Goal: Task Accomplishment & Management: Complete application form

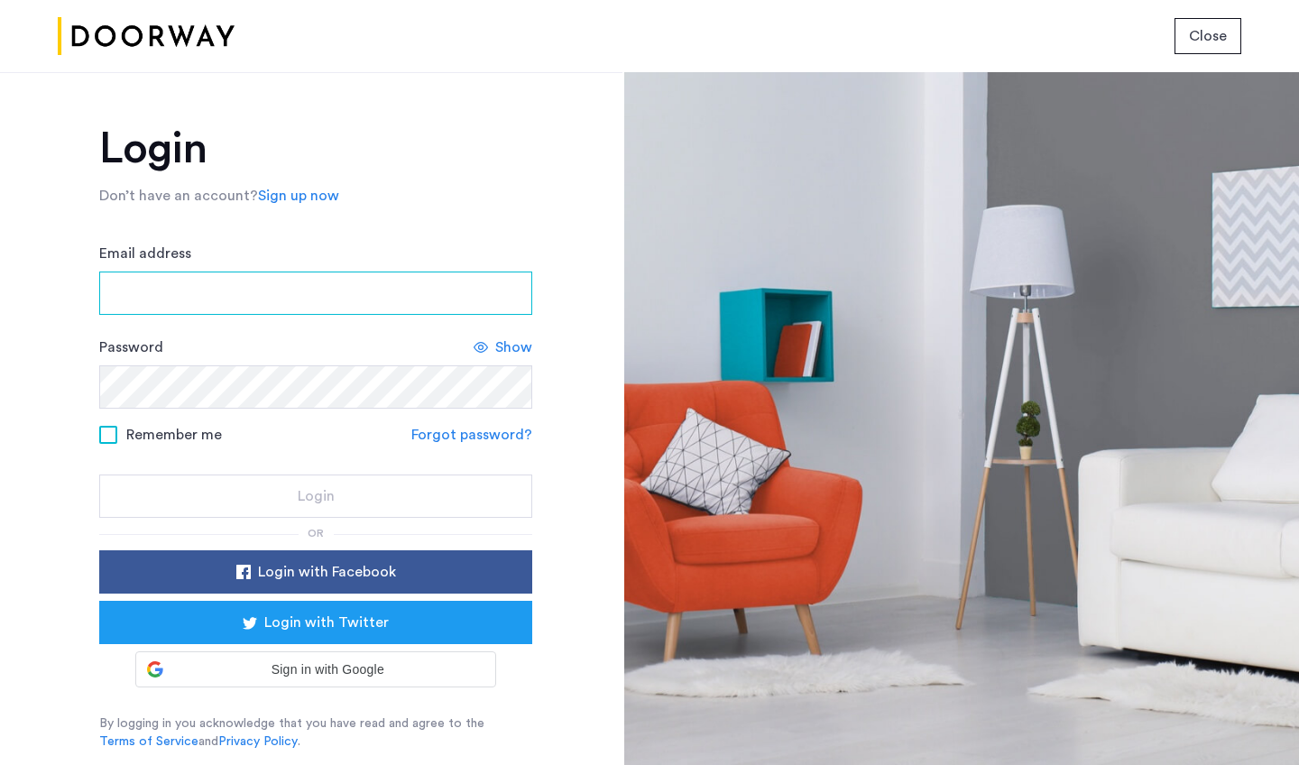
click at [392, 288] on input "Email address" at bounding box center [315, 292] width 433 height 43
type input "**********"
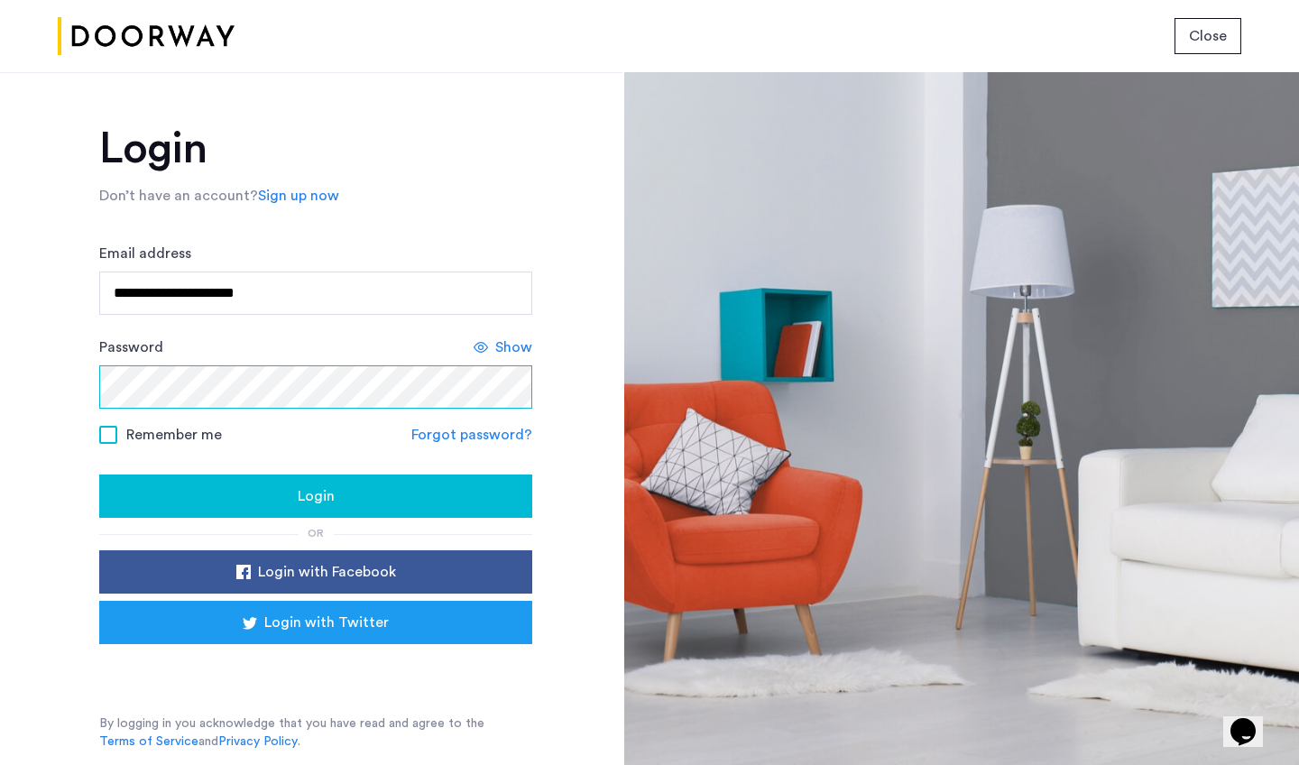
click at [316, 497] on button "Login" at bounding box center [315, 495] width 433 height 43
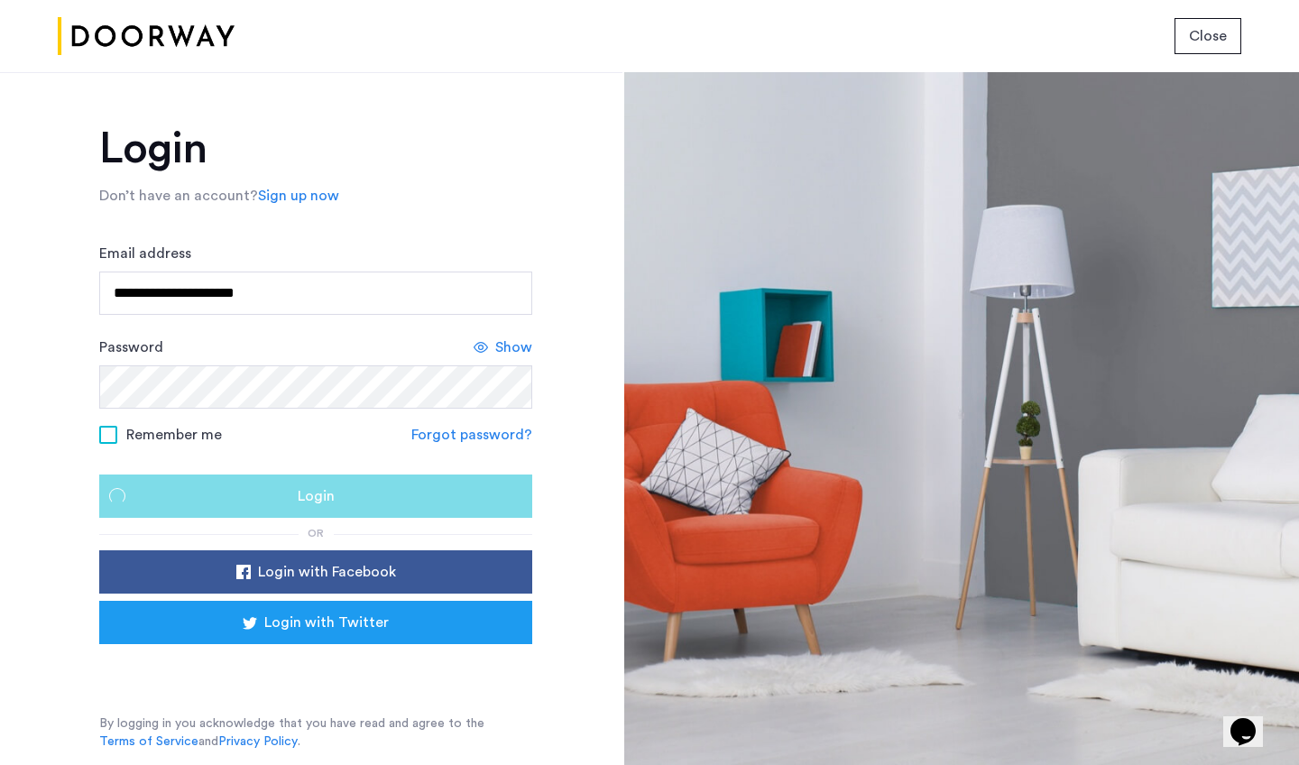
click at [358, 493] on div "Login" at bounding box center [316, 496] width 404 height 22
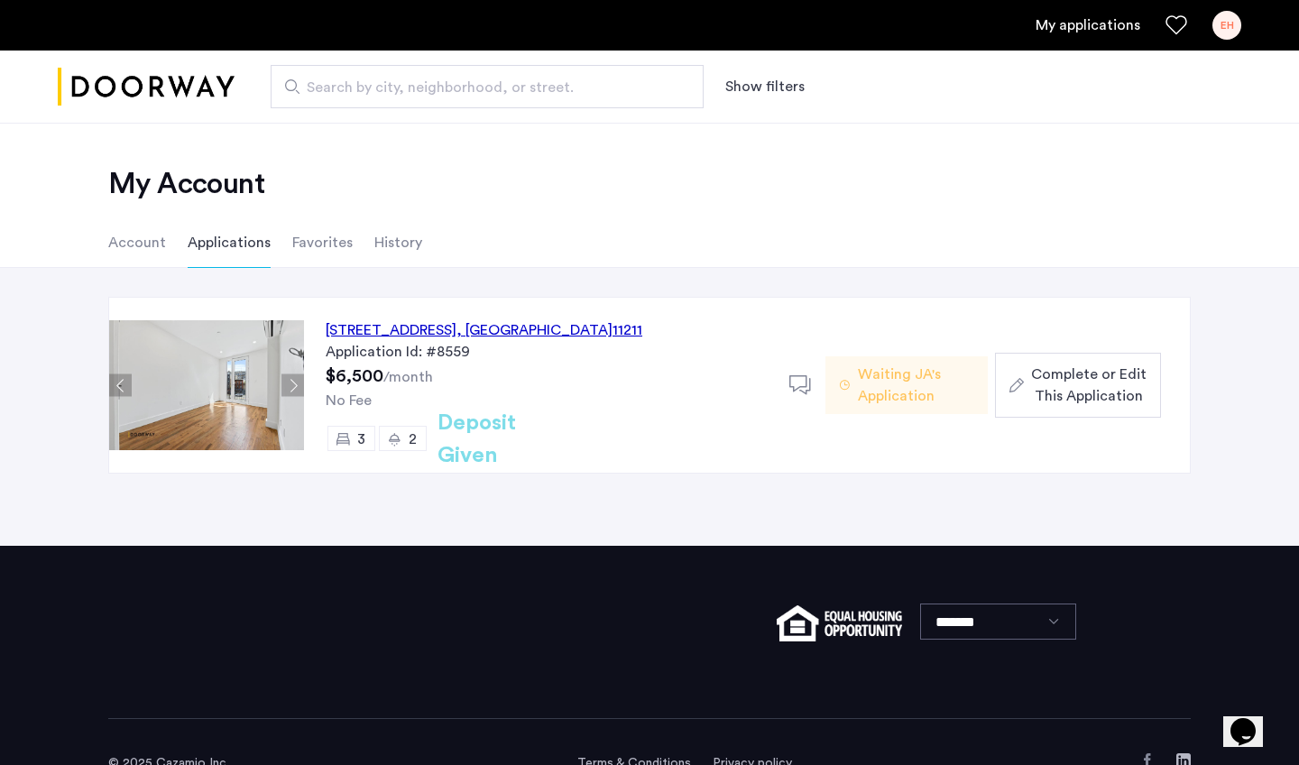
click at [1097, 400] on span "Complete or Edit This Application" at bounding box center [1088, 384] width 115 height 43
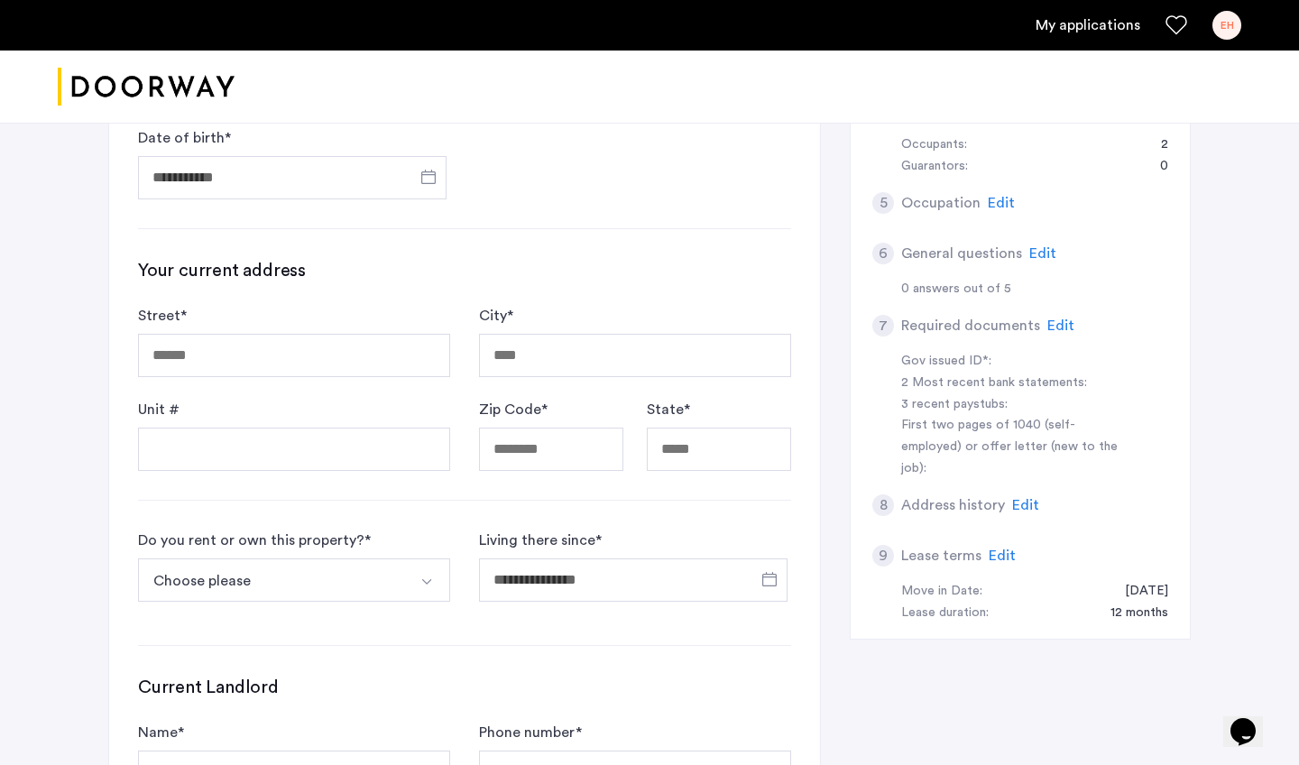
scroll to position [558, 0]
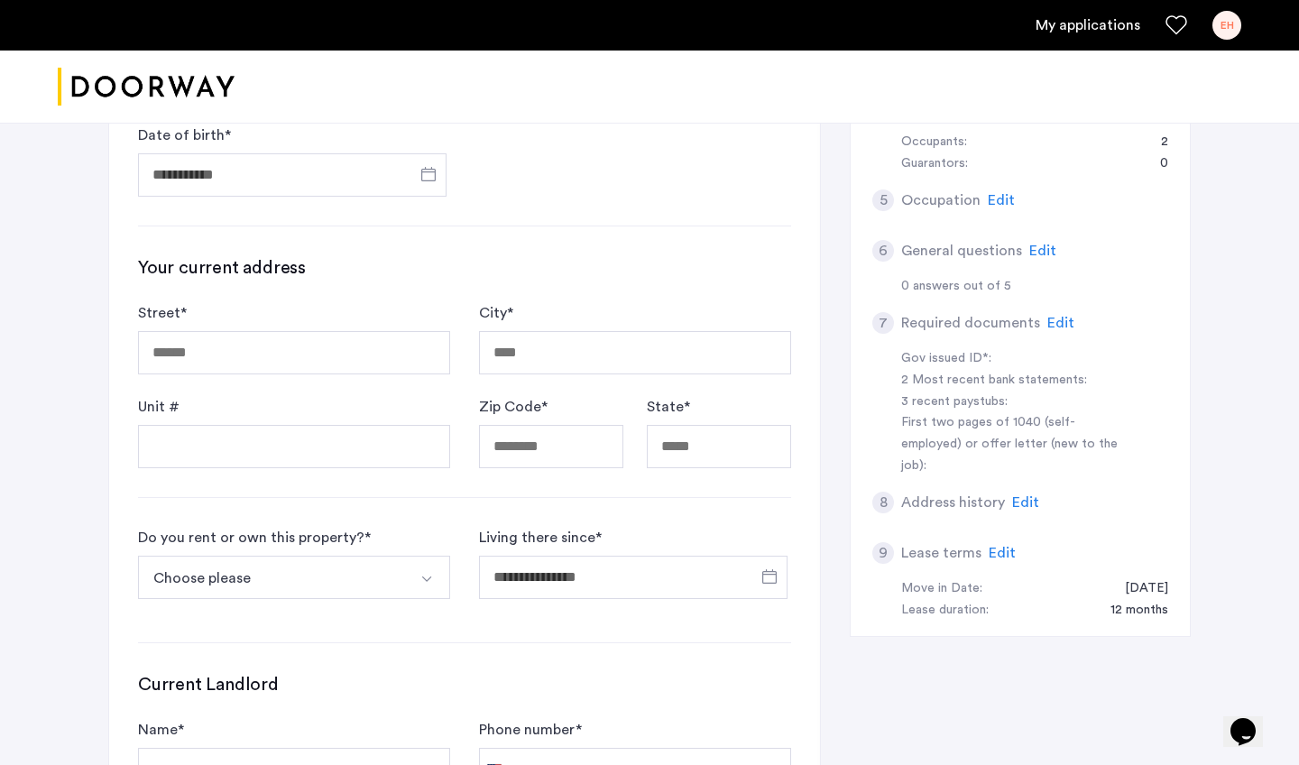
type input "**********"
click at [1013, 412] on div "First two pages of 1040 (self-employed) or offer letter (new to the job):" at bounding box center [1014, 444] width 227 height 65
click at [1015, 421] on div "First two pages of 1040 (self-employed) or offer letter (new to the job):" at bounding box center [1014, 444] width 227 height 65
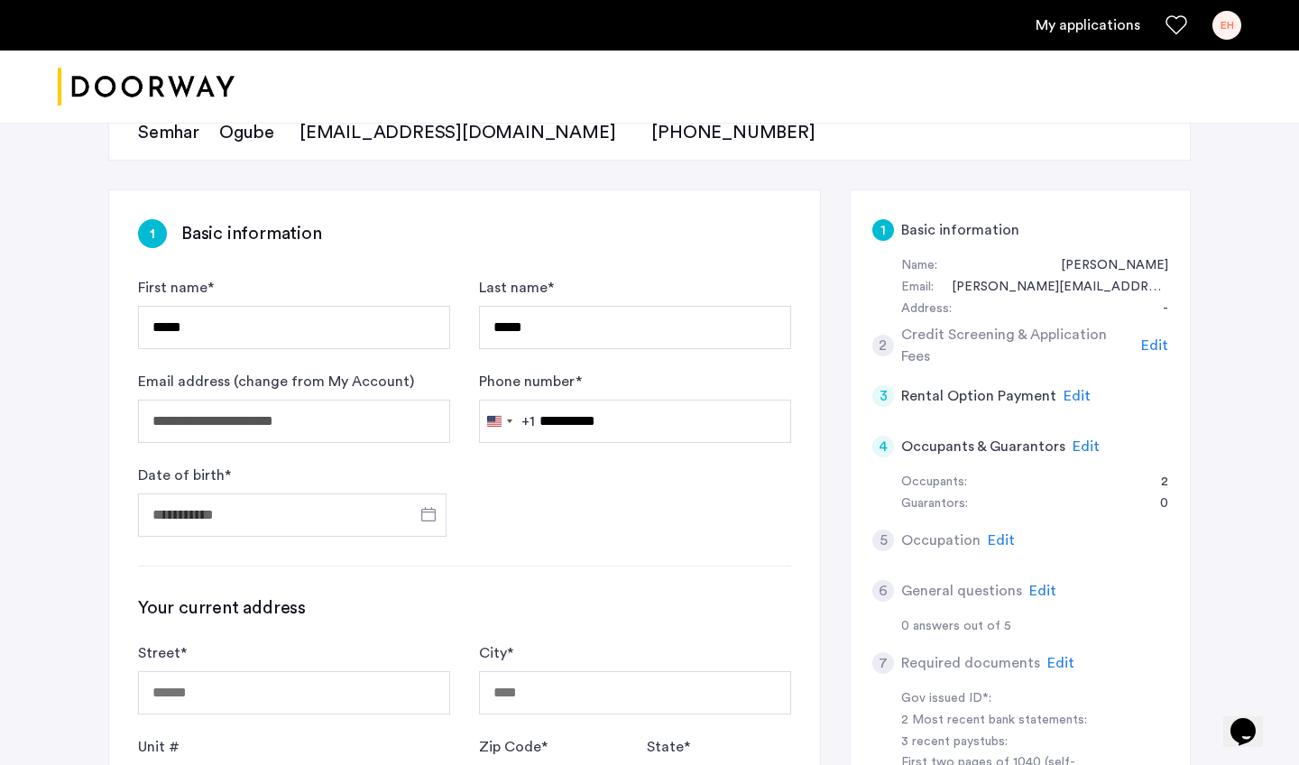
scroll to position [434, 0]
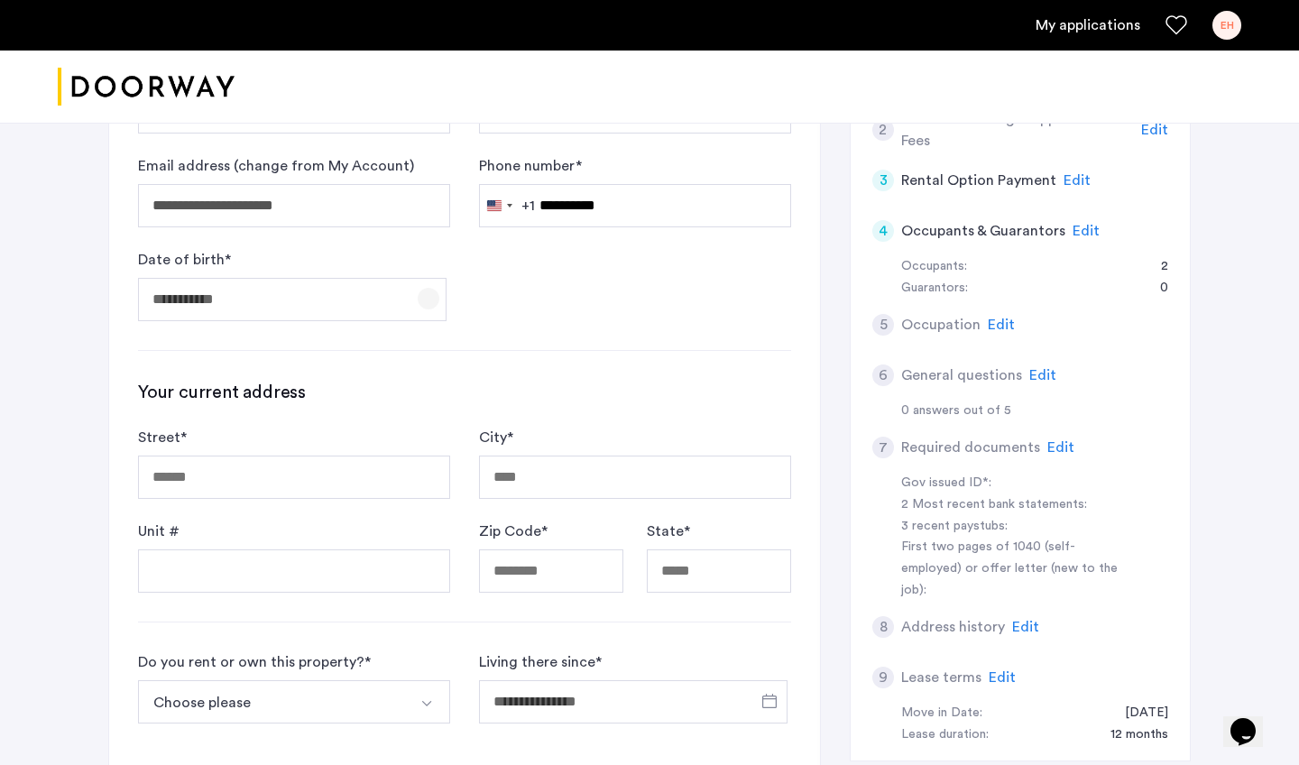
click at [434, 293] on span "Open calendar" at bounding box center [428, 298] width 43 height 43
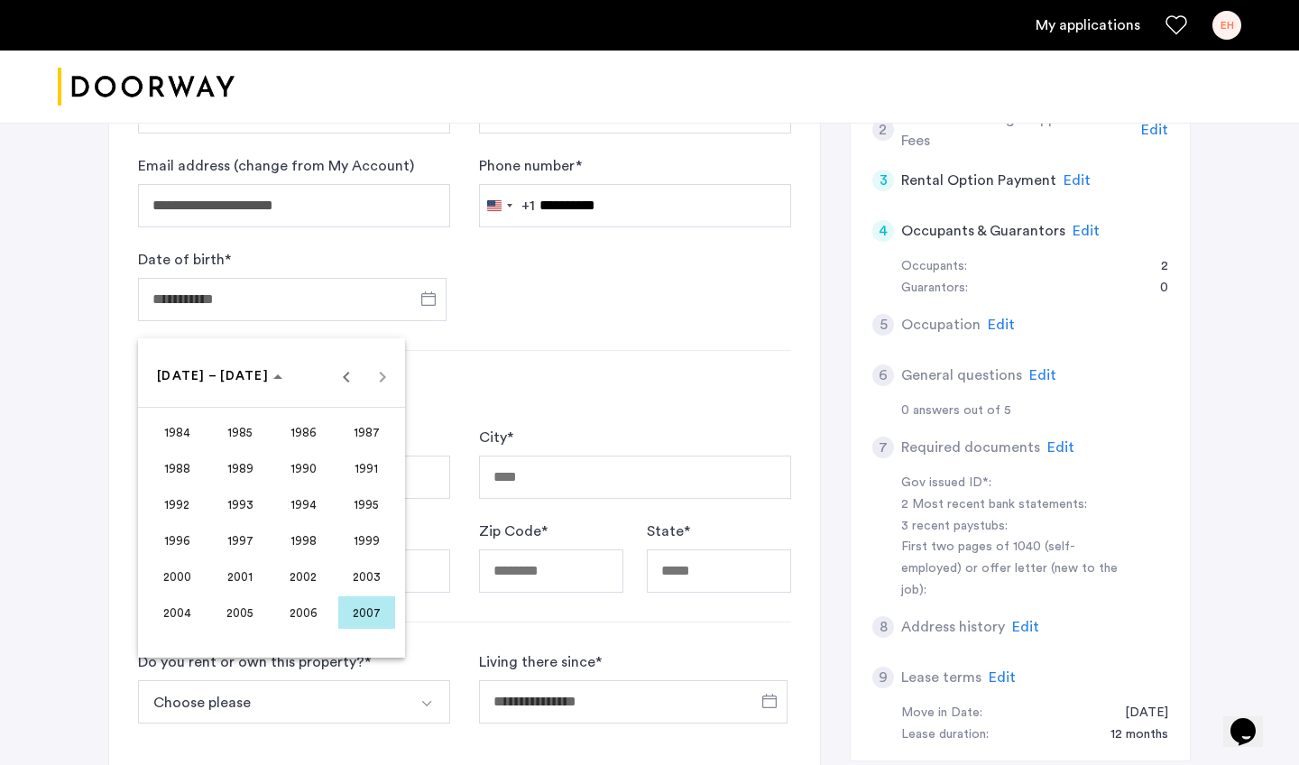
click at [182, 577] on span "2000" at bounding box center [177, 576] width 57 height 32
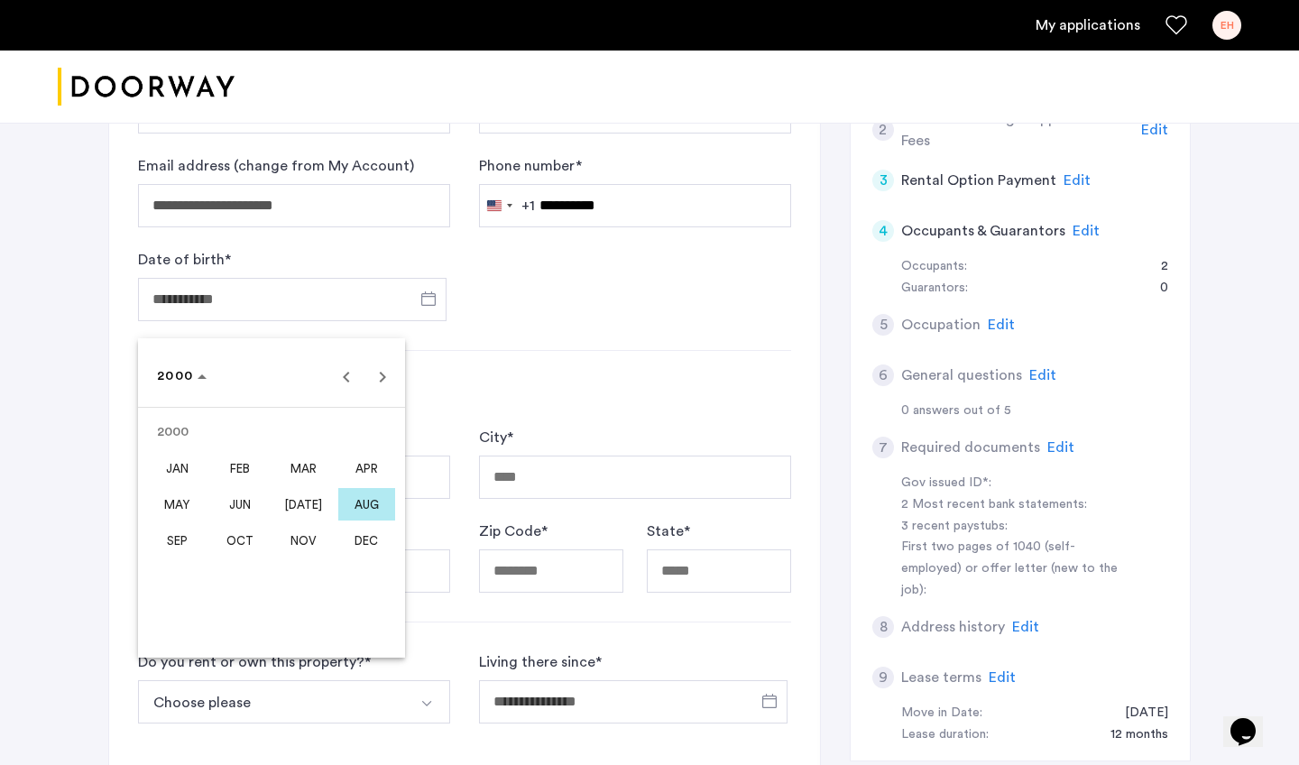
click at [321, 535] on span "NOV" at bounding box center [303, 540] width 57 height 32
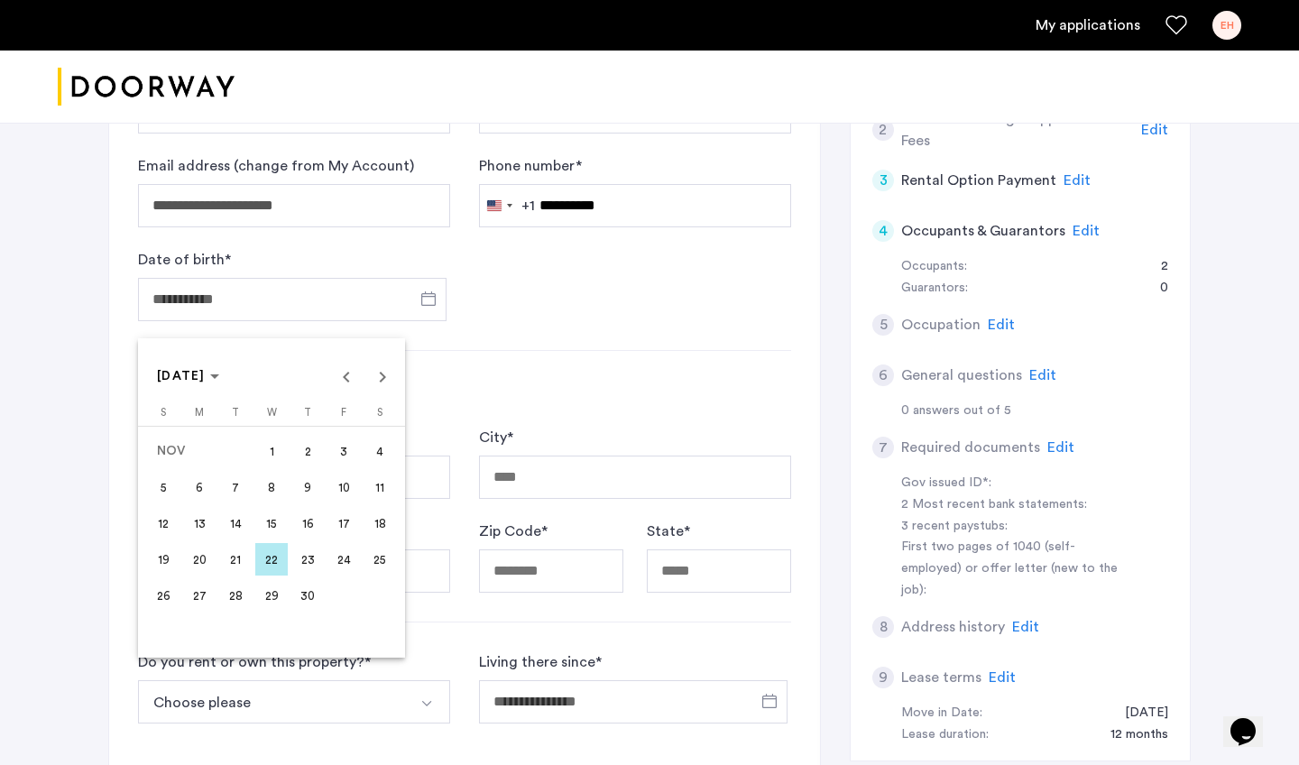
click at [346, 481] on span "10" at bounding box center [343, 487] width 32 height 32
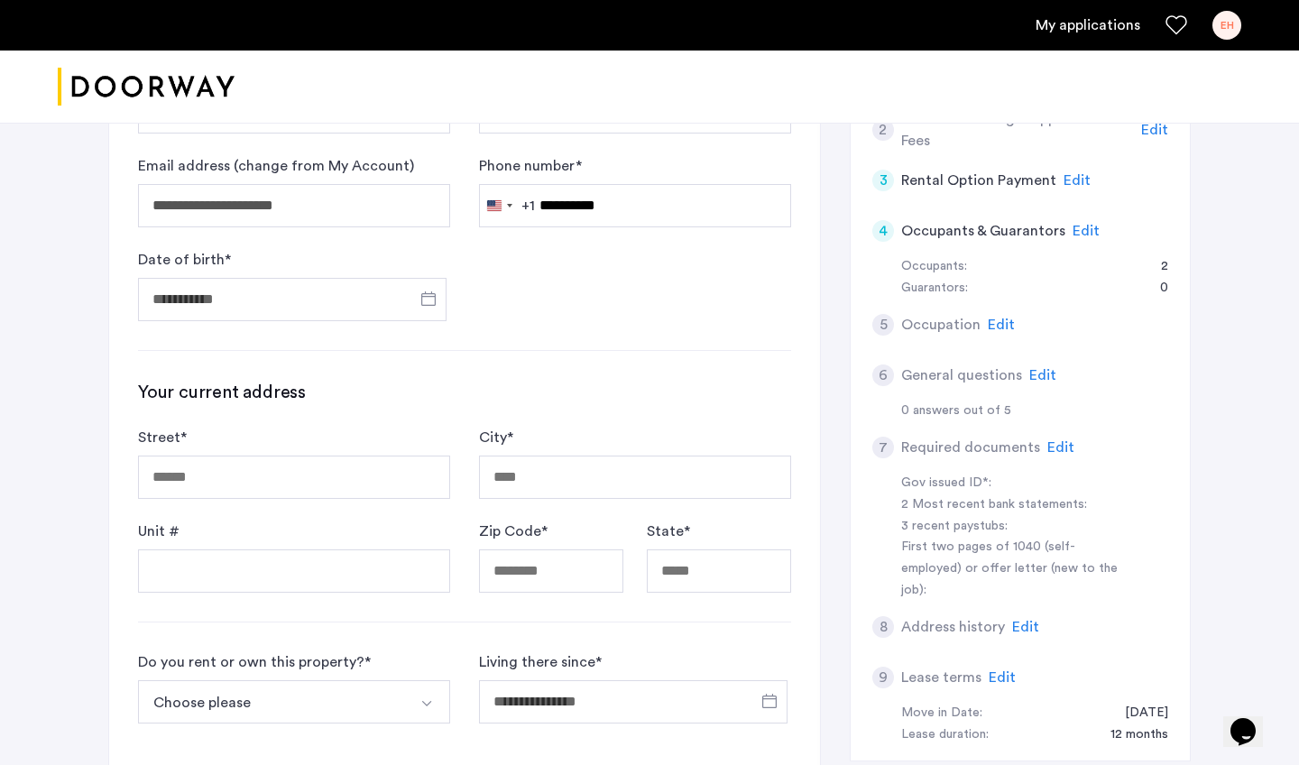
type input "**********"
click at [305, 514] on form "Street * City * Unit # Zip Code * State *" at bounding box center [464, 510] width 653 height 166
type input "**********"
type input "********"
type input "*****"
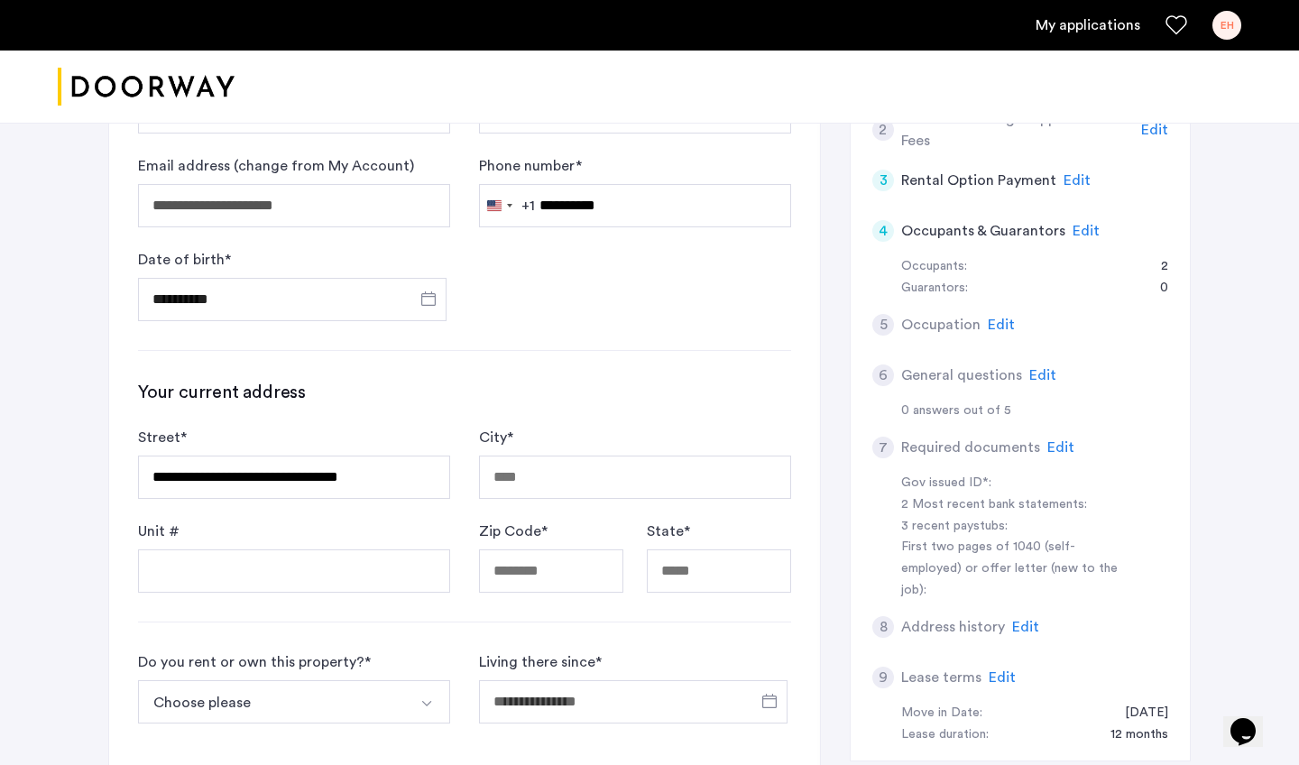
type input "**"
click at [329, 564] on input "Unit #" at bounding box center [294, 570] width 312 height 43
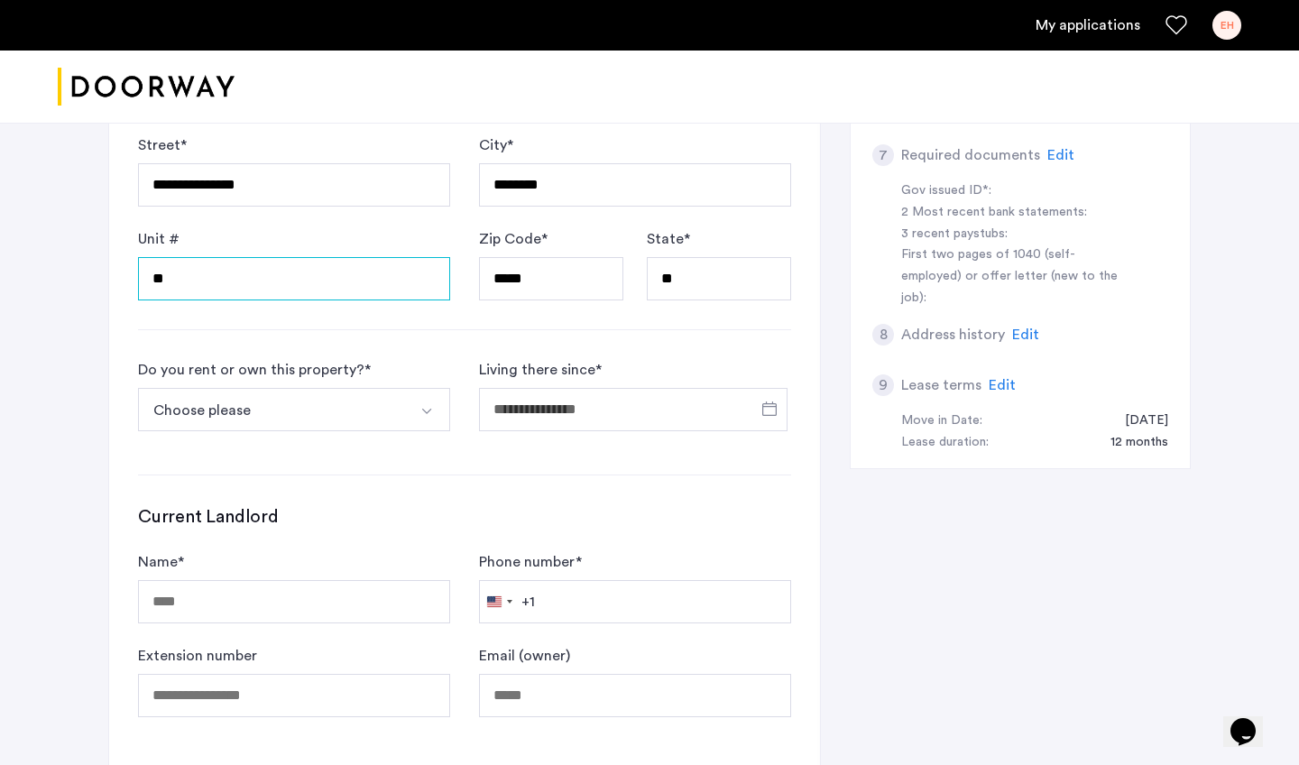
scroll to position [730, 0]
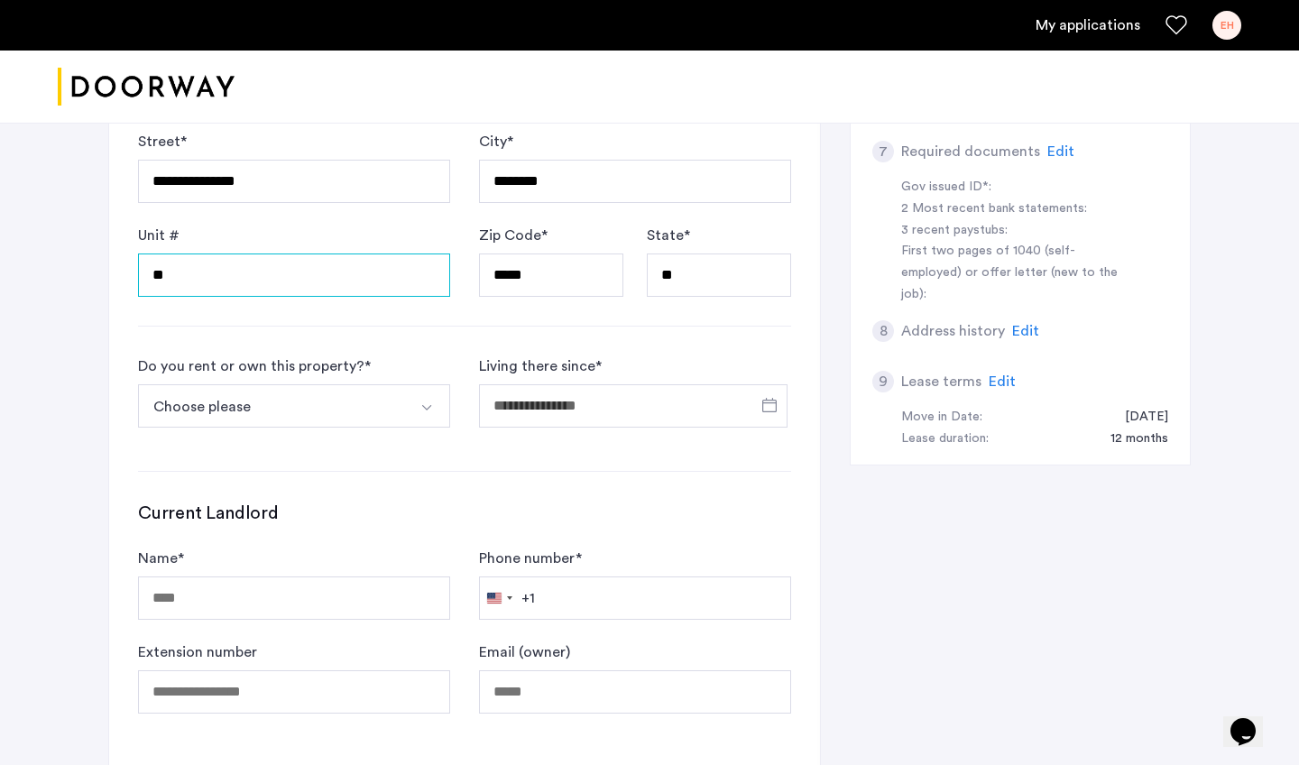
type input "**"
click at [342, 390] on button "Choose please" at bounding box center [273, 405] width 270 height 43
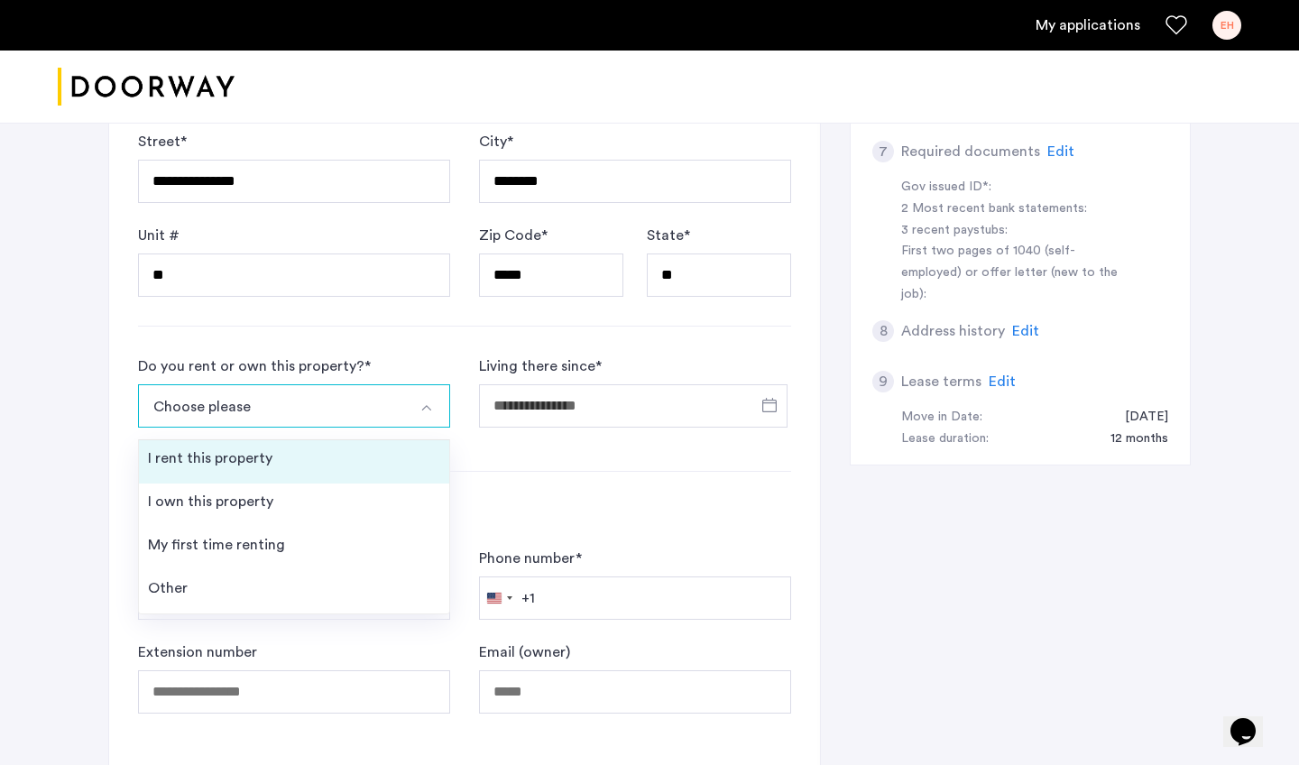
click at [280, 473] on li "I rent this property" at bounding box center [294, 461] width 310 height 43
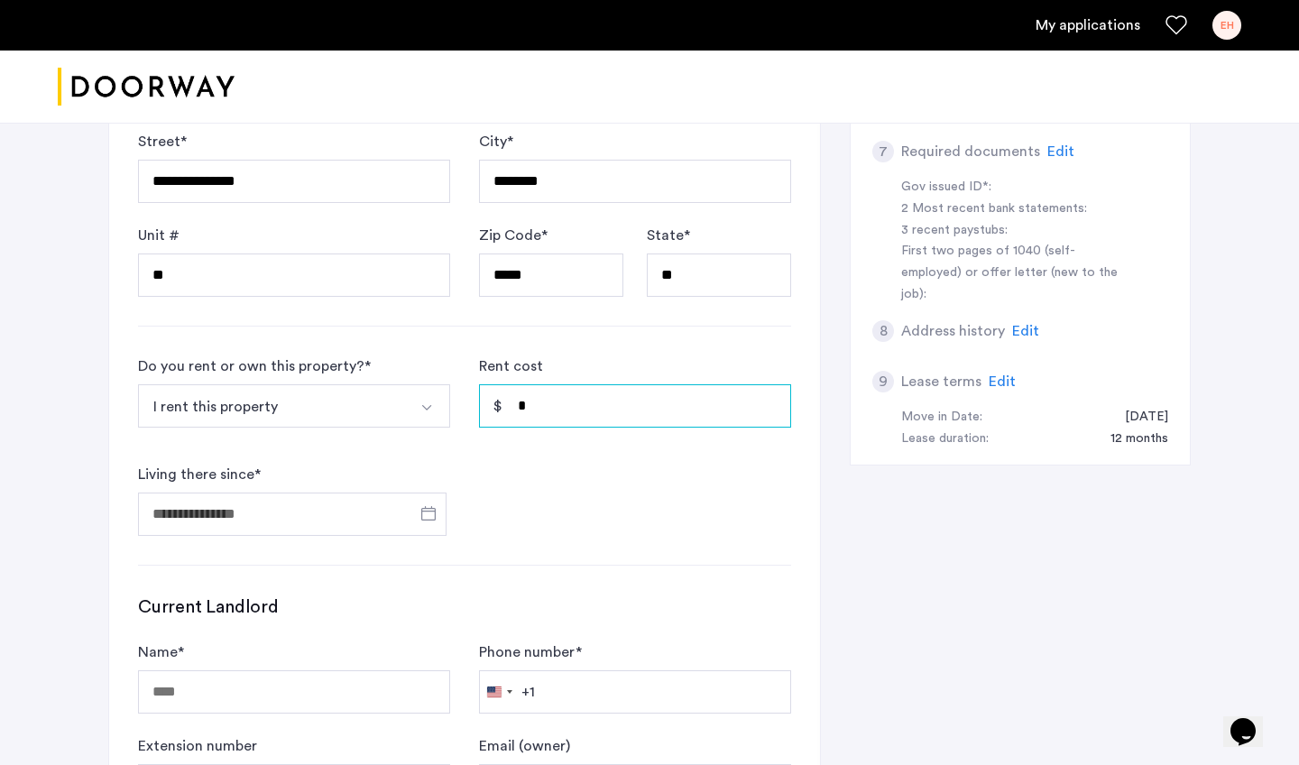
click at [565, 411] on input "*" at bounding box center [635, 405] width 312 height 43
type input "*****"
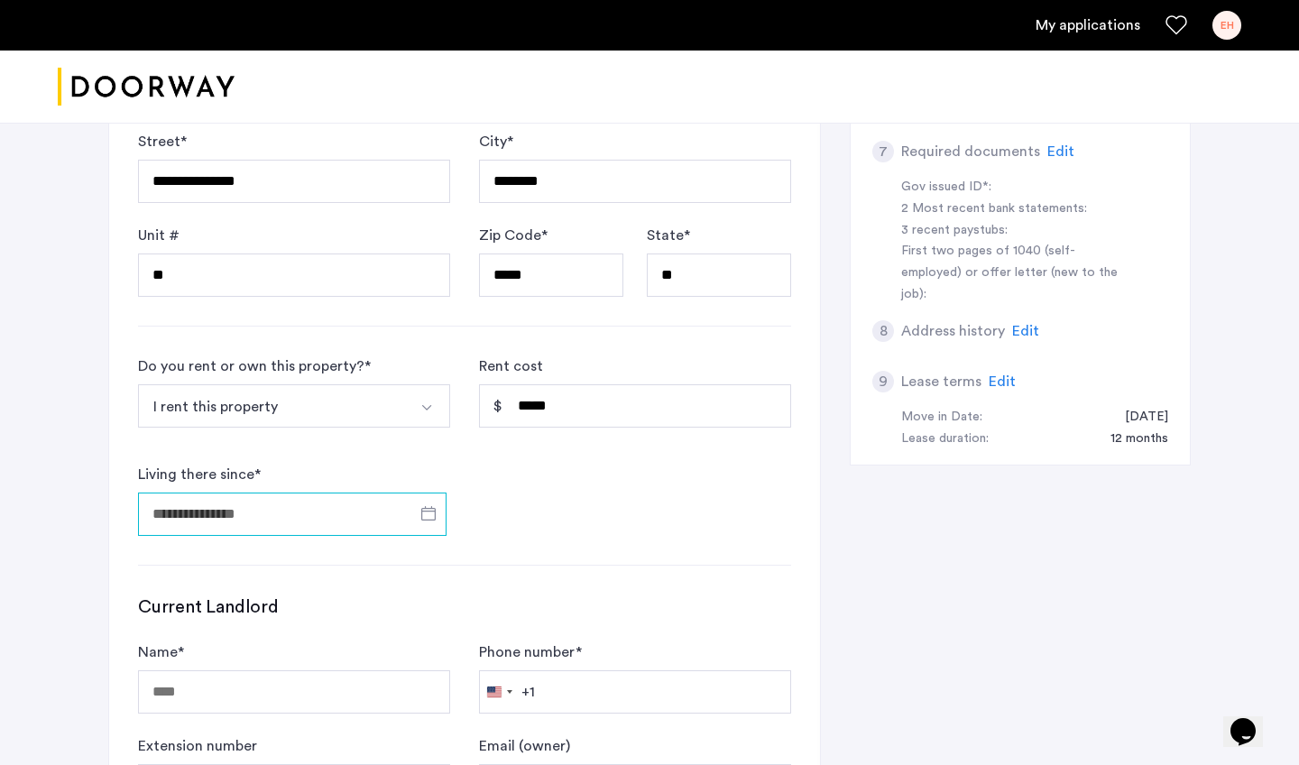
click at [241, 528] on input "Living there since *" at bounding box center [292, 513] width 308 height 43
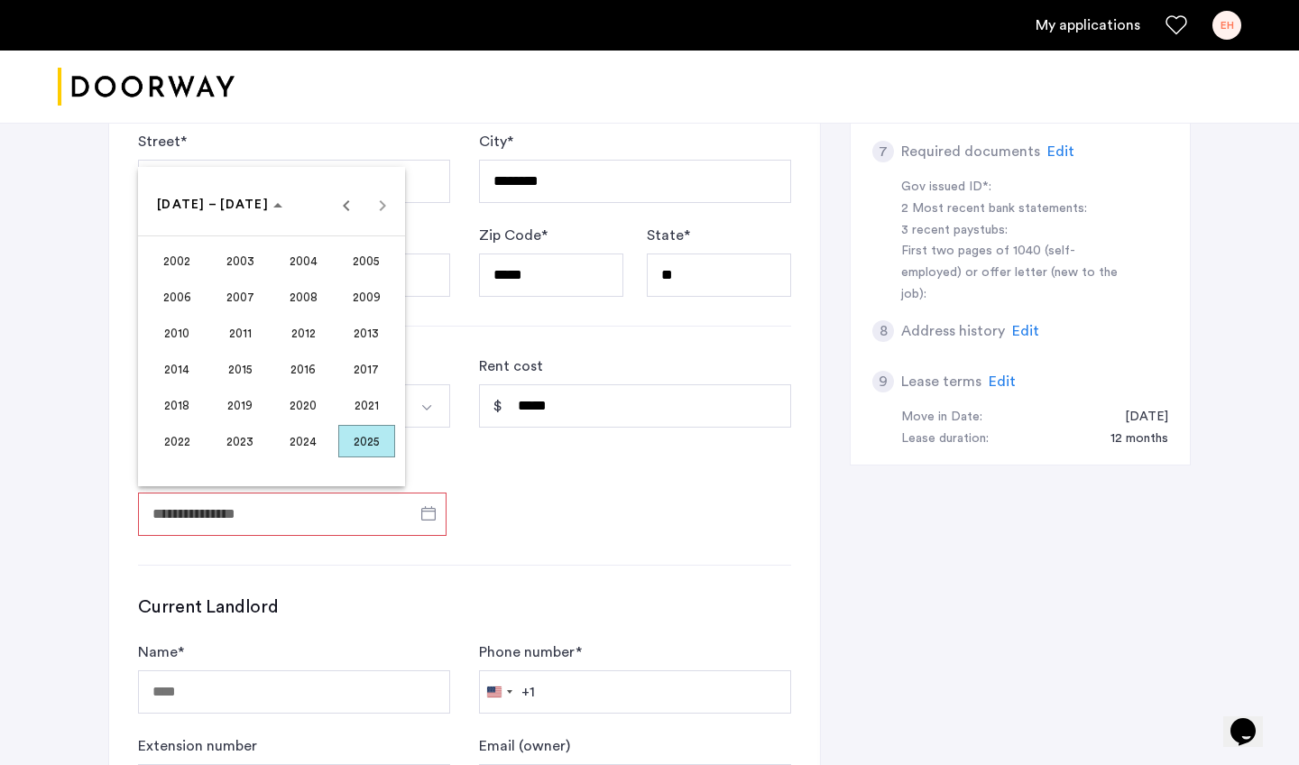
click at [249, 437] on span "2023" at bounding box center [240, 441] width 57 height 32
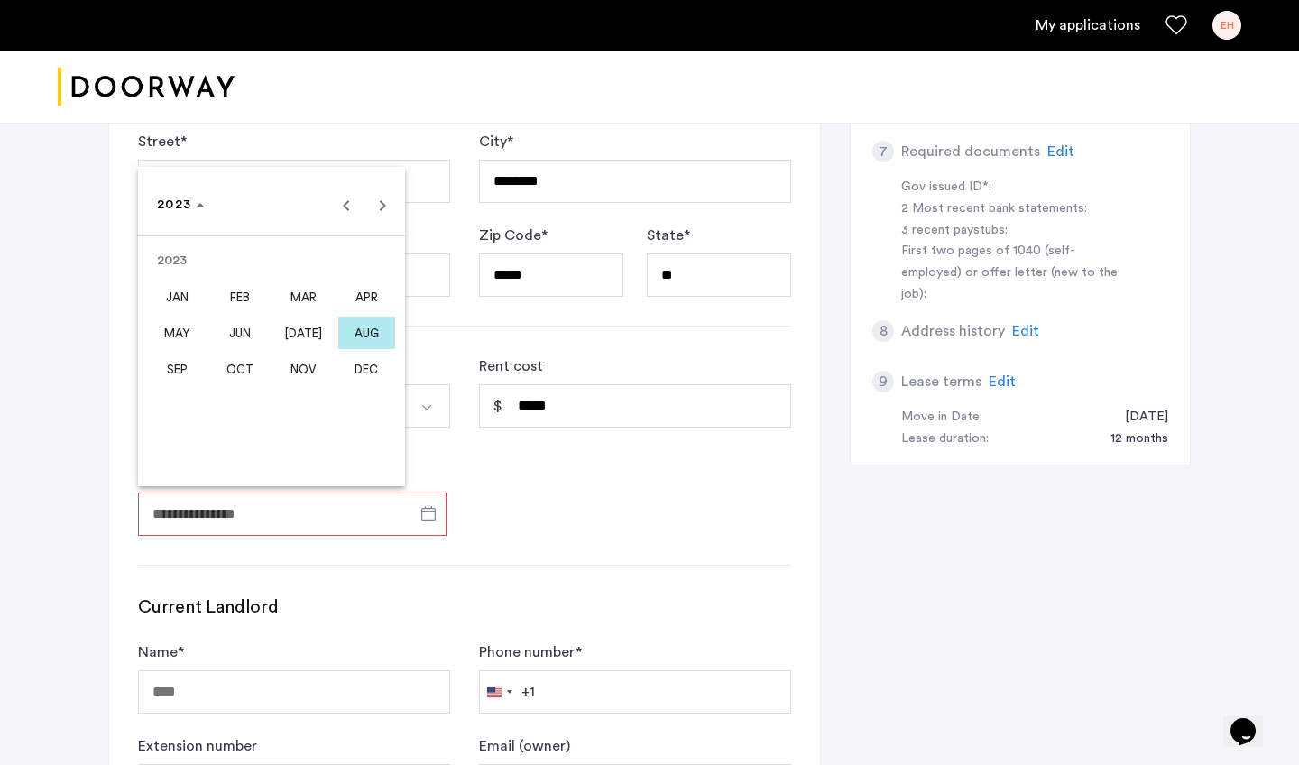
click at [252, 367] on span "OCT" at bounding box center [240, 369] width 57 height 32
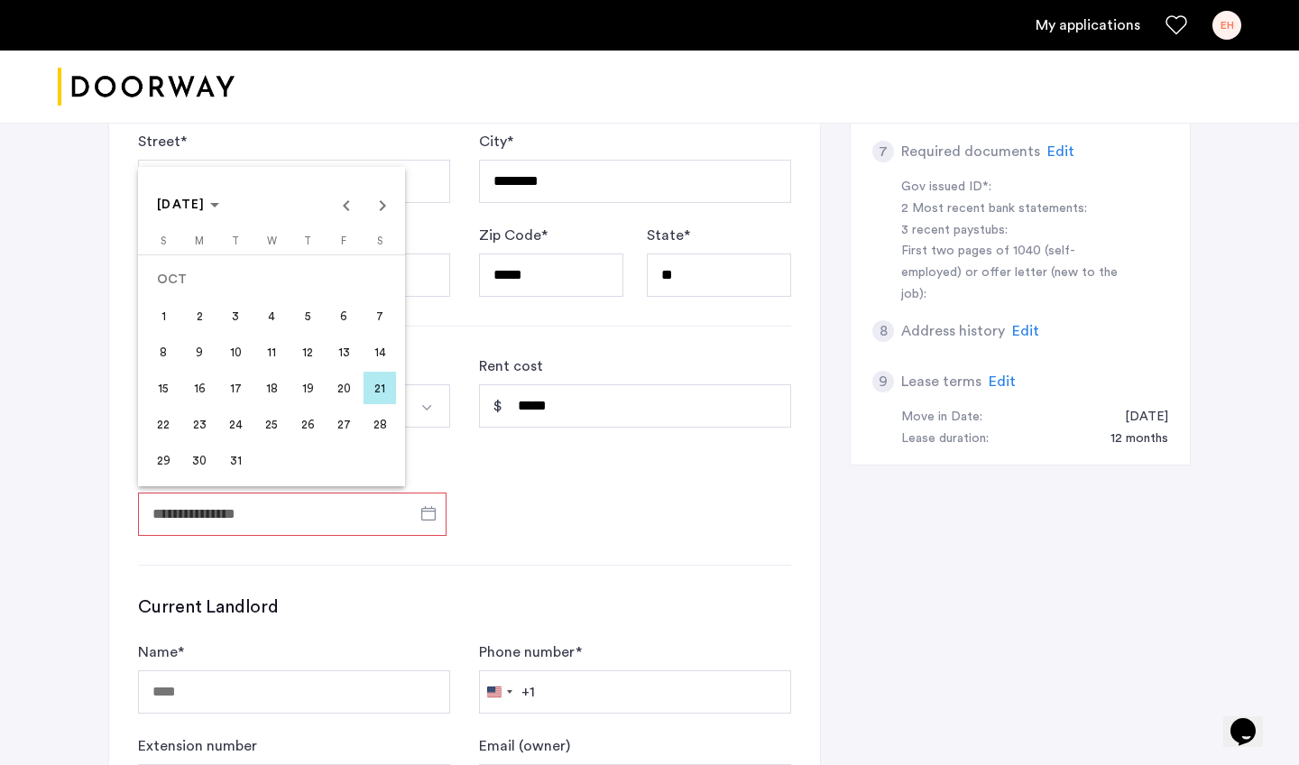
click at [161, 325] on span "1" at bounding box center [163, 315] width 32 height 32
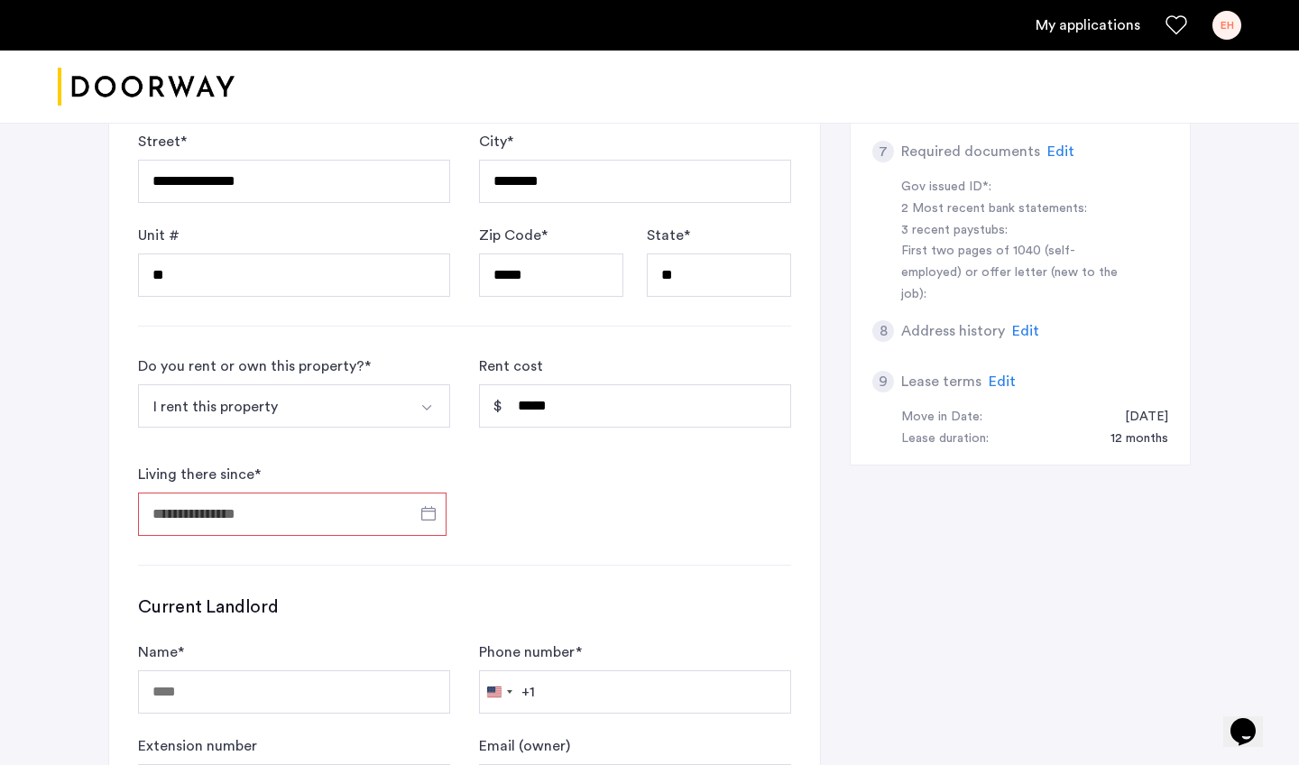
type input "**********"
click at [680, 497] on form "**********" at bounding box center [464, 445] width 653 height 180
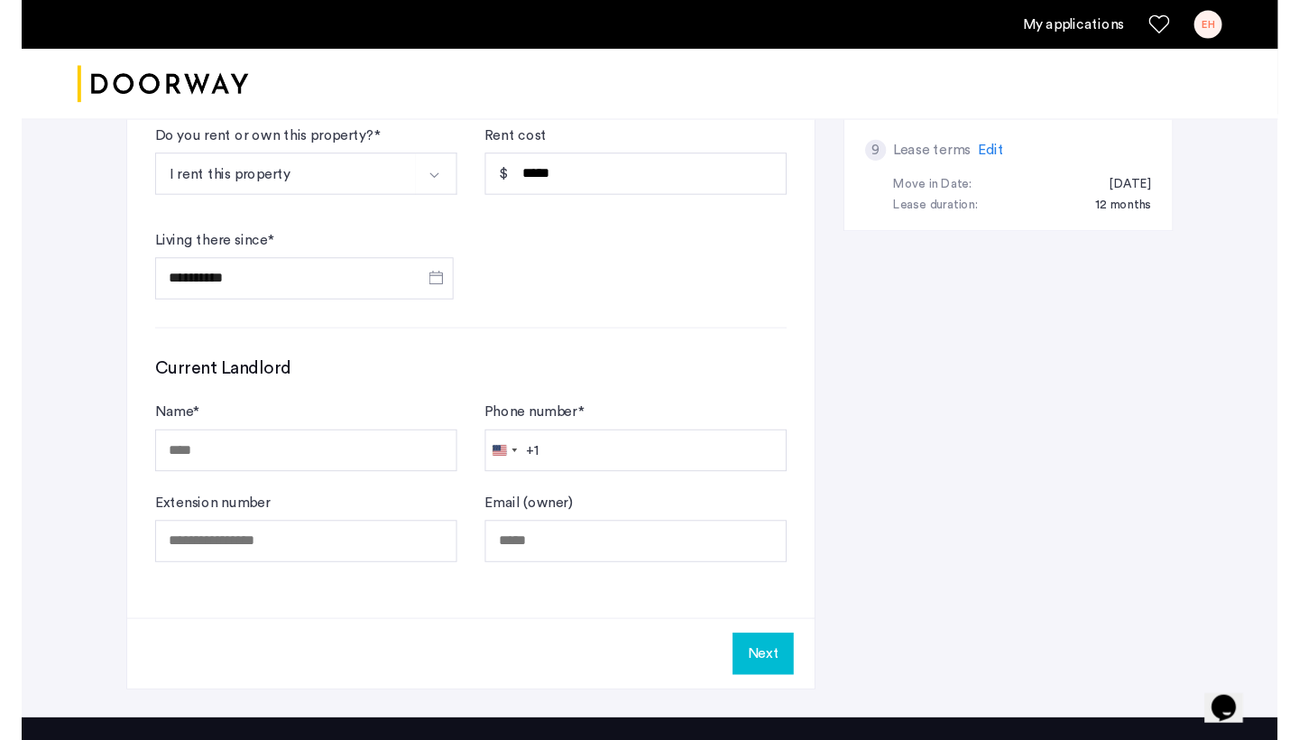
scroll to position [1122, 0]
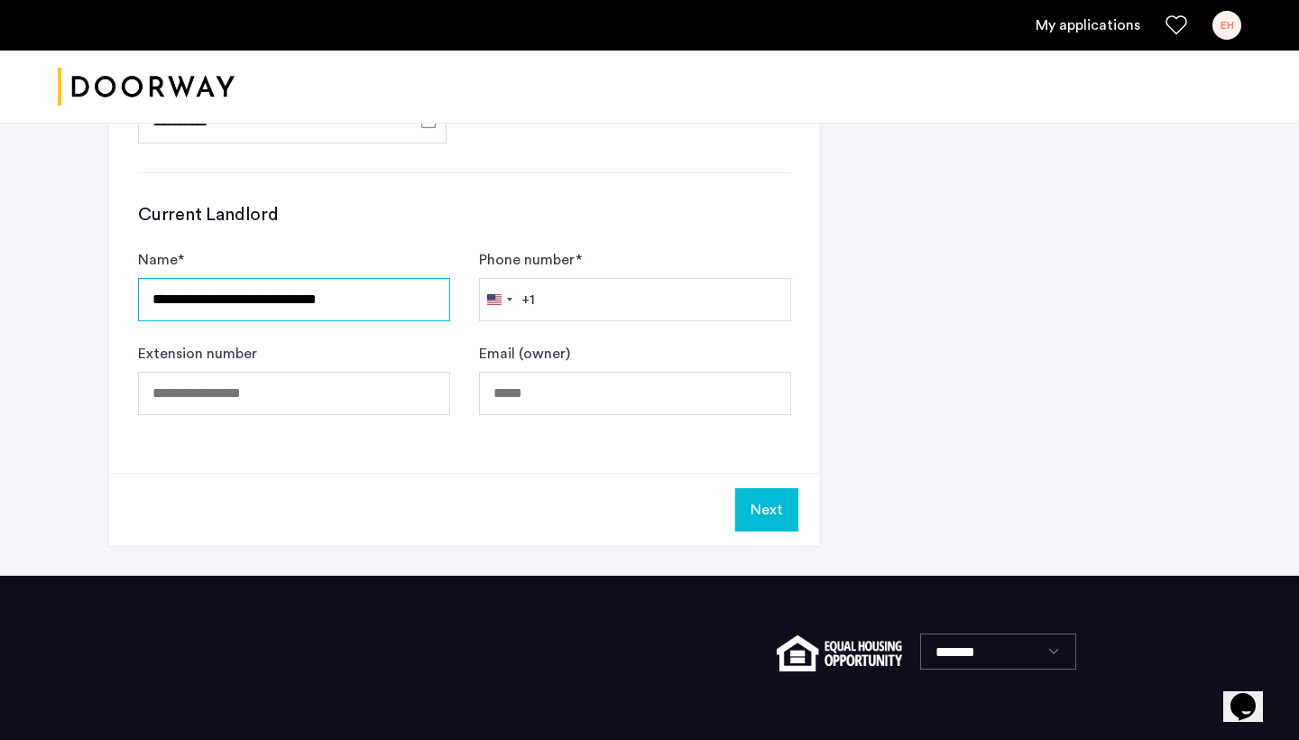
type input "**********"
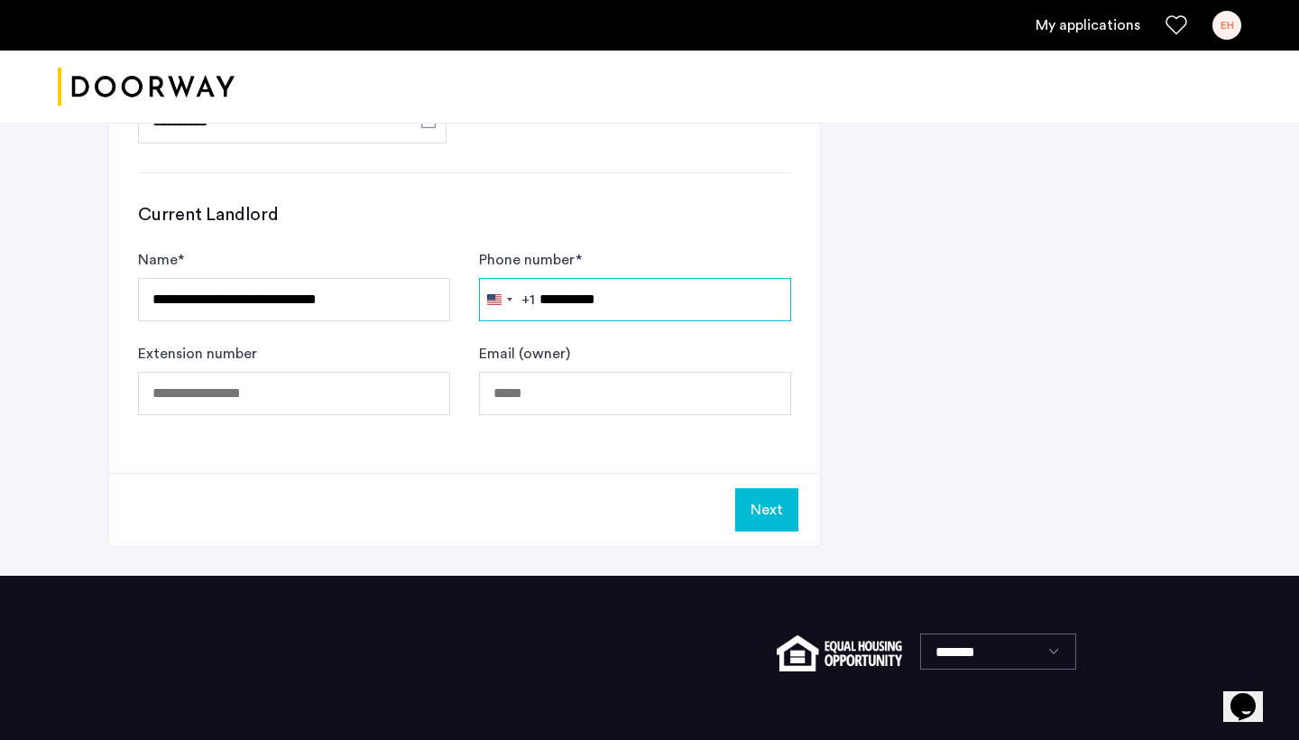
type input "**********"
click at [754, 513] on button "Next" at bounding box center [766, 509] width 63 height 43
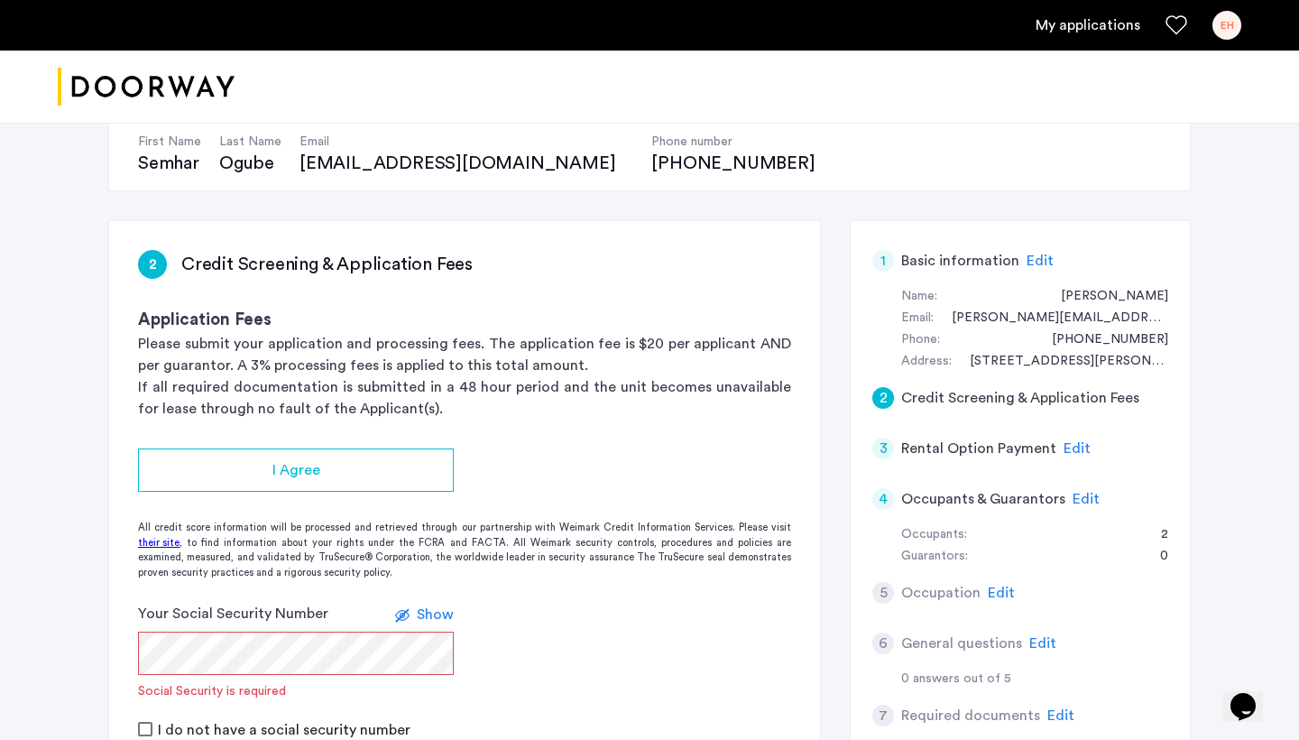
scroll to position [272, 0]
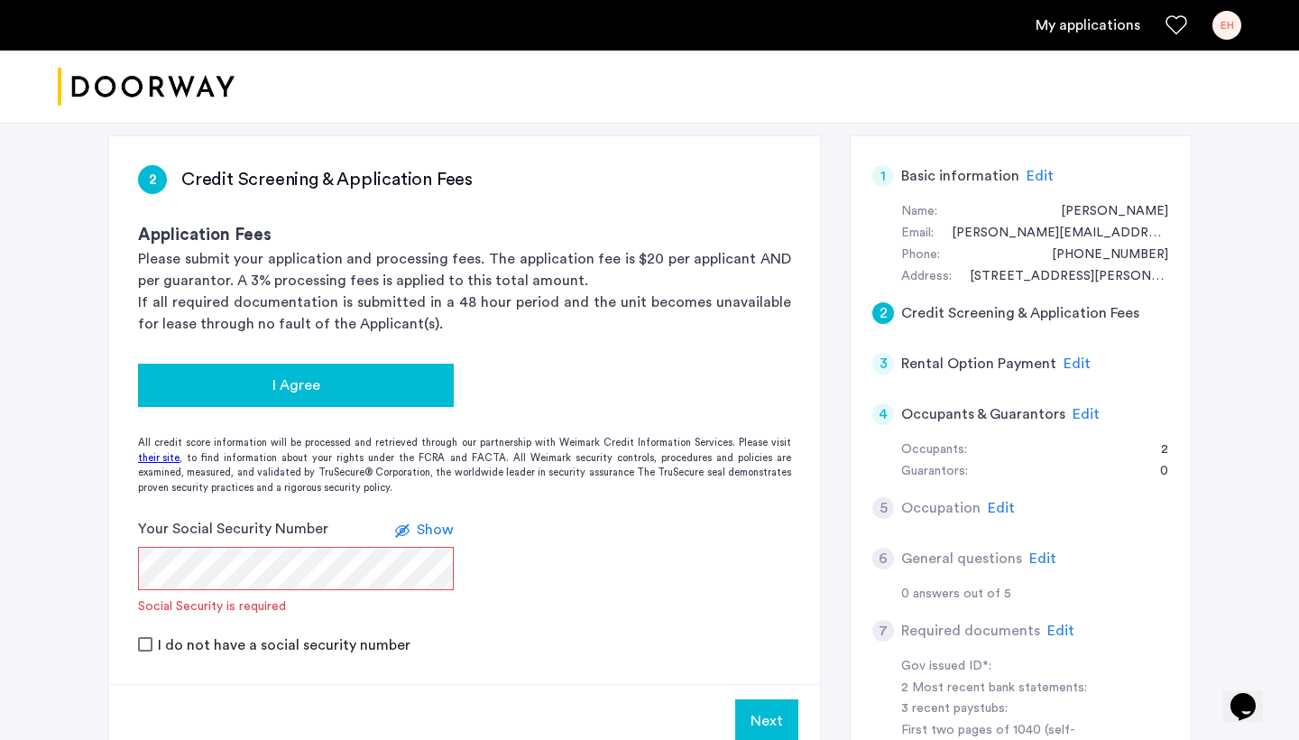
click at [403, 378] on div "I Agree" at bounding box center [295, 385] width 287 height 22
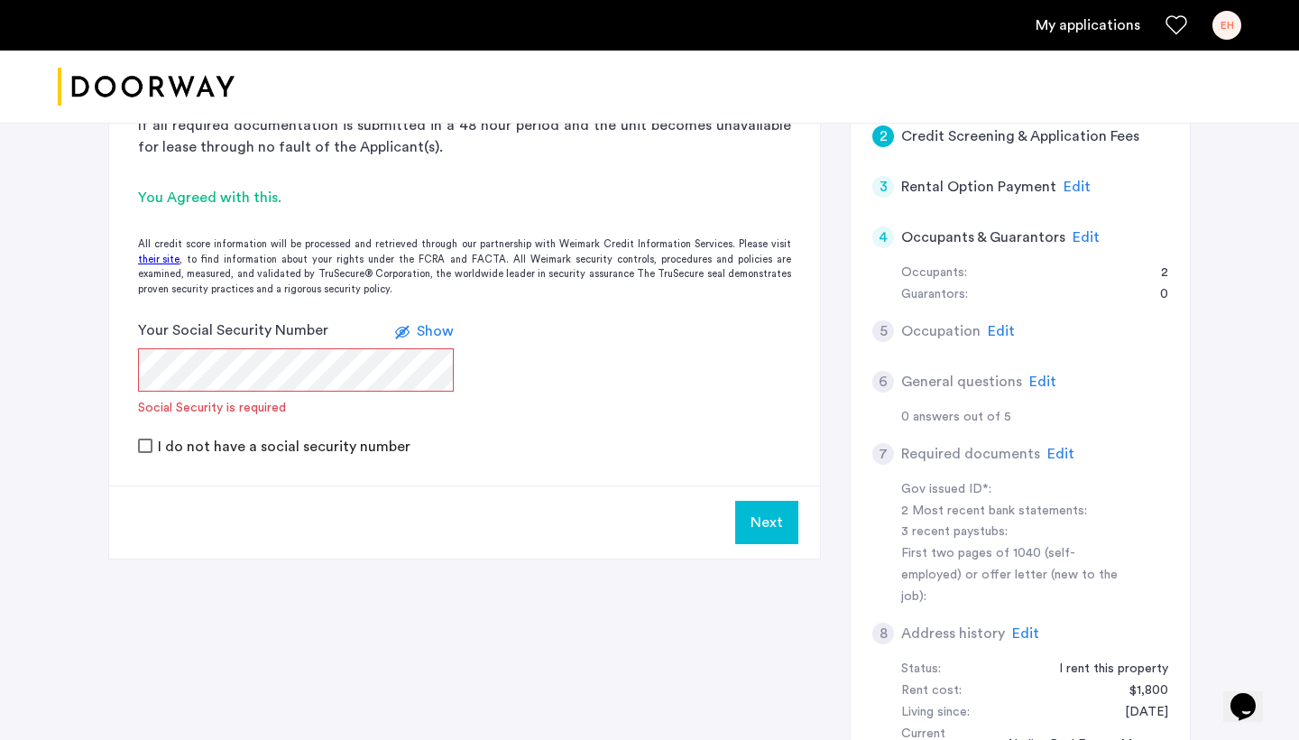
scroll to position [448, 0]
click at [436, 325] on span "Show" at bounding box center [435, 332] width 37 height 14
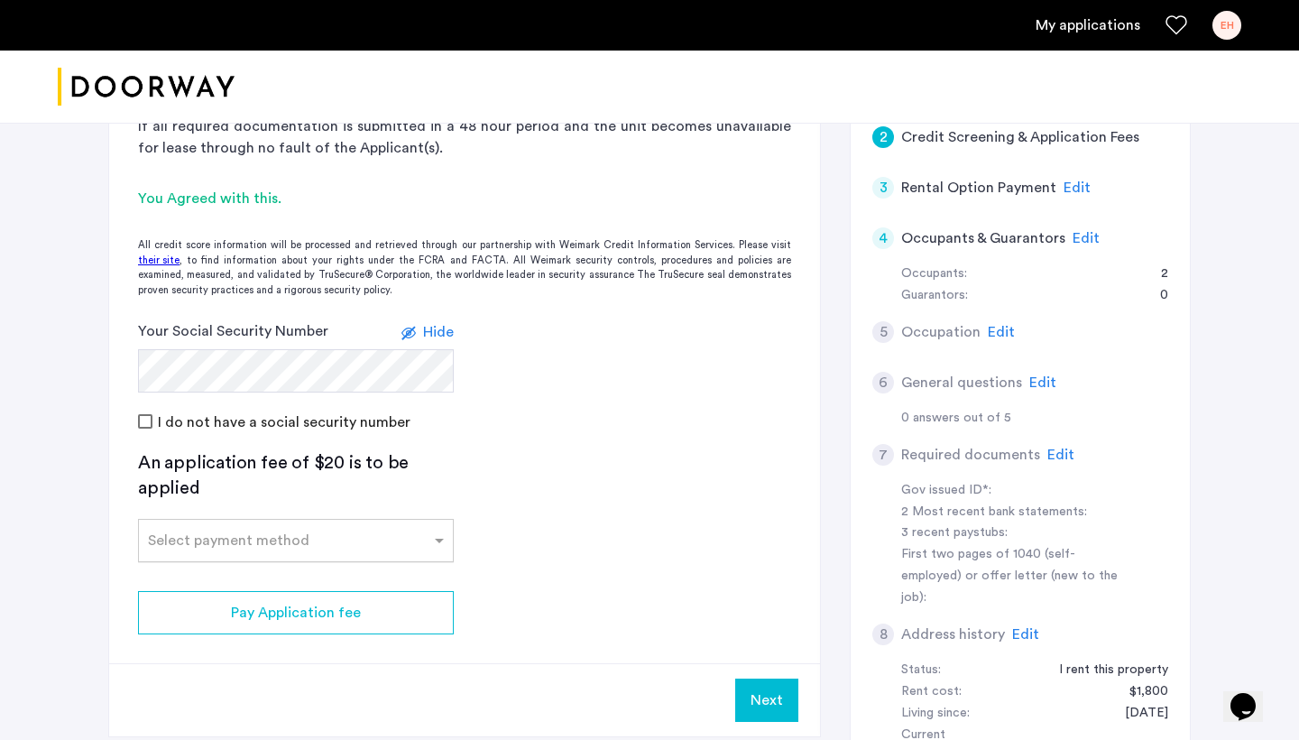
click at [417, 538] on div at bounding box center [296, 535] width 314 height 22
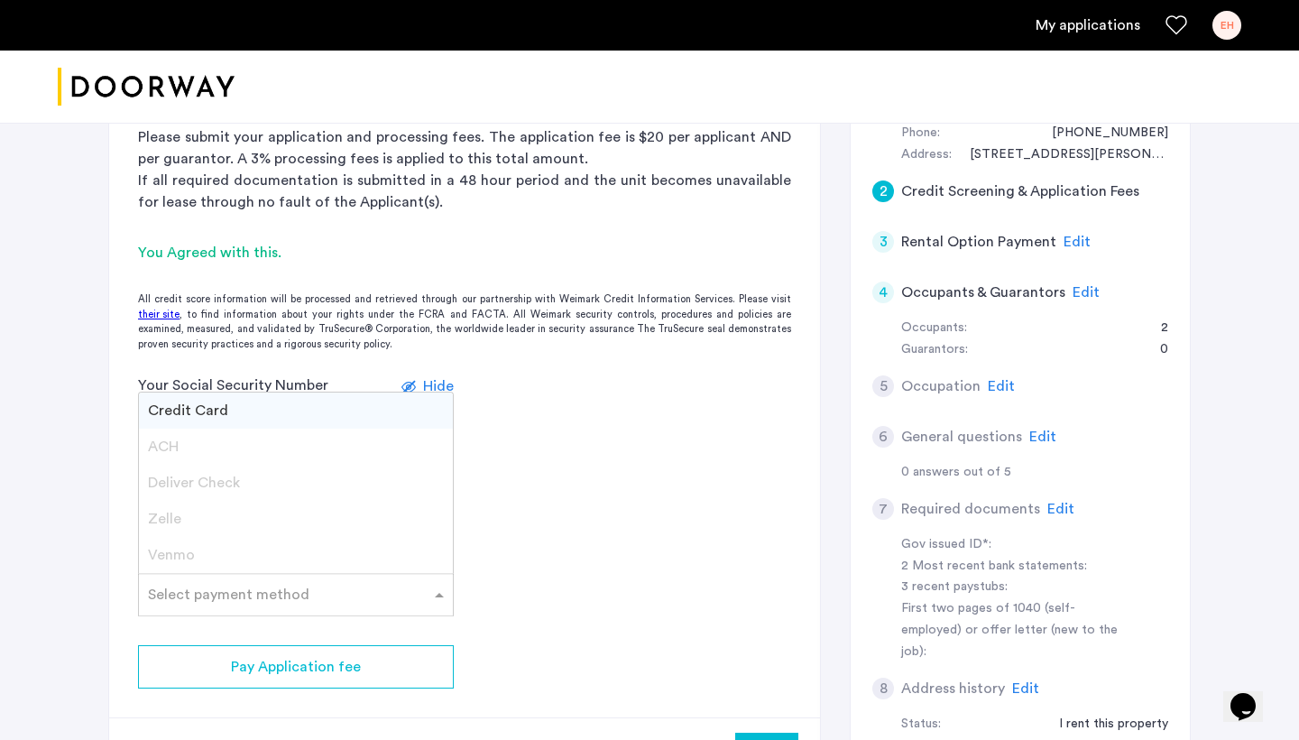
scroll to position [401, 0]
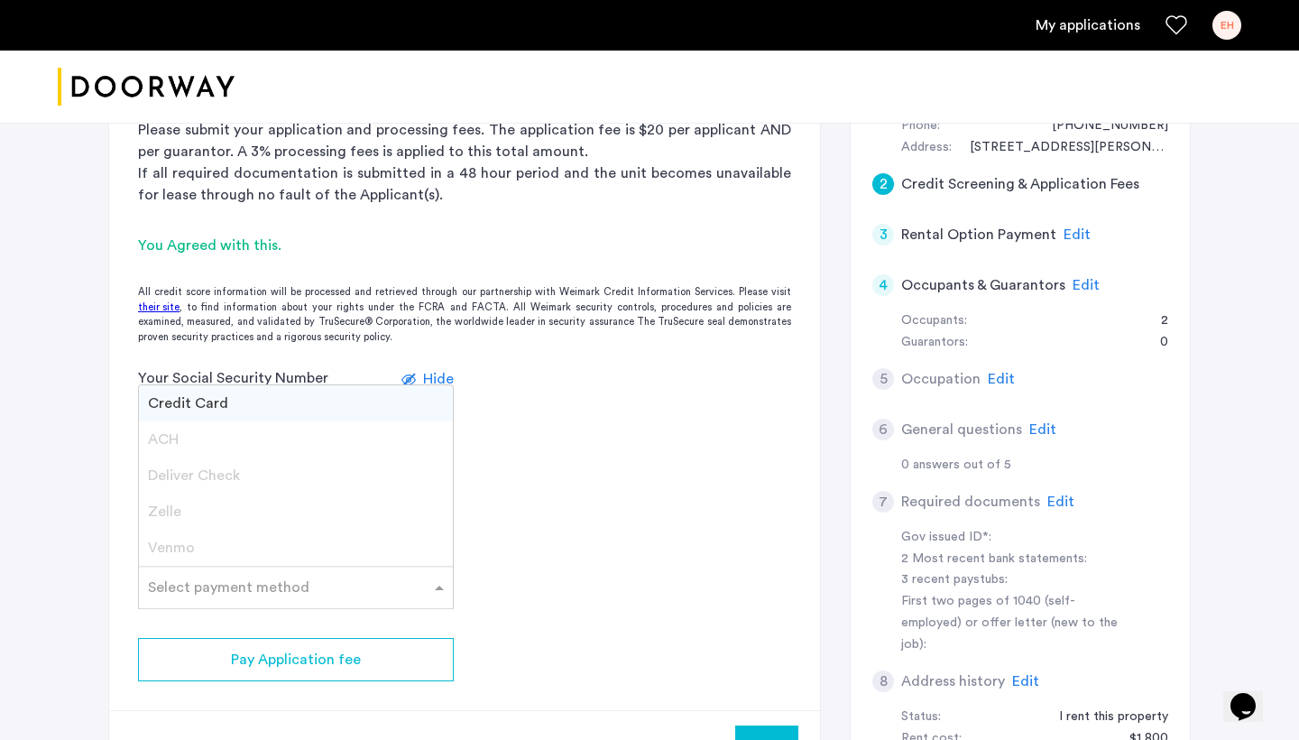
click at [325, 397] on div "Credit Card" at bounding box center [296, 403] width 314 height 36
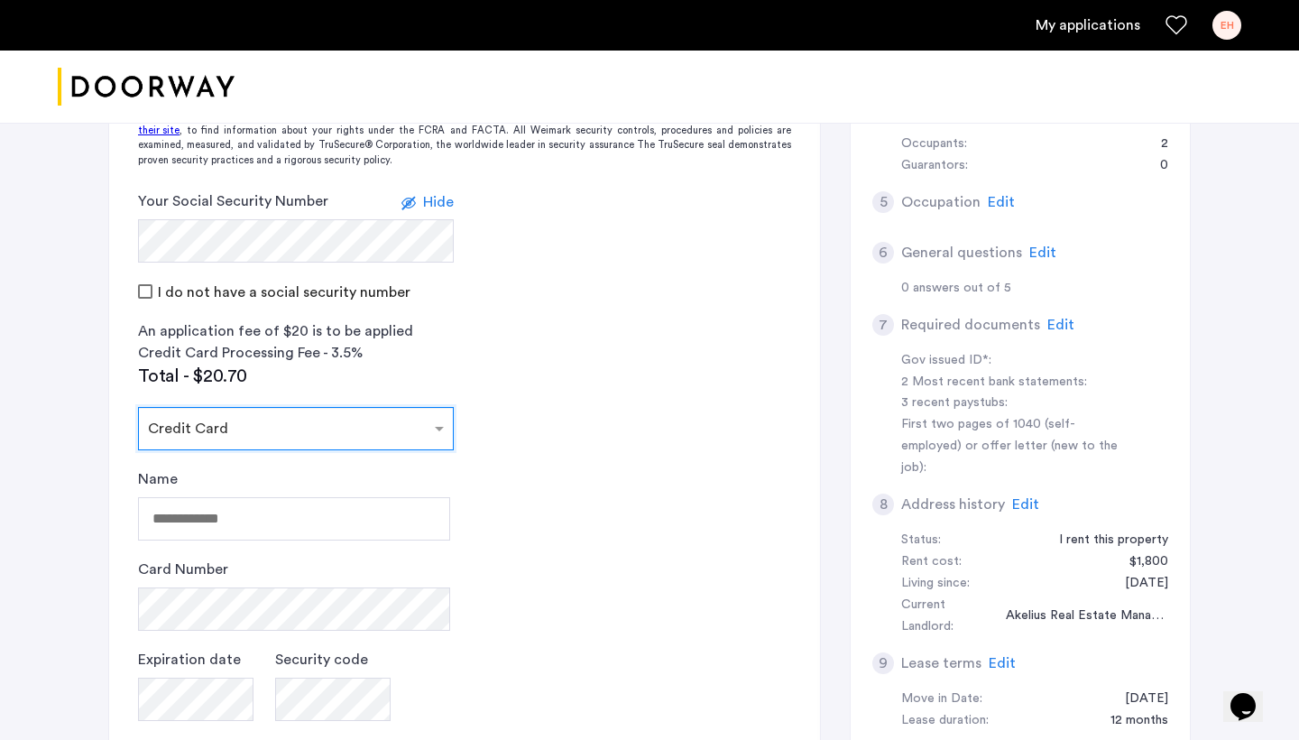
scroll to position [603, 0]
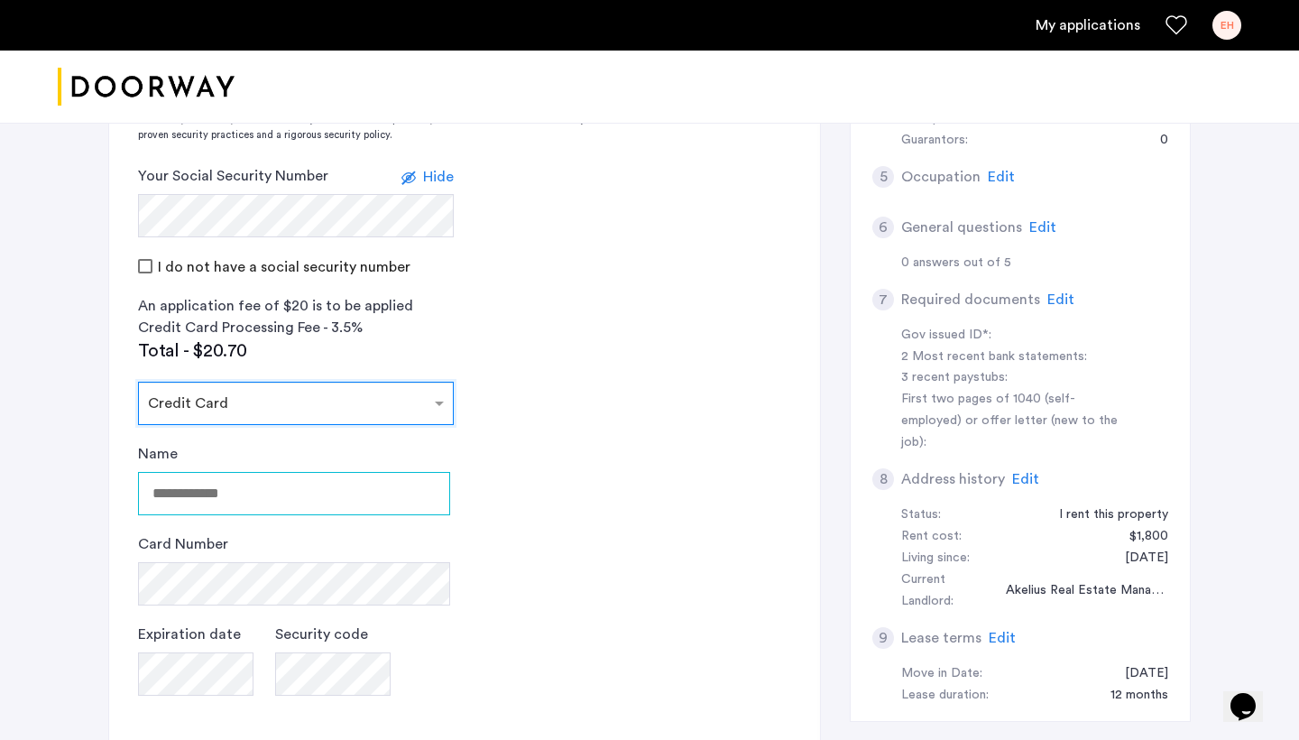
click at [332, 492] on input "Name" at bounding box center [294, 493] width 312 height 43
type input "**********"
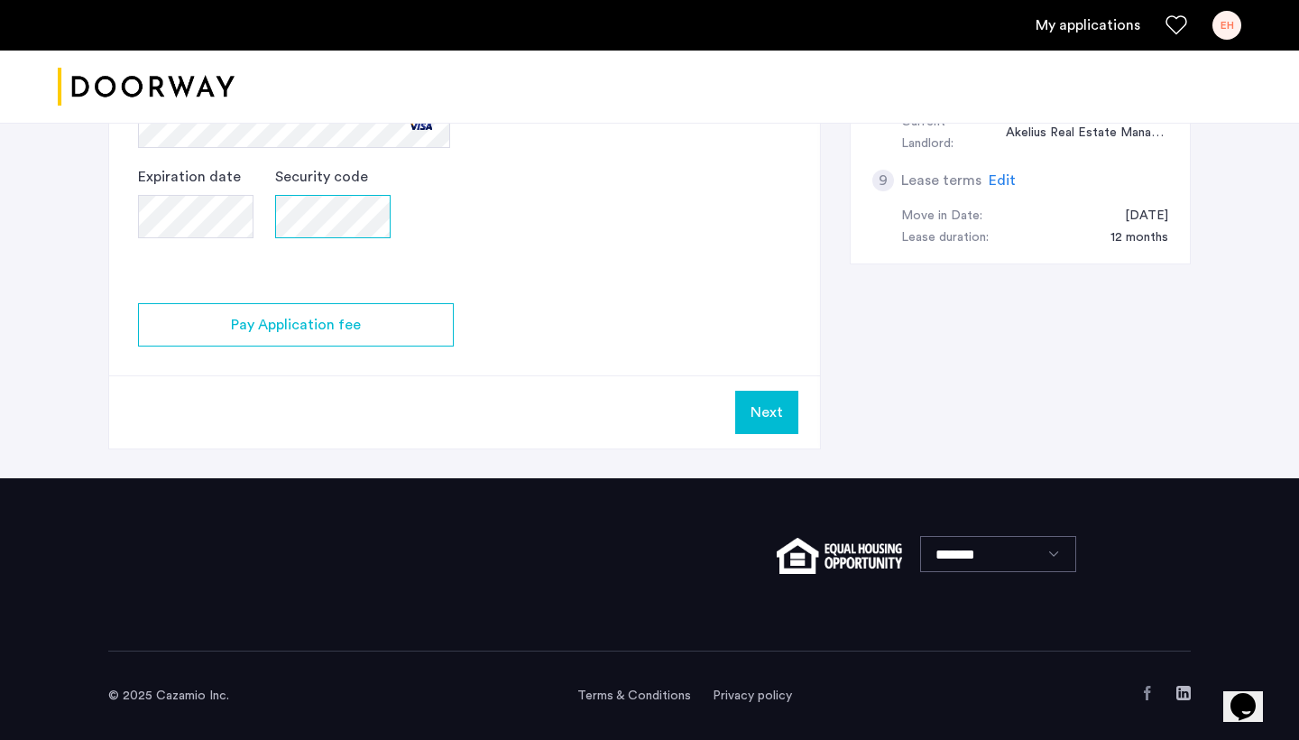
scroll to position [1060, 0]
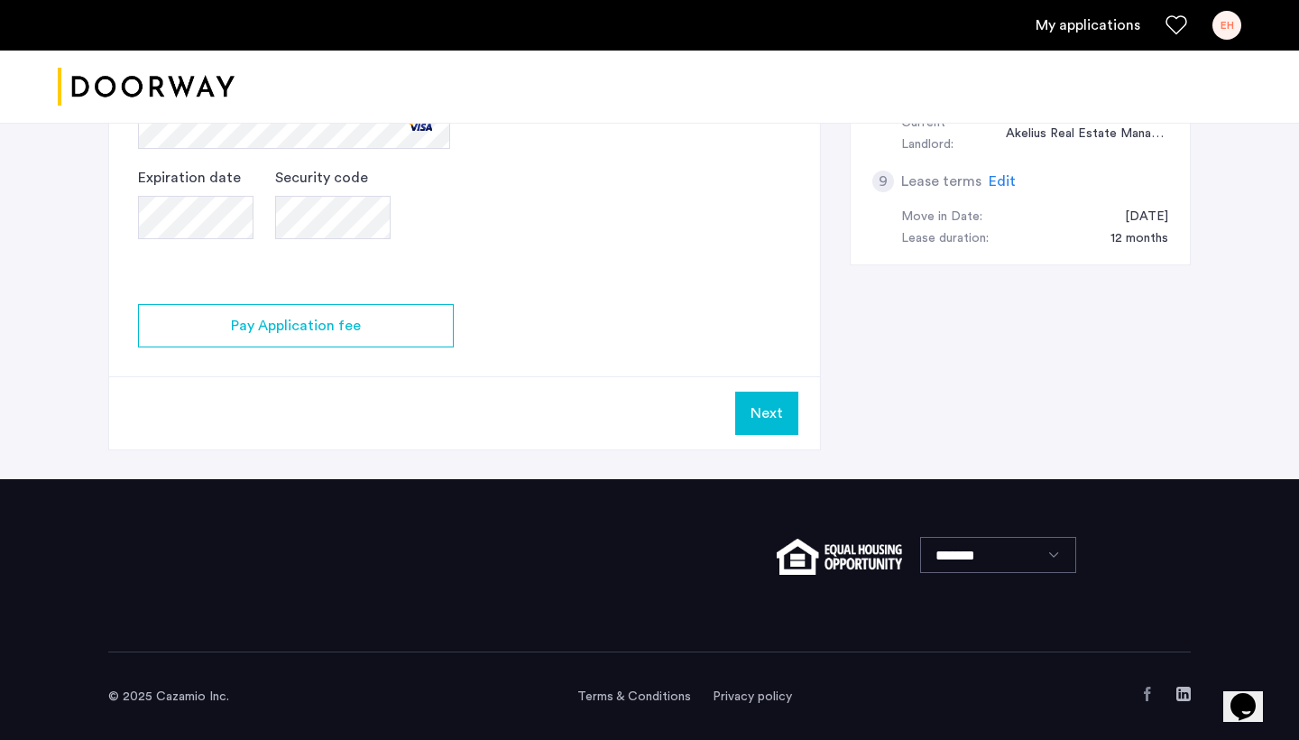
click at [764, 408] on button "Next" at bounding box center [766, 412] width 63 height 43
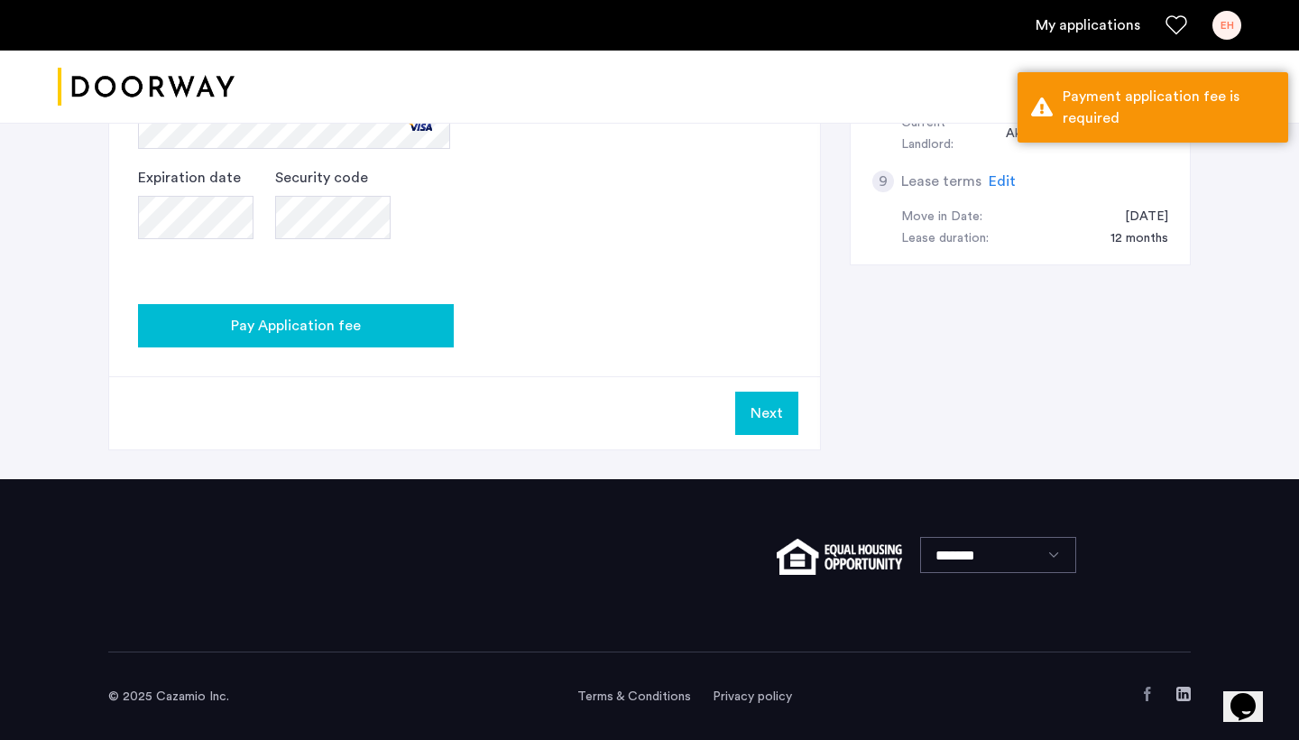
click at [400, 331] on div "Pay Application fee" at bounding box center [295, 326] width 287 height 22
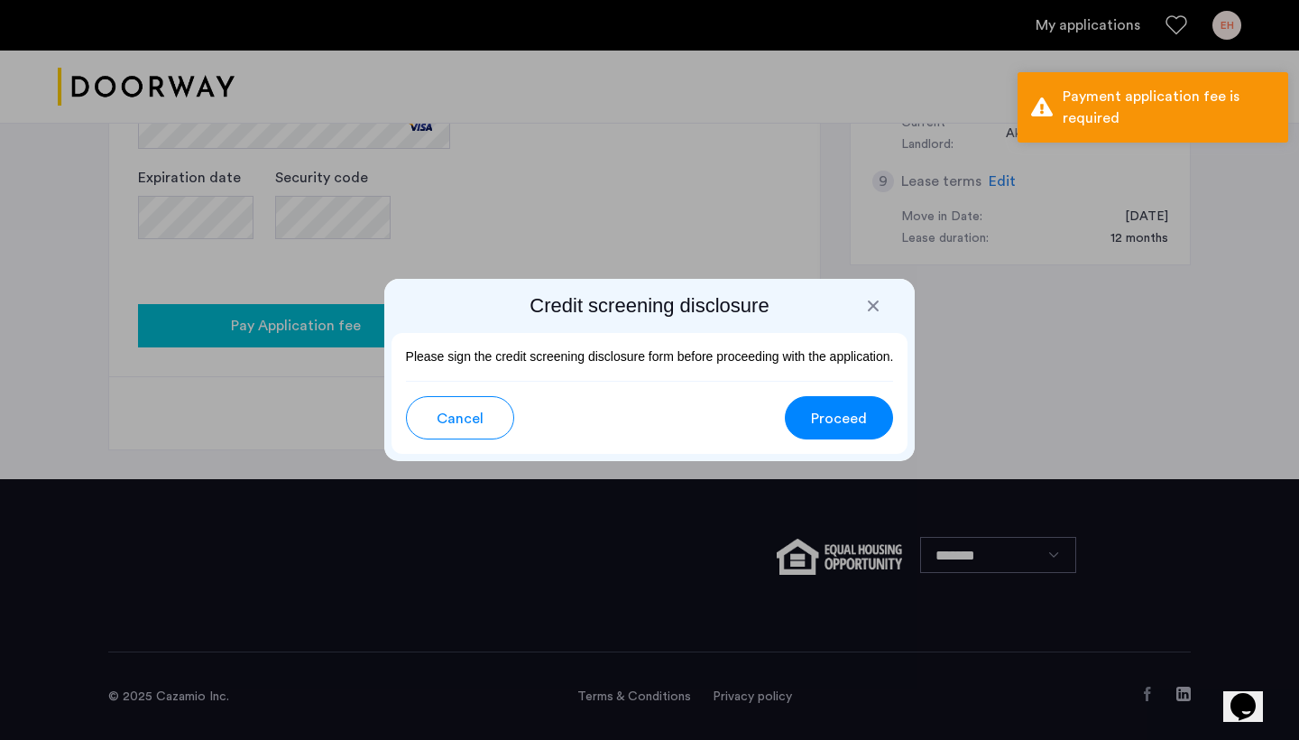
scroll to position [0, 0]
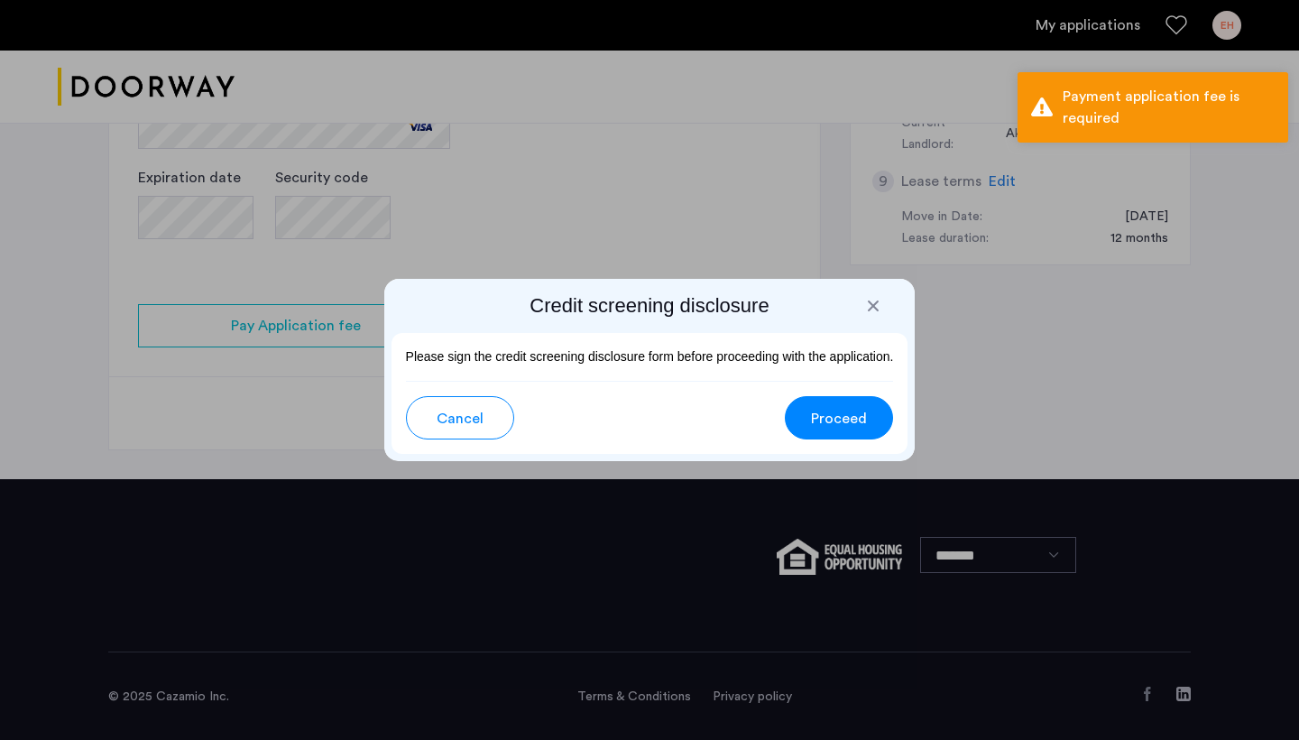
click at [847, 421] on span "Proceed" at bounding box center [839, 419] width 56 height 22
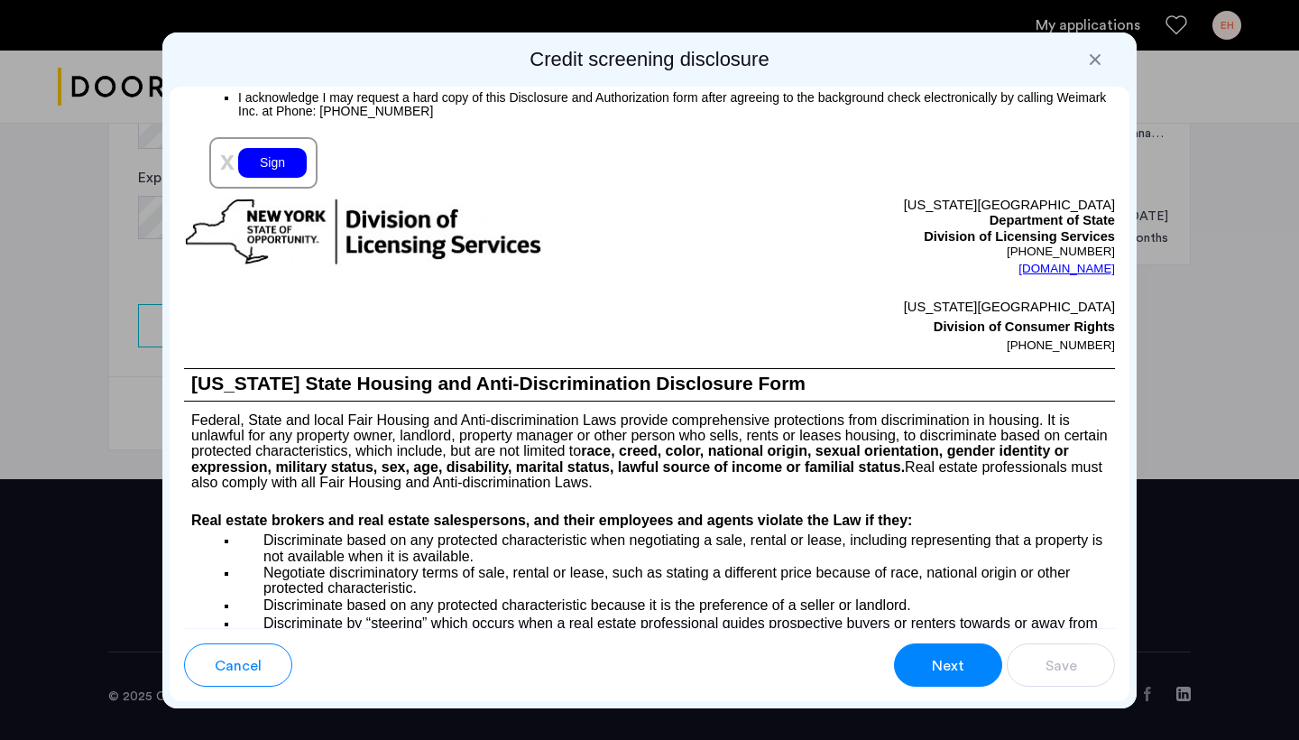
scroll to position [2170, 0]
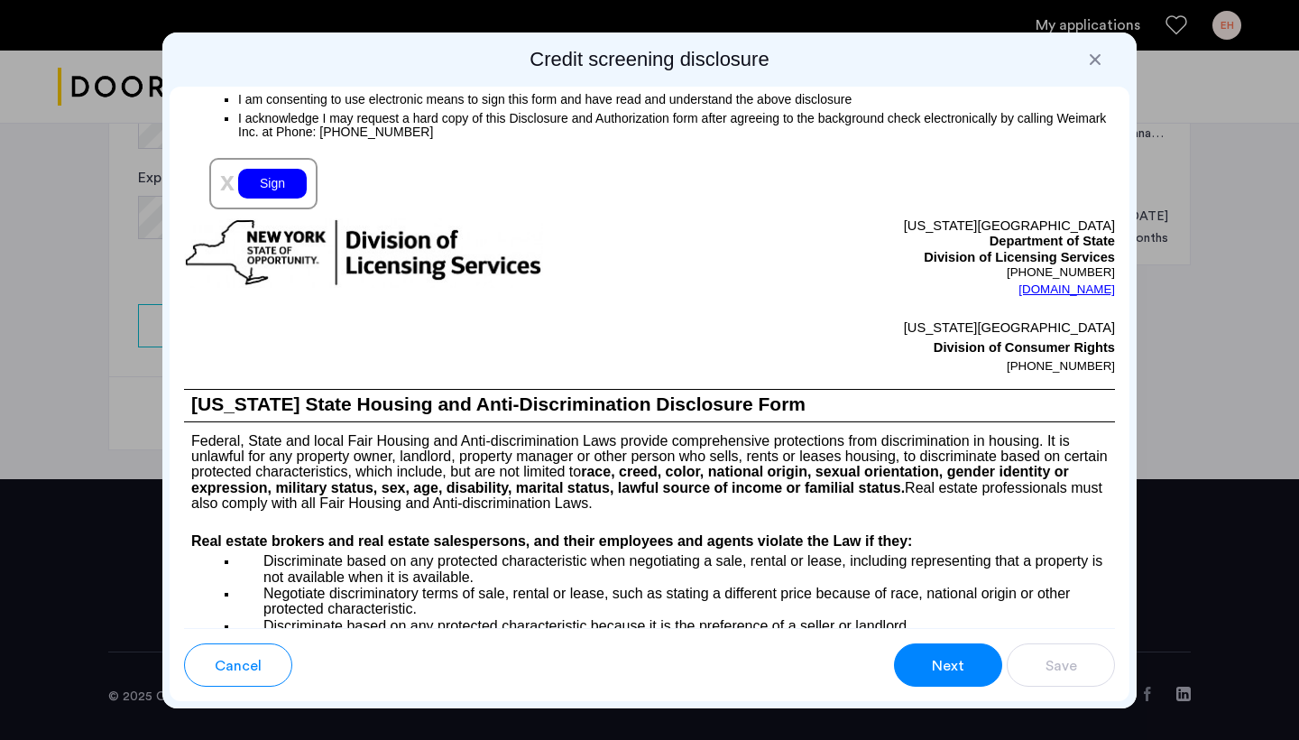
click at [288, 198] on div "Sign" at bounding box center [272, 184] width 69 height 30
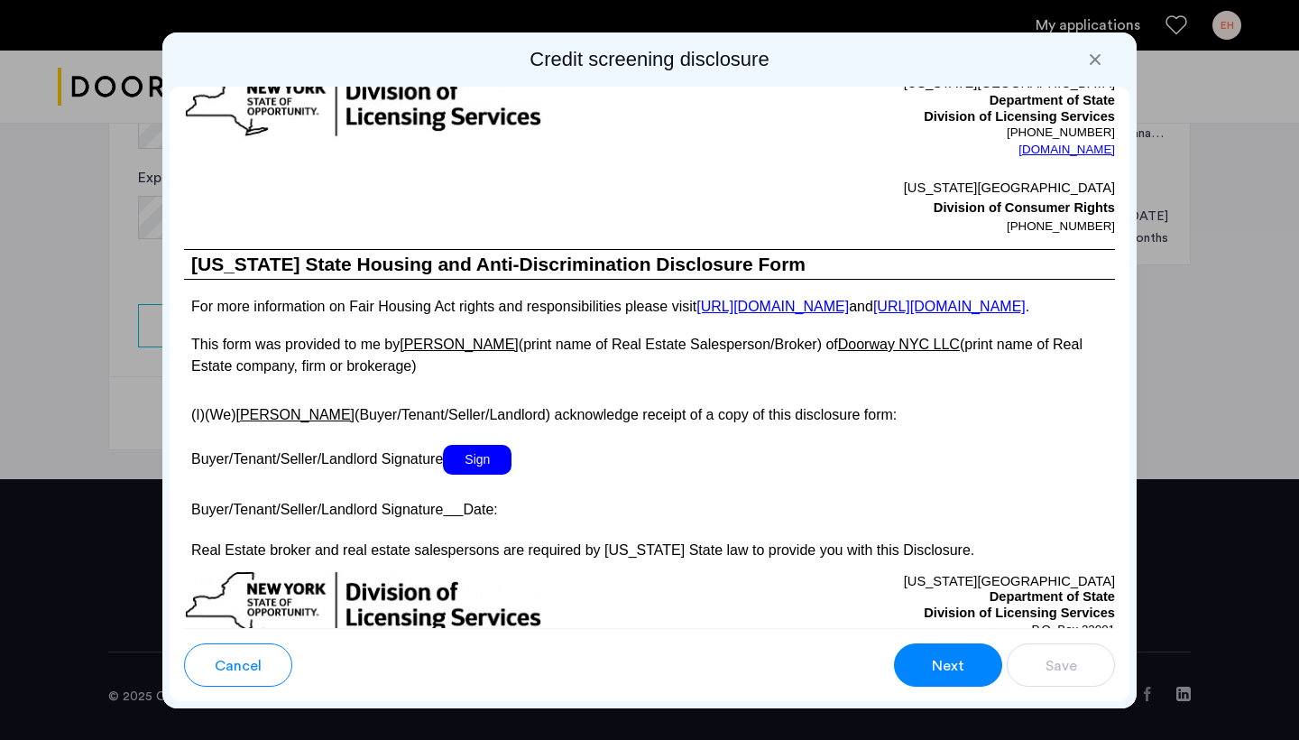
click at [482, 474] on span "Sign" at bounding box center [477, 460] width 69 height 30
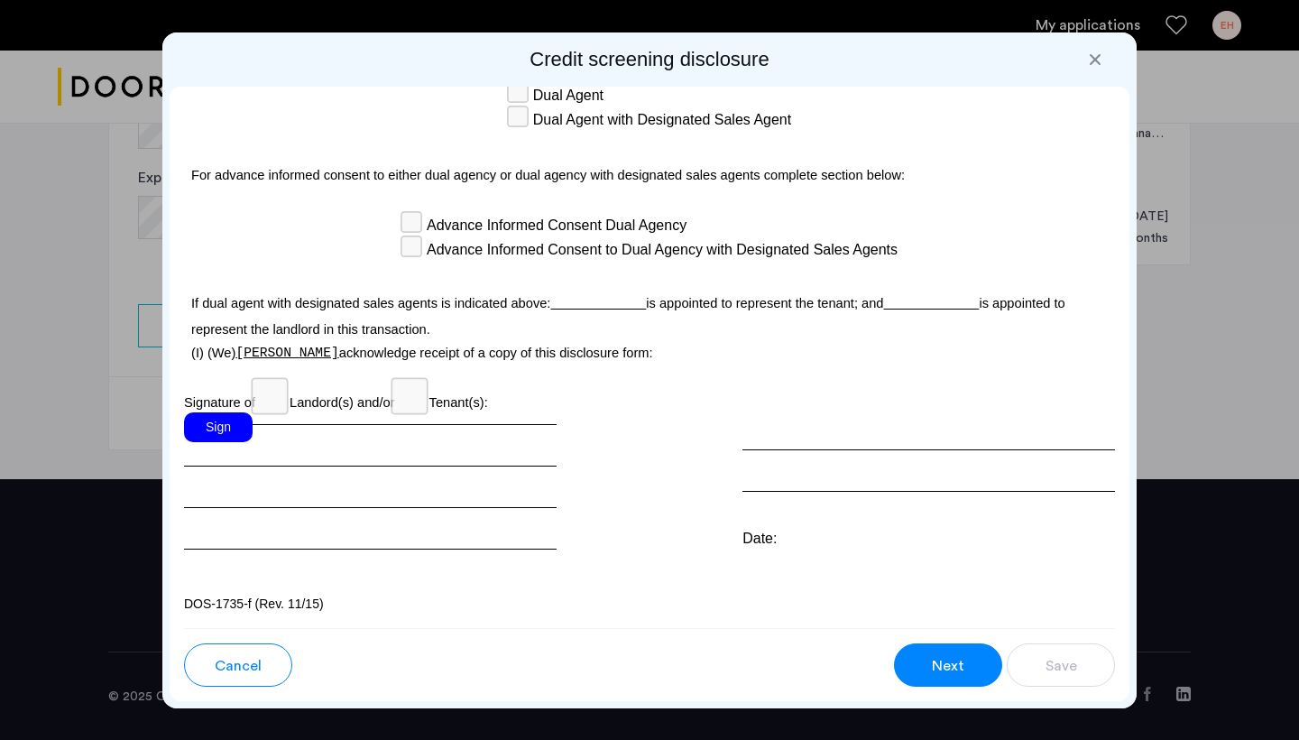
scroll to position [5342, 0]
click at [223, 442] on div "Sign" at bounding box center [218, 427] width 69 height 30
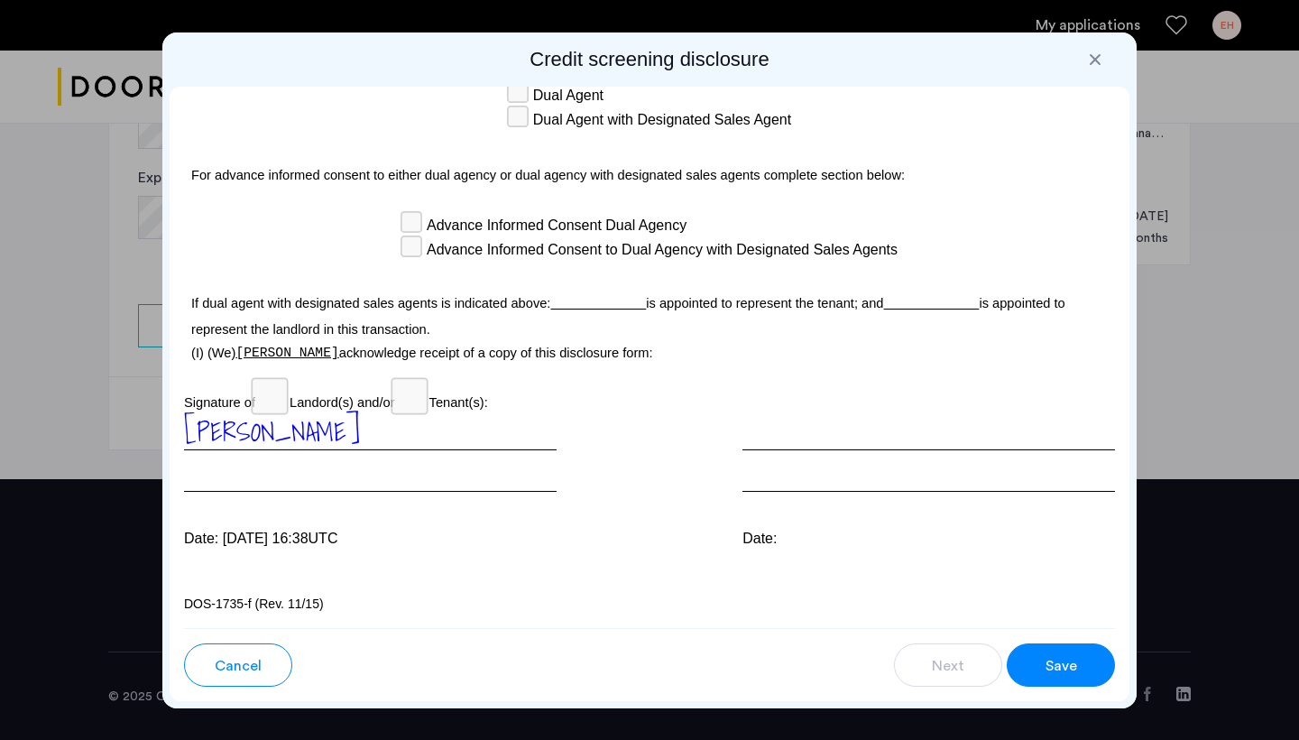
scroll to position [5391, 0]
click at [1038, 661] on button "Save" at bounding box center [1061, 664] width 108 height 43
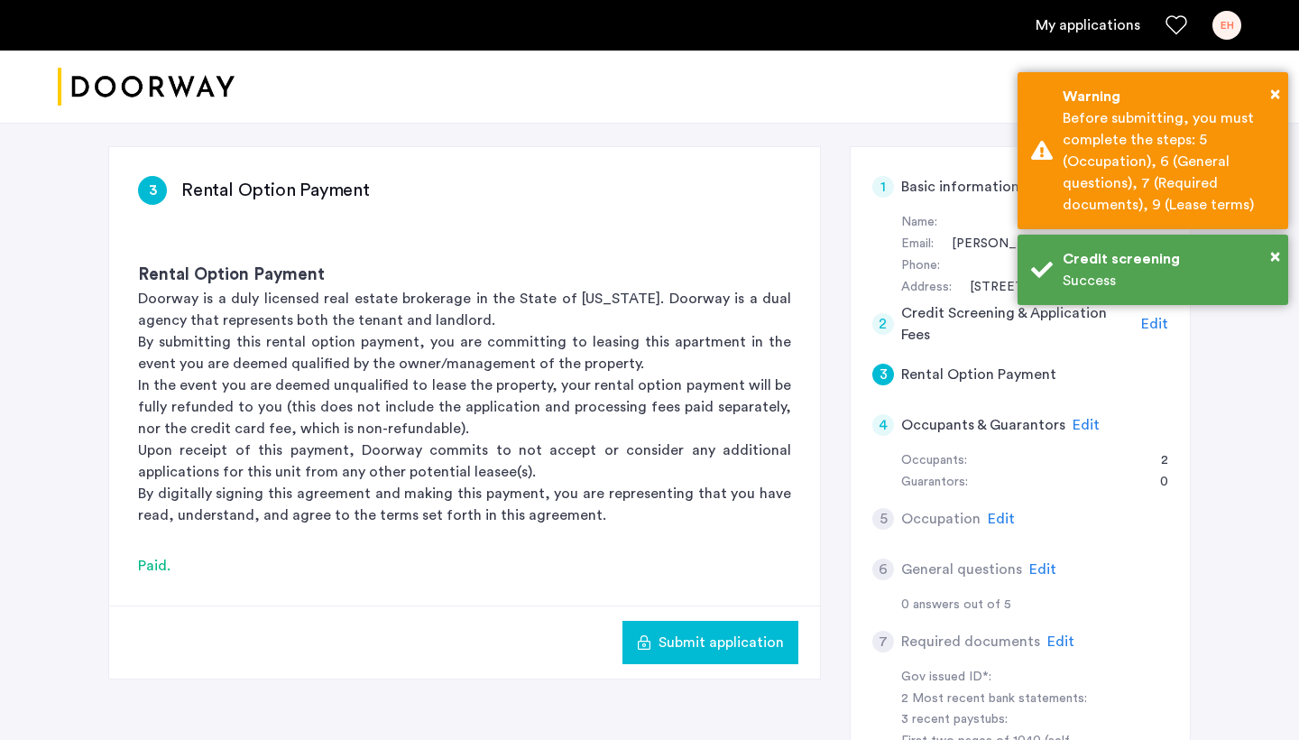
scroll to position [262, 0]
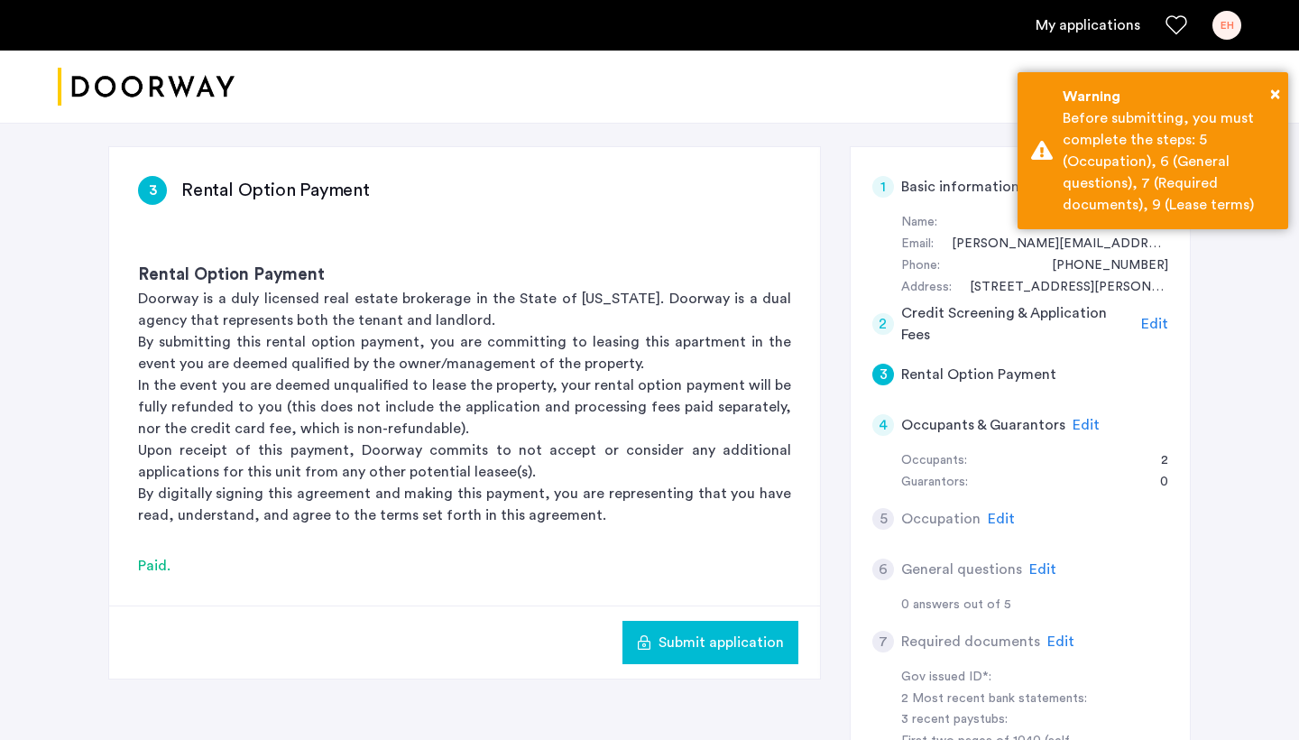
click at [692, 382] on p "In the event you are deemed unqualified to lease the property, your rental opti…" at bounding box center [464, 406] width 653 height 65
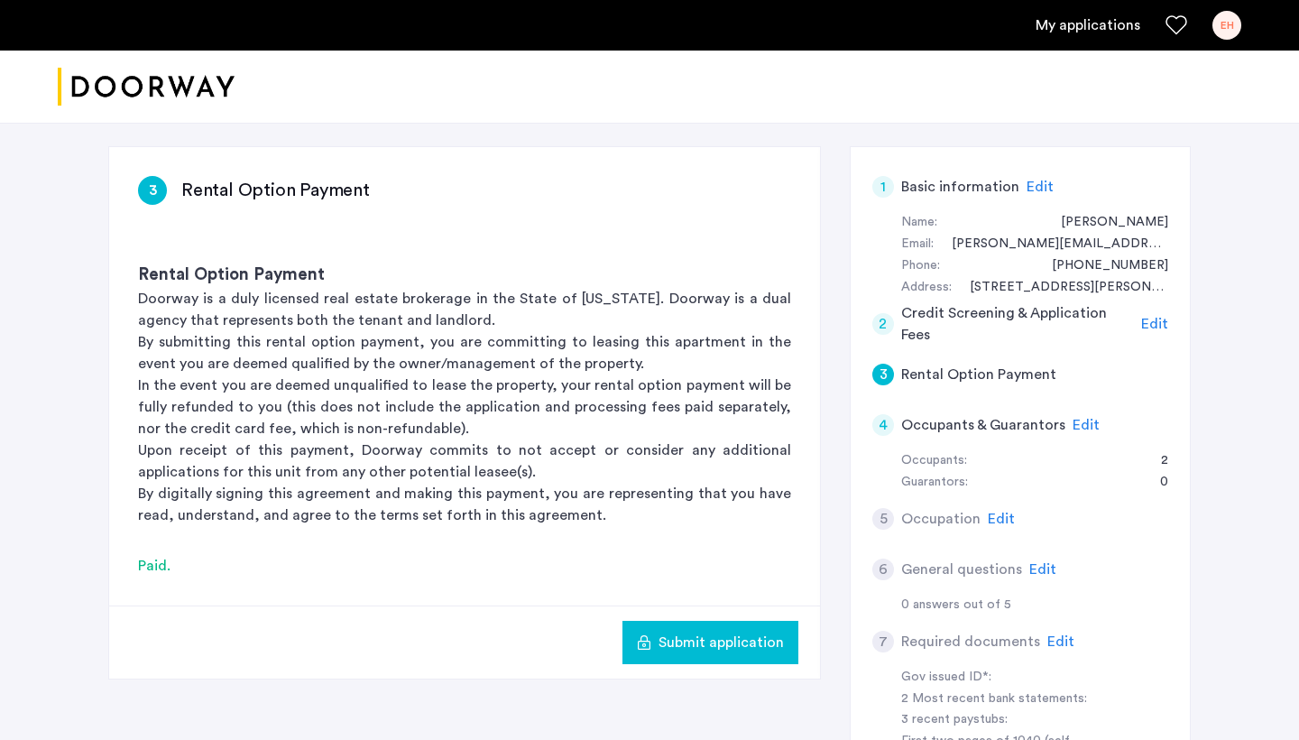
click at [1079, 424] on span "Edit" at bounding box center [1085, 425] width 27 height 14
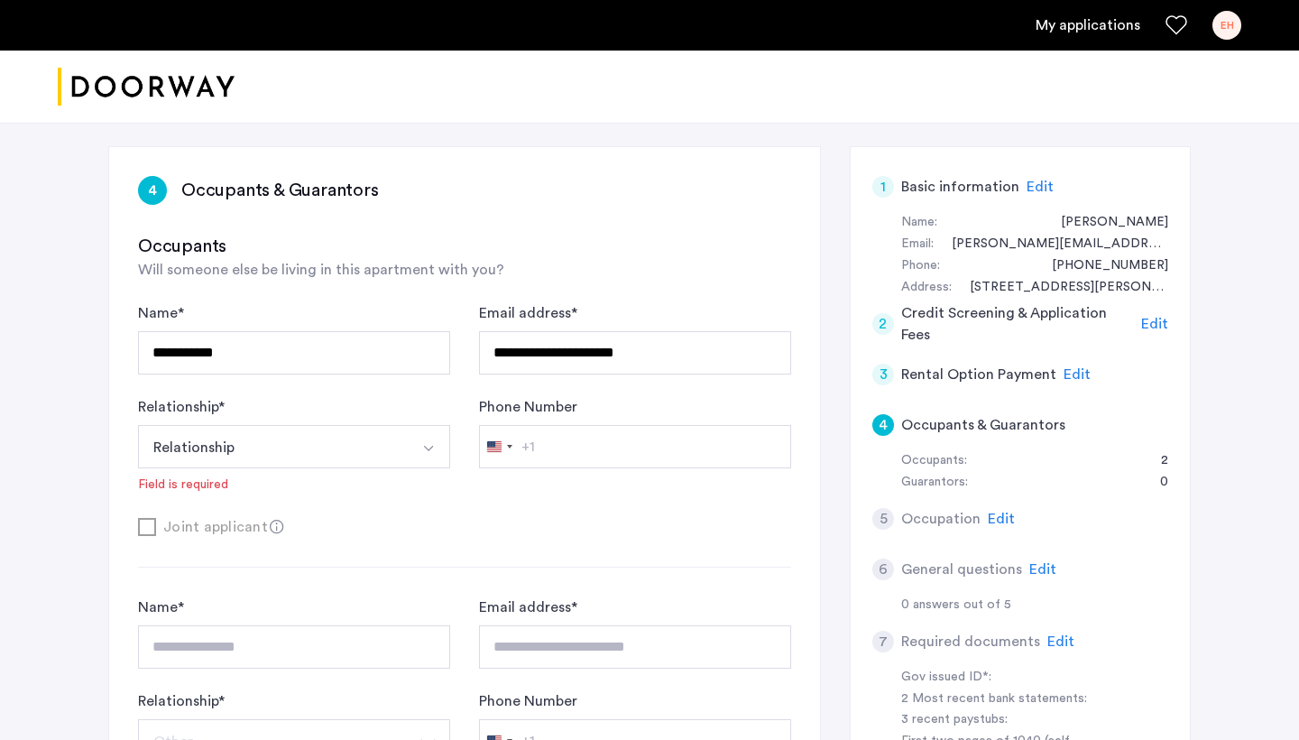
scroll to position [306, 0]
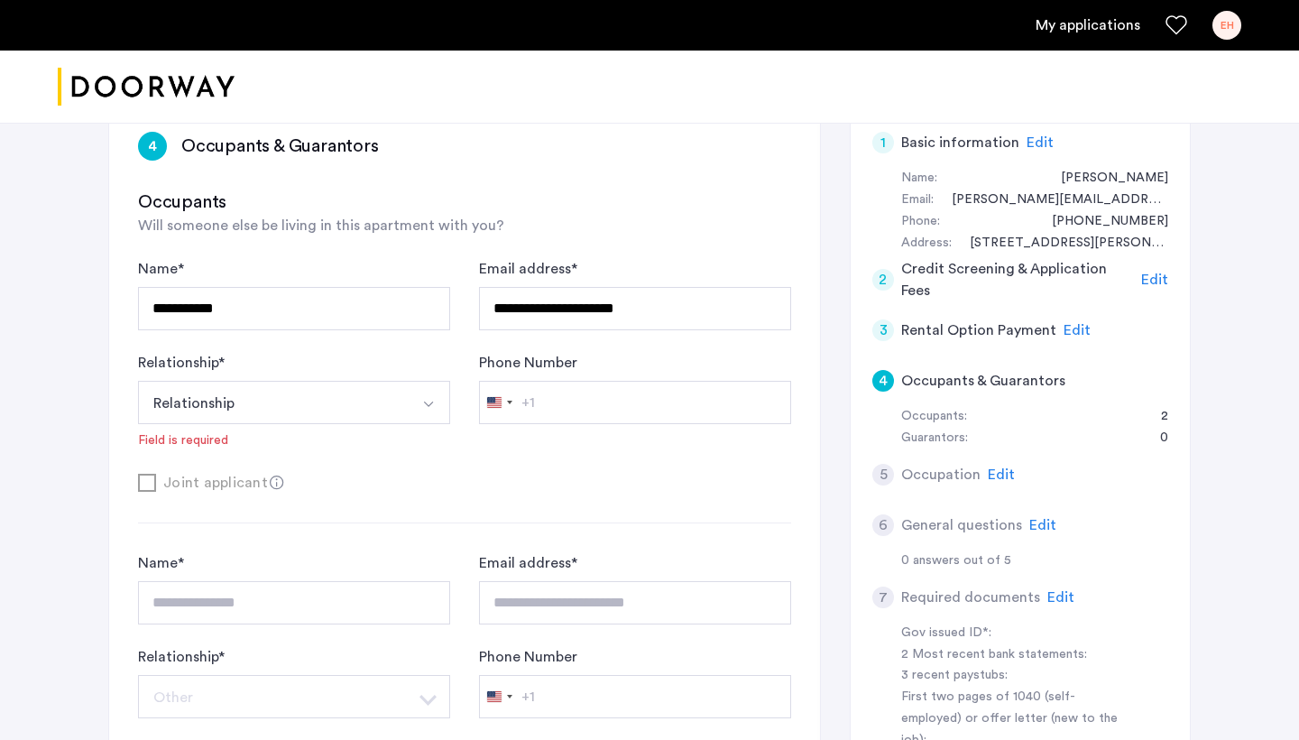
click at [246, 388] on button "Relationship" at bounding box center [273, 402] width 270 height 43
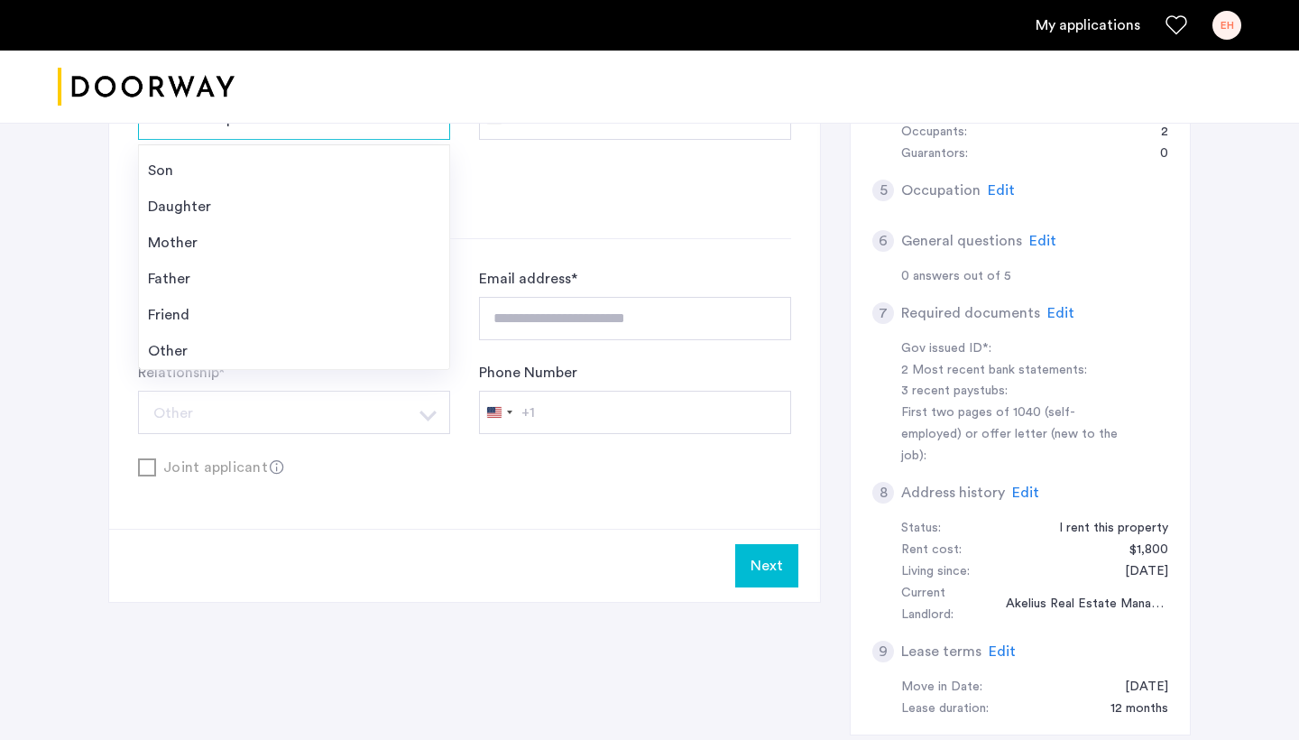
scroll to position [658, 0]
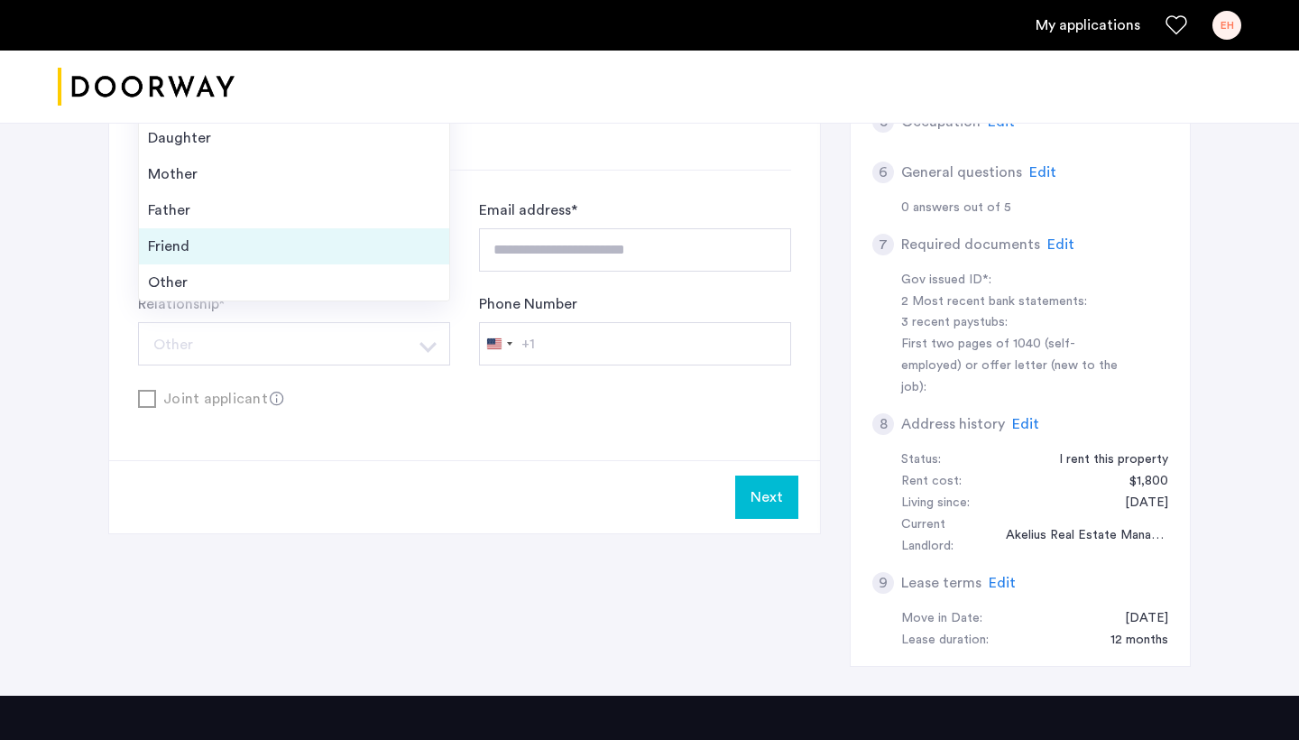
click at [181, 258] on li "Friend" at bounding box center [294, 246] width 310 height 36
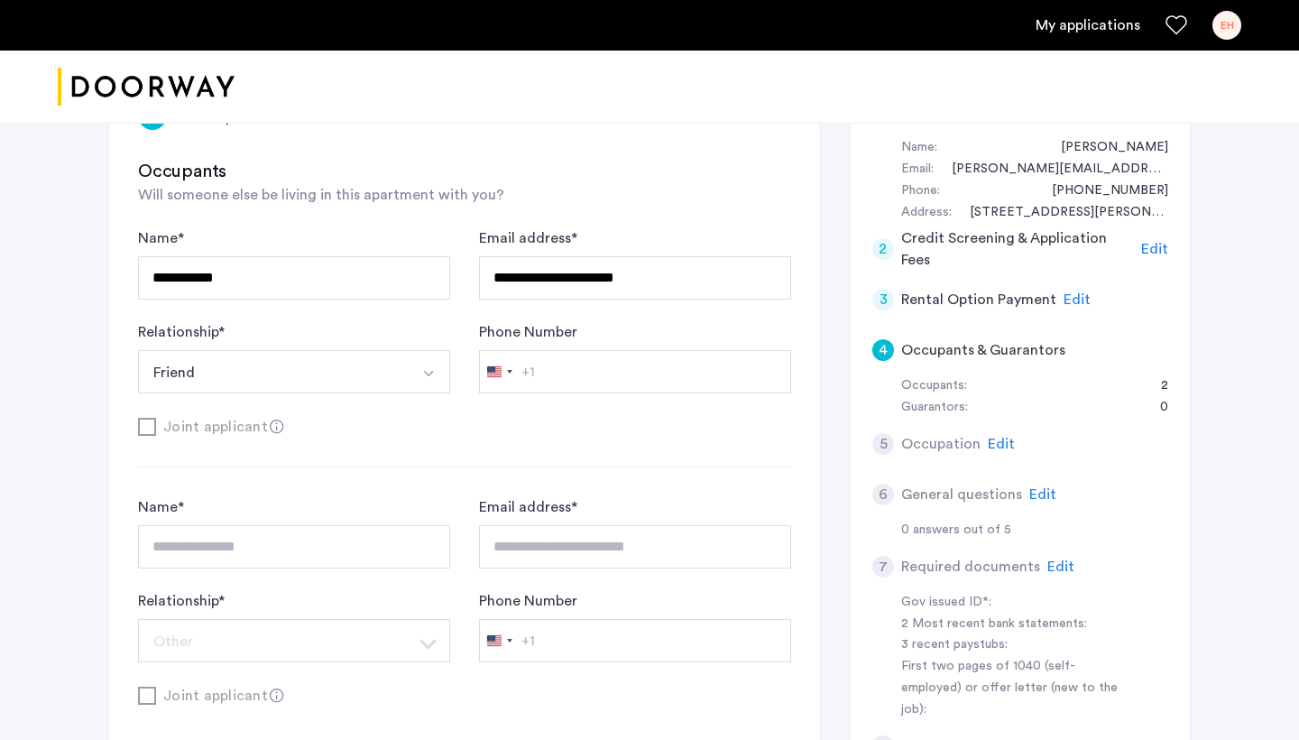
scroll to position [333, 0]
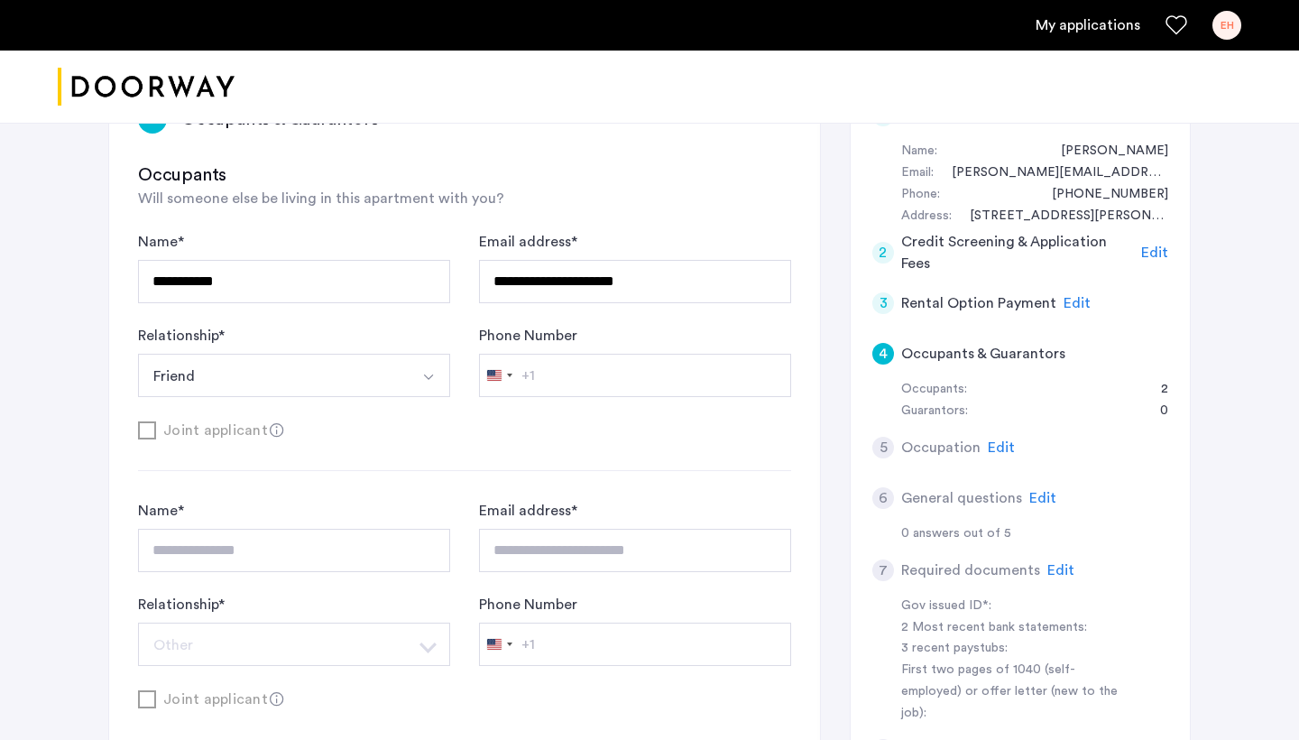
click at [365, 422] on div "Joint applicant" at bounding box center [464, 430] width 653 height 23
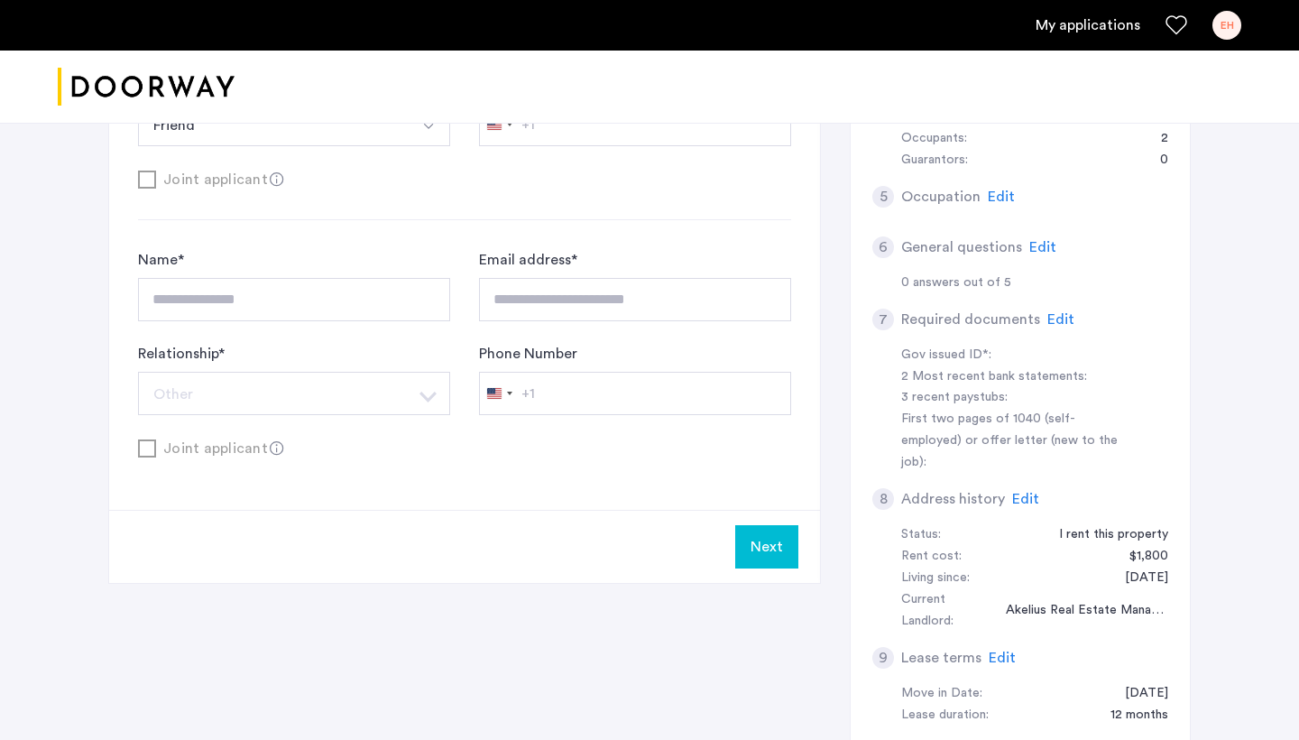
scroll to position [716, 0]
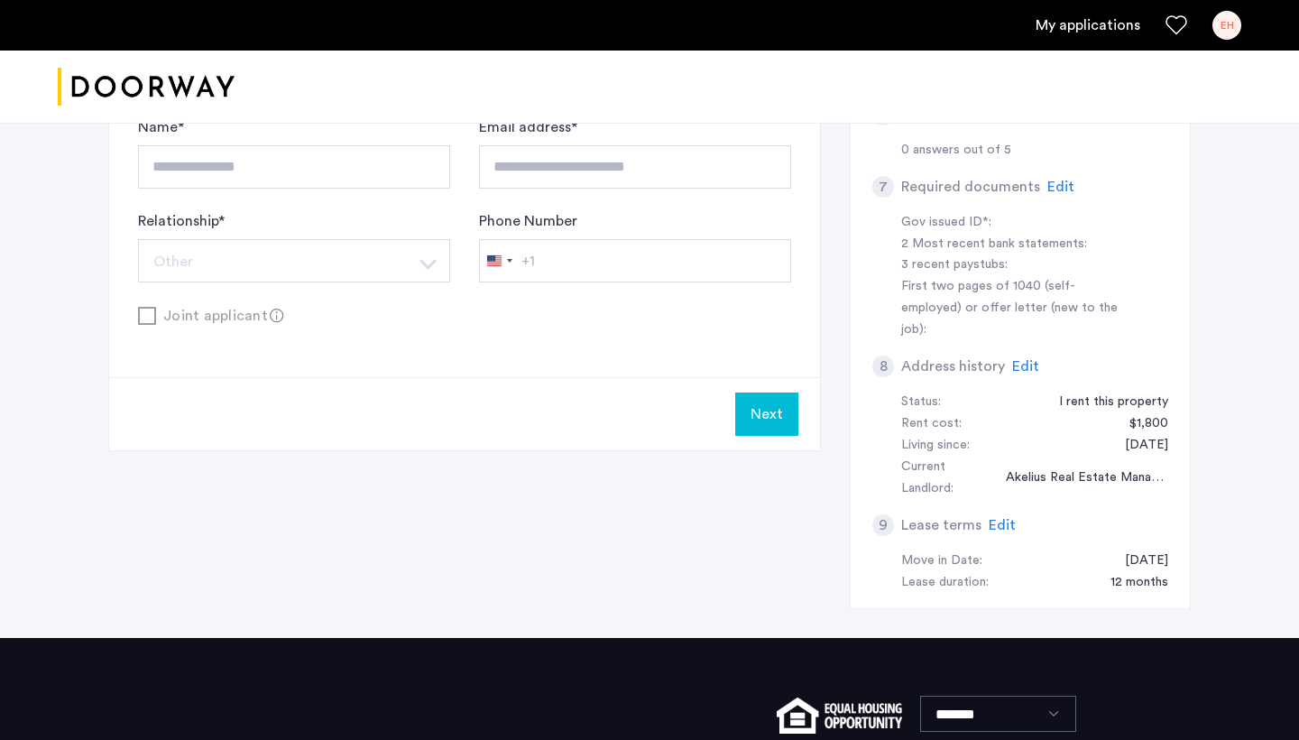
click at [776, 418] on button "Next" at bounding box center [766, 413] width 63 height 43
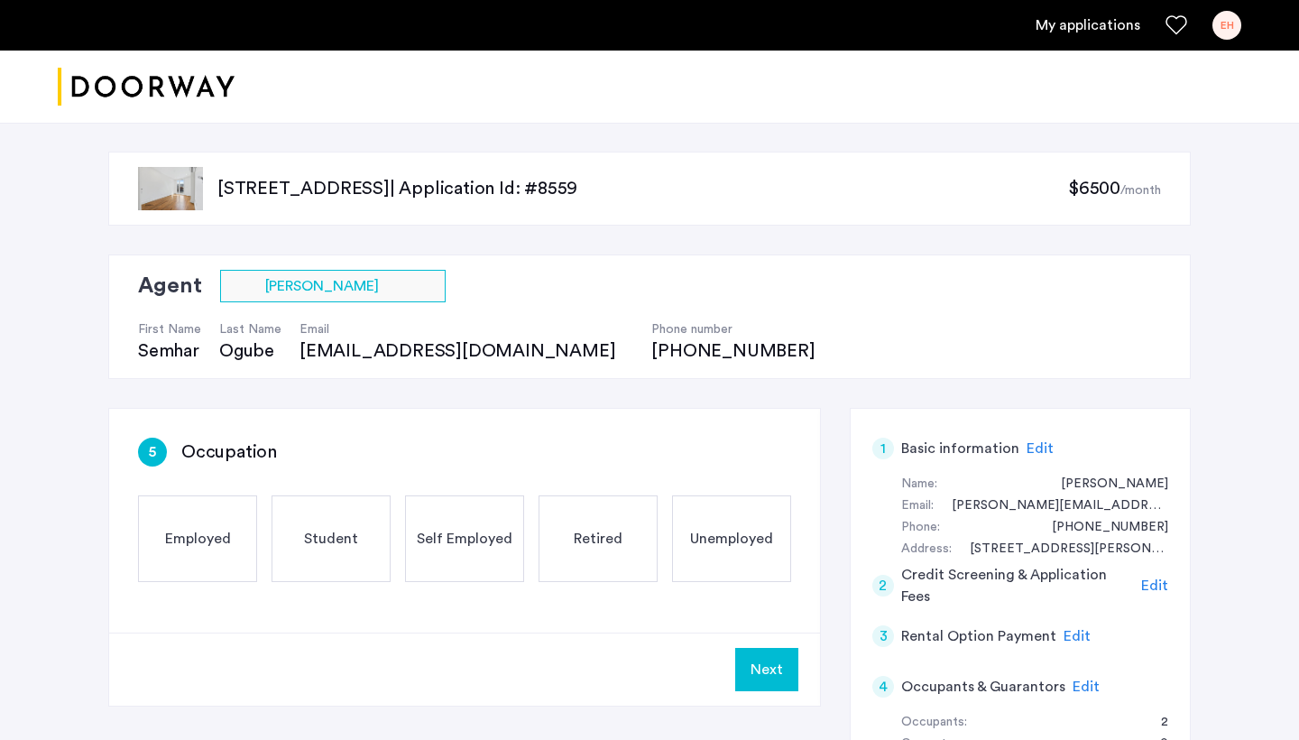
click at [191, 520] on div "Employed" at bounding box center [197, 538] width 119 height 87
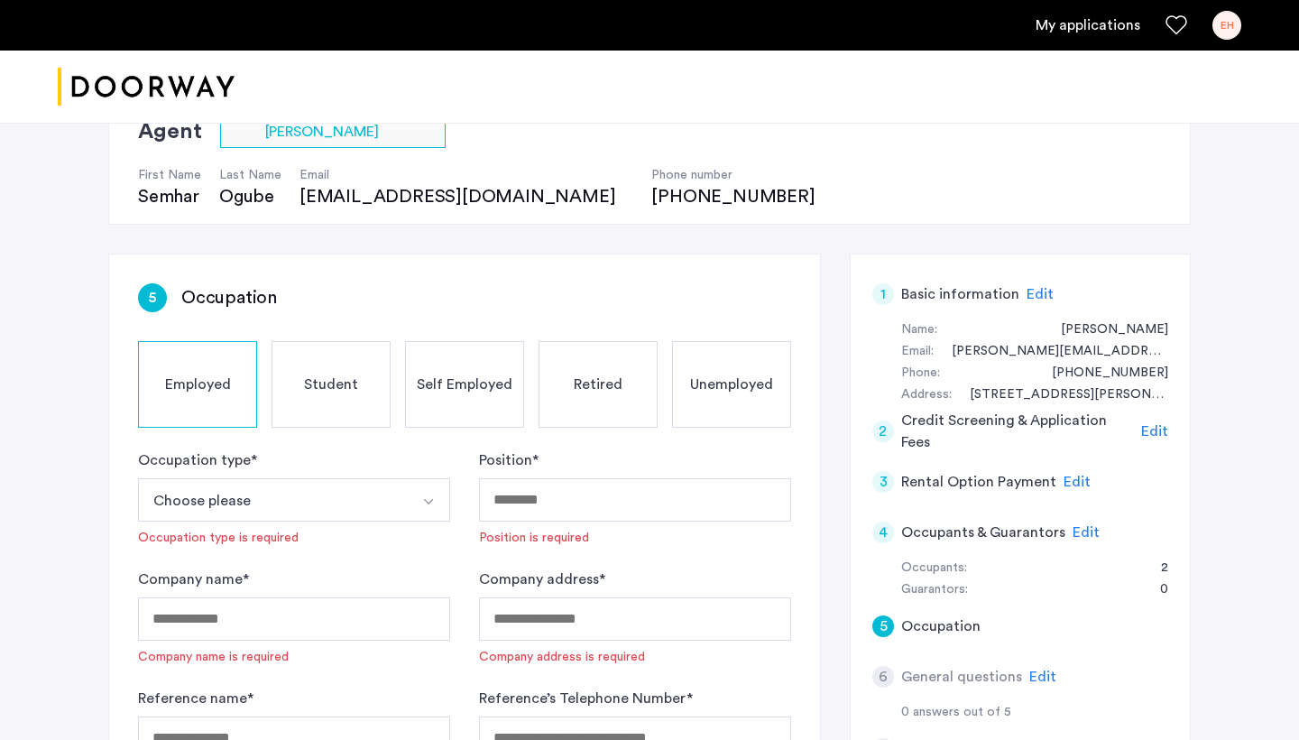
scroll to position [399, 0]
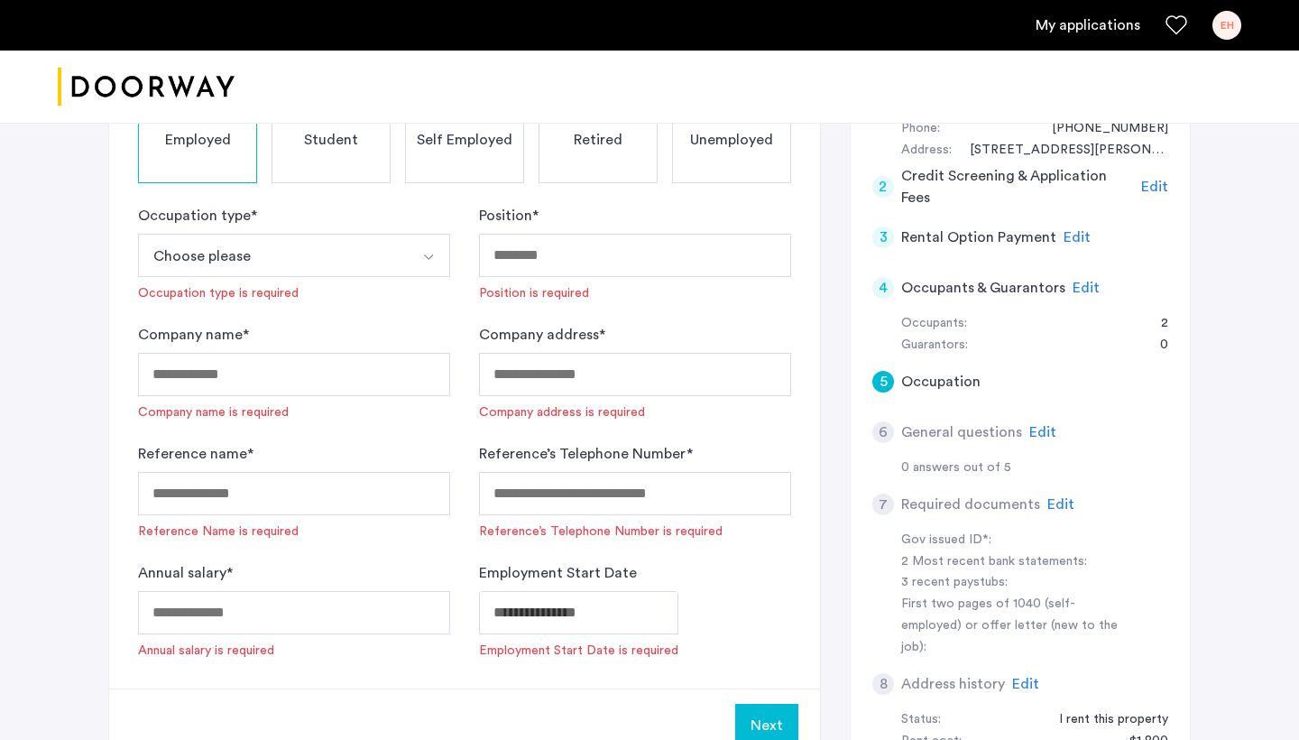
click at [293, 267] on button "Choose please" at bounding box center [273, 255] width 270 height 43
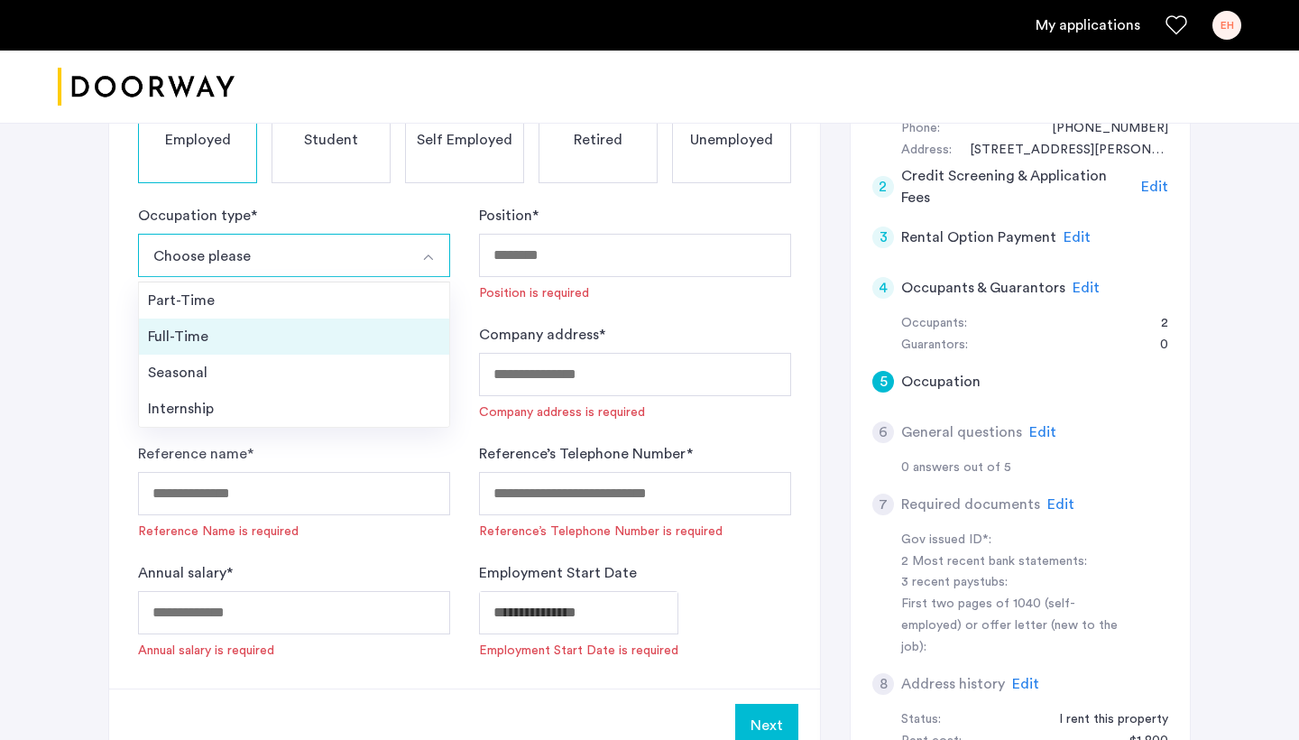
click at [247, 331] on div "Full-Time" at bounding box center [294, 337] width 292 height 22
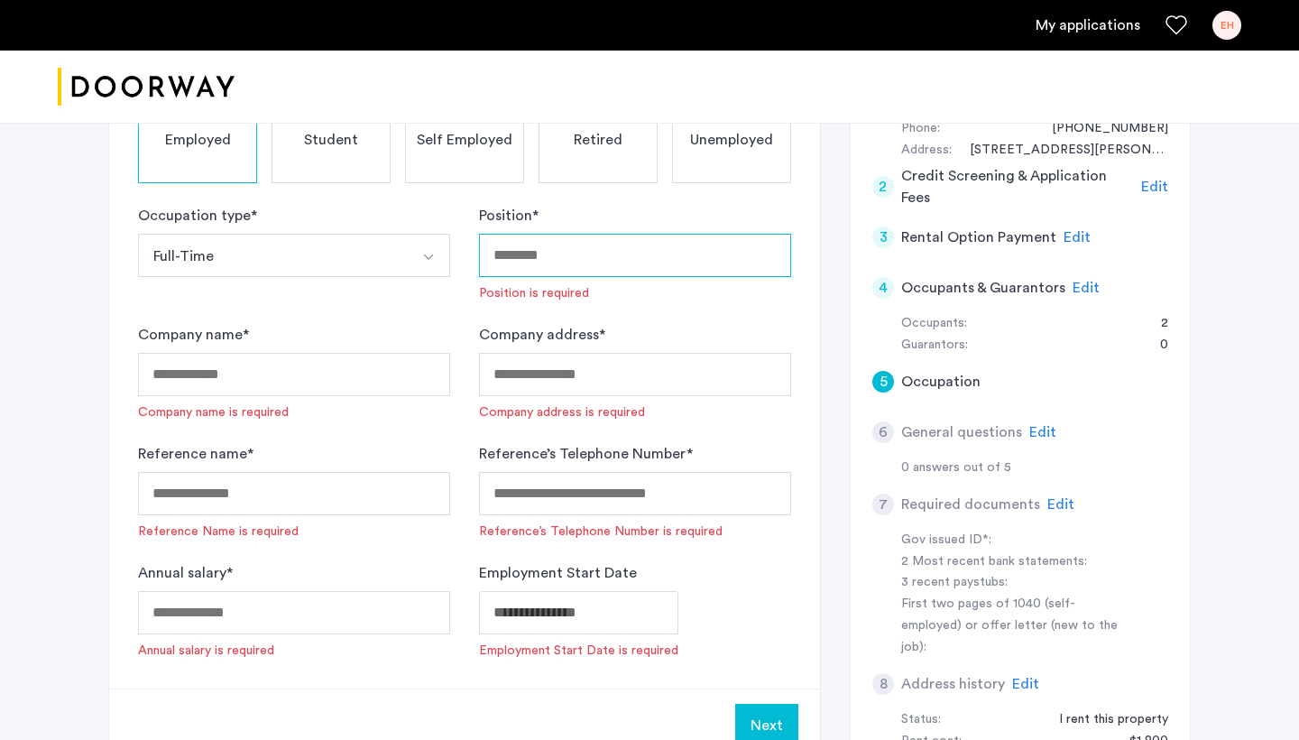
click at [621, 244] on input "Position *" at bounding box center [635, 255] width 312 height 43
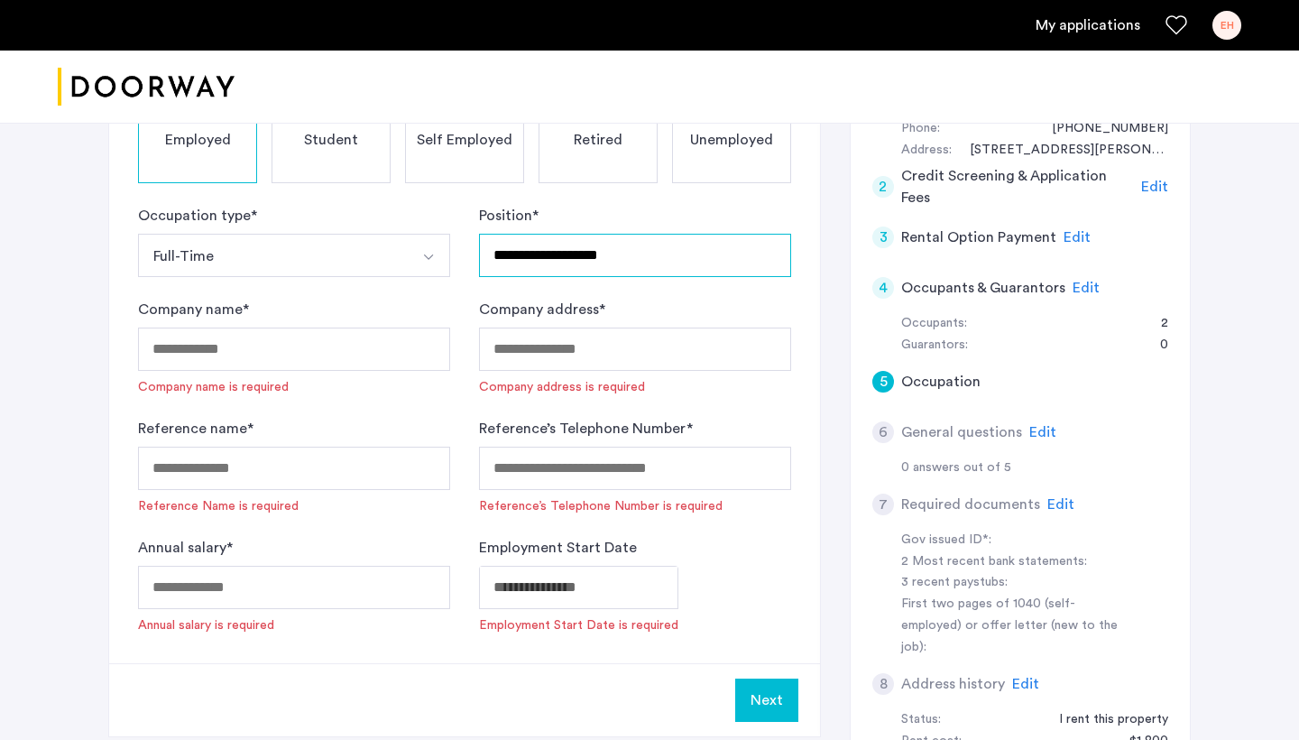
type input "**********"
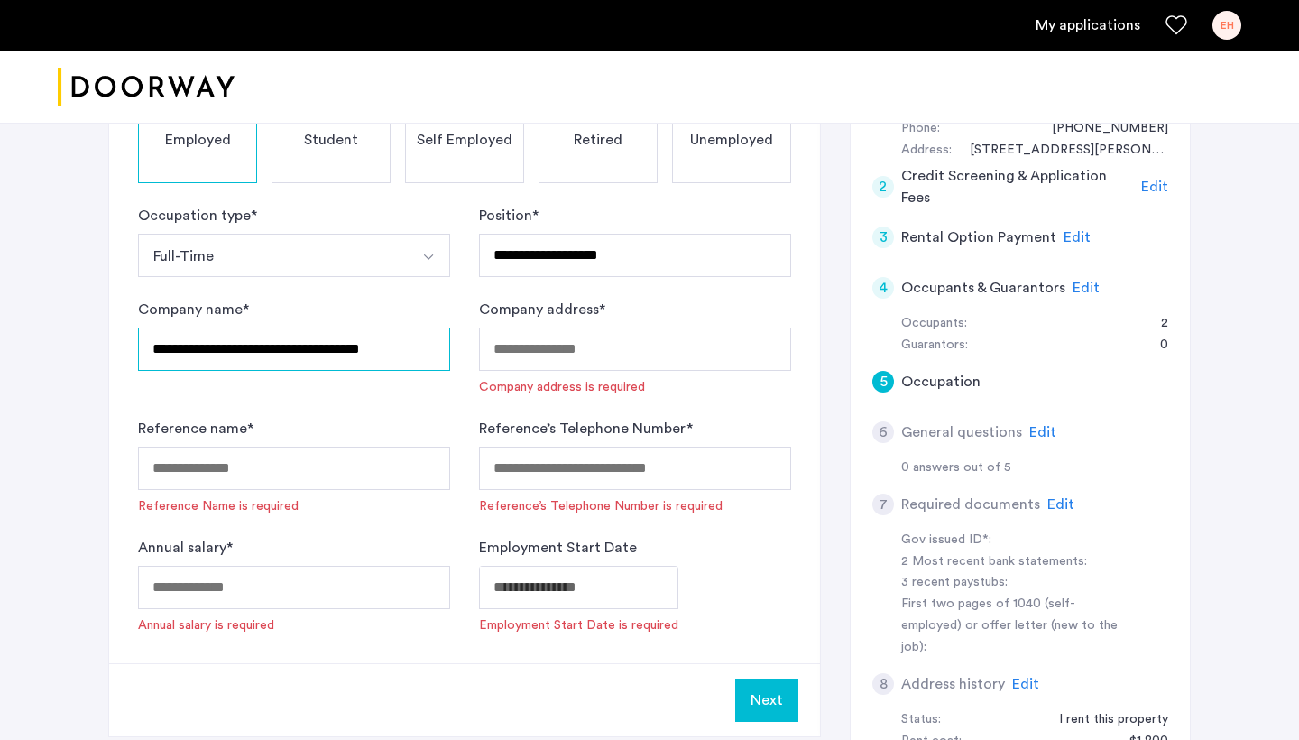
type input "**********"
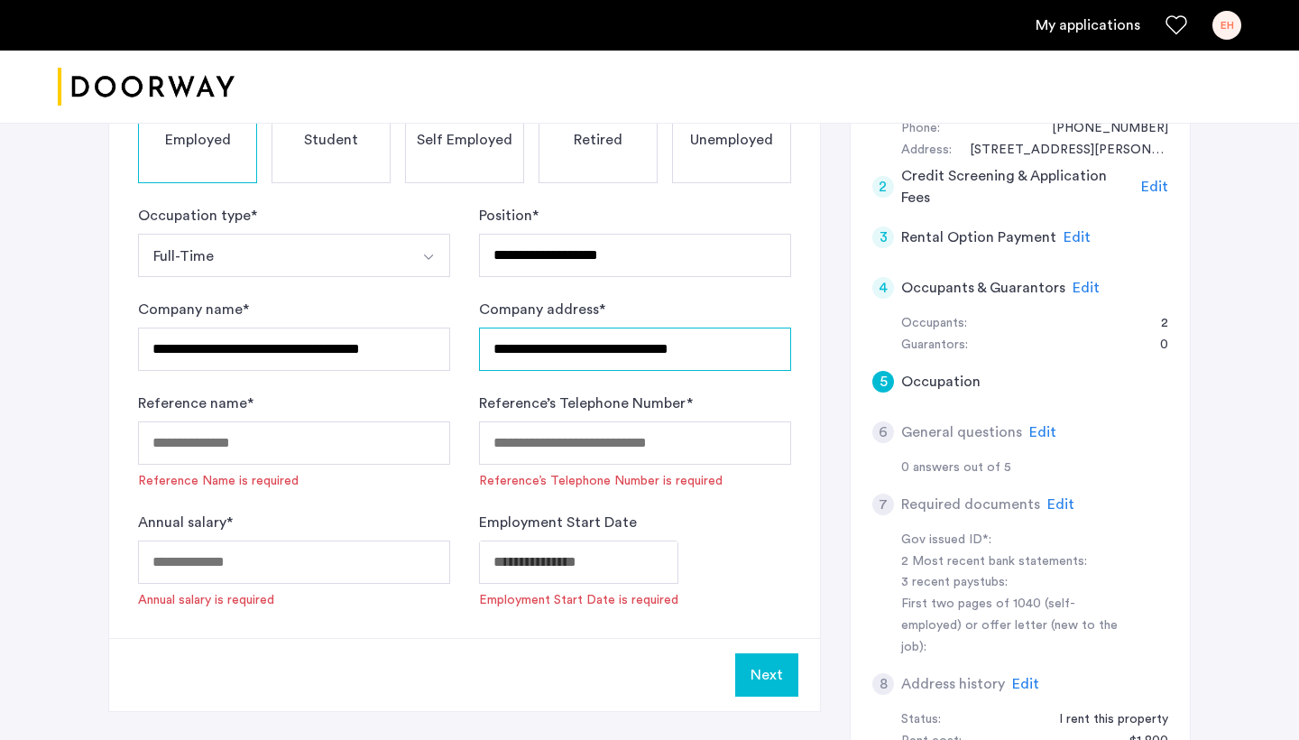
type input "**********"
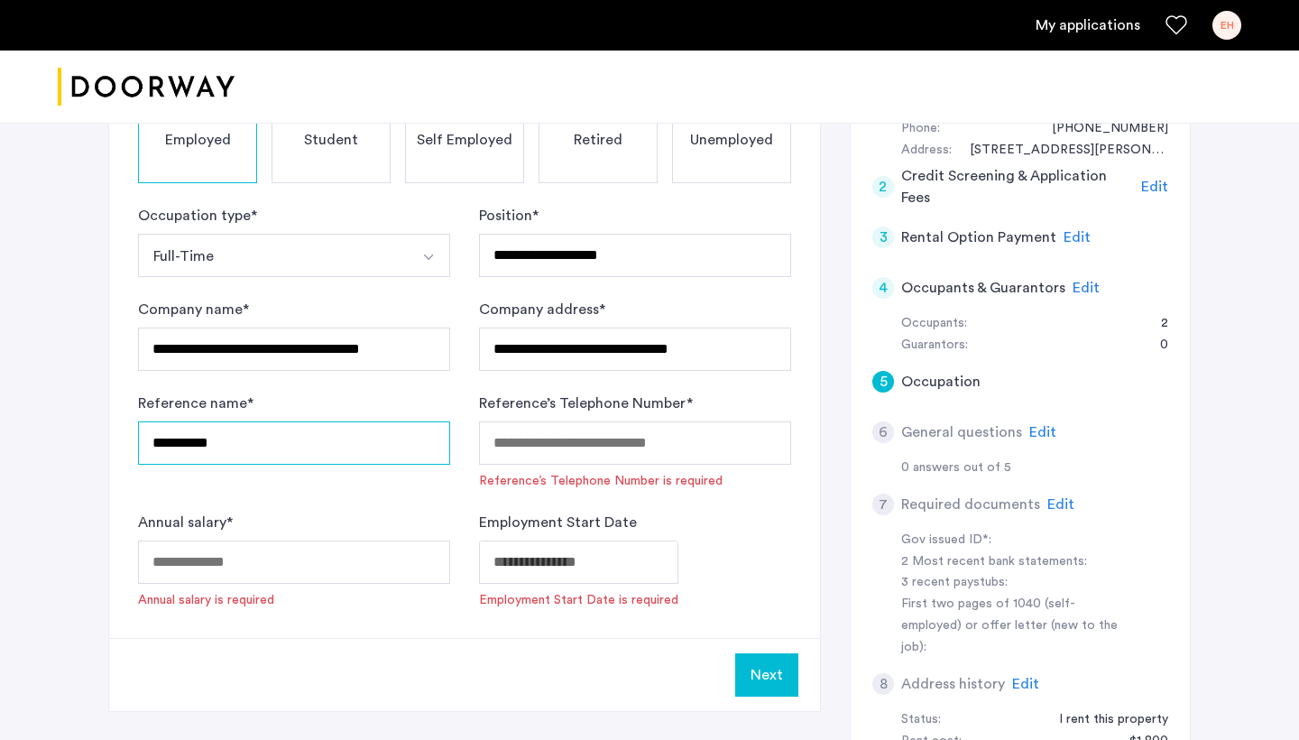
type input "**********"
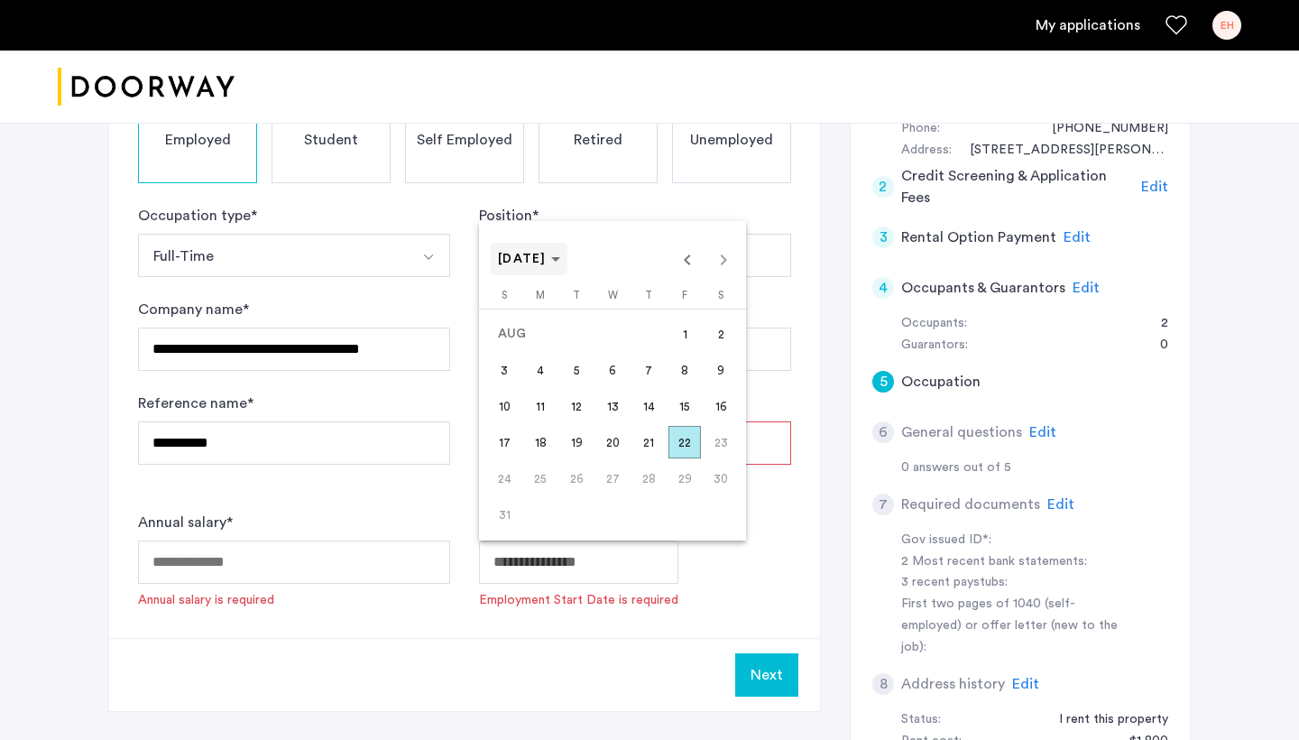
click at [547, 263] on span "[DATE]" at bounding box center [522, 259] width 49 height 13
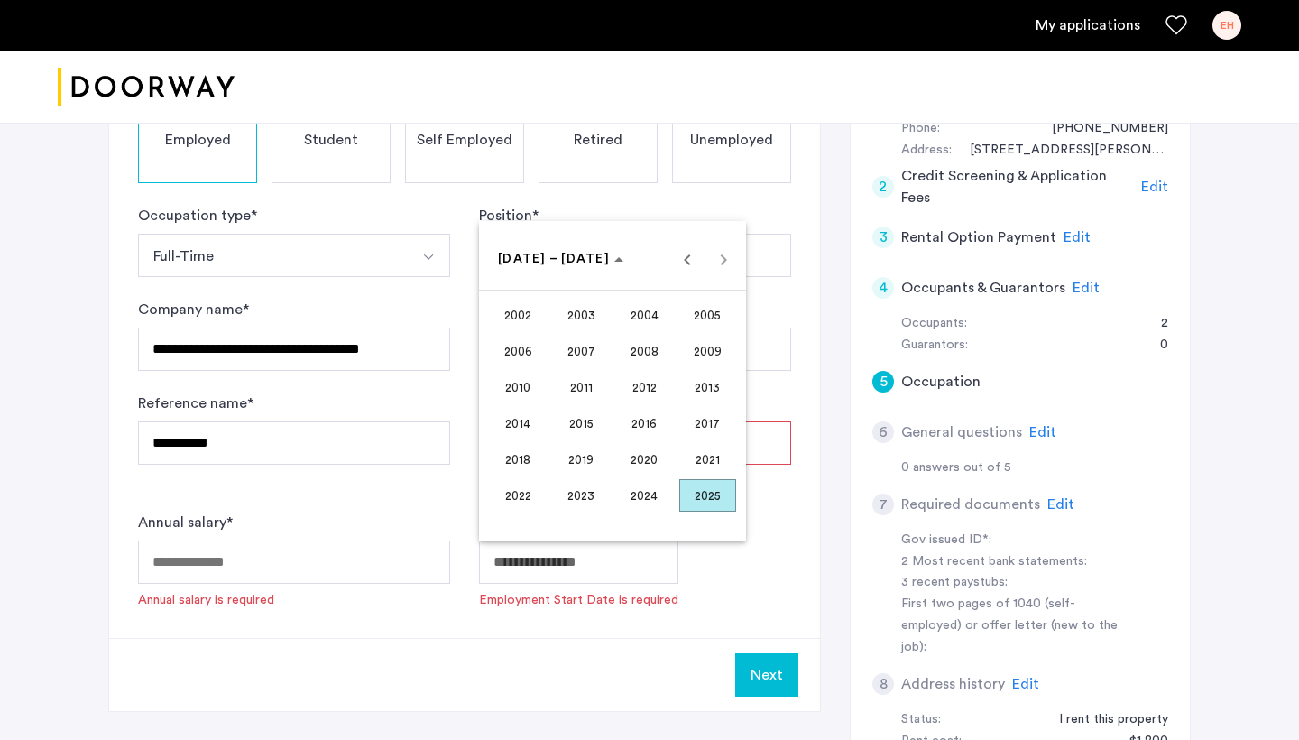
click at [599, 484] on span "2023" at bounding box center [581, 495] width 57 height 32
click at [586, 410] on span "OCT" at bounding box center [581, 423] width 57 height 32
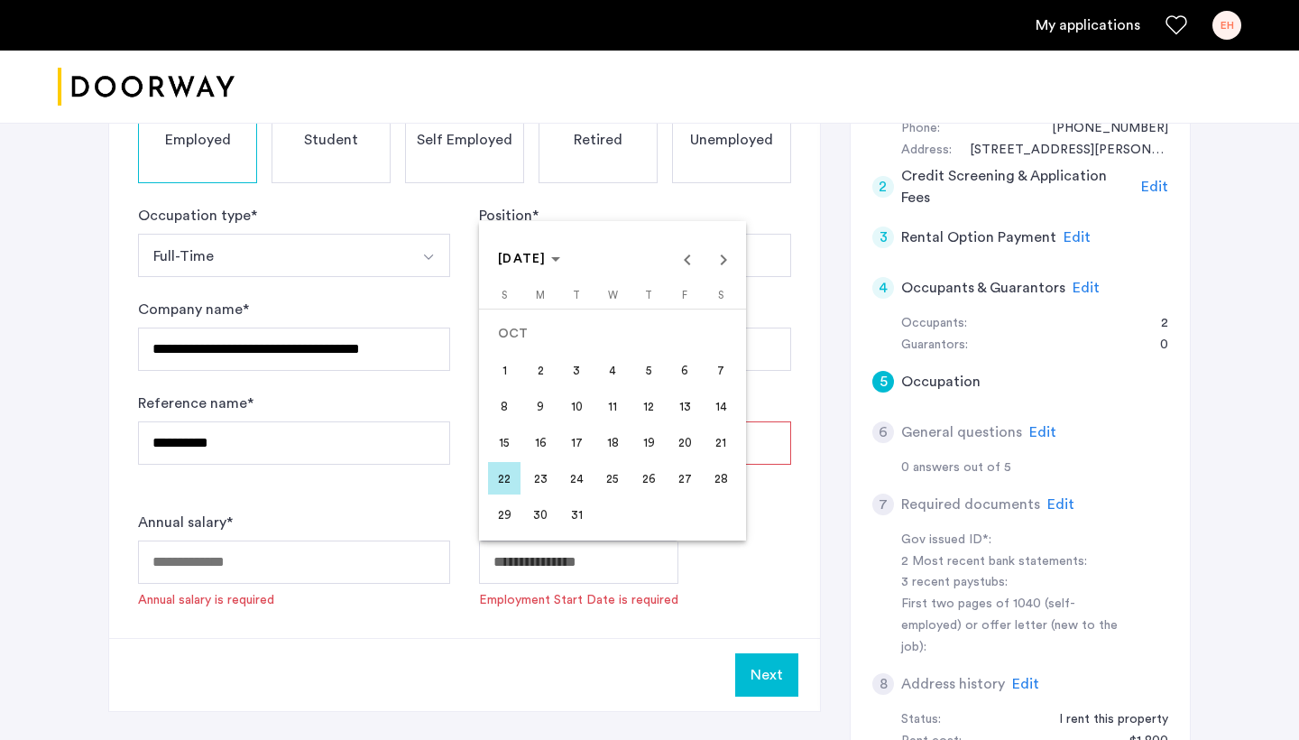
click at [321, 568] on div at bounding box center [649, 370] width 1299 height 740
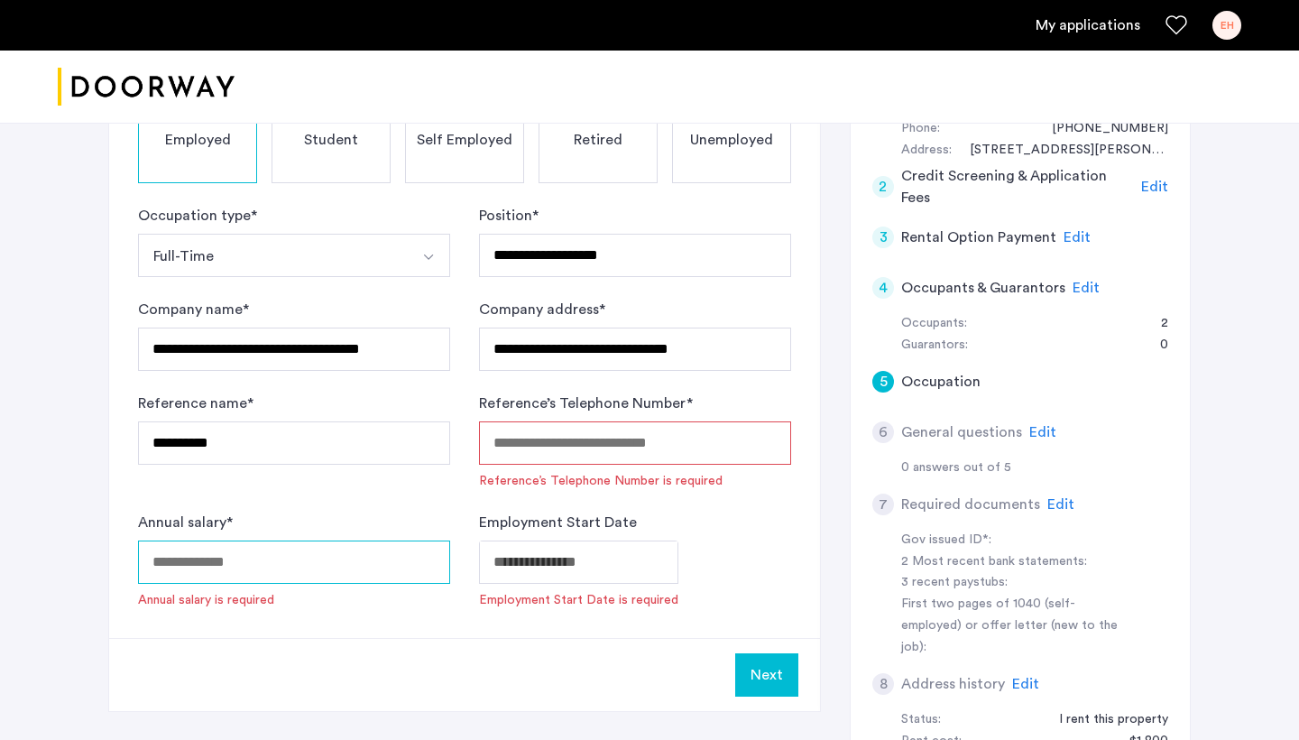
click at [321, 565] on input "Annual salary *" at bounding box center [294, 561] width 312 height 43
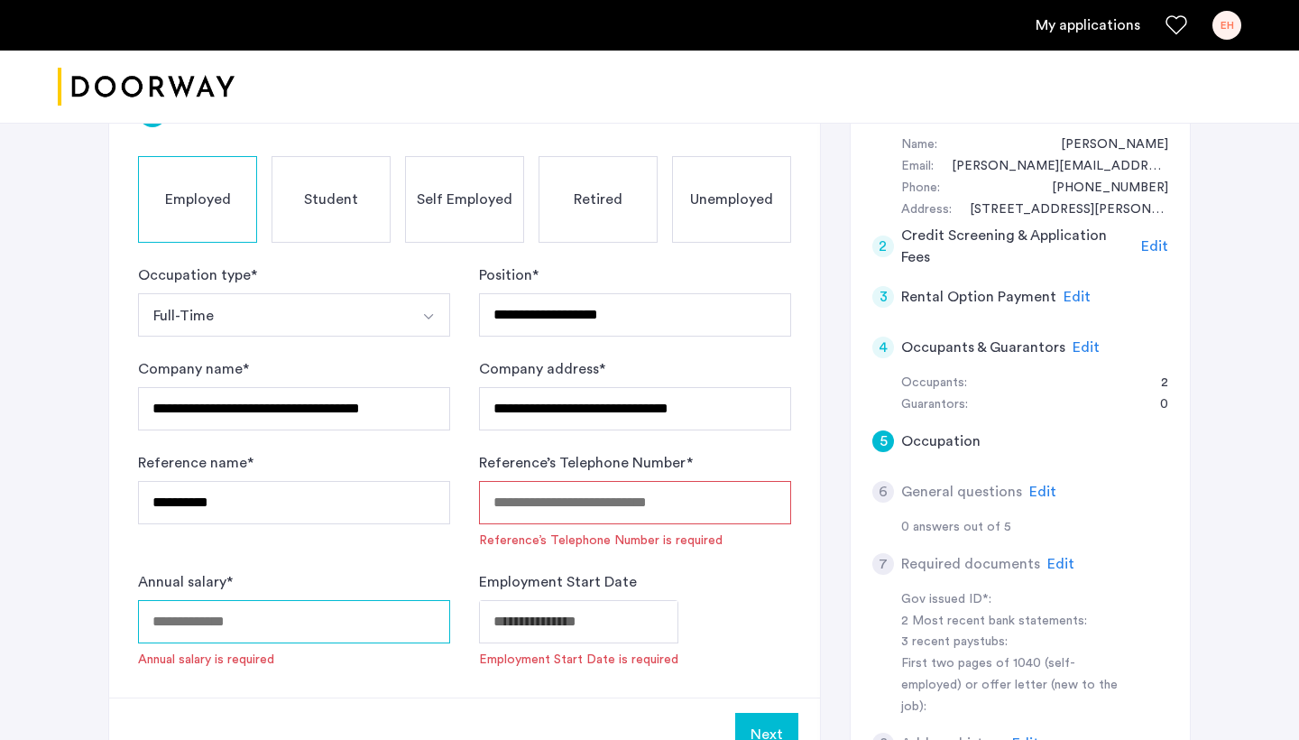
scroll to position [343, 0]
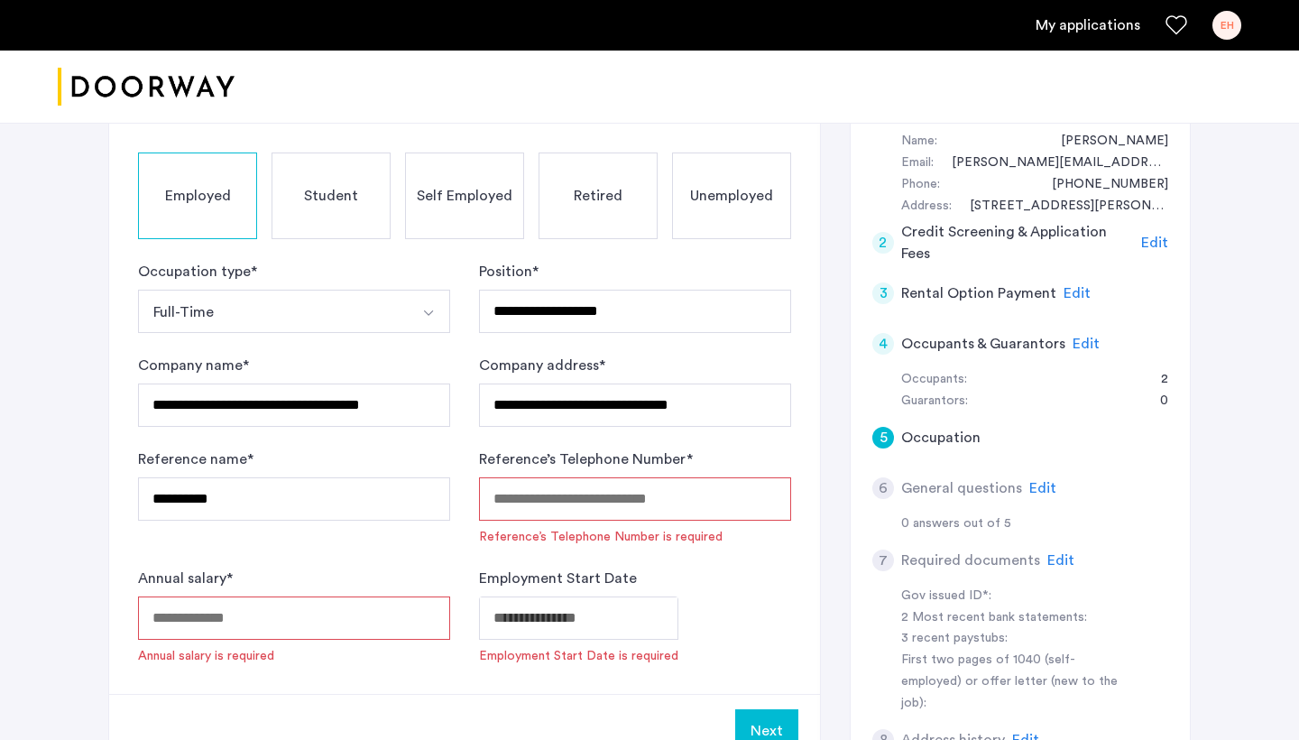
click at [566, 485] on input "Reference’s Telephone Number *" at bounding box center [635, 498] width 312 height 43
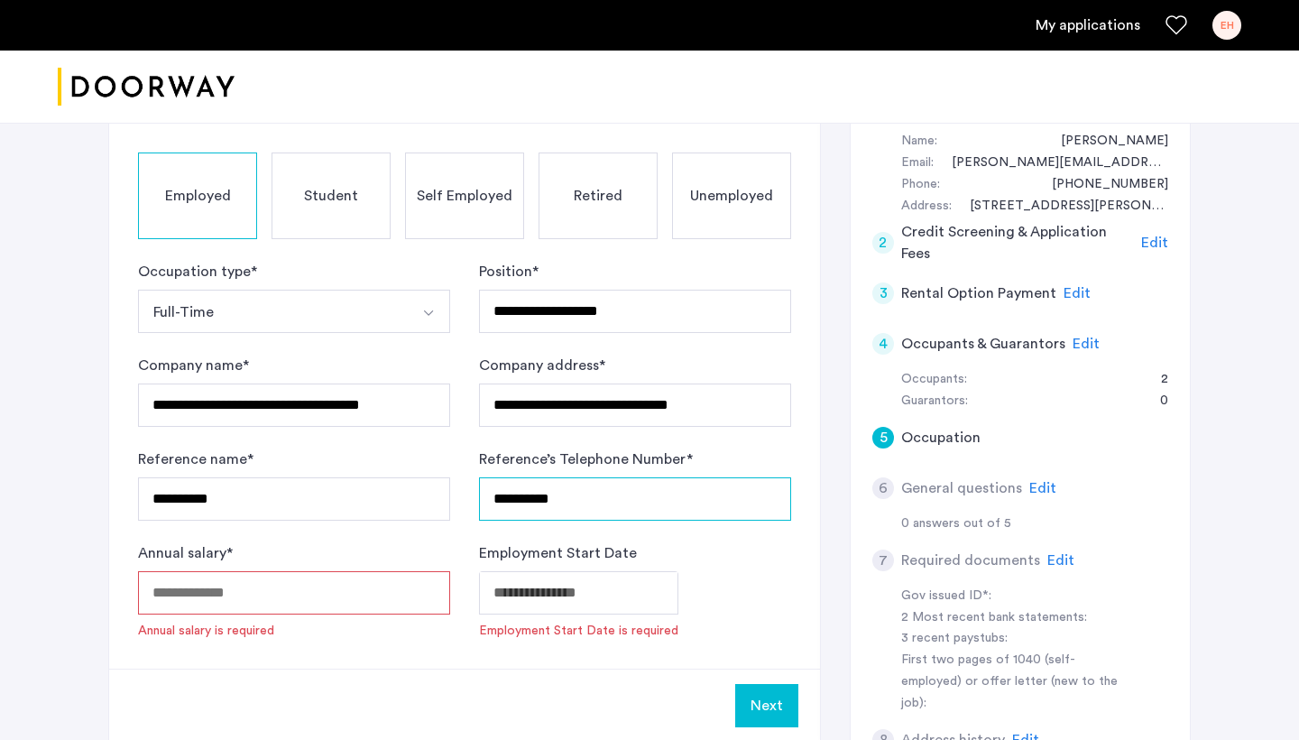
type input "**********"
click at [566, 397] on body "**********" at bounding box center [649, 27] width 1299 height 740
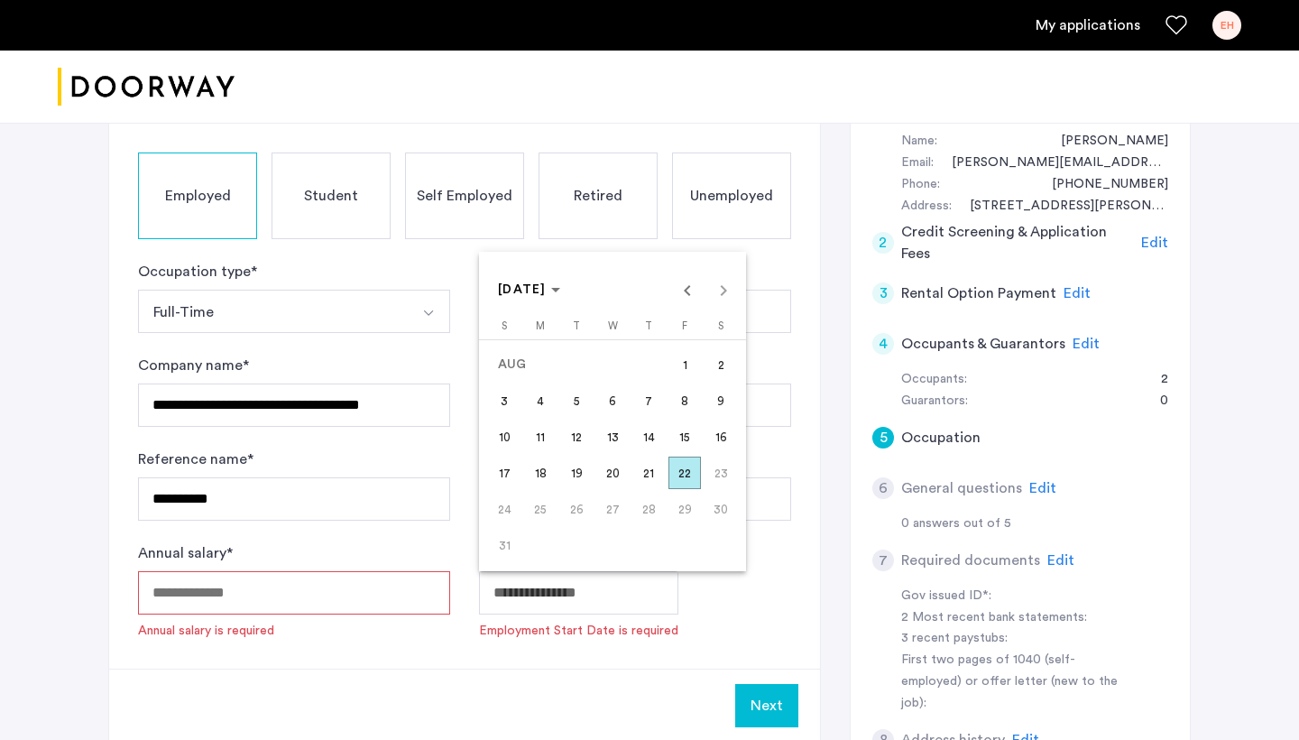
click at [510, 435] on span "10" at bounding box center [504, 436] width 32 height 32
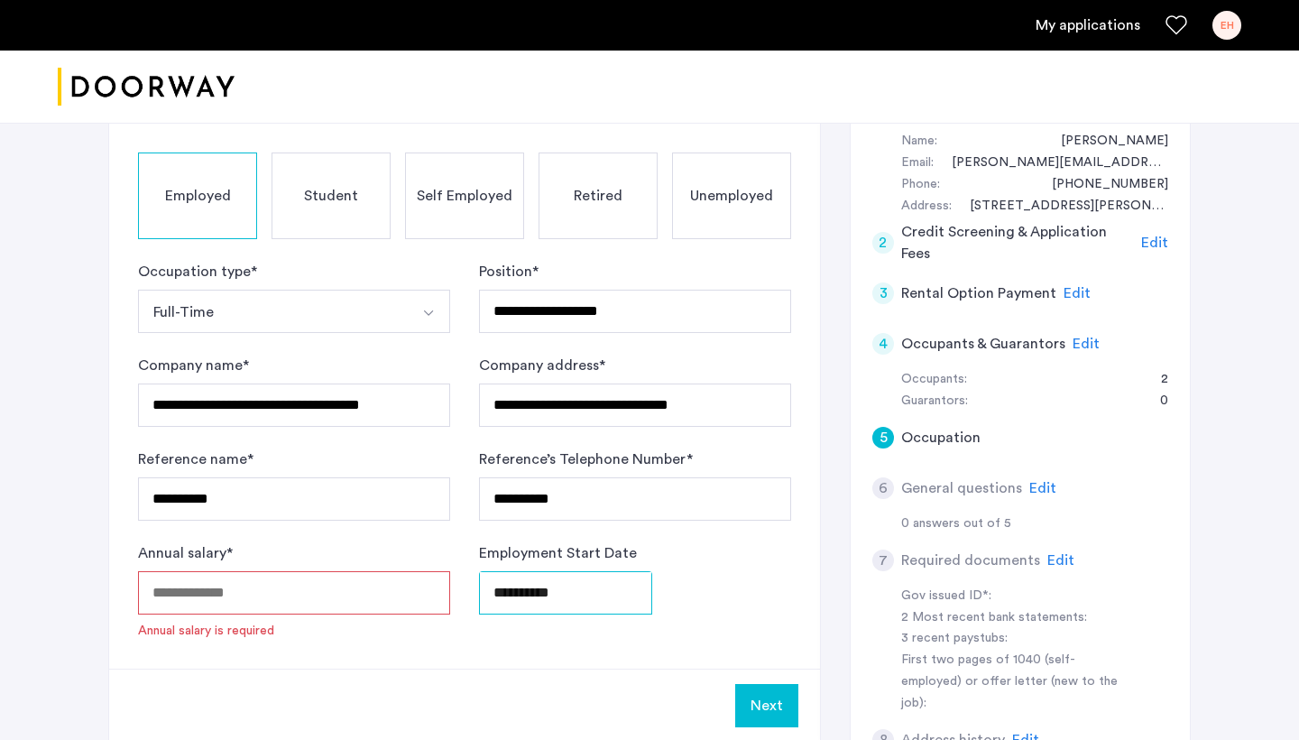
click at [517, 397] on body "**********" at bounding box center [649, 27] width 1299 height 740
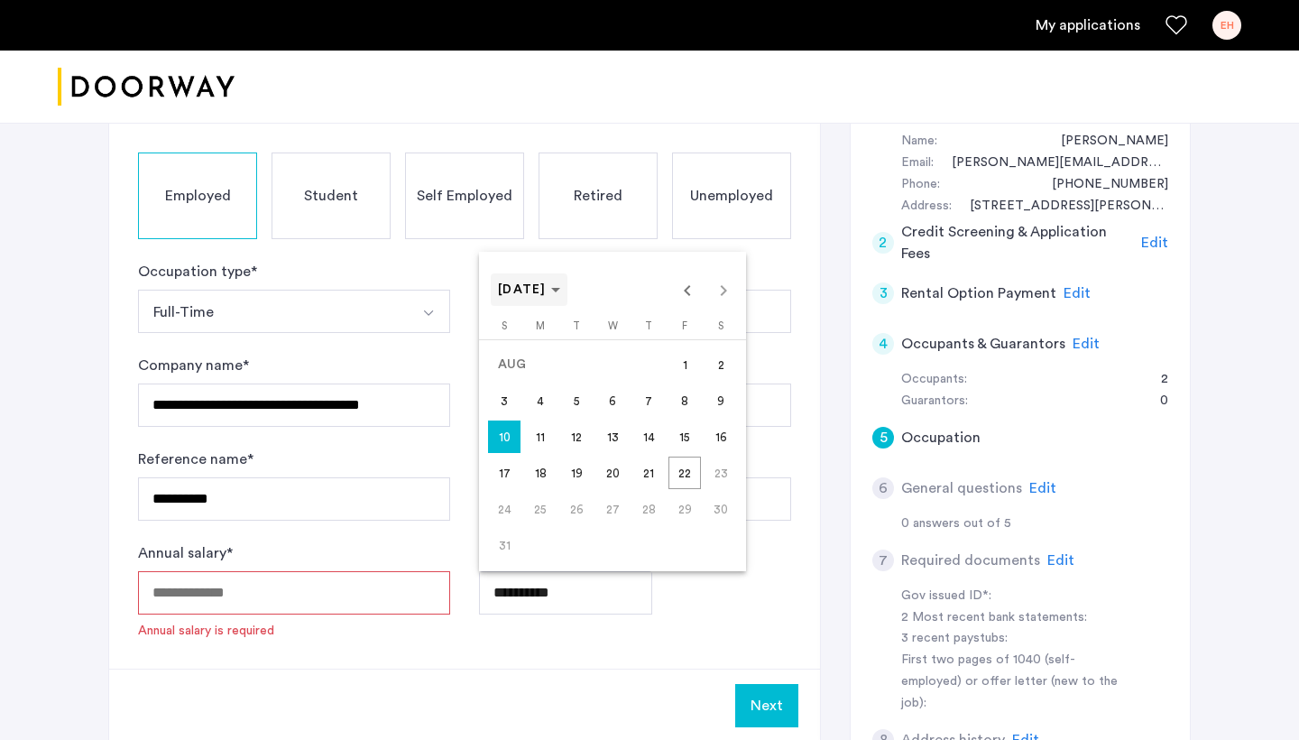
click at [546, 290] on span "[DATE]" at bounding box center [522, 289] width 49 height 13
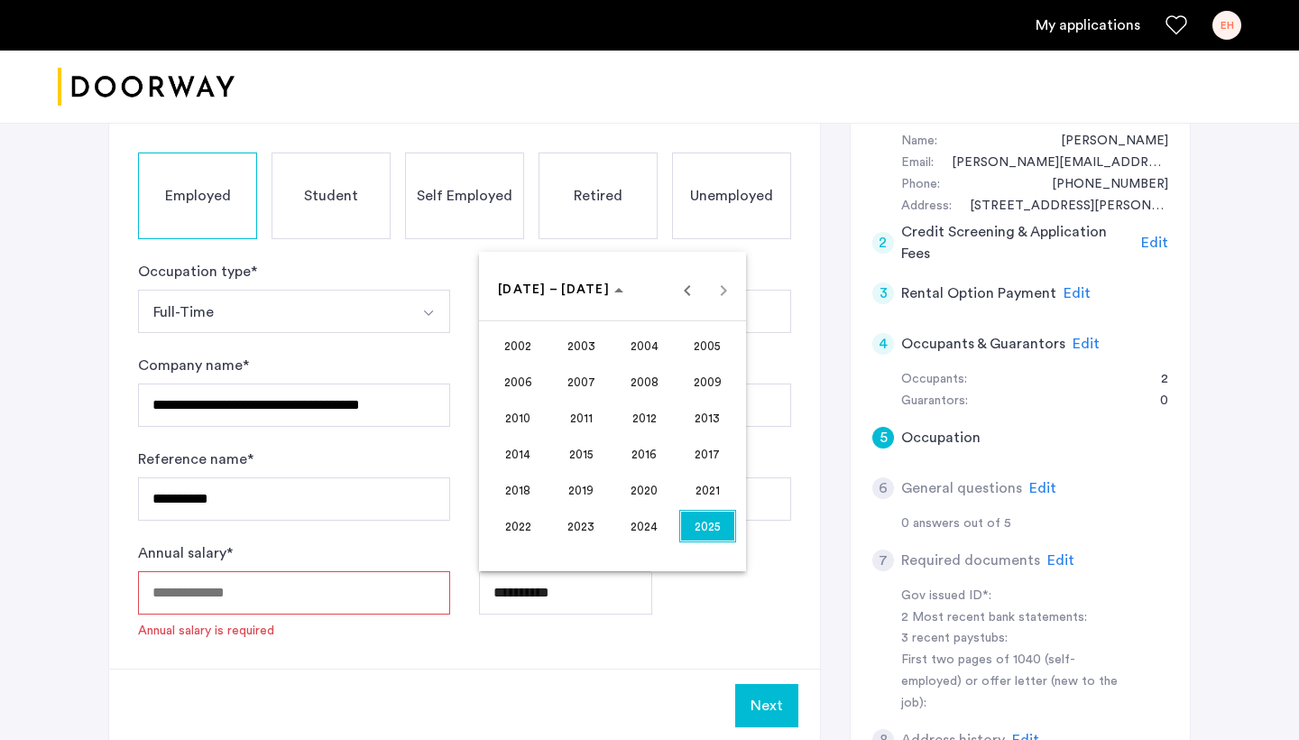
click at [589, 518] on span "2023" at bounding box center [581, 526] width 57 height 32
click at [582, 451] on span "OCT" at bounding box center [581, 453] width 57 height 32
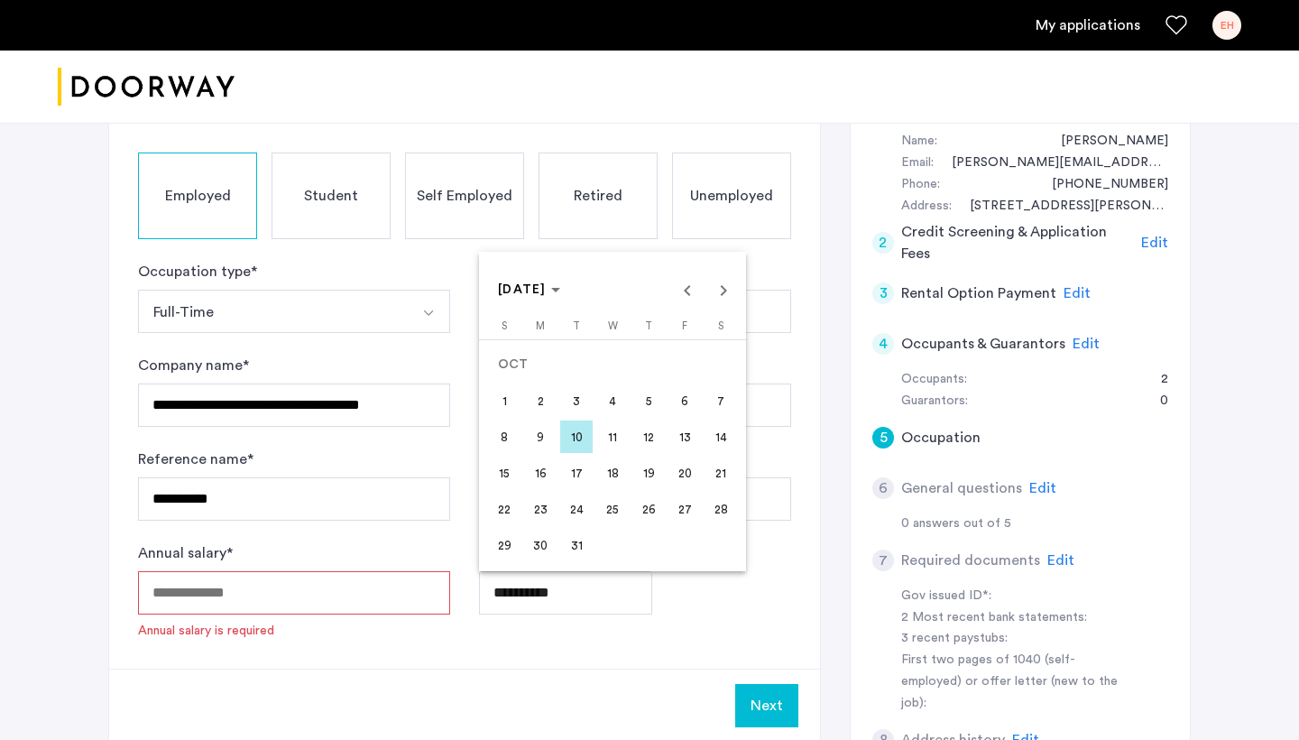
click at [505, 407] on span "1" at bounding box center [504, 400] width 32 height 32
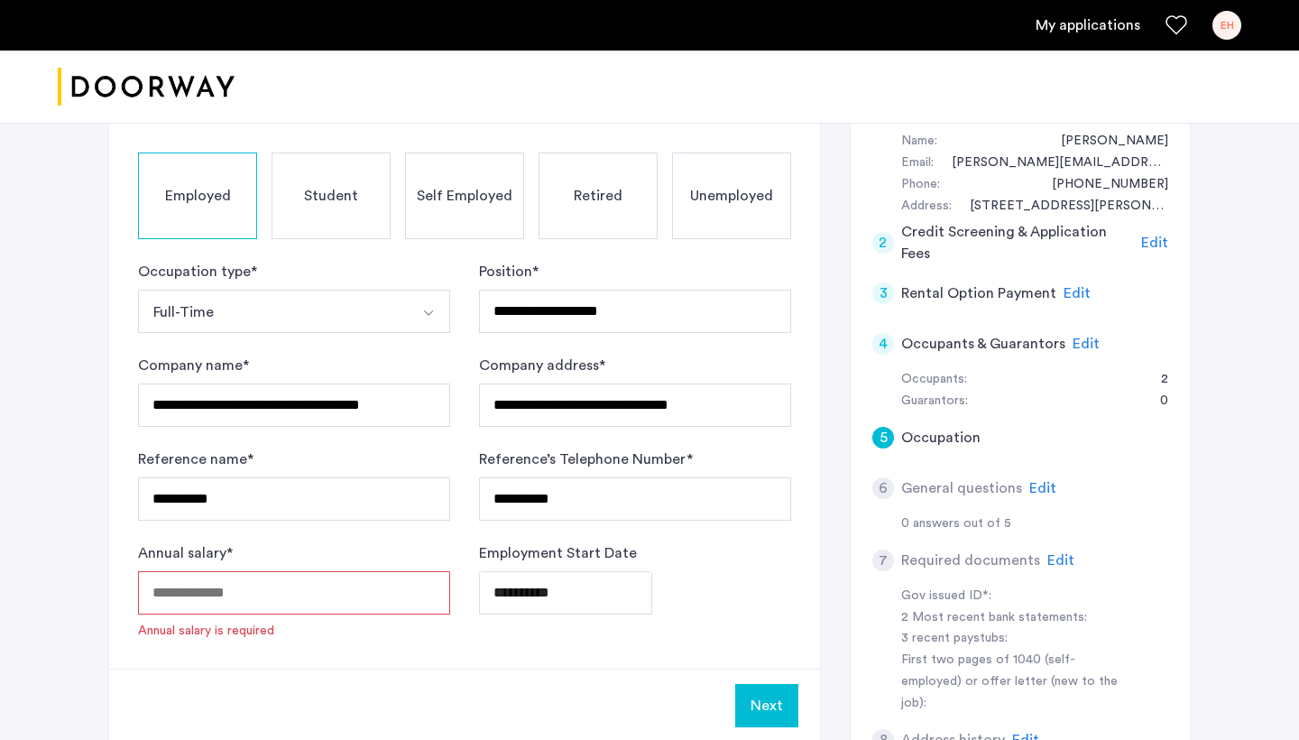
click at [351, 611] on input "Annual salary *" at bounding box center [294, 592] width 312 height 43
click at [522, 397] on body "**********" at bounding box center [649, 27] width 1299 height 740
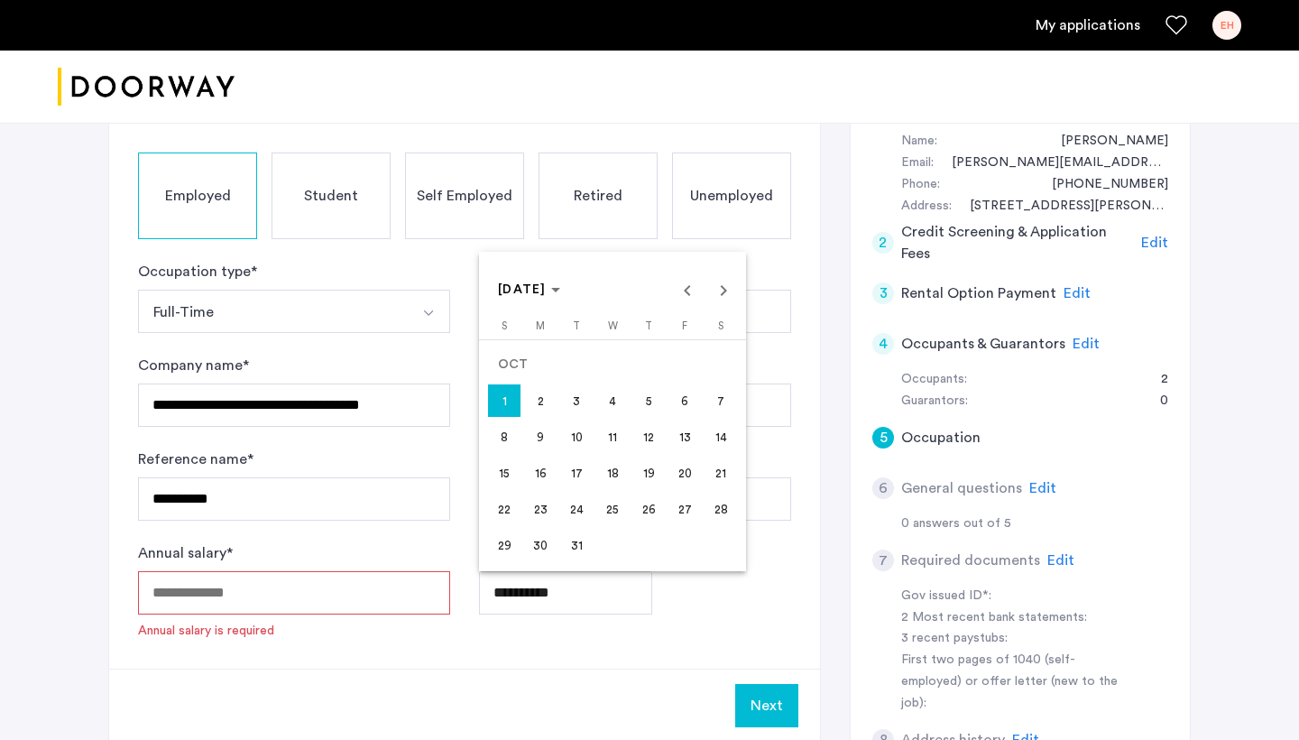
click at [538, 546] on span "30" at bounding box center [540, 545] width 32 height 32
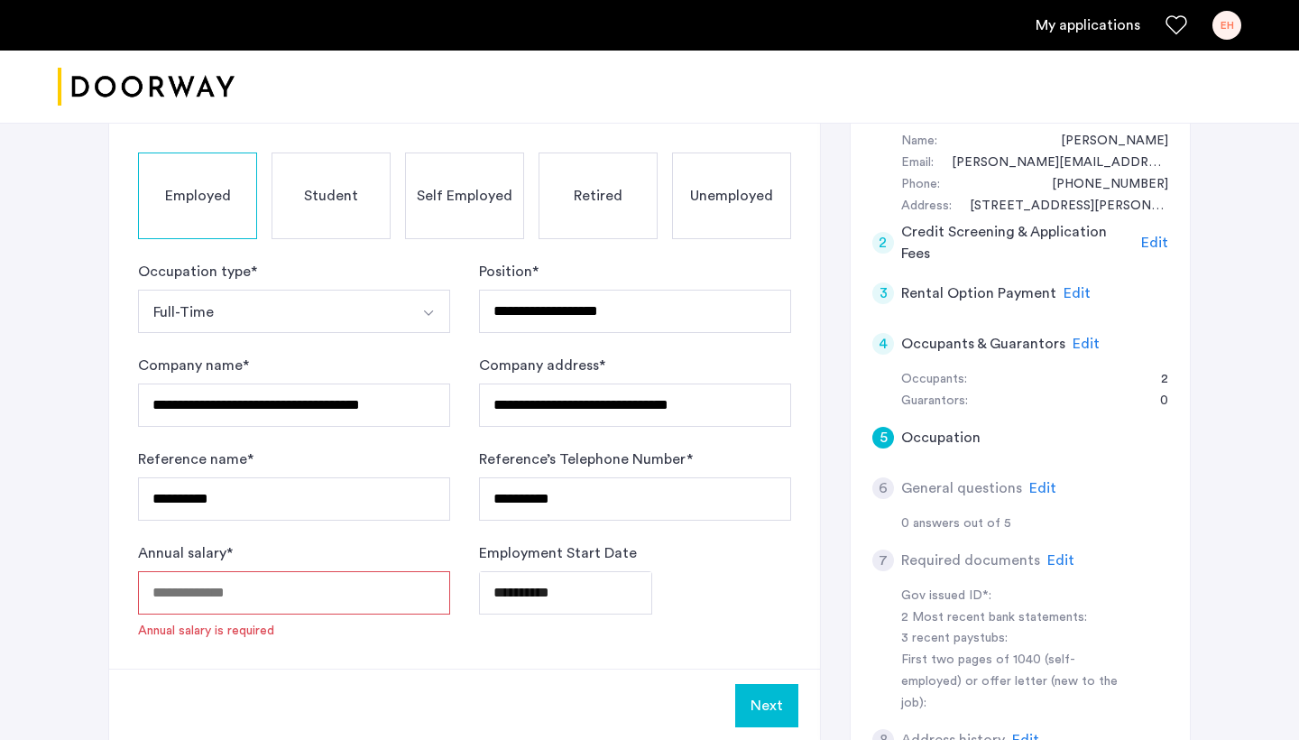
type input "**********"
click at [366, 597] on input "Annual salary *" at bounding box center [294, 592] width 312 height 43
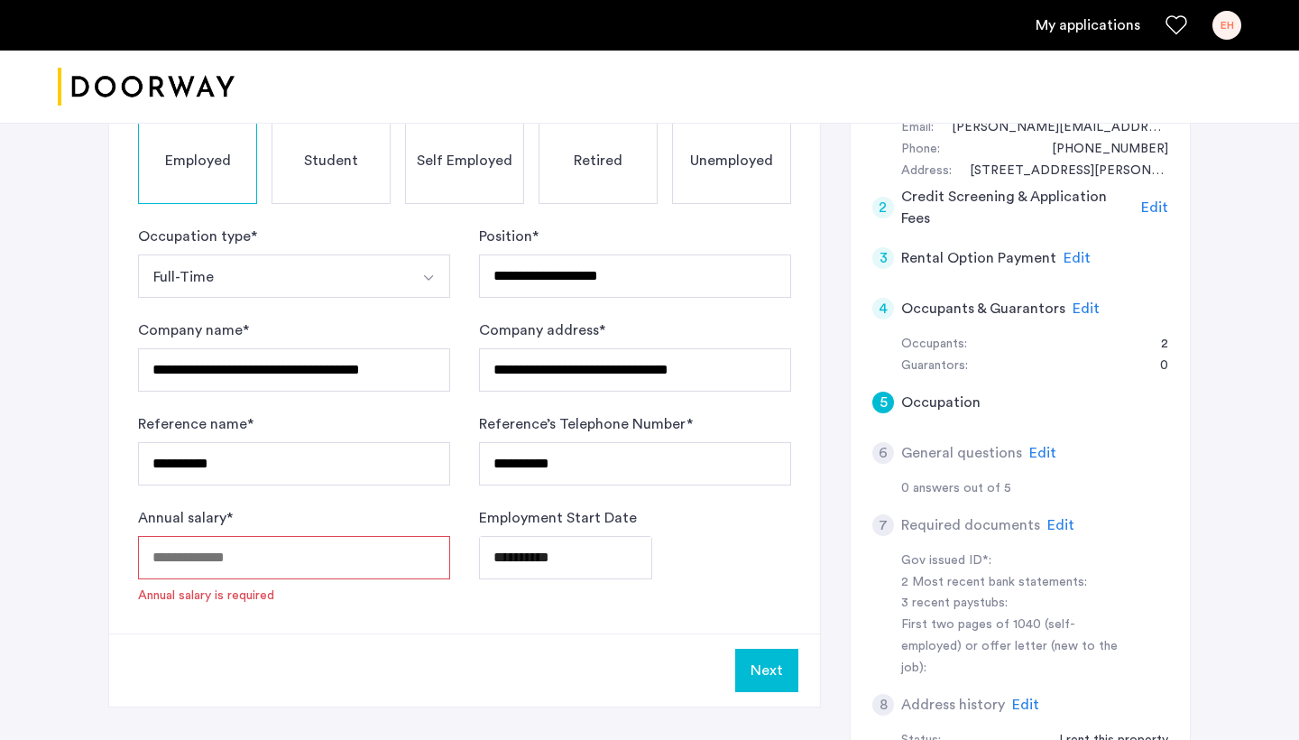
scroll to position [384, 0]
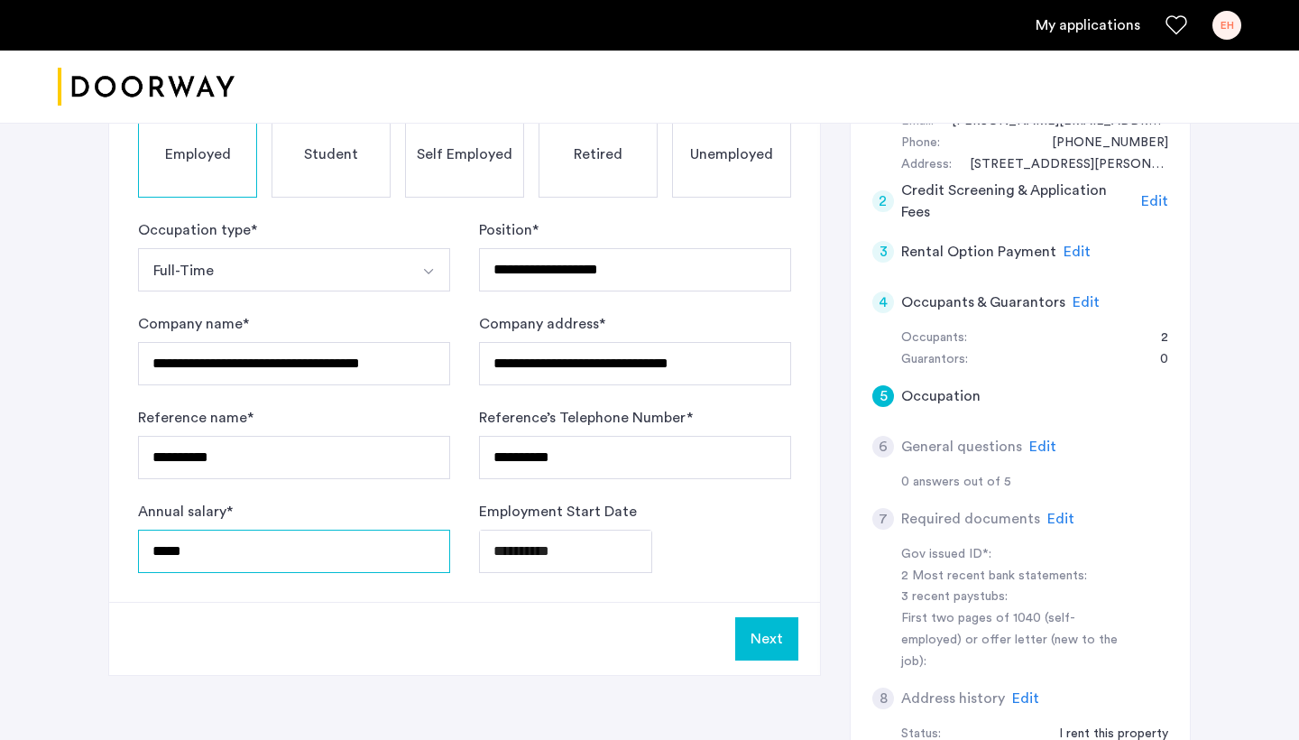
type input "*****"
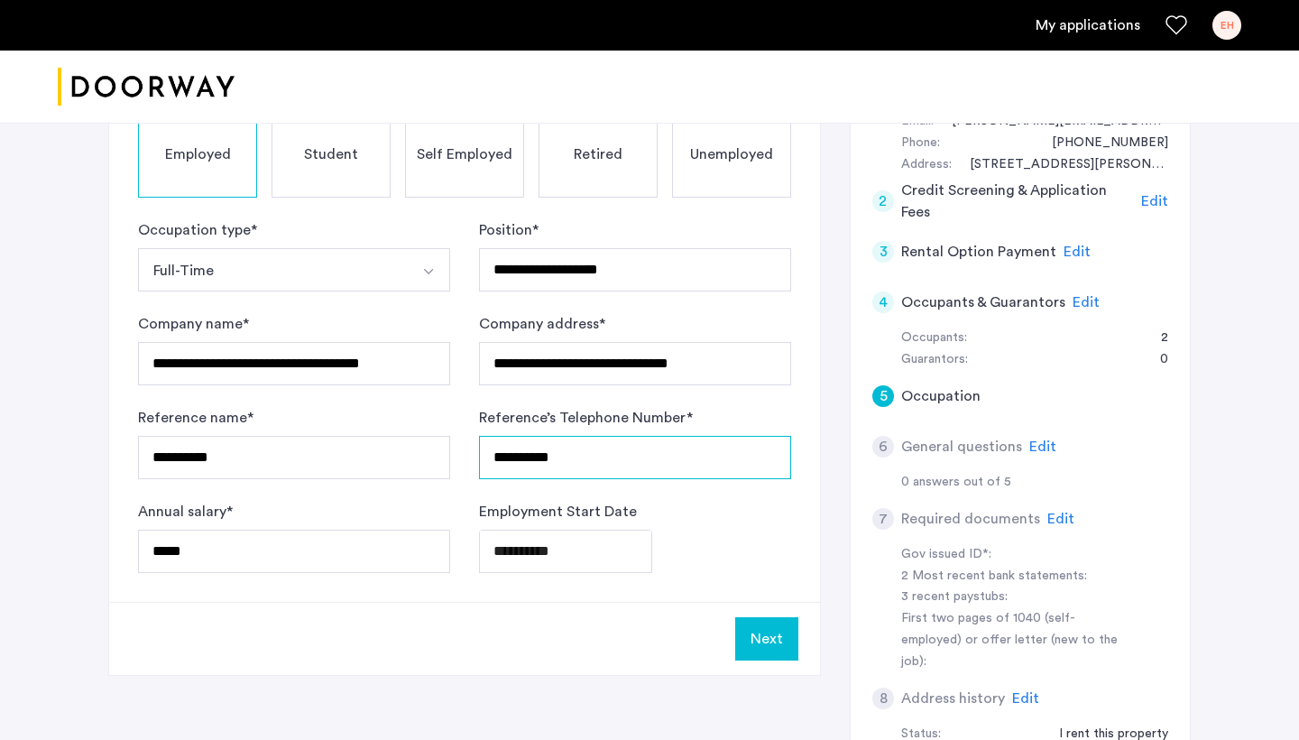
click at [748, 478] on input "**********" at bounding box center [635, 457] width 312 height 43
click at [794, 635] on button "Next" at bounding box center [766, 638] width 63 height 43
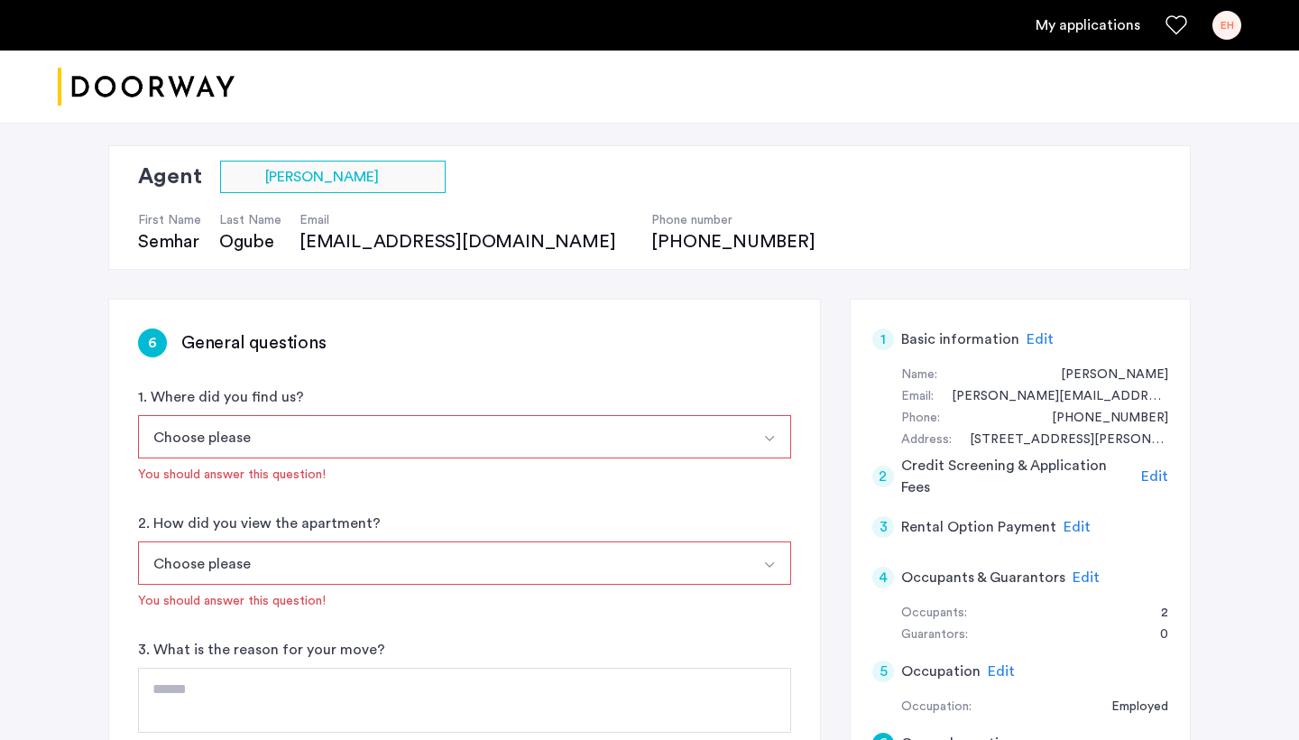
scroll to position [113, 0]
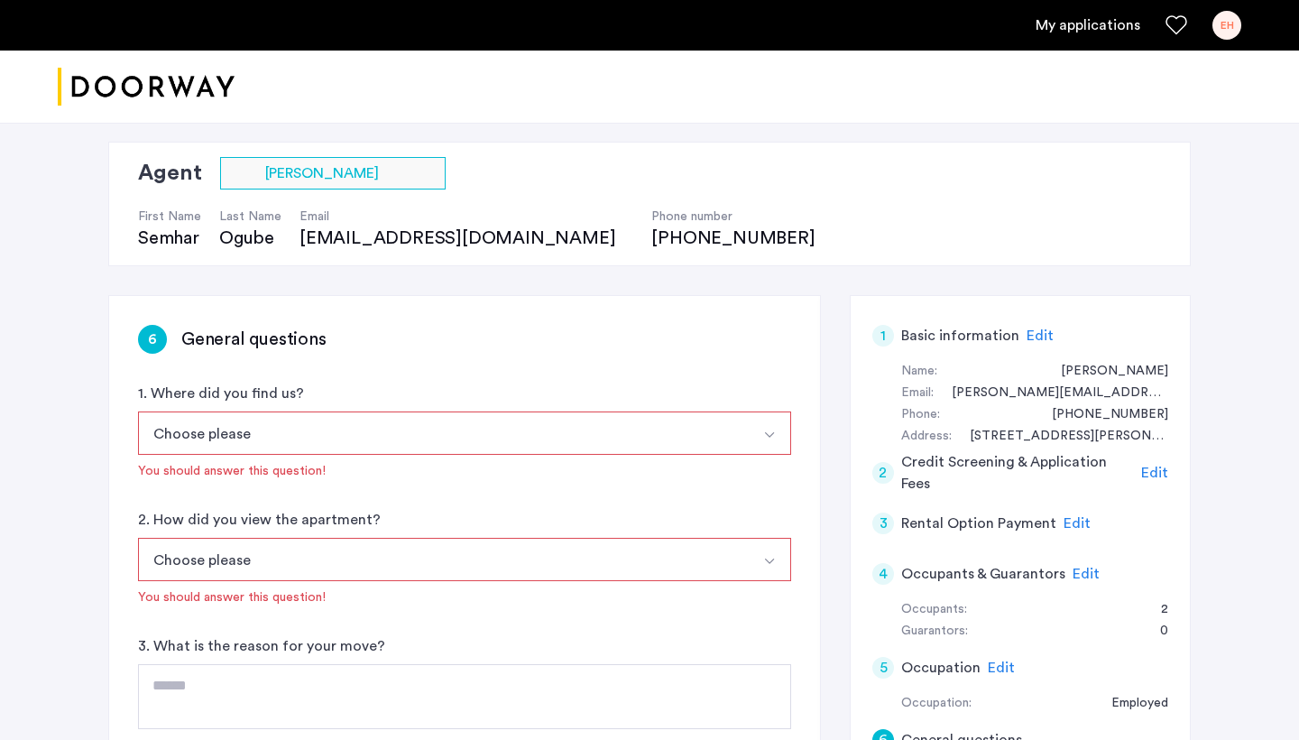
click at [752, 425] on button "Select option" at bounding box center [769, 432] width 43 height 43
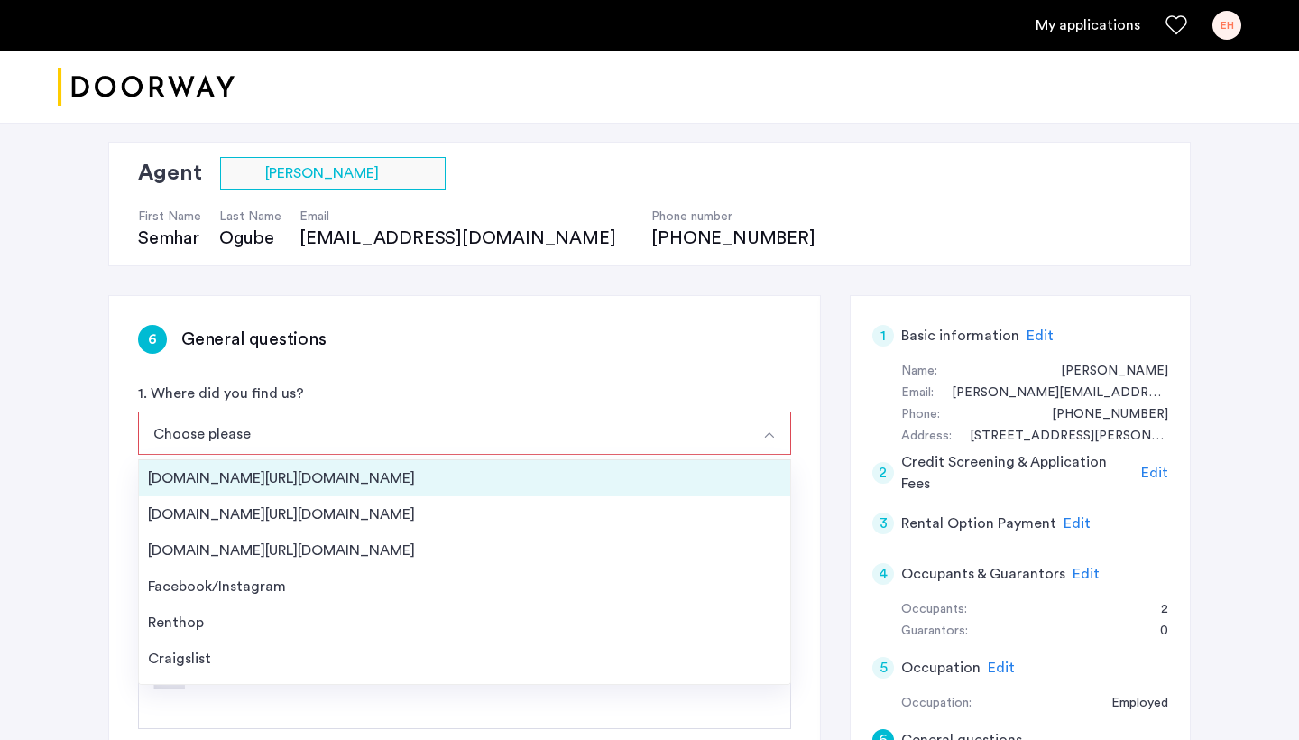
click at [537, 472] on div "[DOMAIN_NAME][URL][DOMAIN_NAME]" at bounding box center [464, 478] width 633 height 22
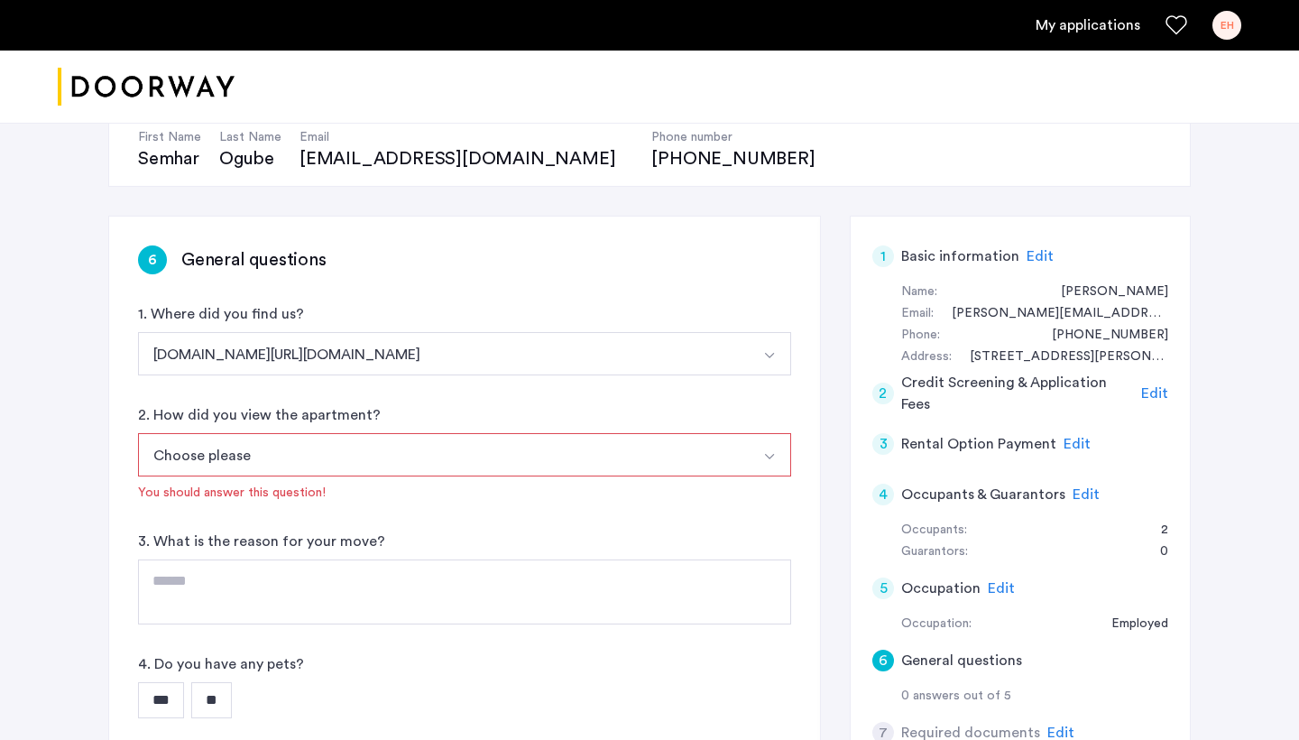
scroll to position [193, 0]
click at [510, 456] on button "Choose please" at bounding box center [443, 453] width 611 height 43
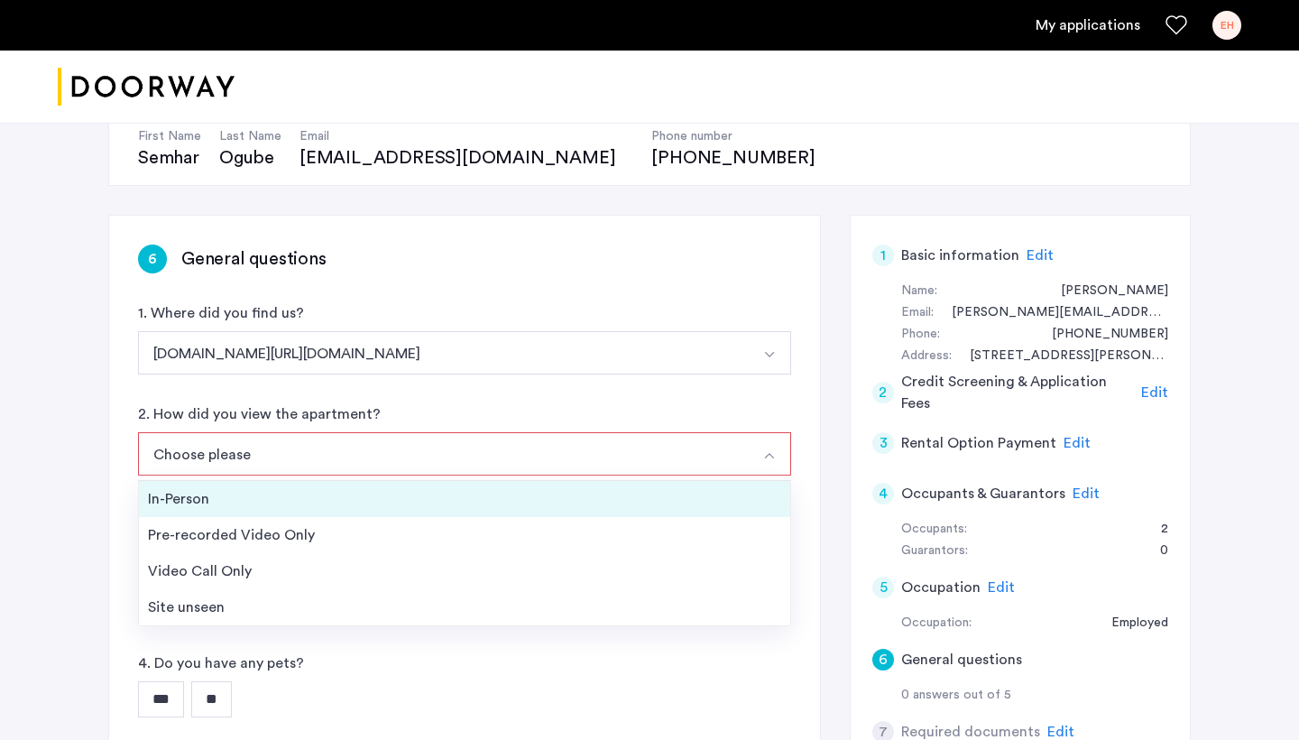
click at [474, 503] on div "In-Person" at bounding box center [464, 499] width 633 height 22
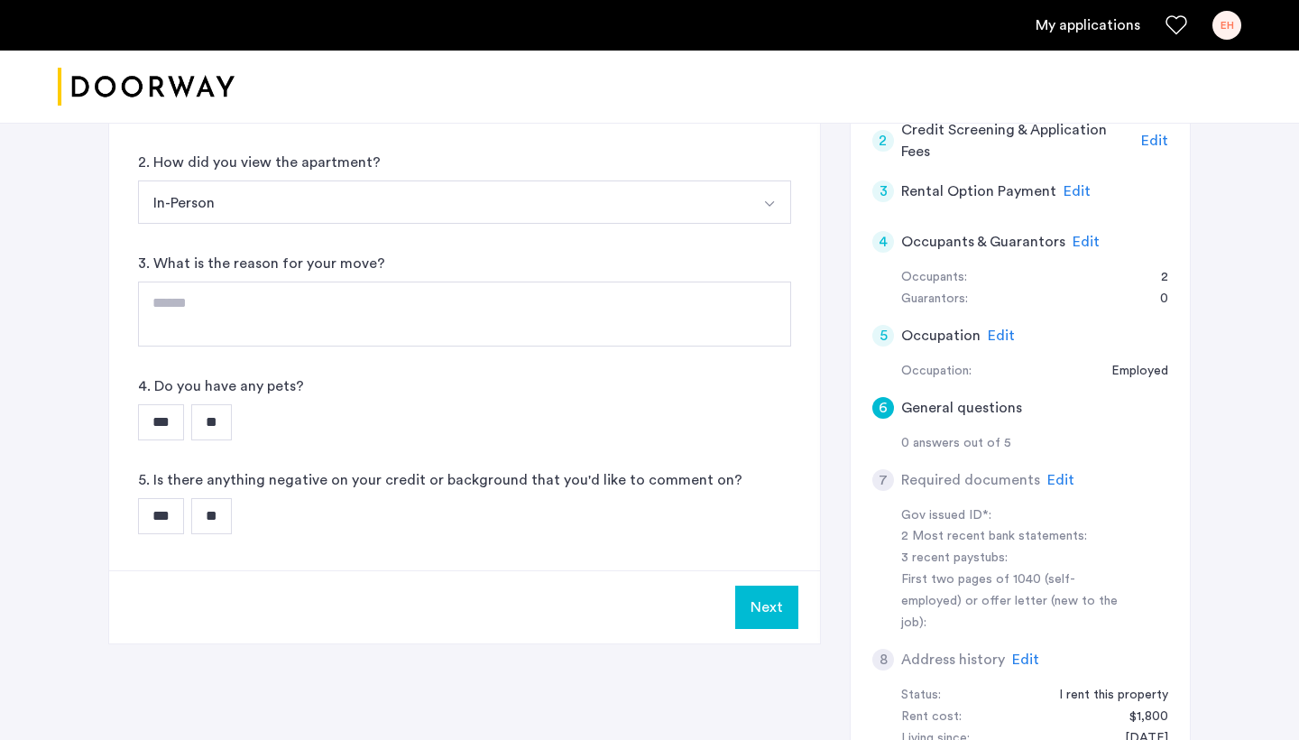
scroll to position [471, 0]
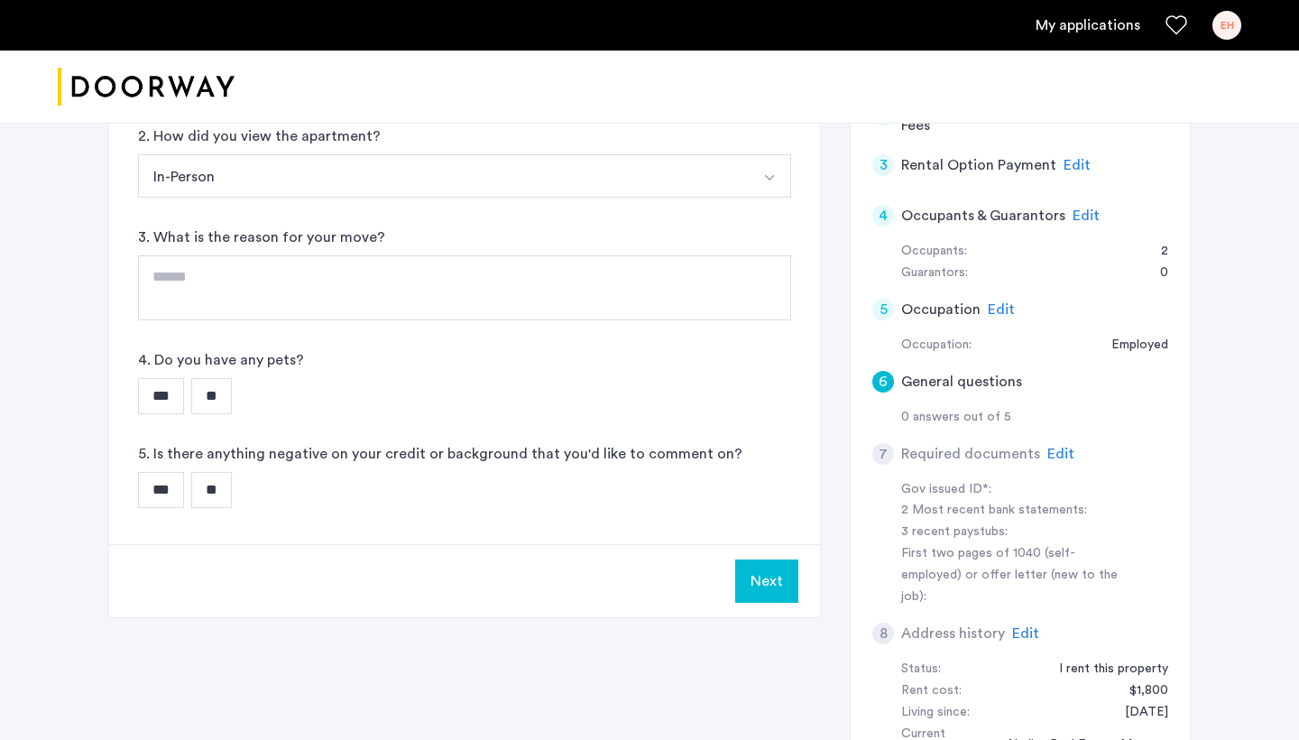
click at [232, 385] on input "**" at bounding box center [211, 396] width 41 height 36
click at [219, 490] on input "**" at bounding box center [211, 490] width 41 height 36
click at [776, 581] on button "Next" at bounding box center [766, 580] width 63 height 43
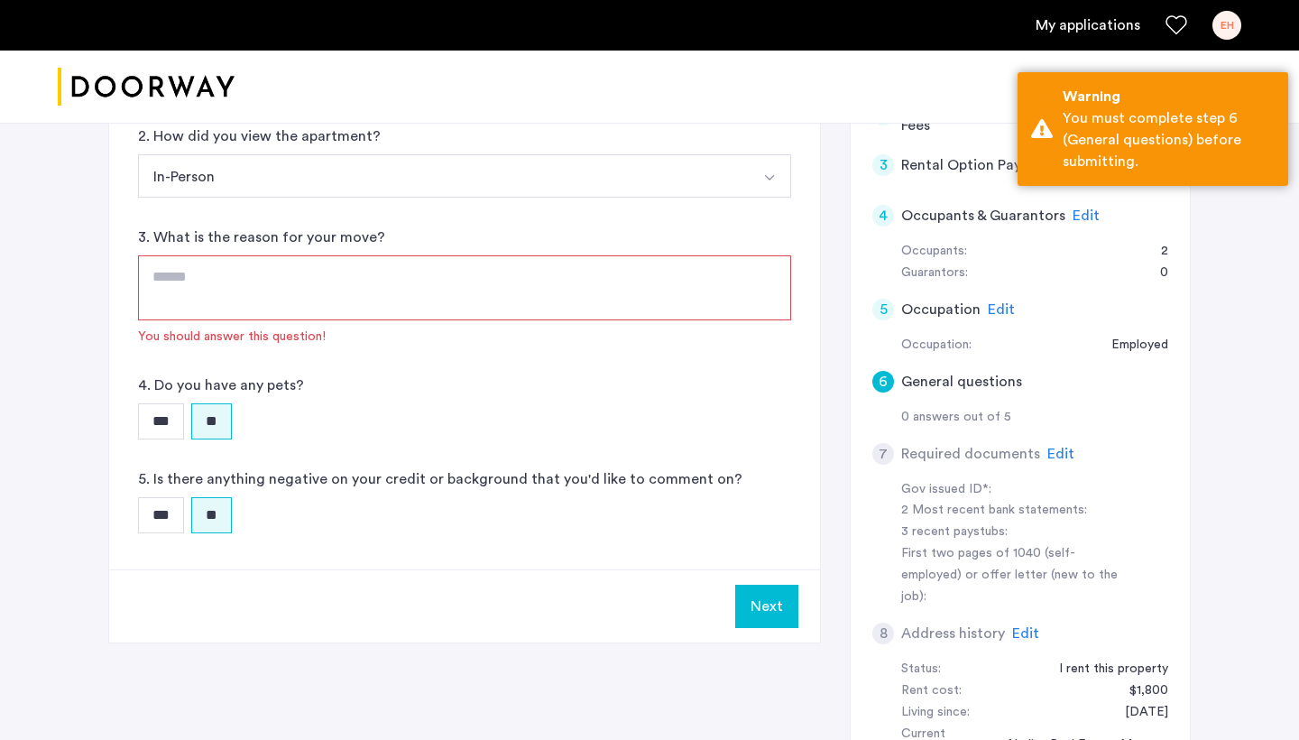
click at [526, 294] on textarea at bounding box center [464, 287] width 653 height 65
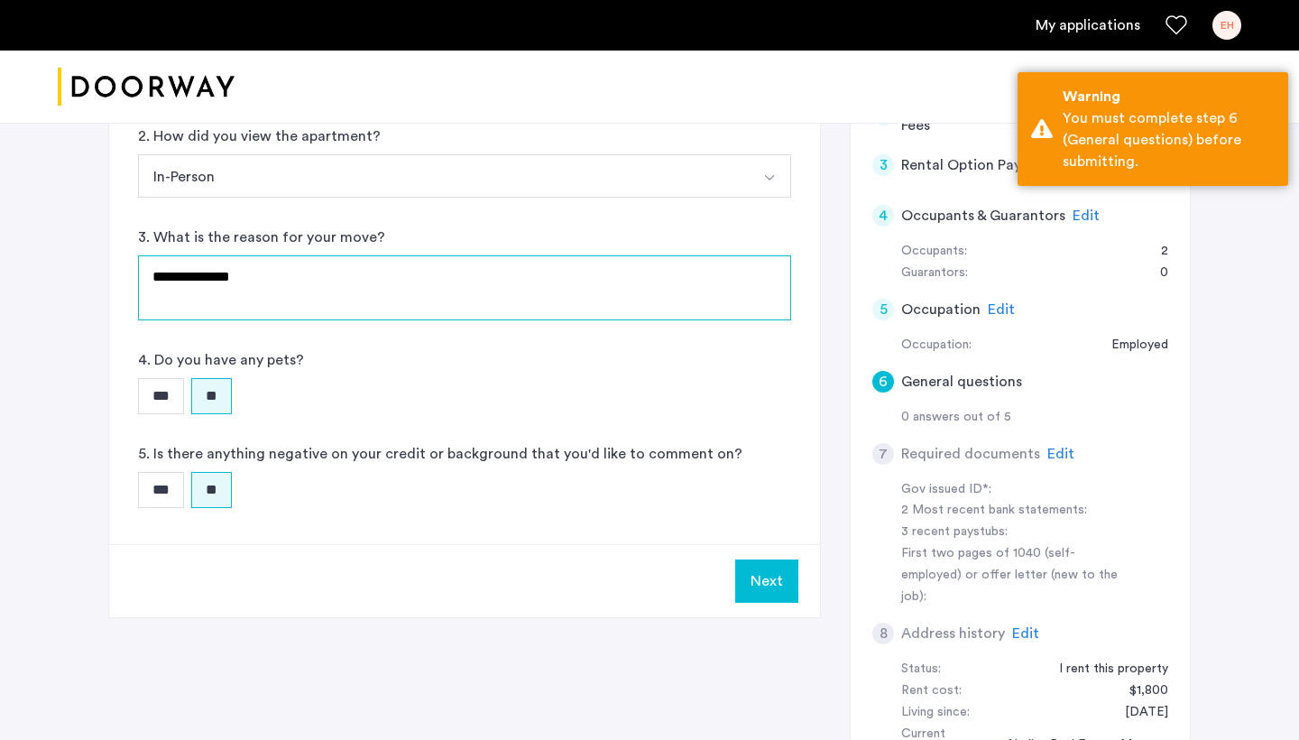
type textarea "**********"
click at [747, 483] on div "*** **" at bounding box center [464, 490] width 653 height 36
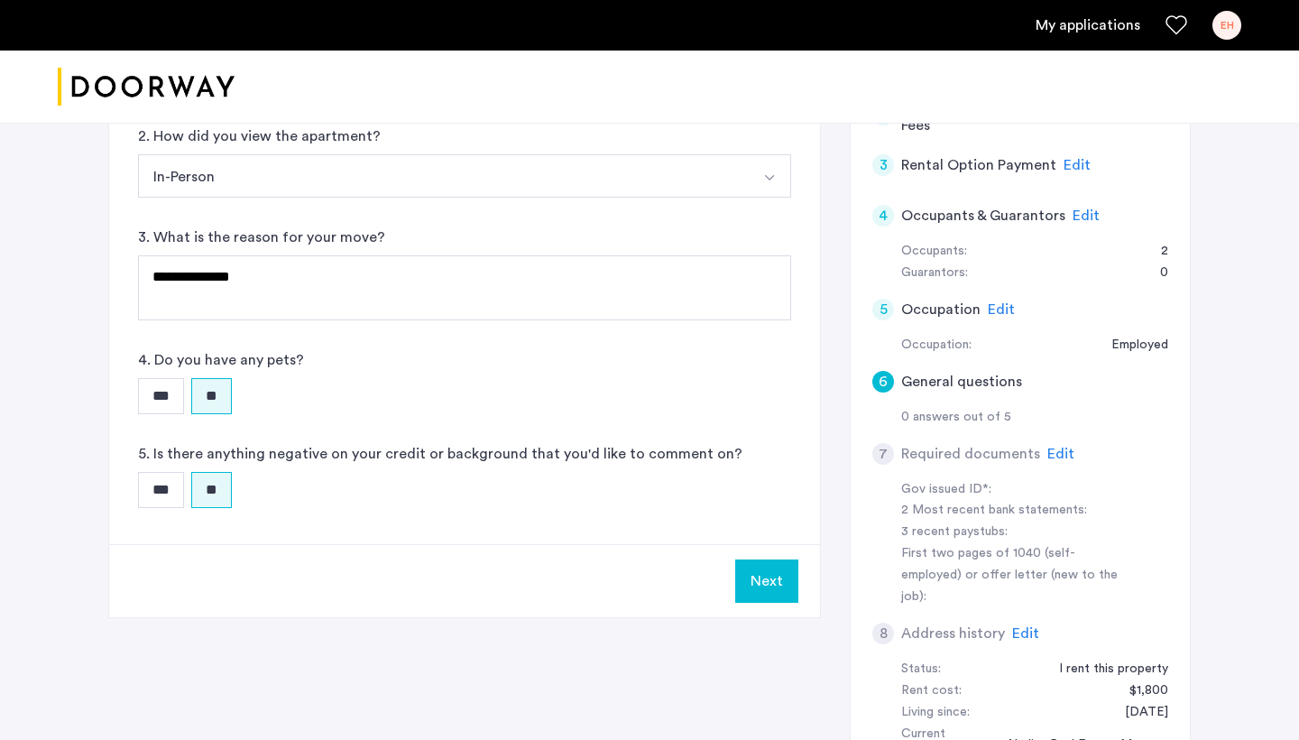
click at [771, 598] on button "Next" at bounding box center [766, 580] width 63 height 43
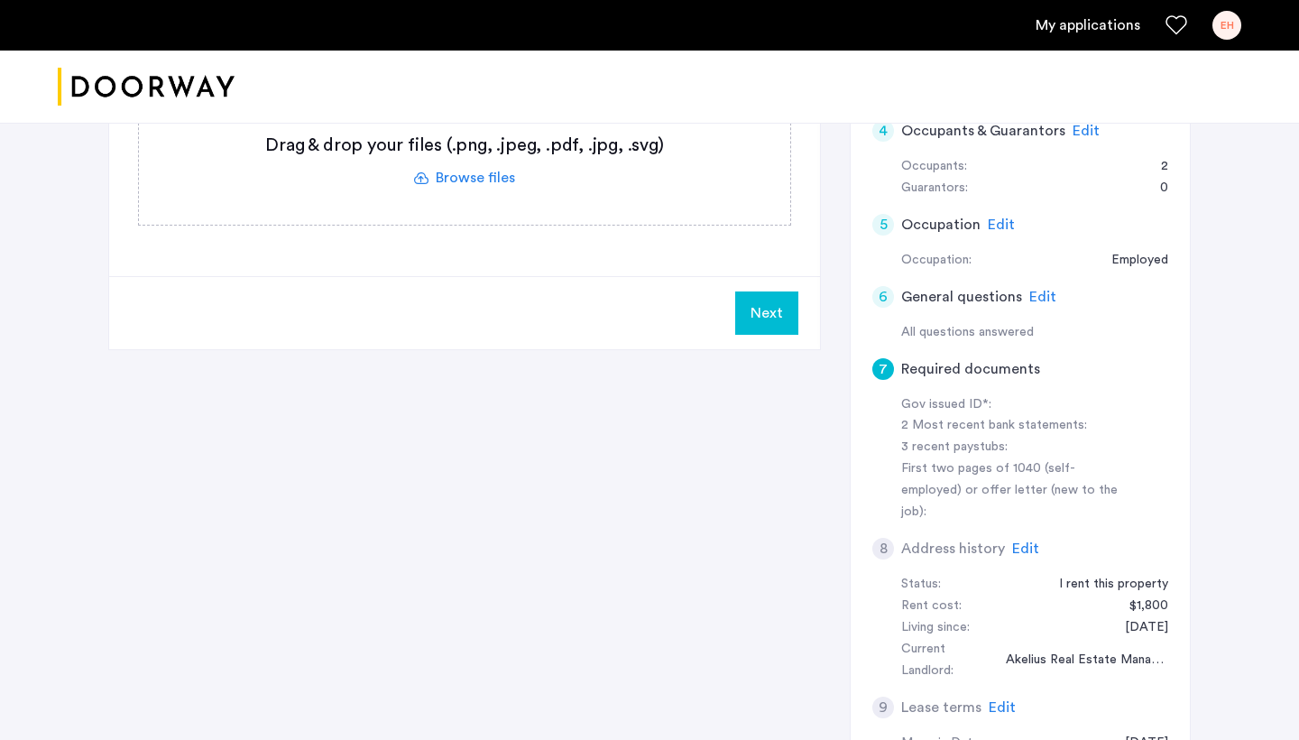
scroll to position [456, 0]
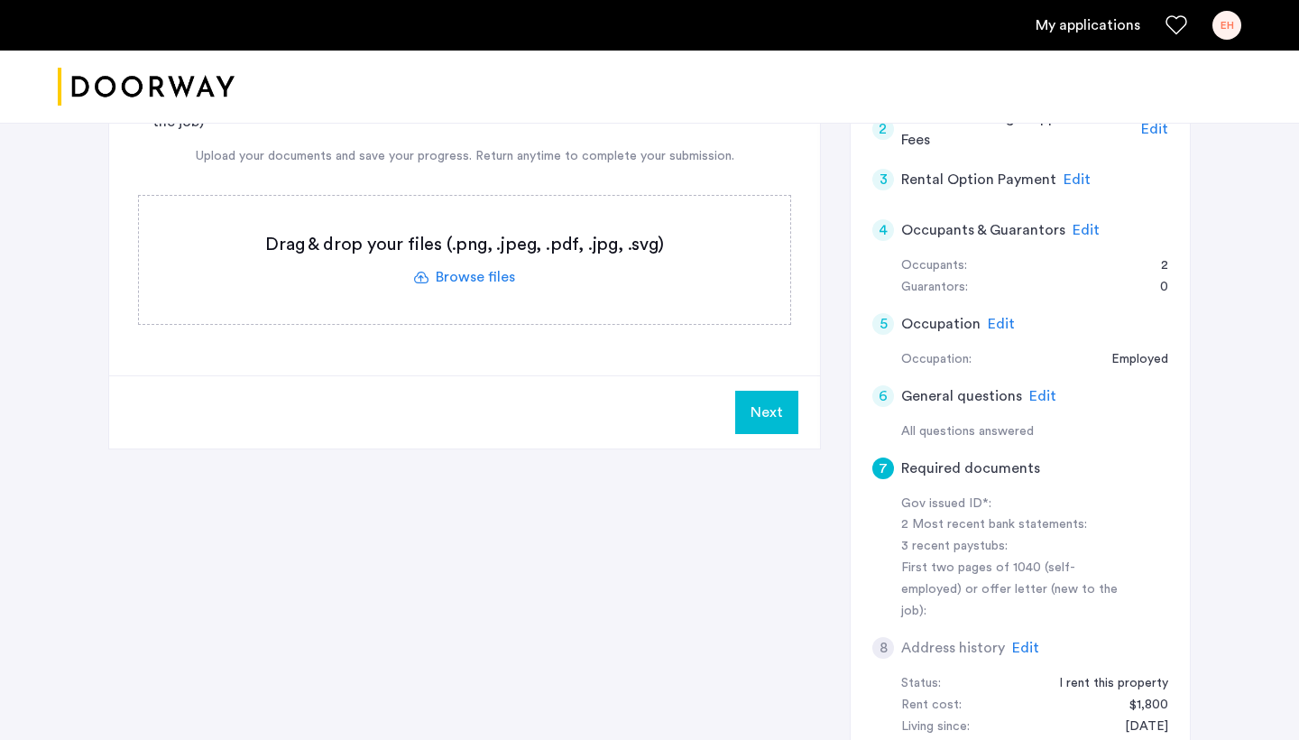
click at [1088, 237] on div "4 Occupants & Guarantors Edit" at bounding box center [1020, 230] width 296 height 51
click at [1086, 226] on span "Edit" at bounding box center [1085, 230] width 27 height 14
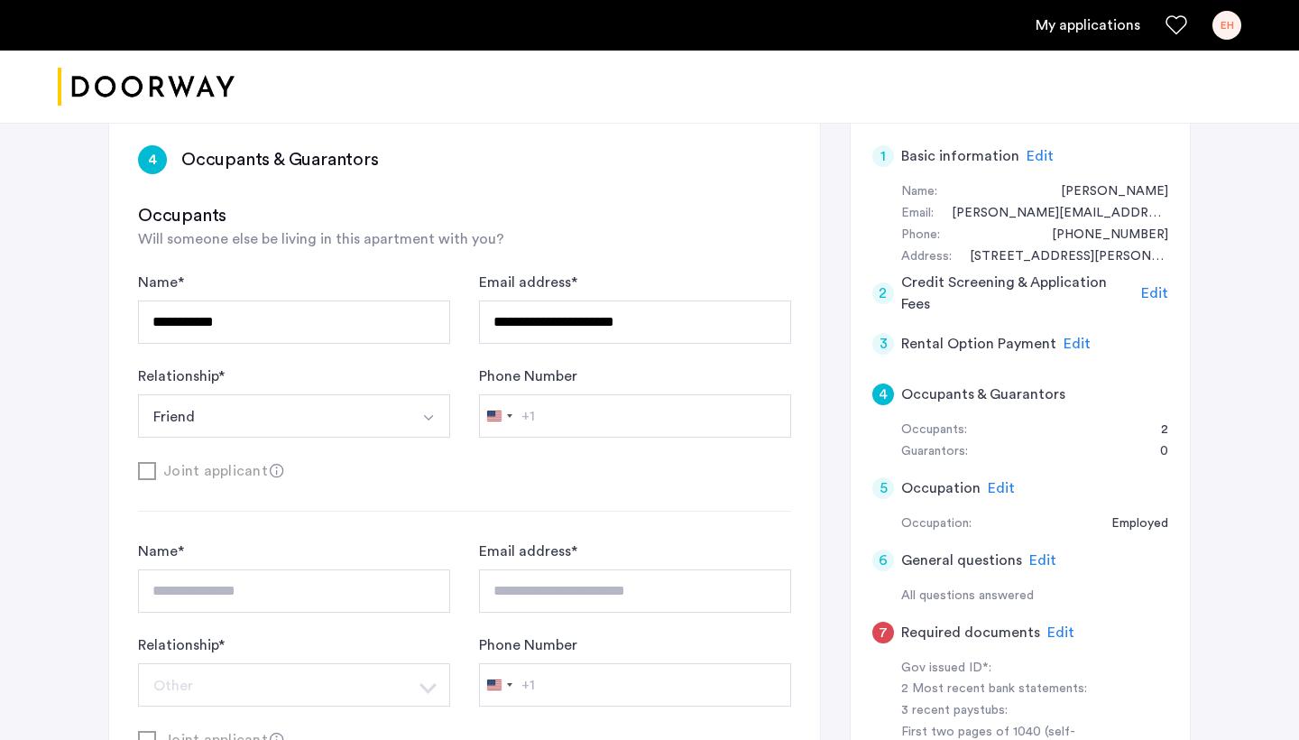
scroll to position [87, 0]
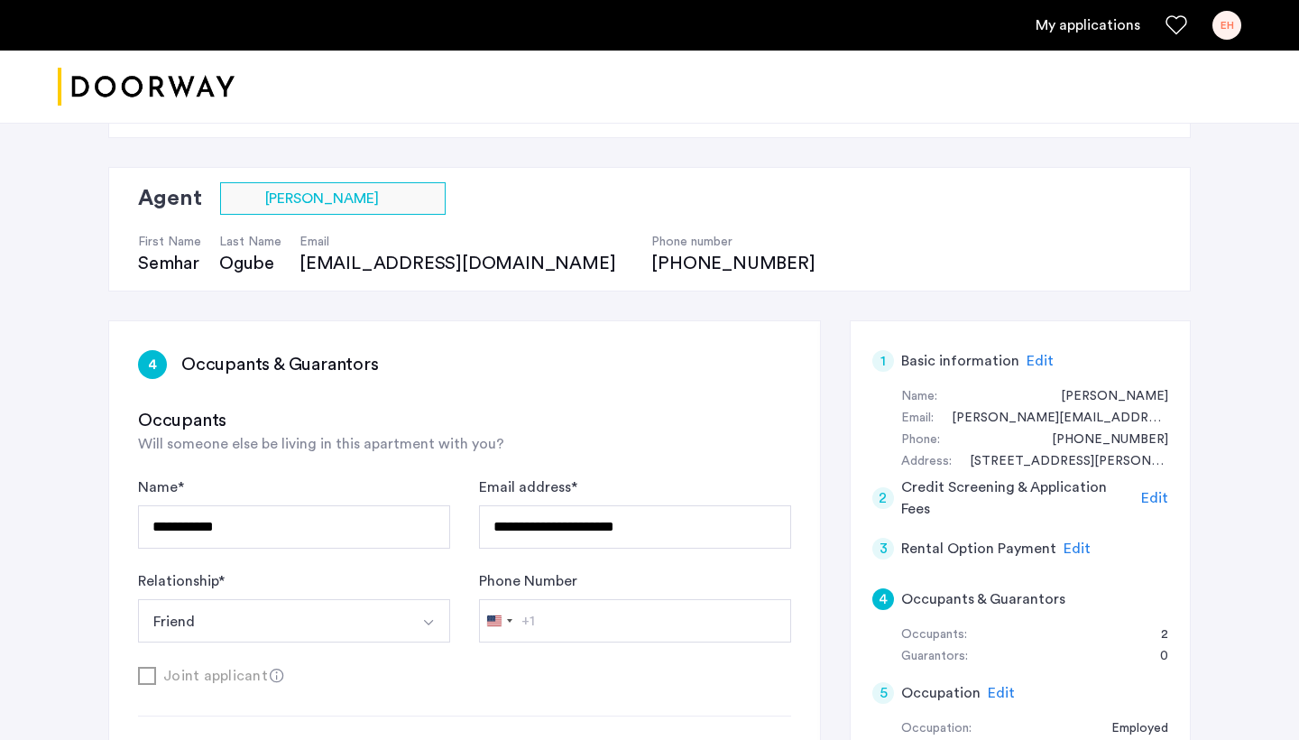
click at [317, 348] on div "**********" at bounding box center [464, 663] width 711 height 685
click at [313, 363] on h3 "Occupants & Guarantors" at bounding box center [280, 364] width 198 height 25
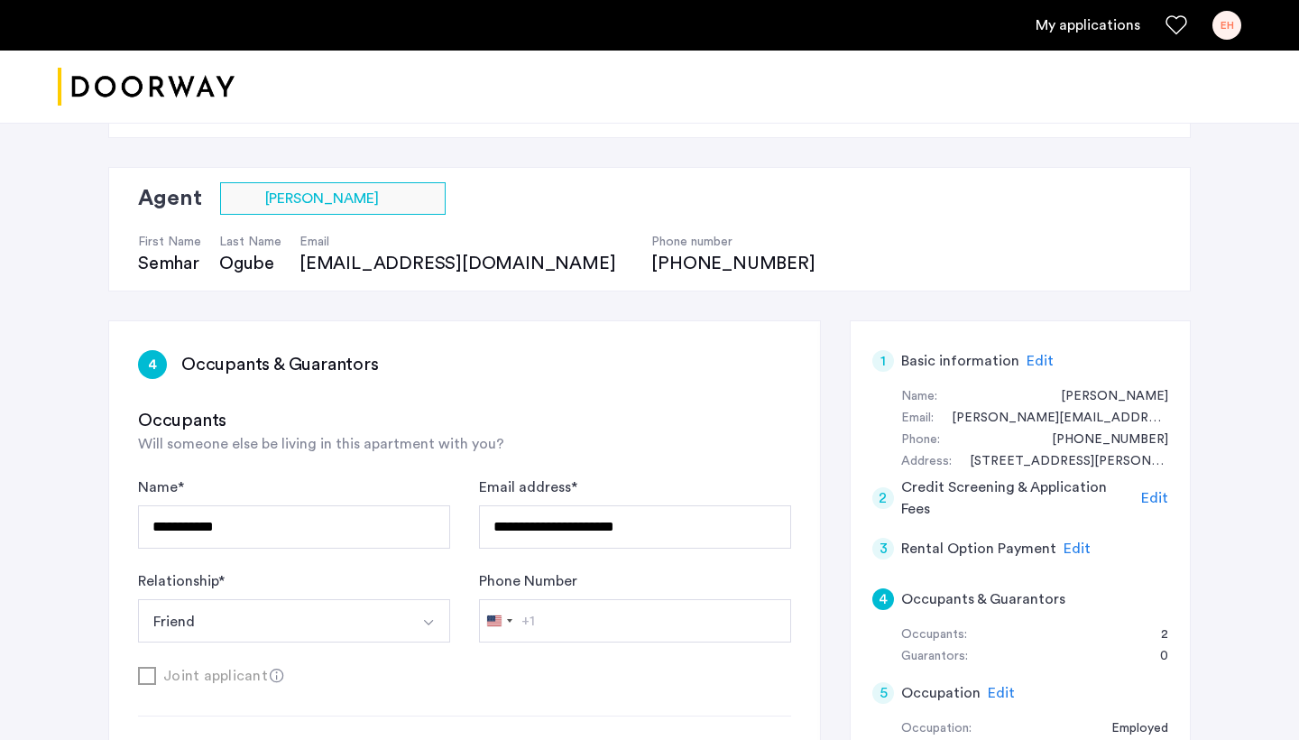
click at [321, 419] on h3 "Occupants" at bounding box center [464, 420] width 653 height 25
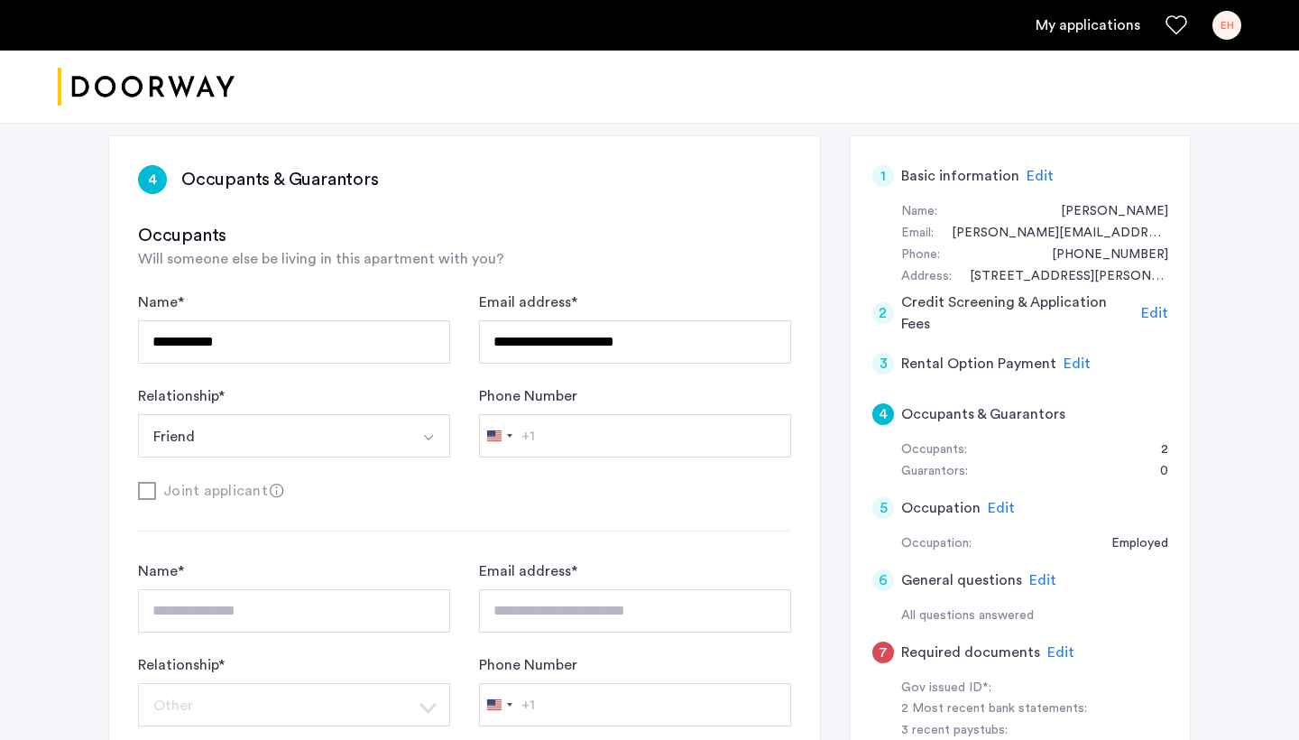
scroll to position [277, 0]
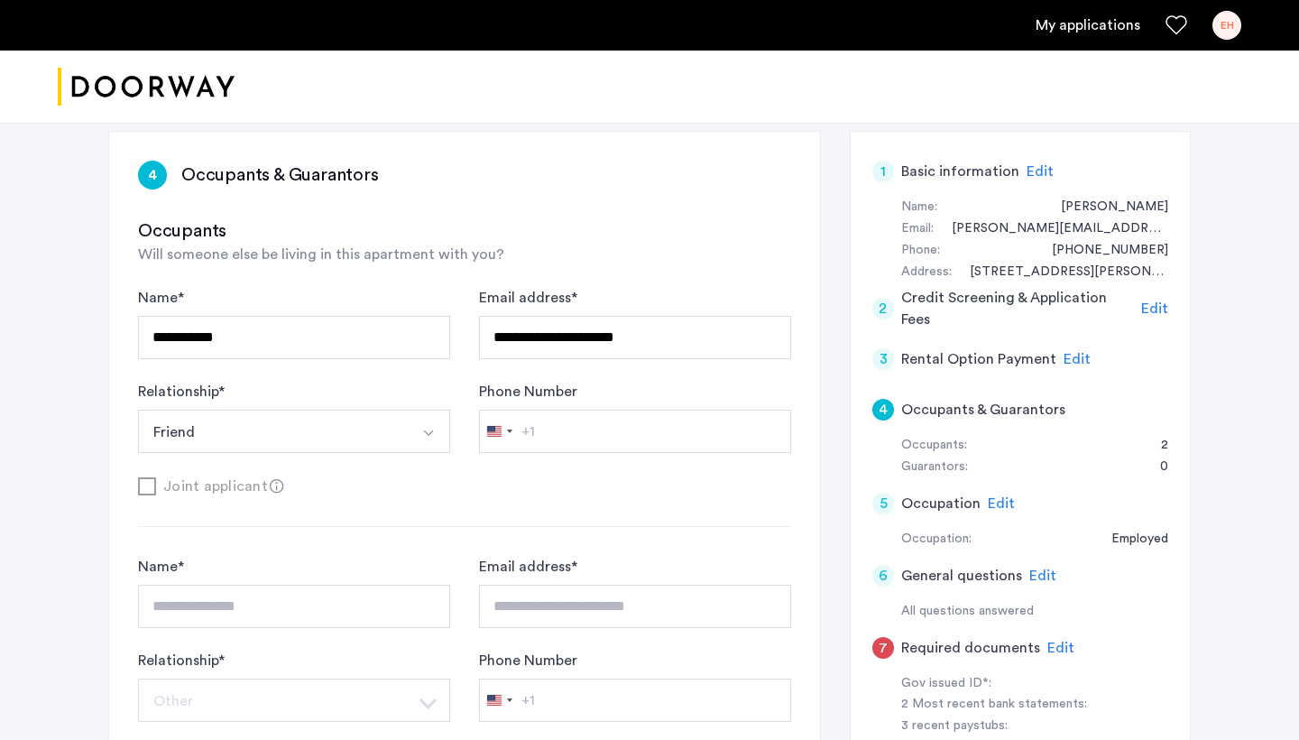
click at [197, 481] on div "Joint applicant" at bounding box center [464, 485] width 653 height 23
click at [205, 439] on button "Friend" at bounding box center [273, 430] width 270 height 43
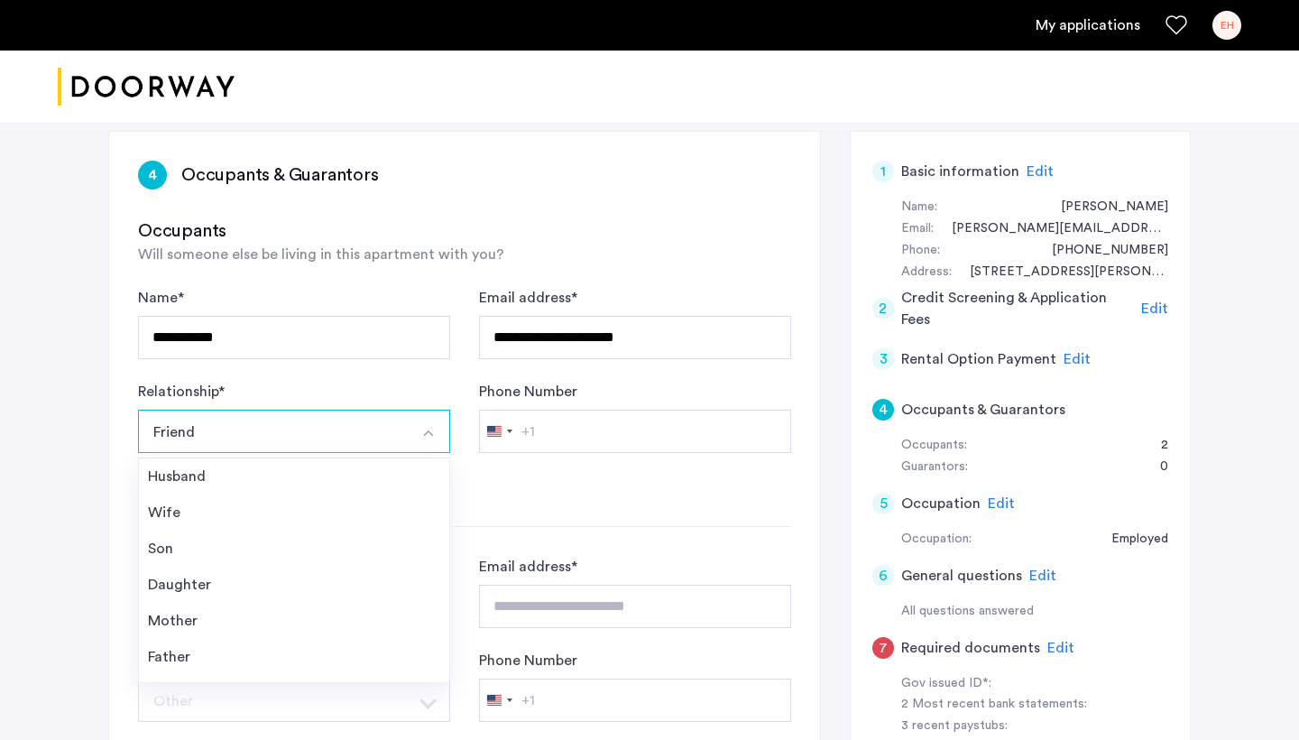
click at [205, 439] on button "Friend" at bounding box center [273, 430] width 270 height 43
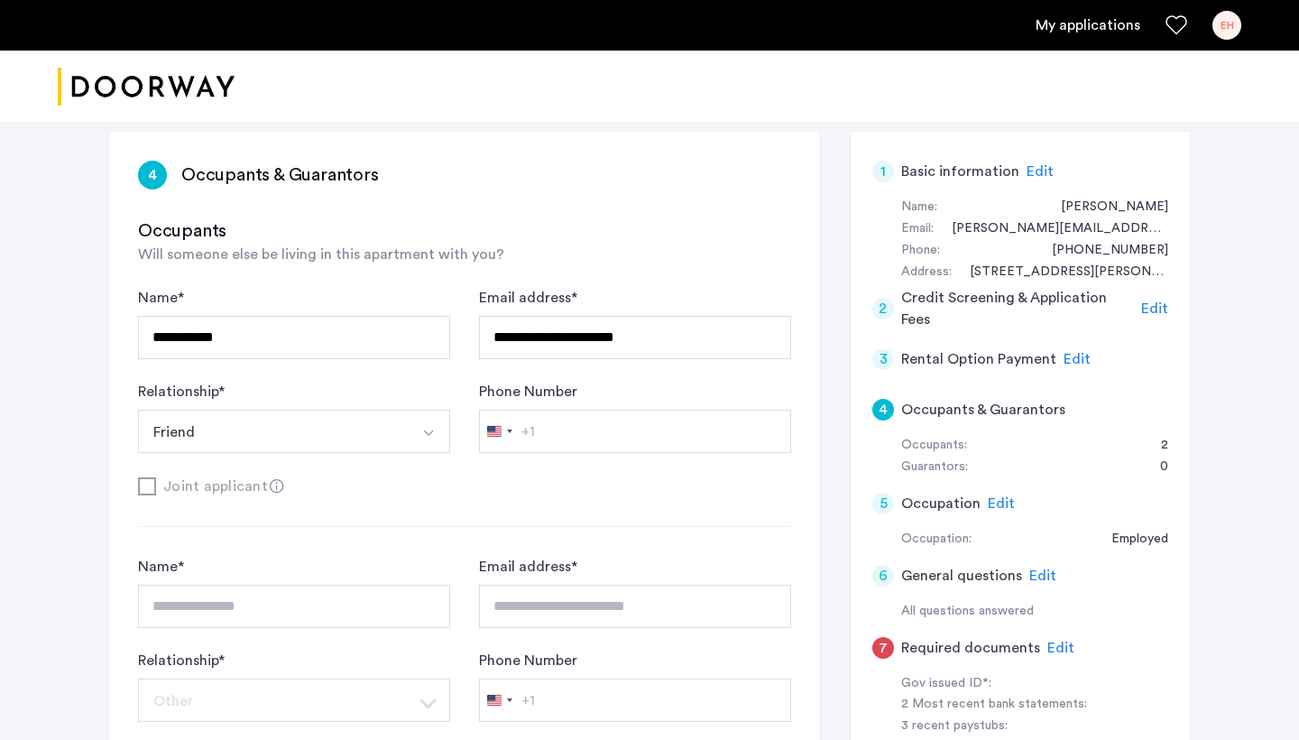
click at [600, 484] on div "Joint applicant" at bounding box center [464, 485] width 653 height 23
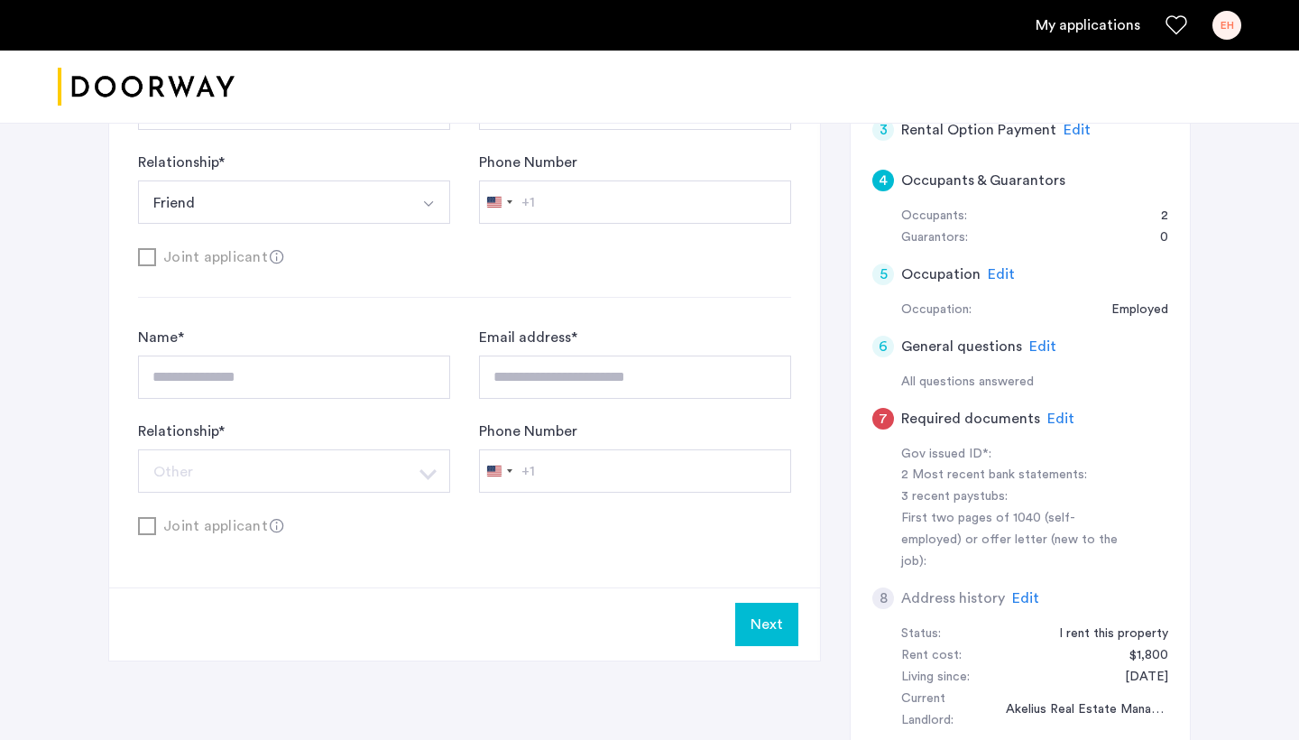
scroll to position [472, 0]
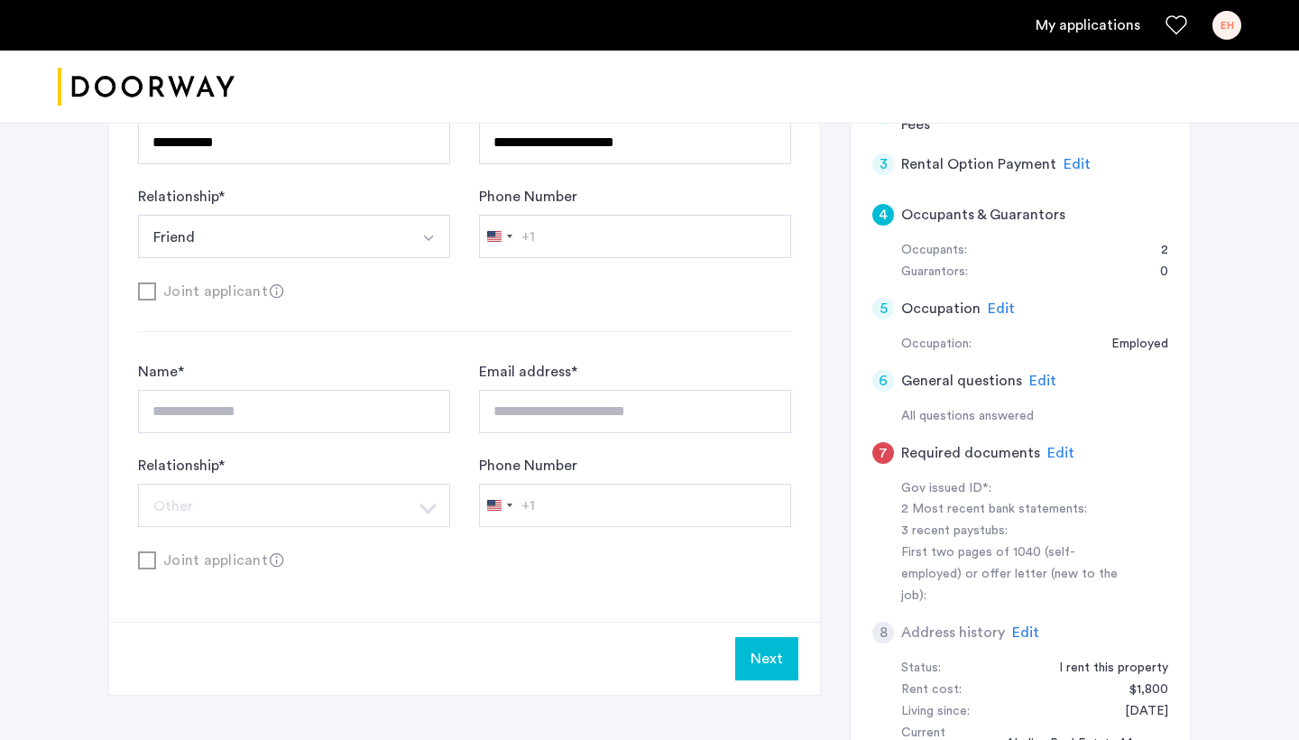
click at [1058, 446] on span "Edit" at bounding box center [1060, 453] width 27 height 14
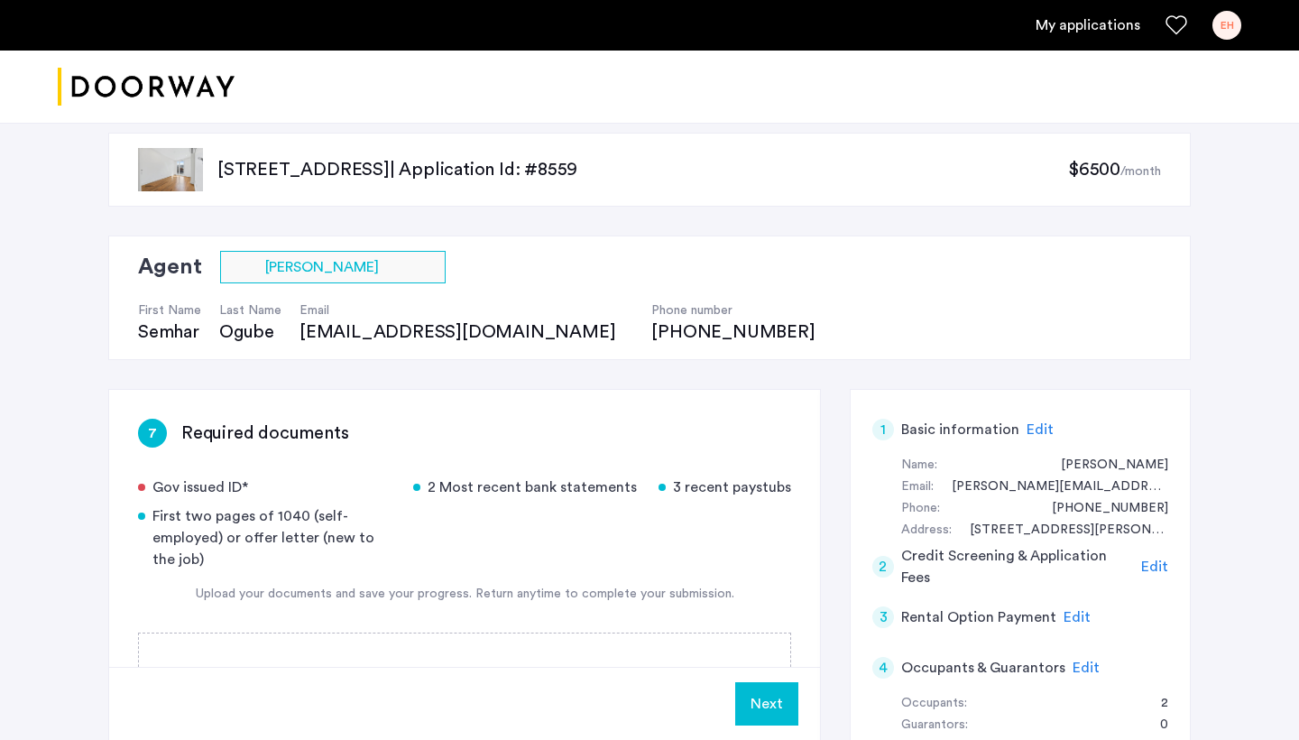
scroll to position [0, 0]
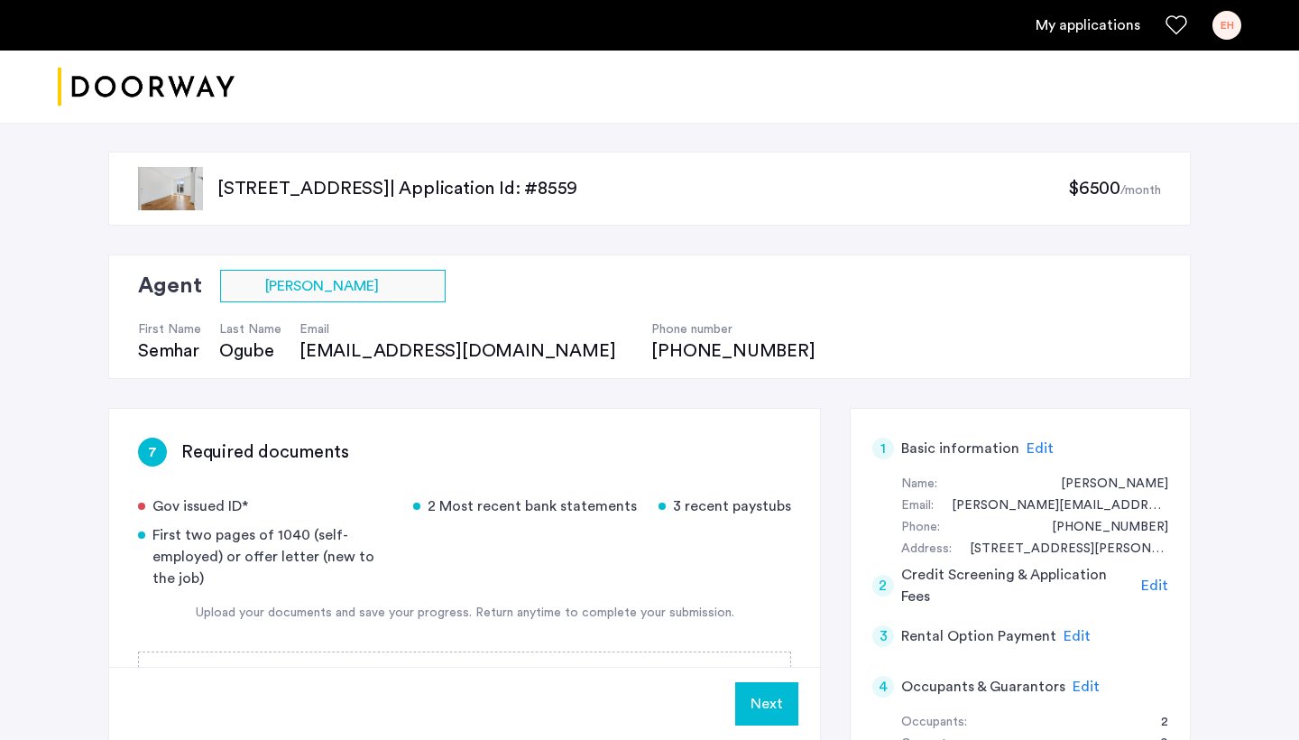
click at [1064, 349] on div "Agent Select agent × [PERSON_NAME] First Name [PERSON_NAME] Last Name Ogube Ema…" at bounding box center [649, 316] width 1082 height 124
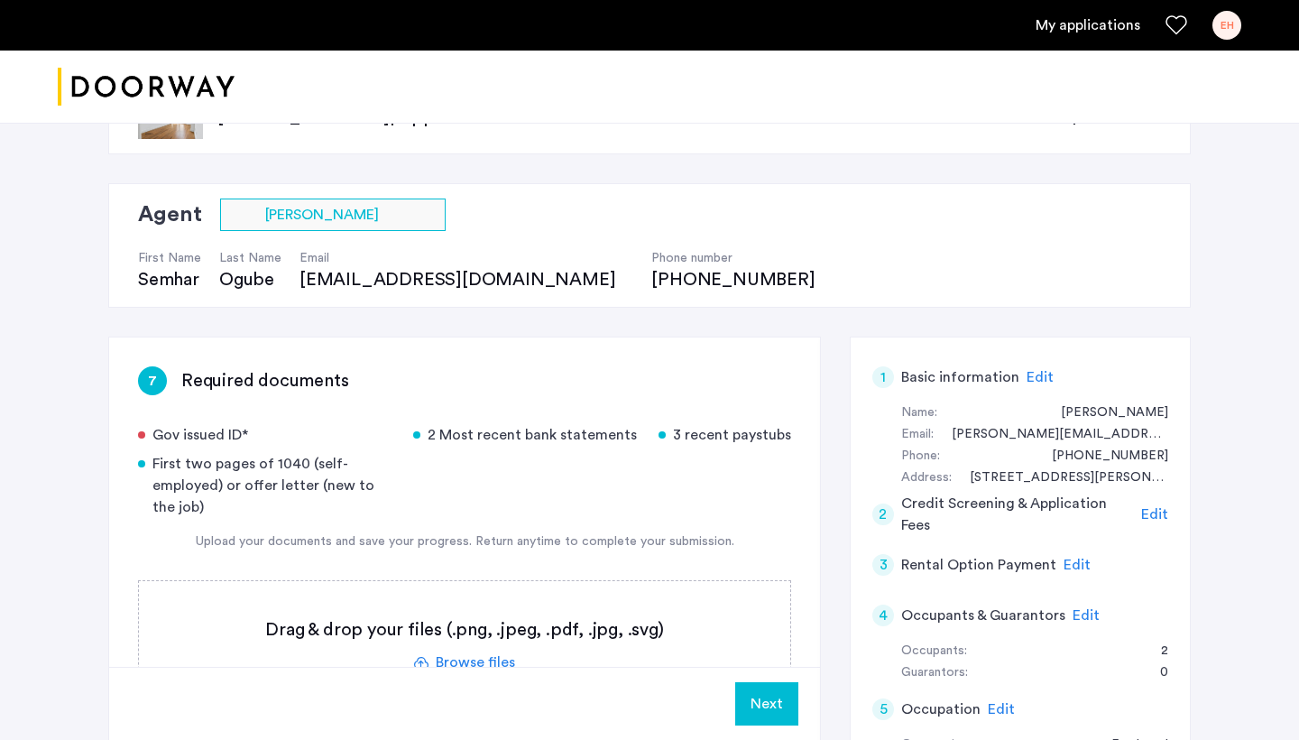
scroll to position [278, 0]
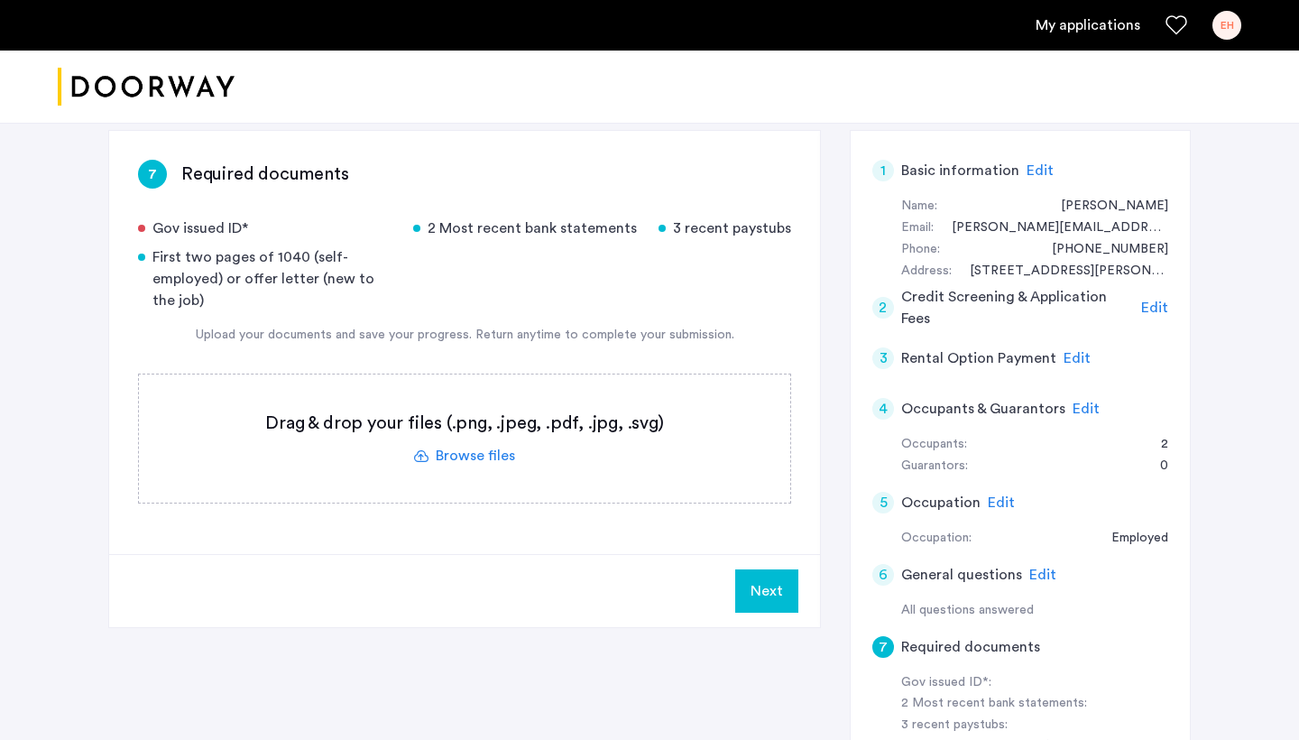
click at [480, 458] on label at bounding box center [464, 438] width 651 height 128
click at [0, 0] on input "file" at bounding box center [0, 0] width 0 height 0
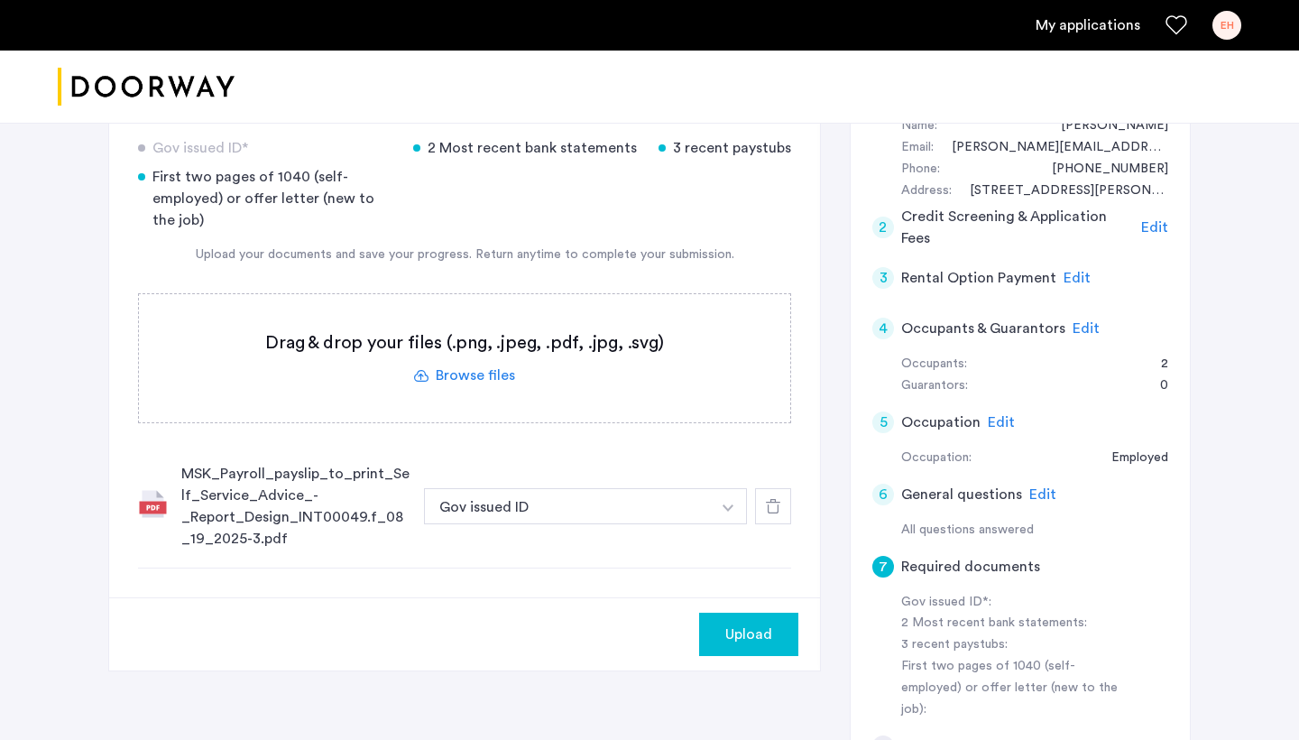
scroll to position [363, 0]
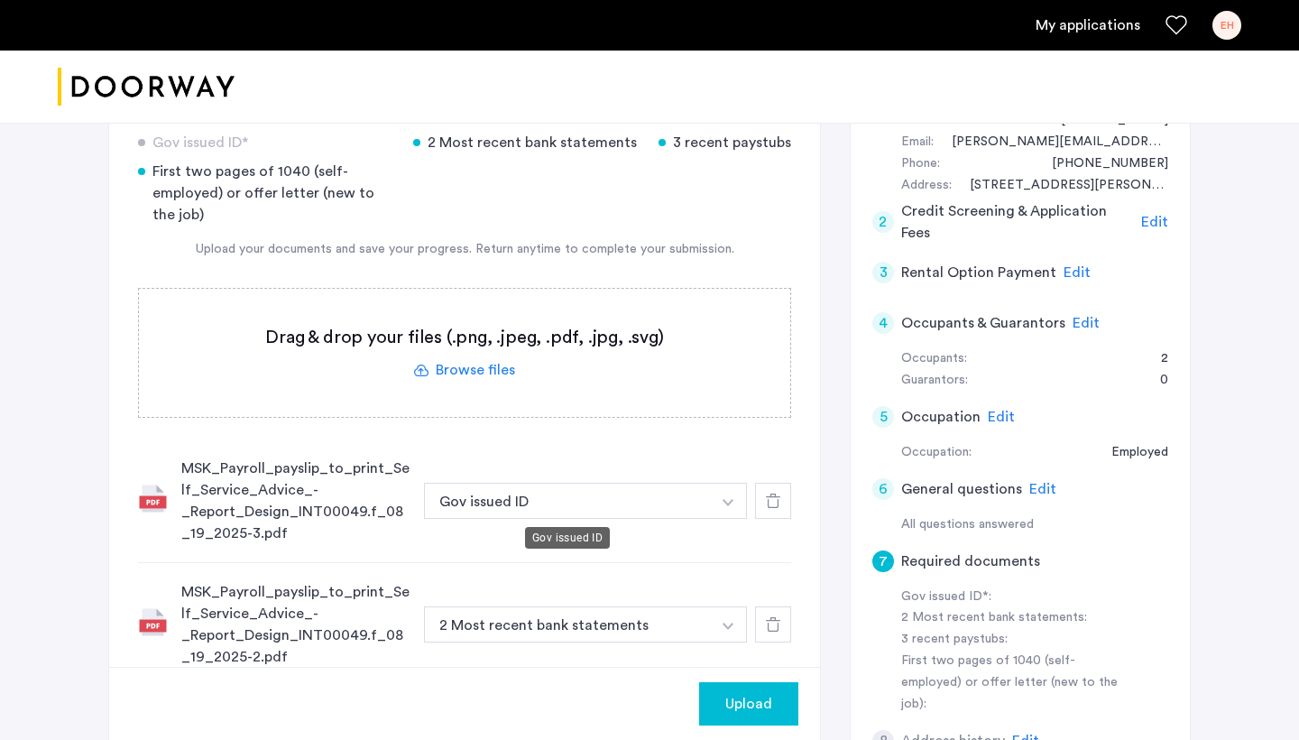
click at [534, 502] on button "Gov issued ID" at bounding box center [567, 501] width 287 height 36
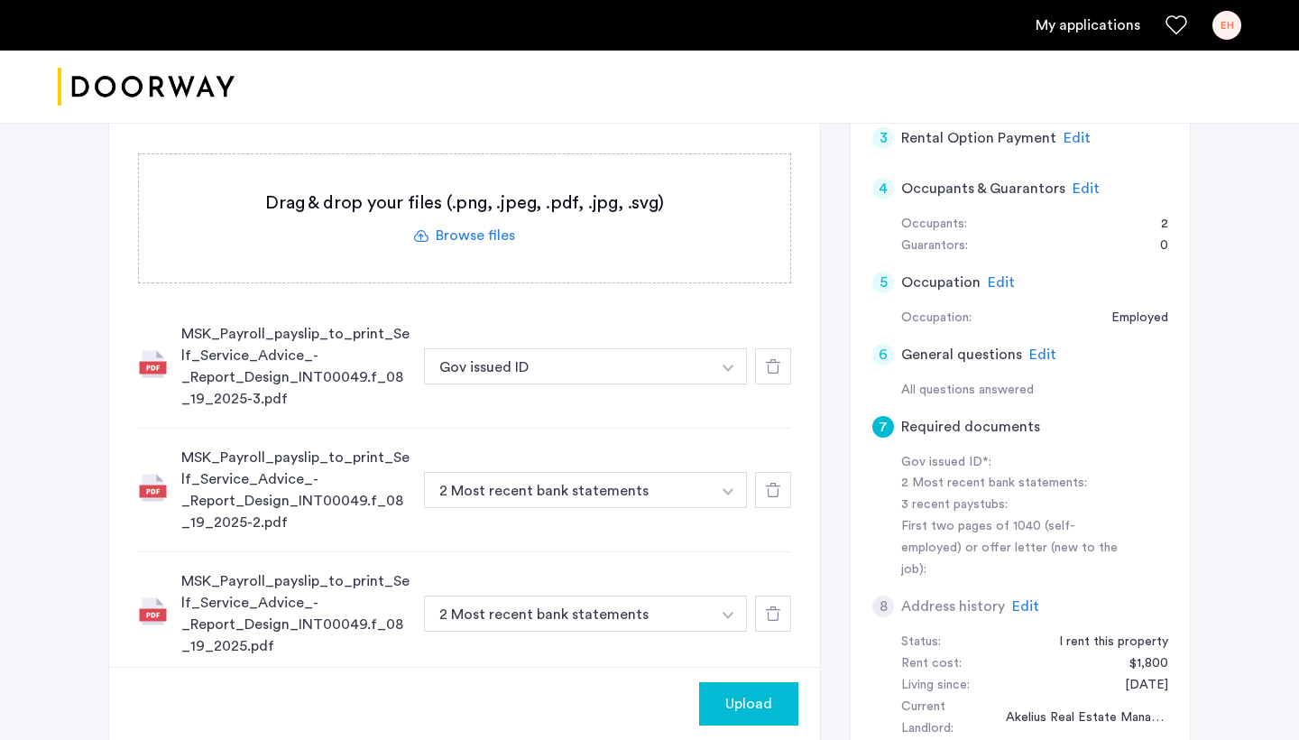
scroll to position [502, 0]
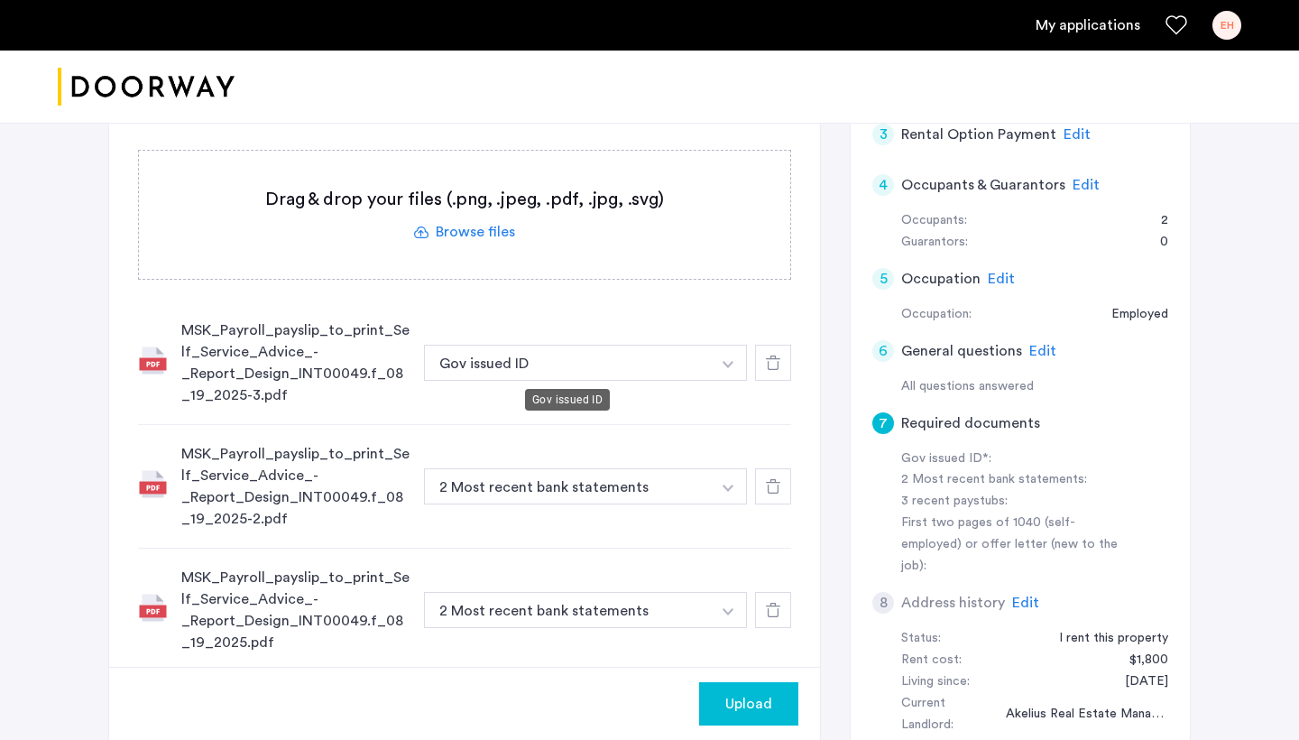
click at [477, 360] on button "Gov issued ID" at bounding box center [567, 363] width 287 height 36
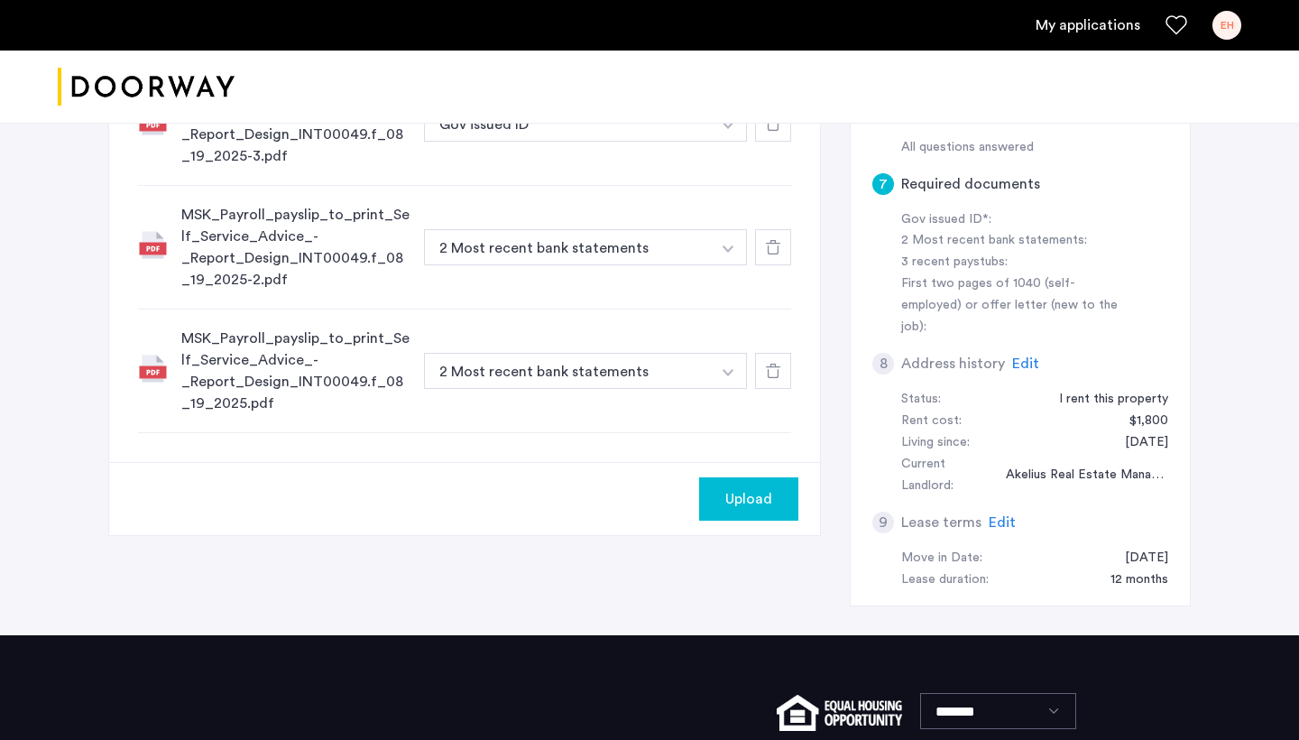
scroll to position [400, 0]
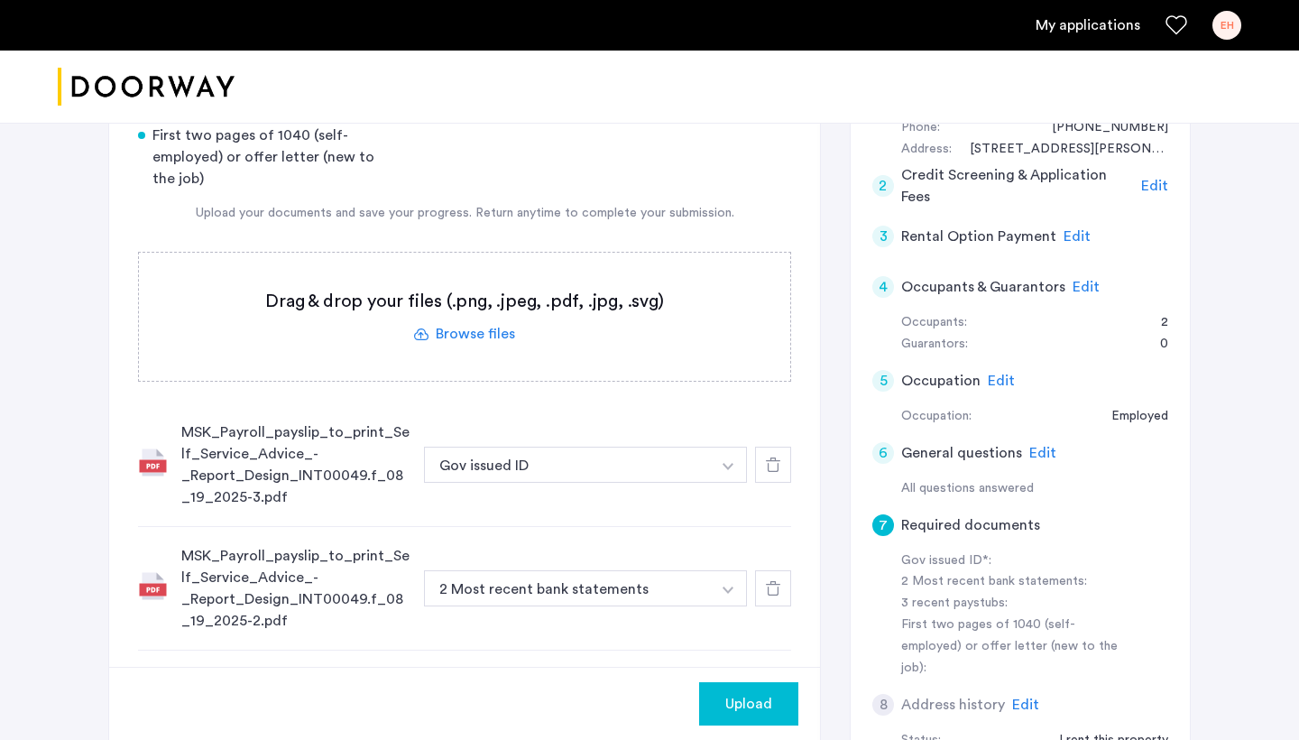
click at [730, 467] on img "button" at bounding box center [727, 466] width 11 height 7
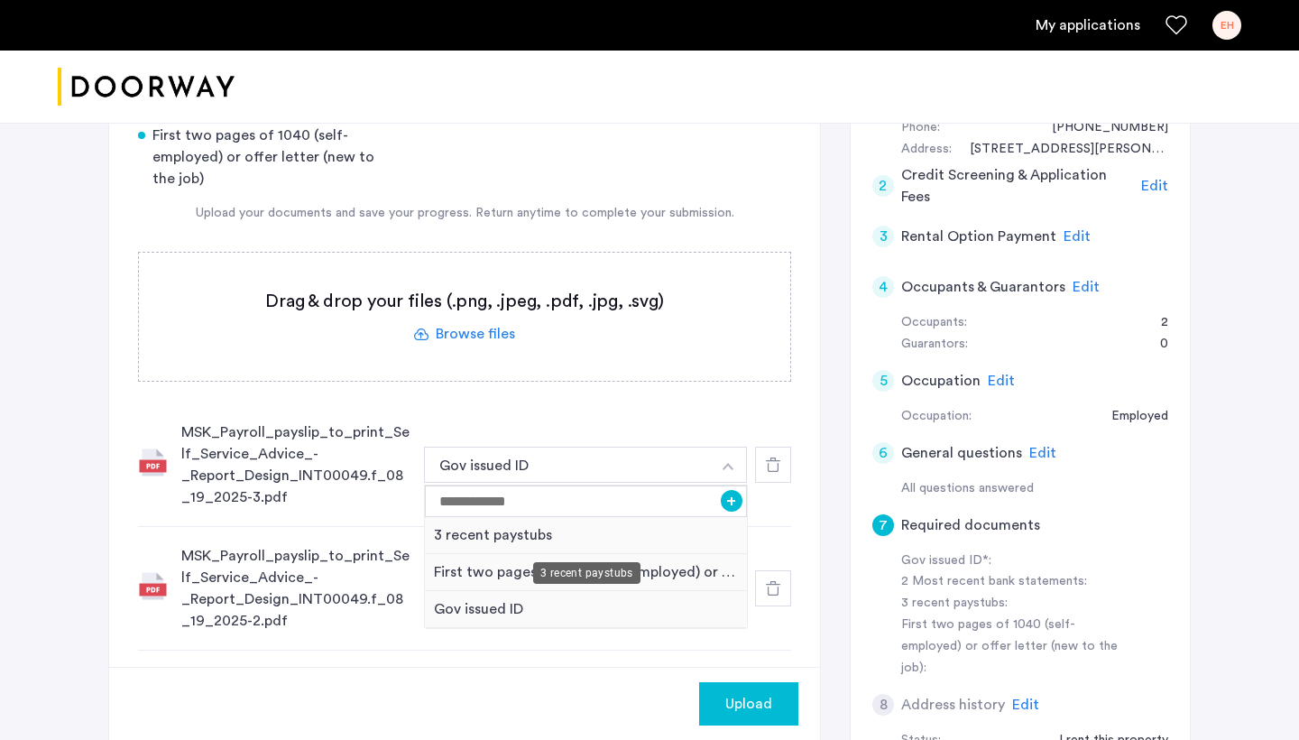
click at [619, 533] on div "3 recent paystubs" at bounding box center [586, 535] width 322 height 37
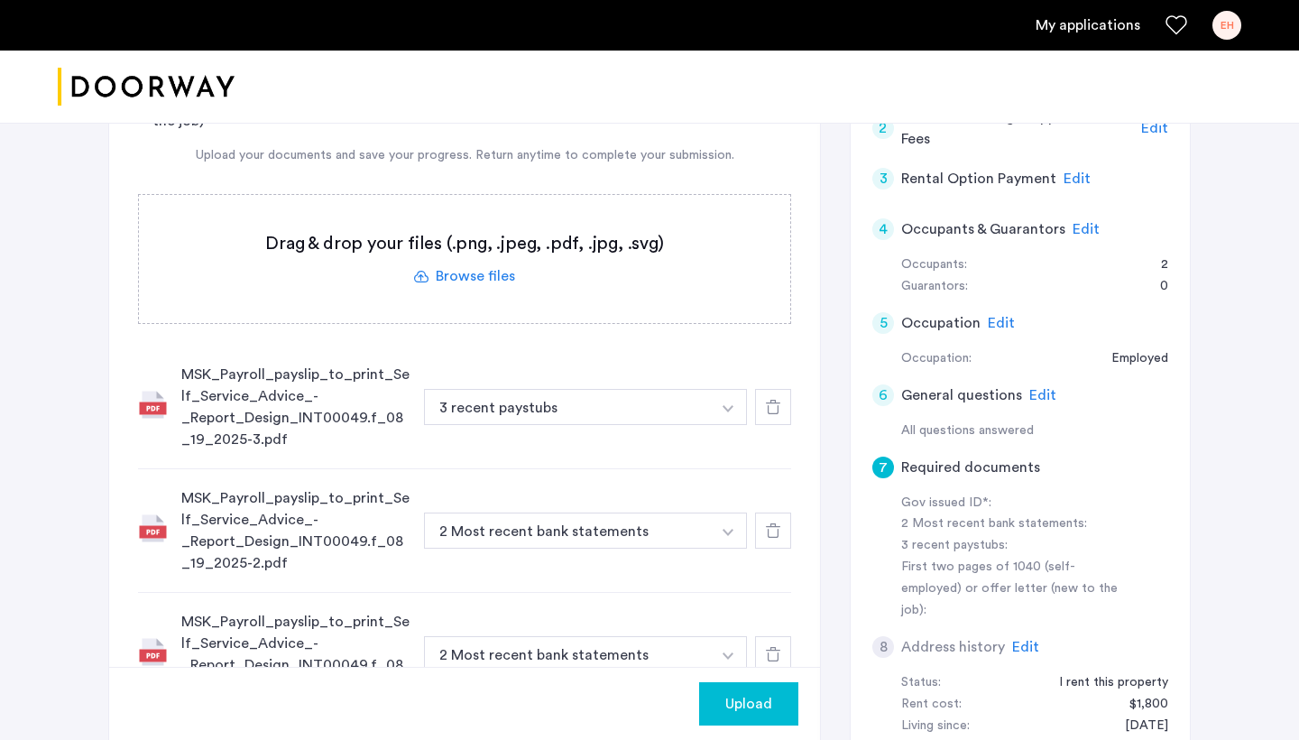
scroll to position [486, 0]
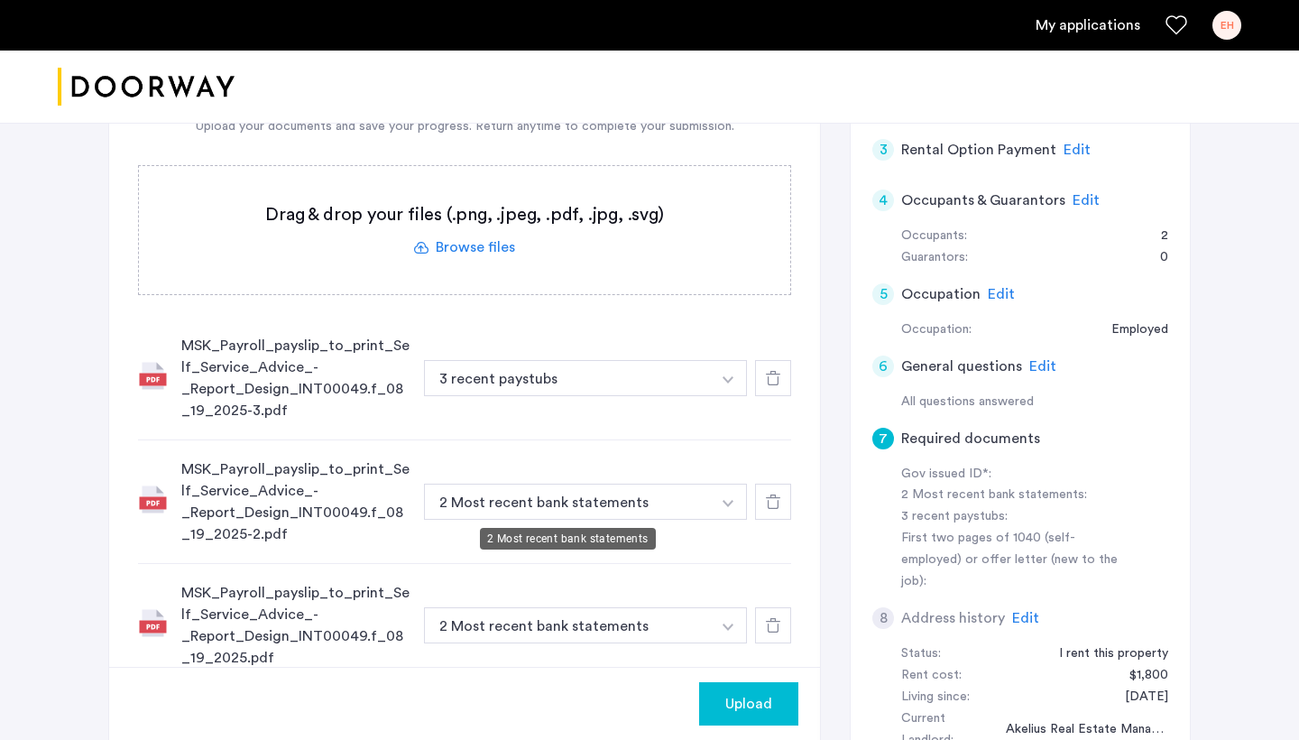
click at [591, 500] on button "2 Most recent bank statements" at bounding box center [567, 501] width 287 height 36
click at [732, 383] on img "button" at bounding box center [727, 379] width 11 height 7
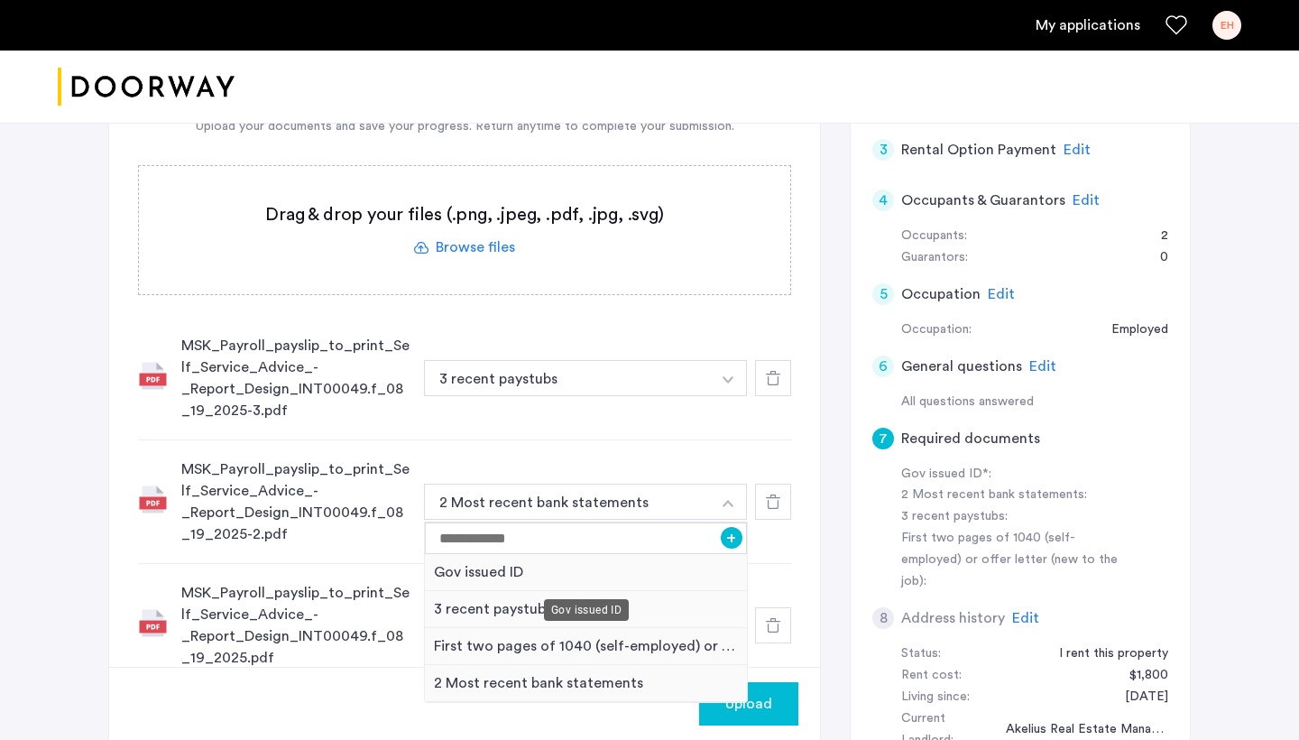
click at [596, 602] on div "Gov issued ID" at bounding box center [586, 610] width 85 height 22
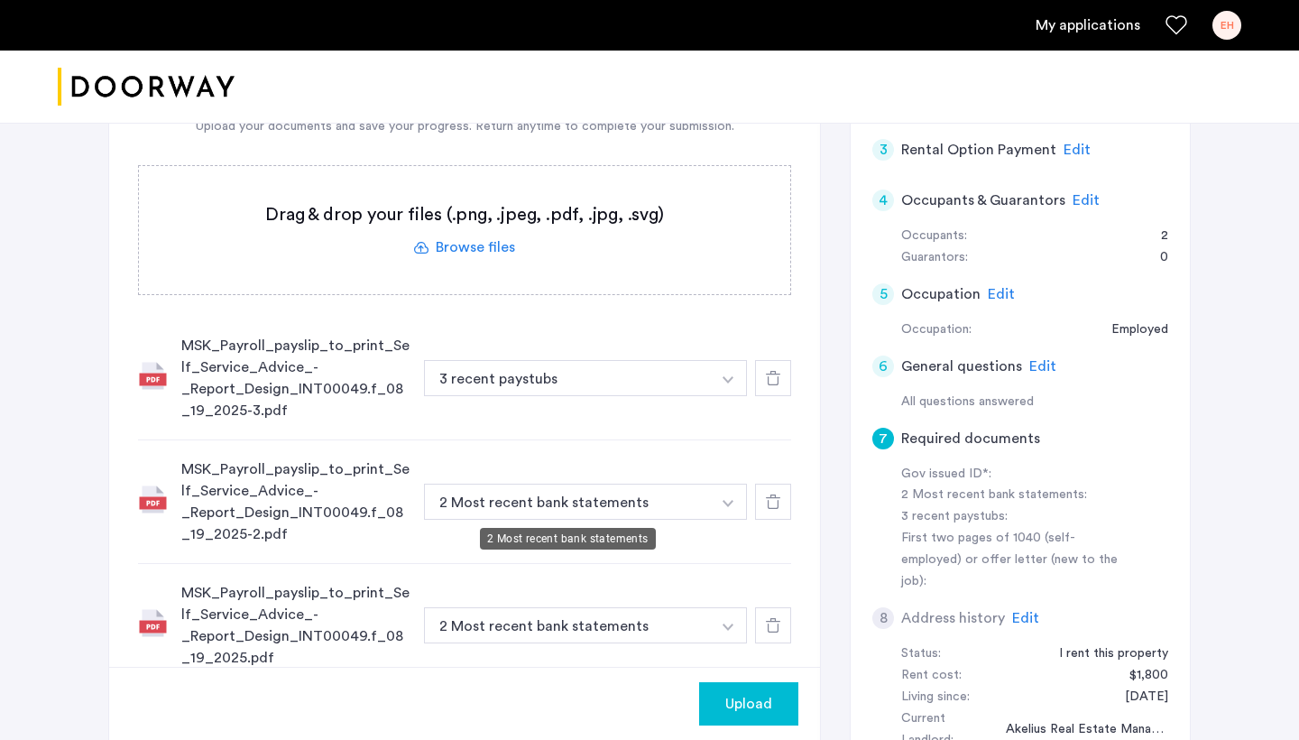
click at [581, 502] on button "2 Most recent bank statements" at bounding box center [567, 501] width 287 height 36
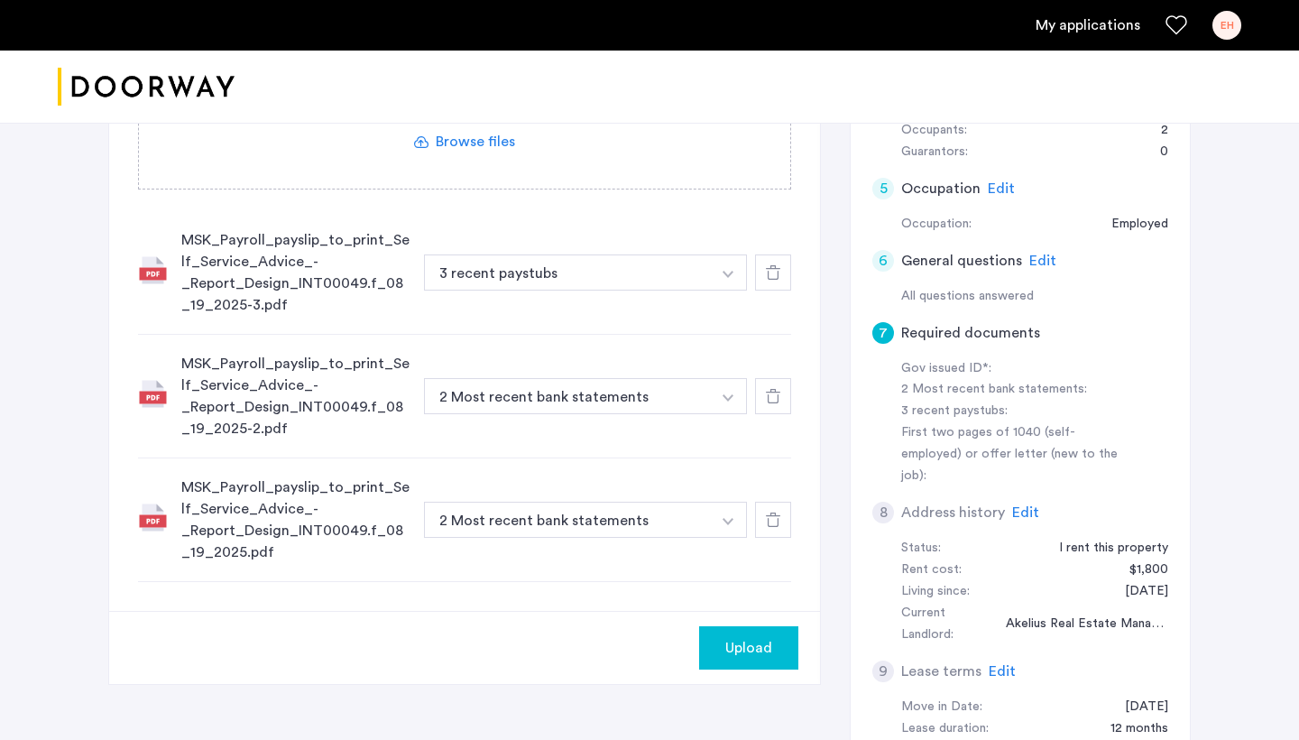
click at [728, 278] on img "button" at bounding box center [727, 274] width 11 height 7
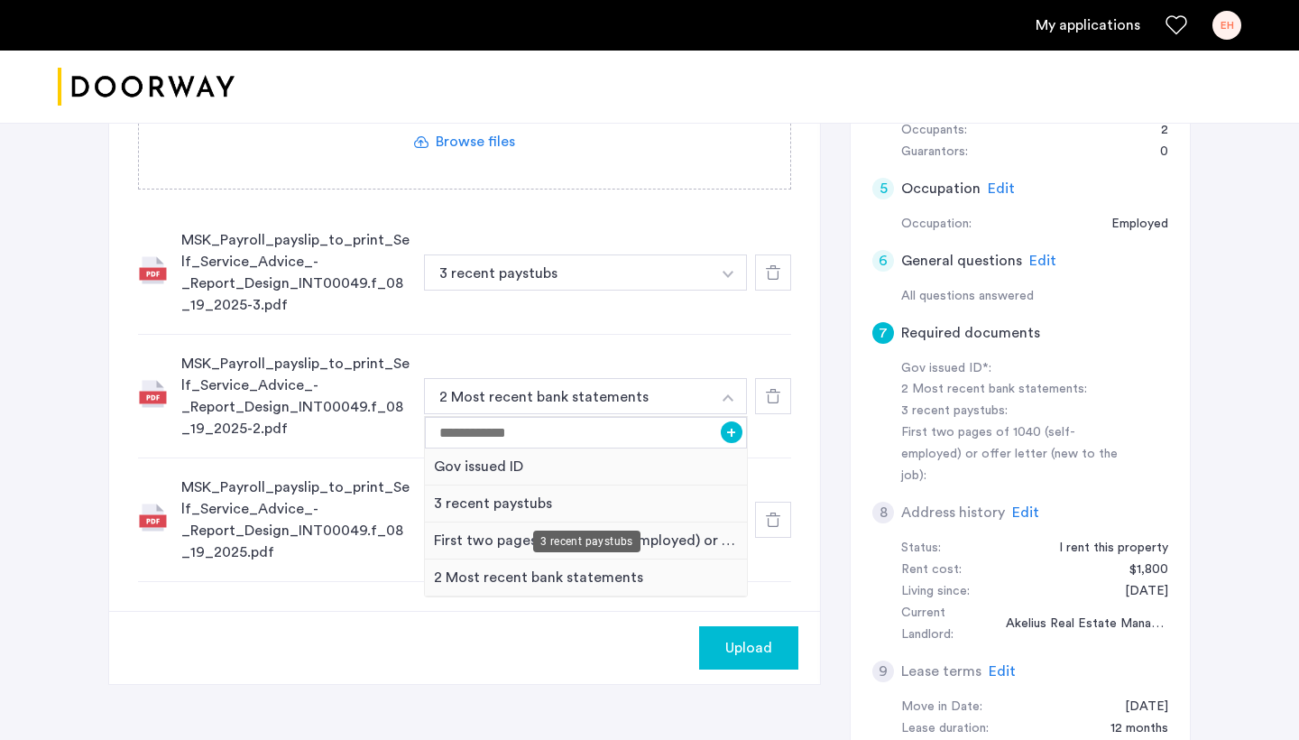
click at [515, 500] on div "3 recent paystubs" at bounding box center [586, 503] width 322 height 37
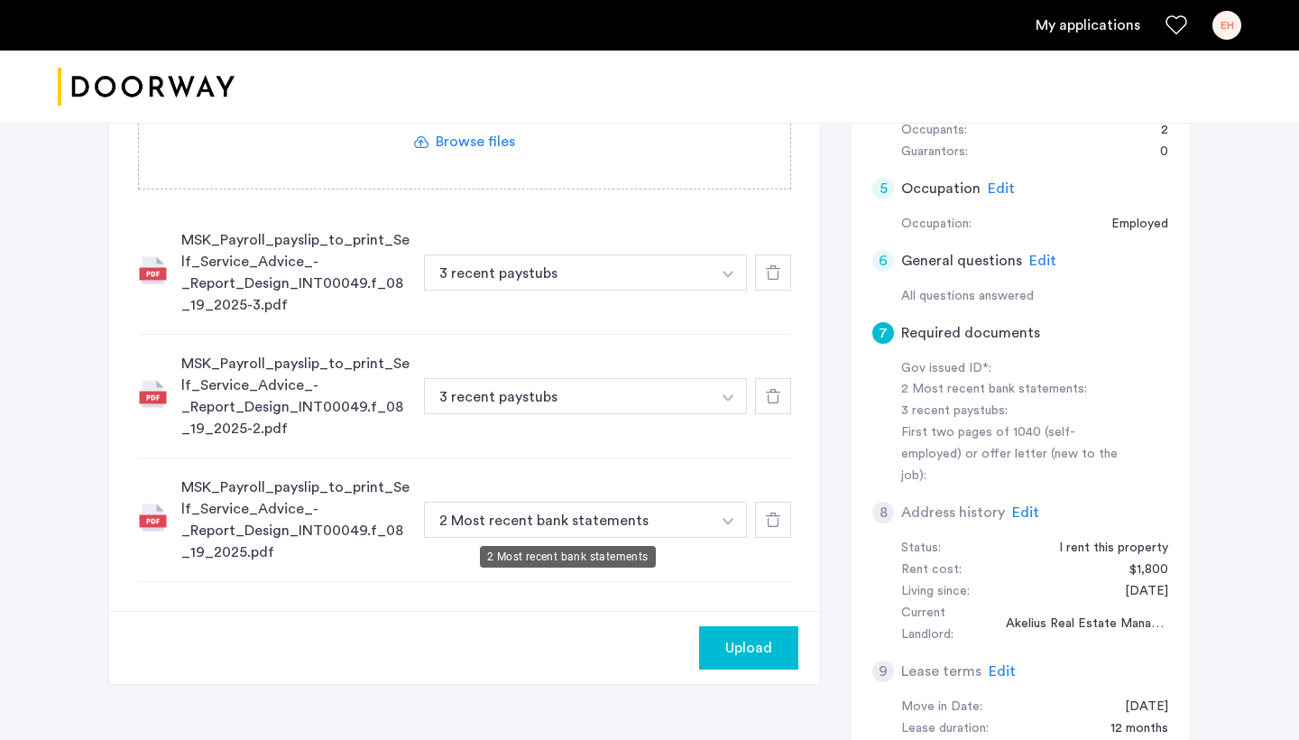
click at [520, 533] on button "2 Most recent bank statements" at bounding box center [567, 520] width 287 height 36
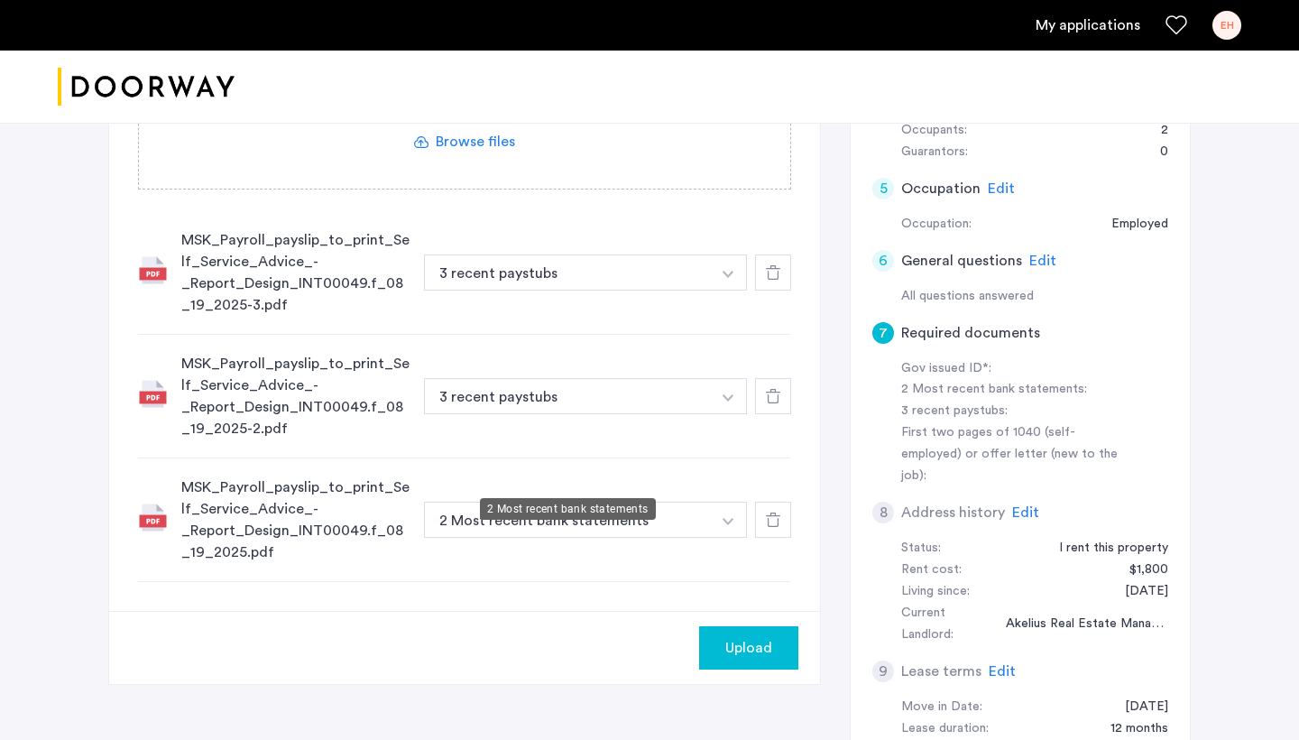
scroll to position [640, 0]
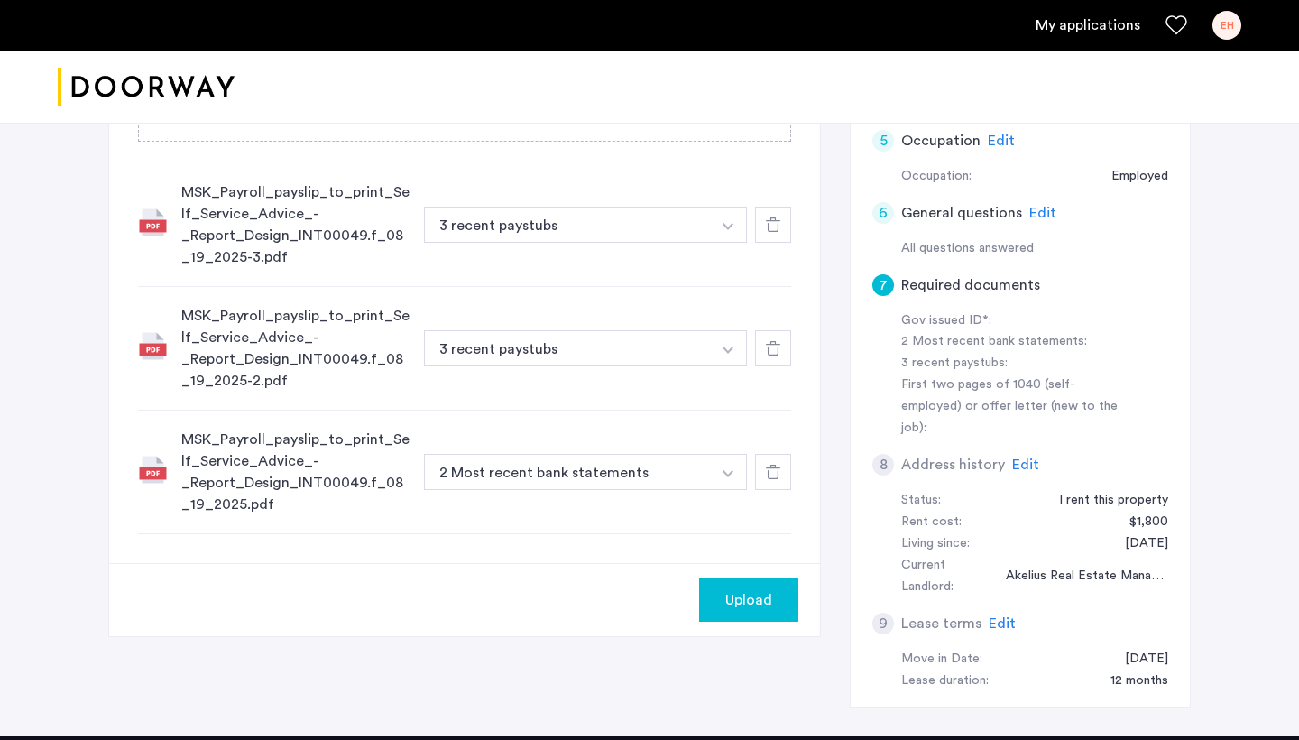
click at [726, 230] on img "button" at bounding box center [727, 226] width 11 height 7
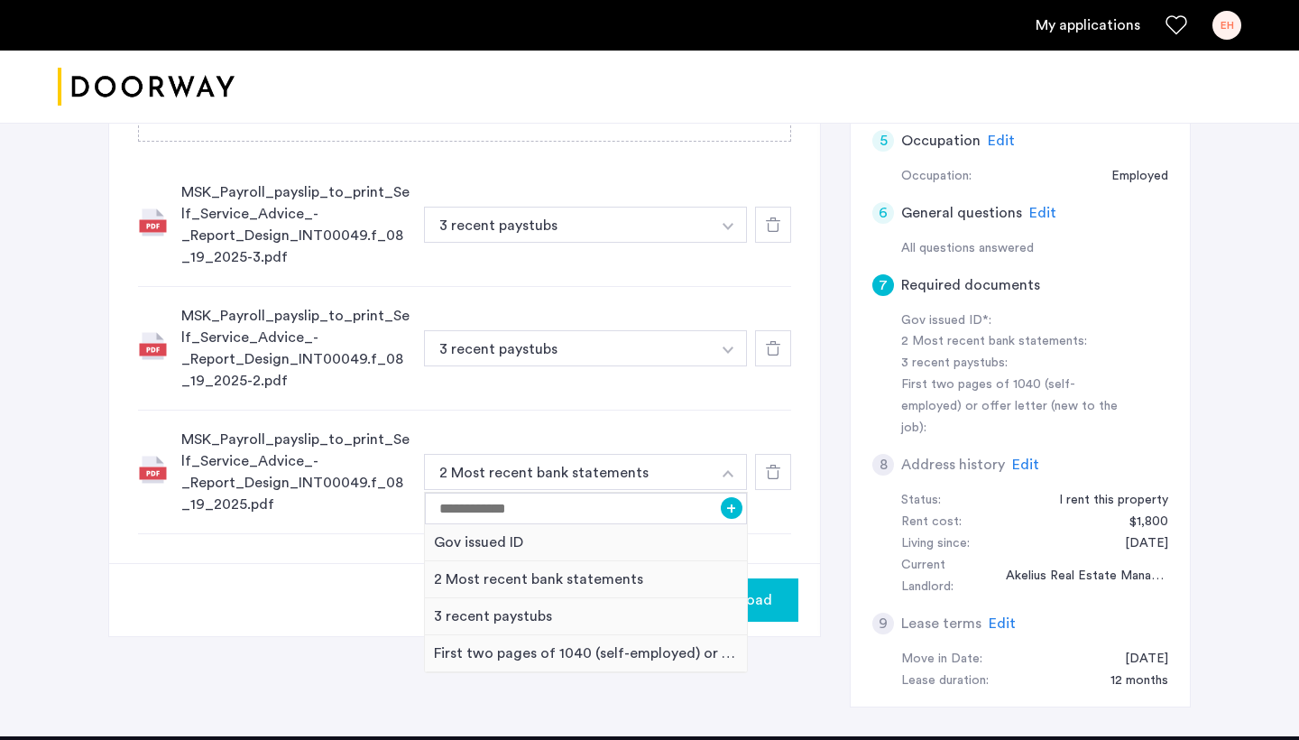
scroll to position [860, 0]
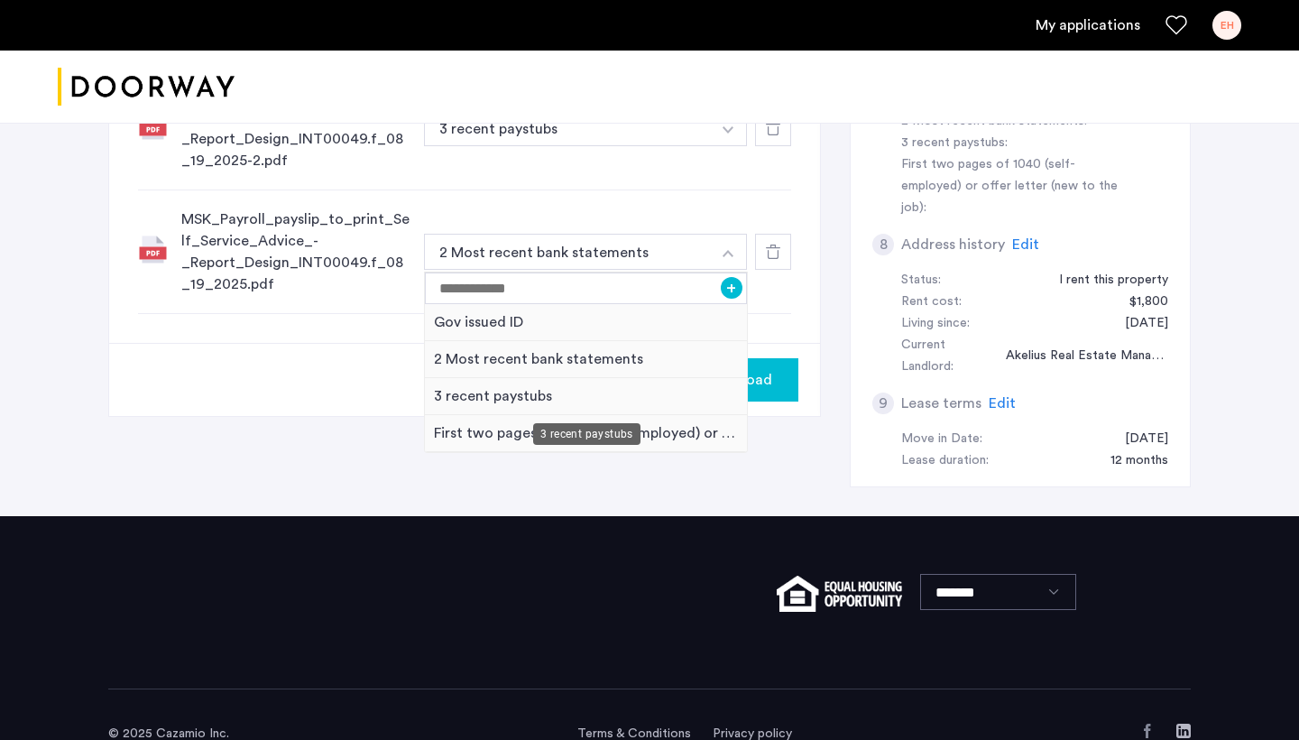
click at [538, 391] on div "3 recent paystubs" at bounding box center [586, 396] width 322 height 37
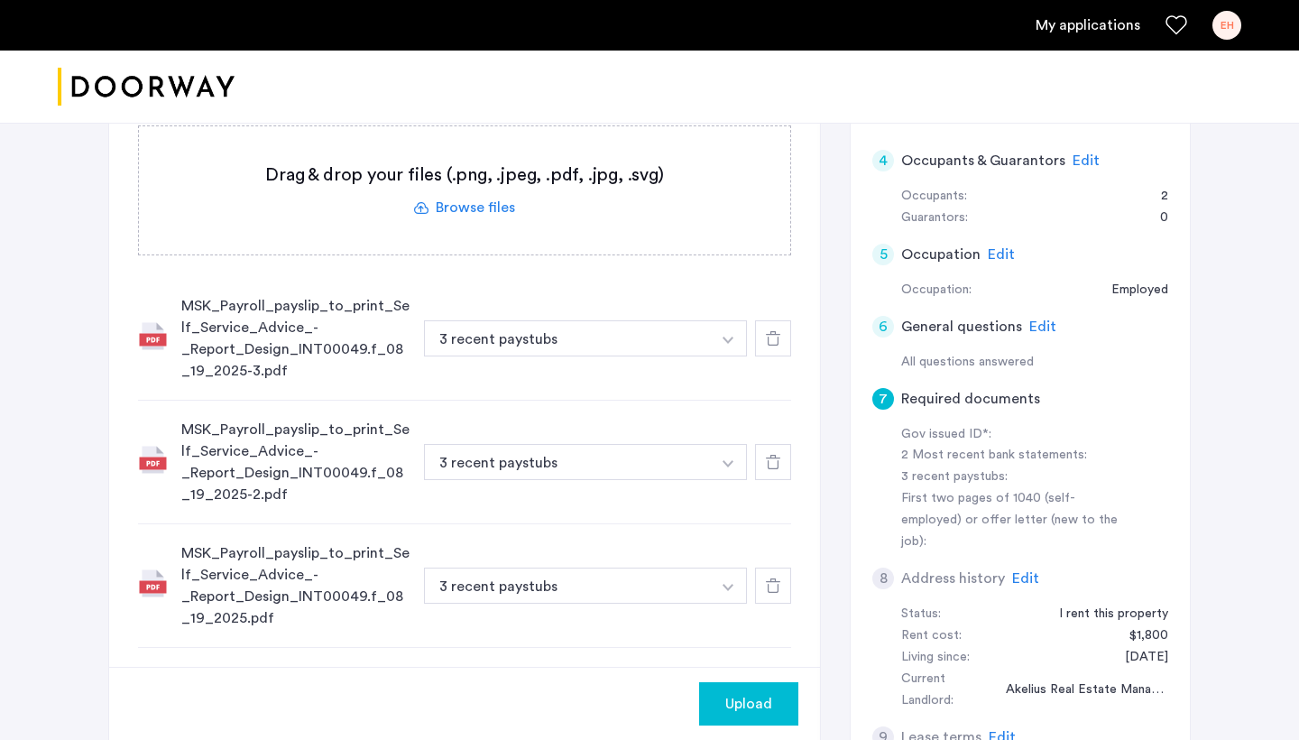
scroll to position [168, 0]
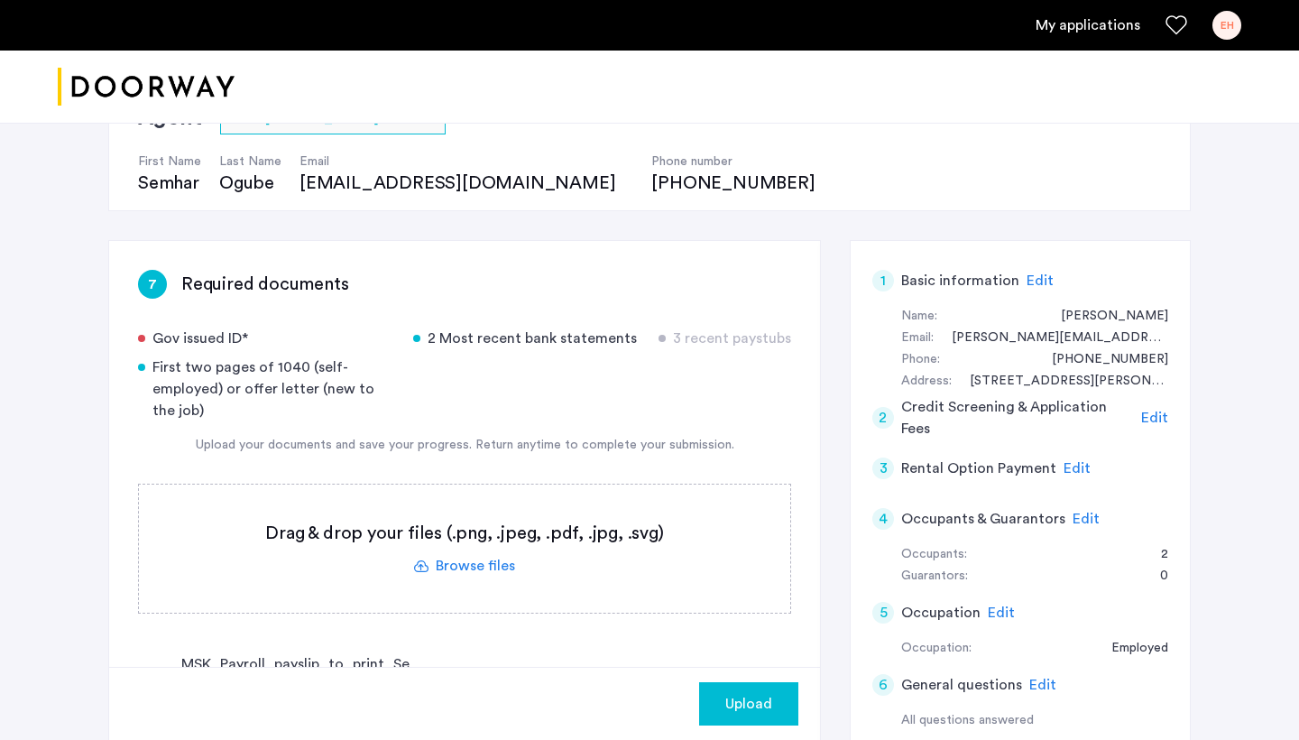
click at [476, 562] on label at bounding box center [464, 548] width 651 height 128
click at [0, 0] on input "file" at bounding box center [0, 0] width 0 height 0
click at [453, 563] on label at bounding box center [464, 548] width 651 height 128
click at [0, 0] on input "file" at bounding box center [0, 0] width 0 height 0
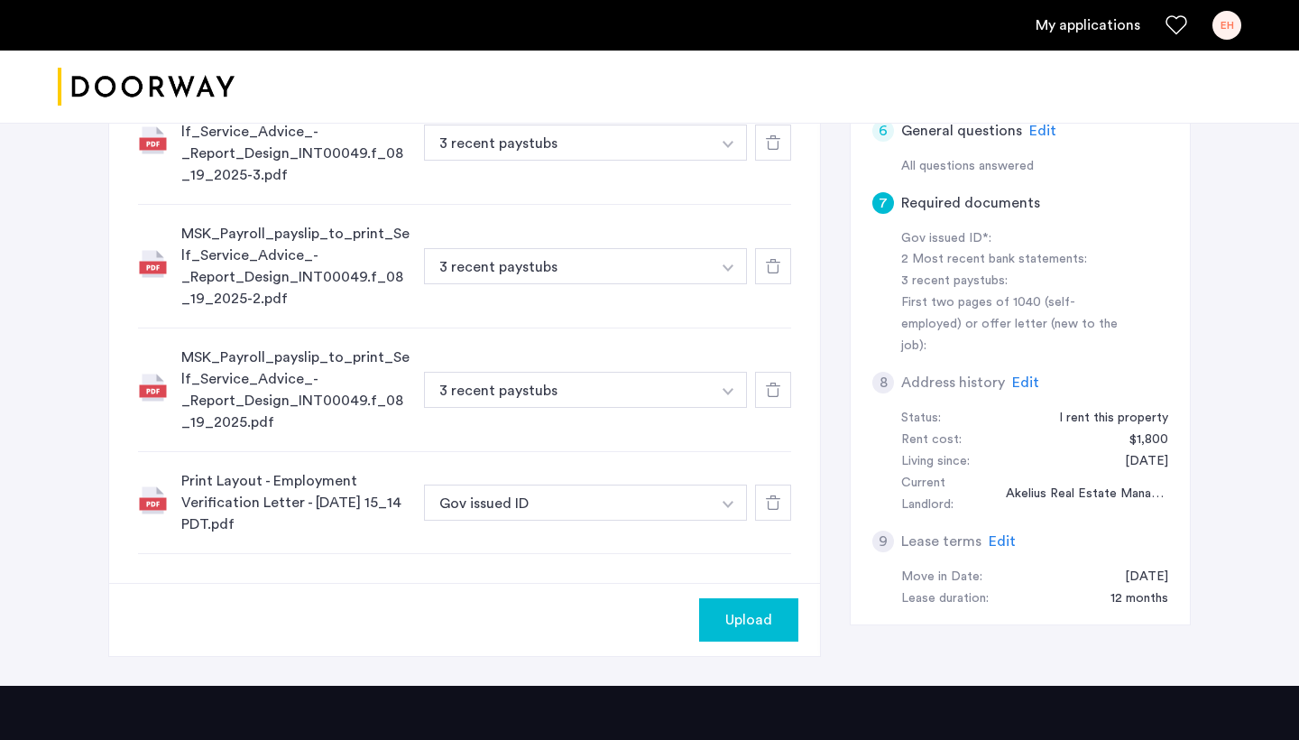
scroll to position [718, 0]
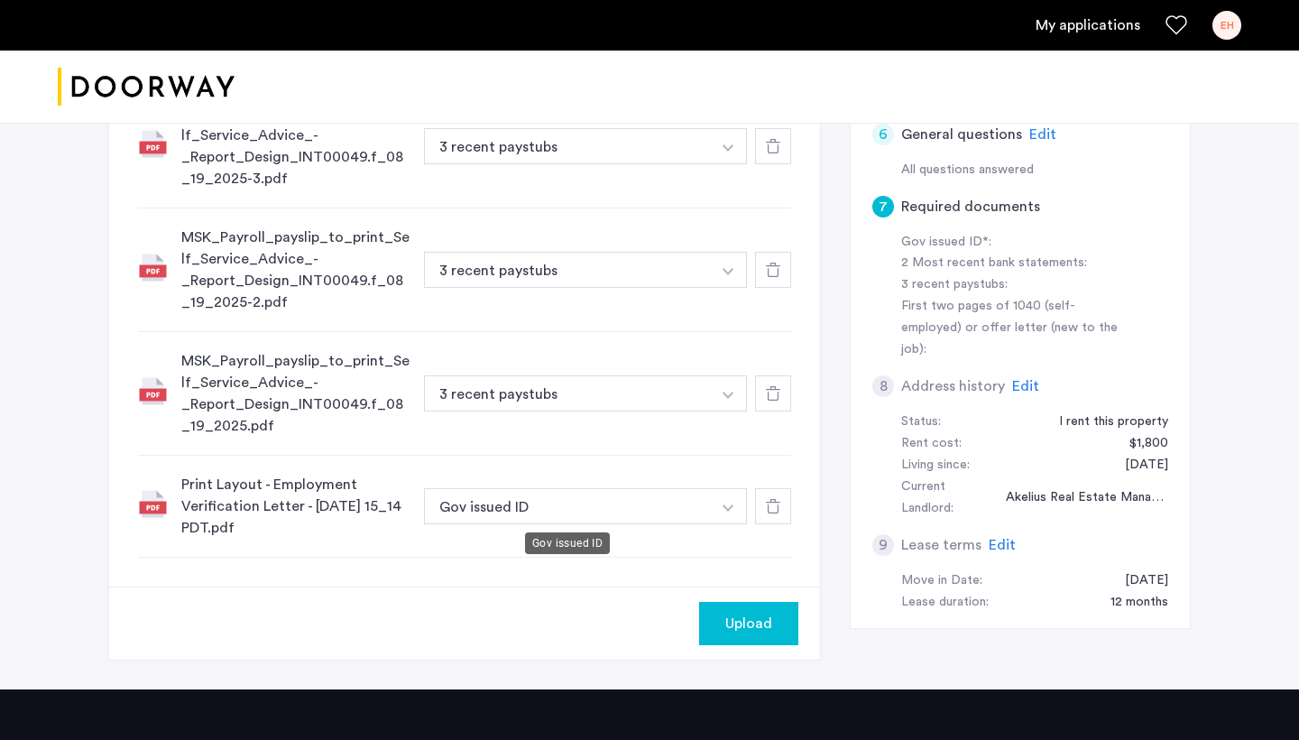
click at [477, 513] on button "Gov issued ID" at bounding box center [567, 506] width 287 height 36
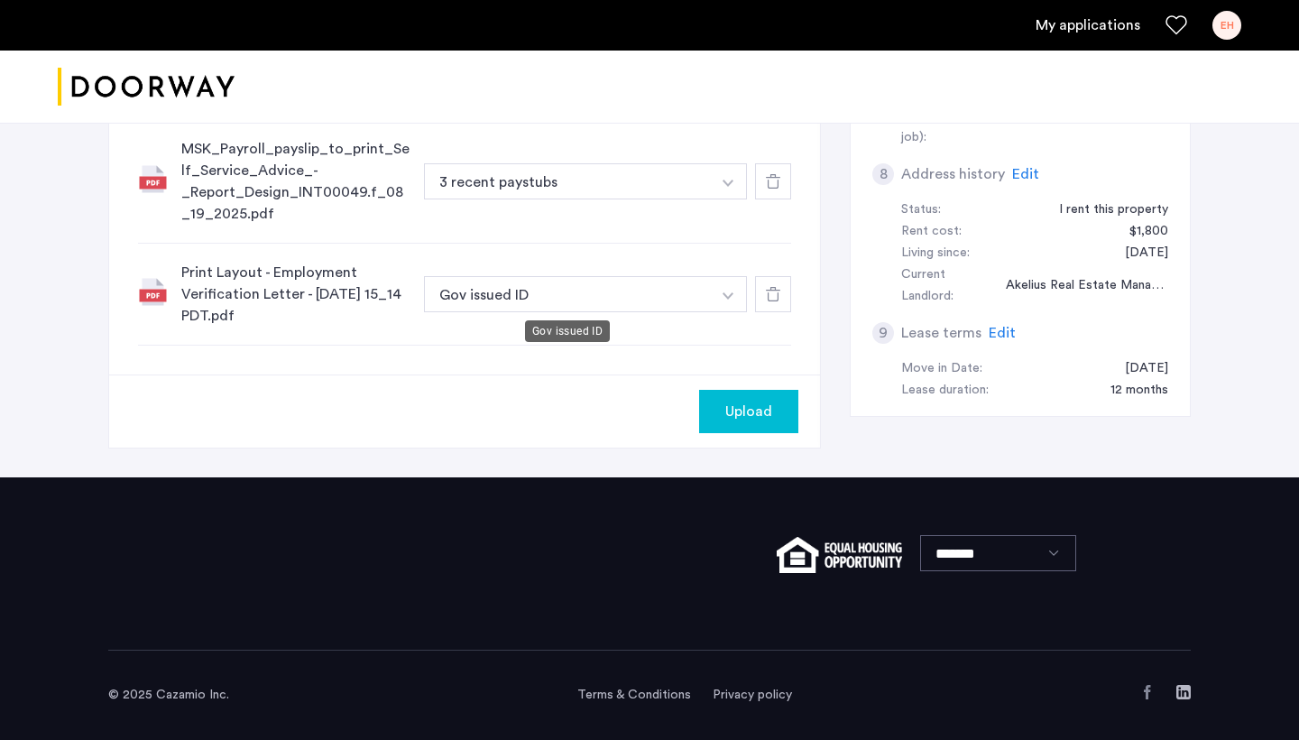
scroll to position [930, 0]
click at [486, 299] on button "Gov issued ID" at bounding box center [567, 294] width 287 height 36
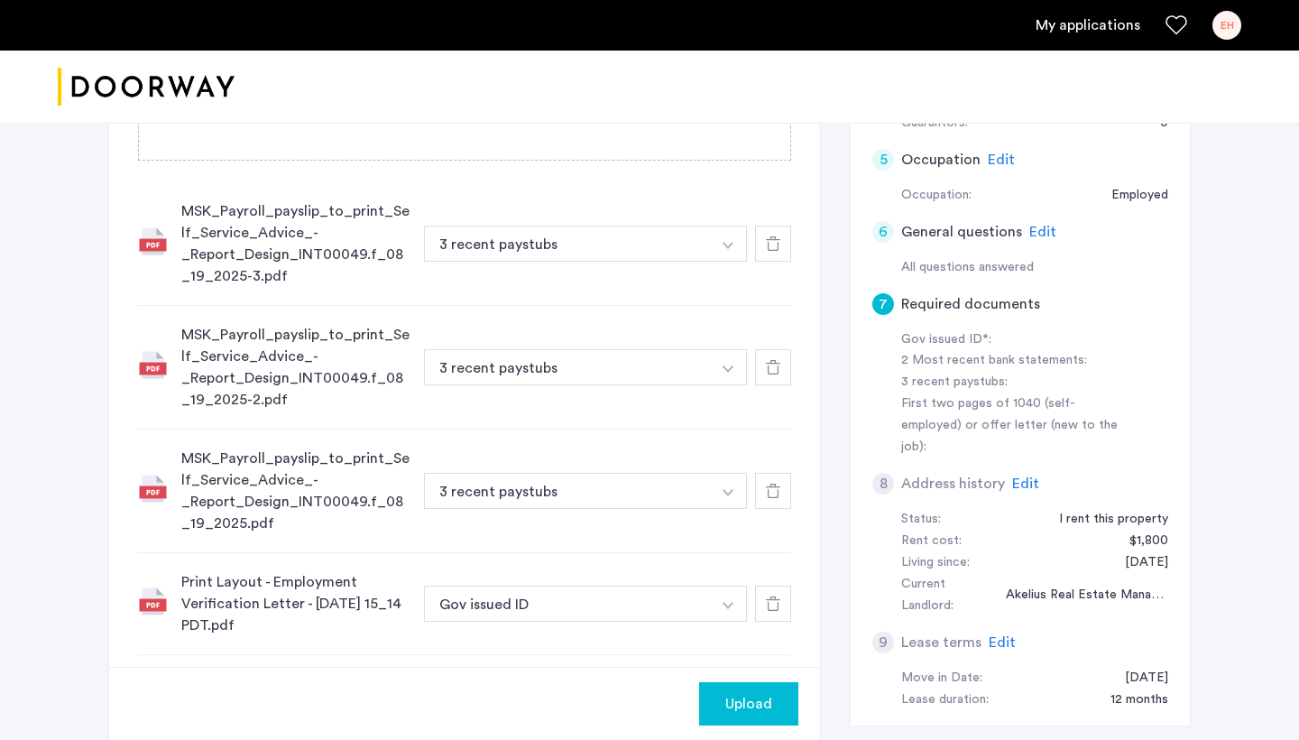
scroll to position [692, 0]
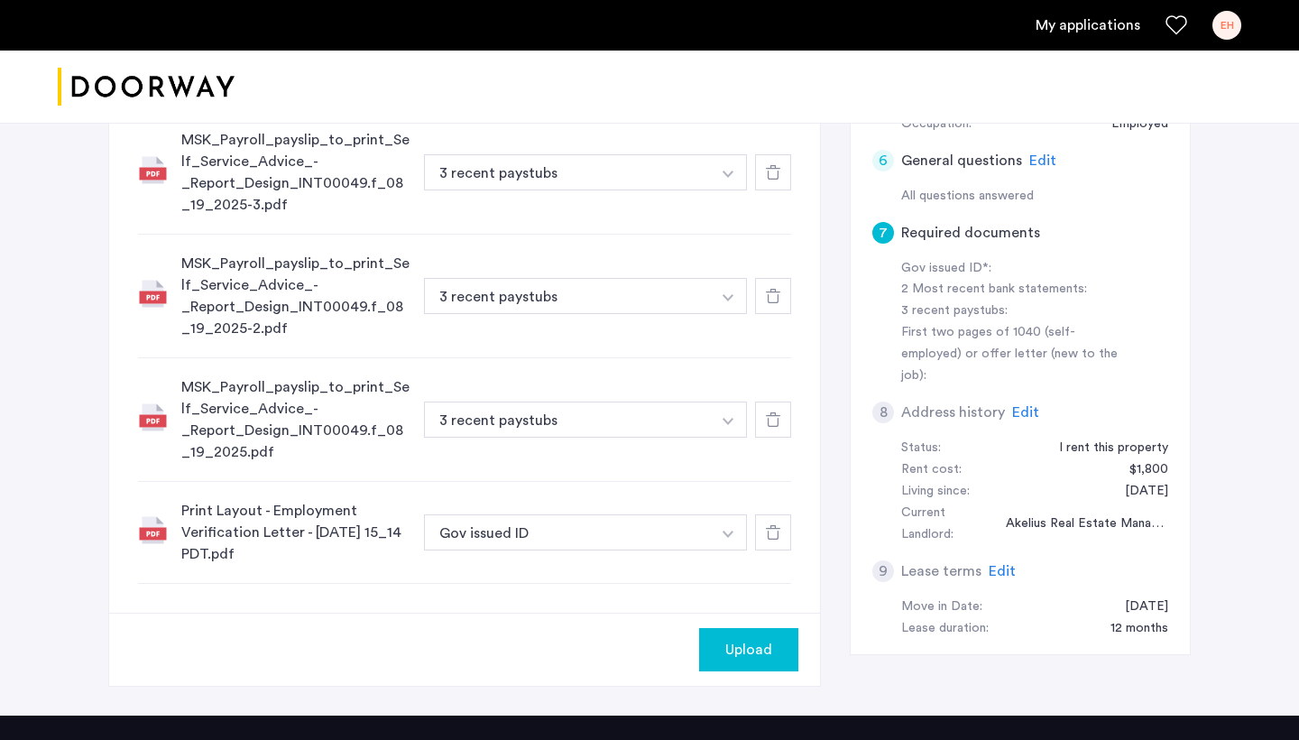
click at [730, 190] on button "button" at bounding box center [728, 172] width 37 height 36
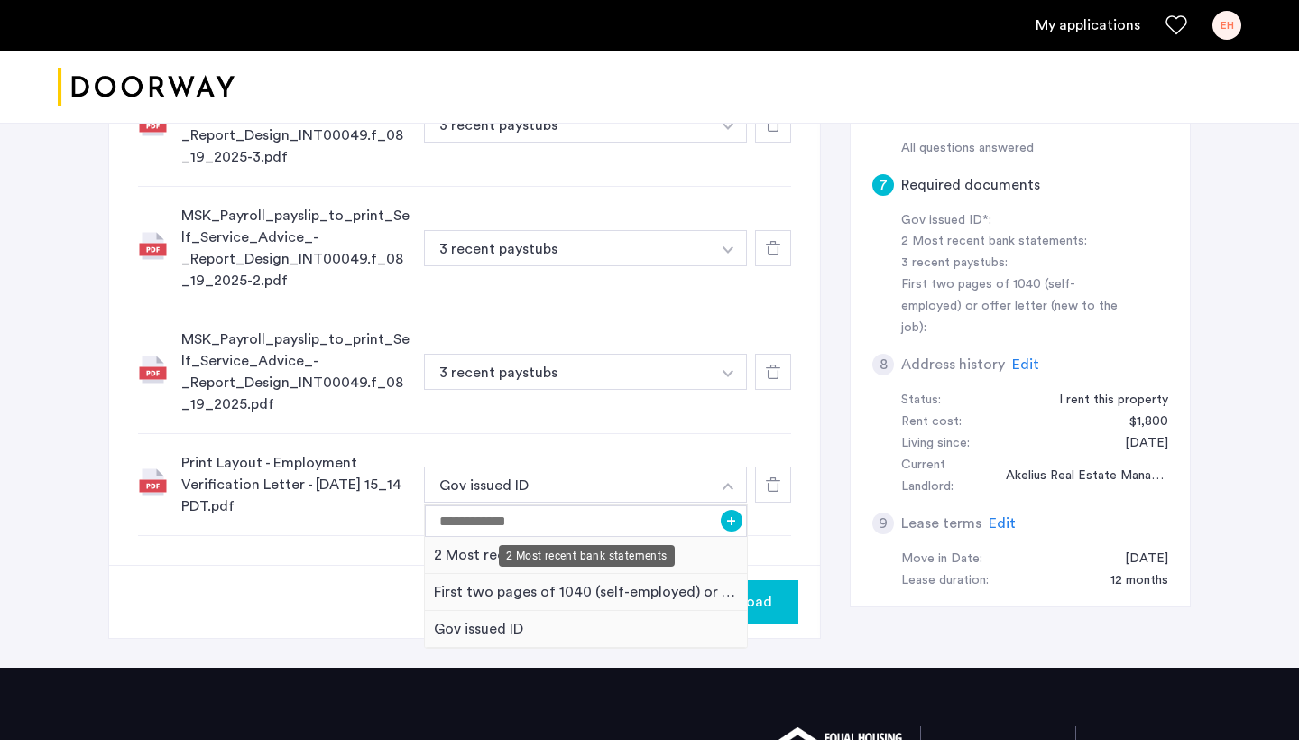
scroll to position [778, 0]
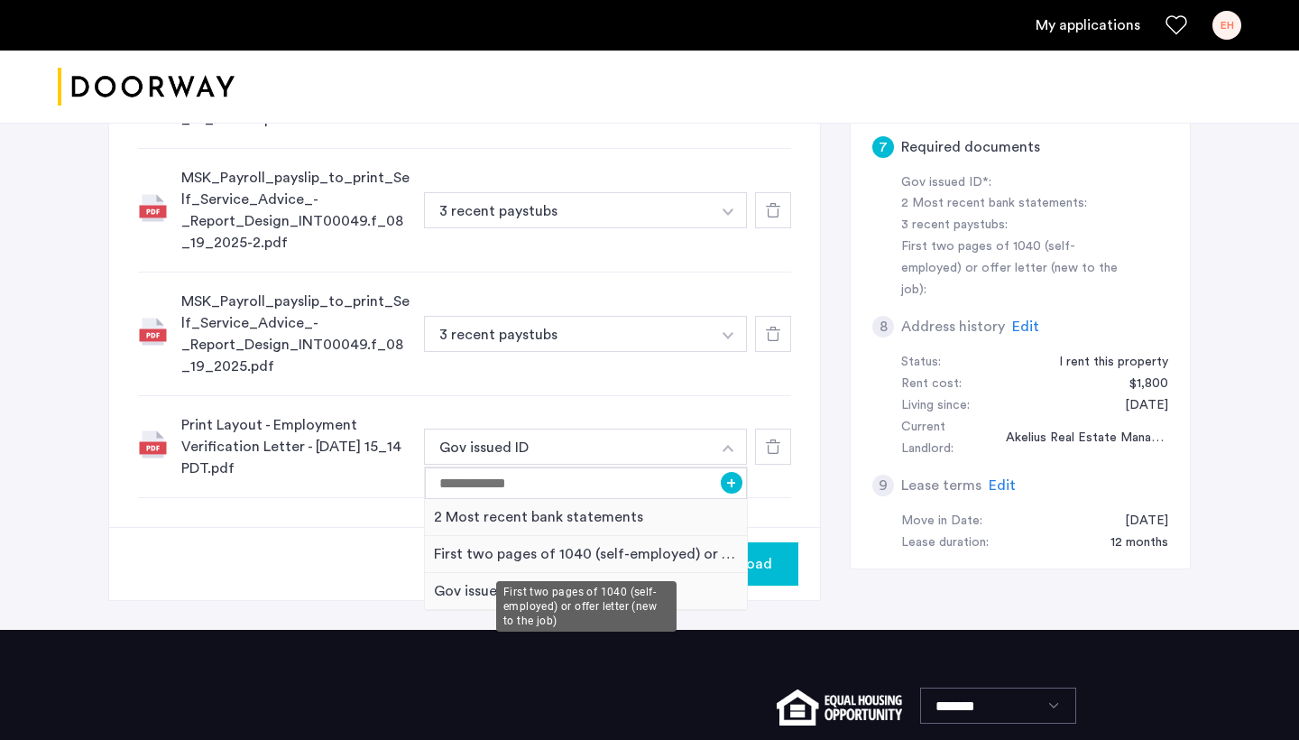
click at [664, 550] on div "First two pages of 1040 (self-employed) or offer letter (new to the job)" at bounding box center [586, 554] width 322 height 37
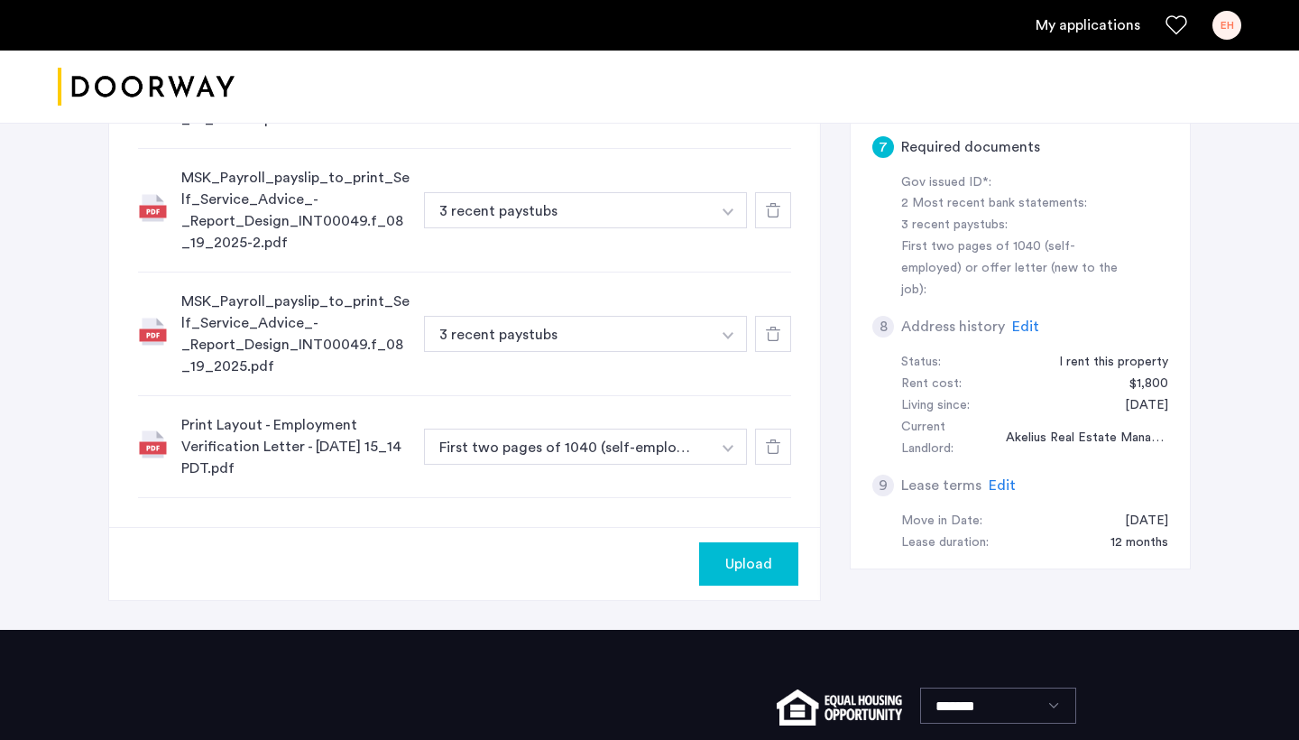
click at [606, 540] on div "Upload" at bounding box center [464, 563] width 711 height 73
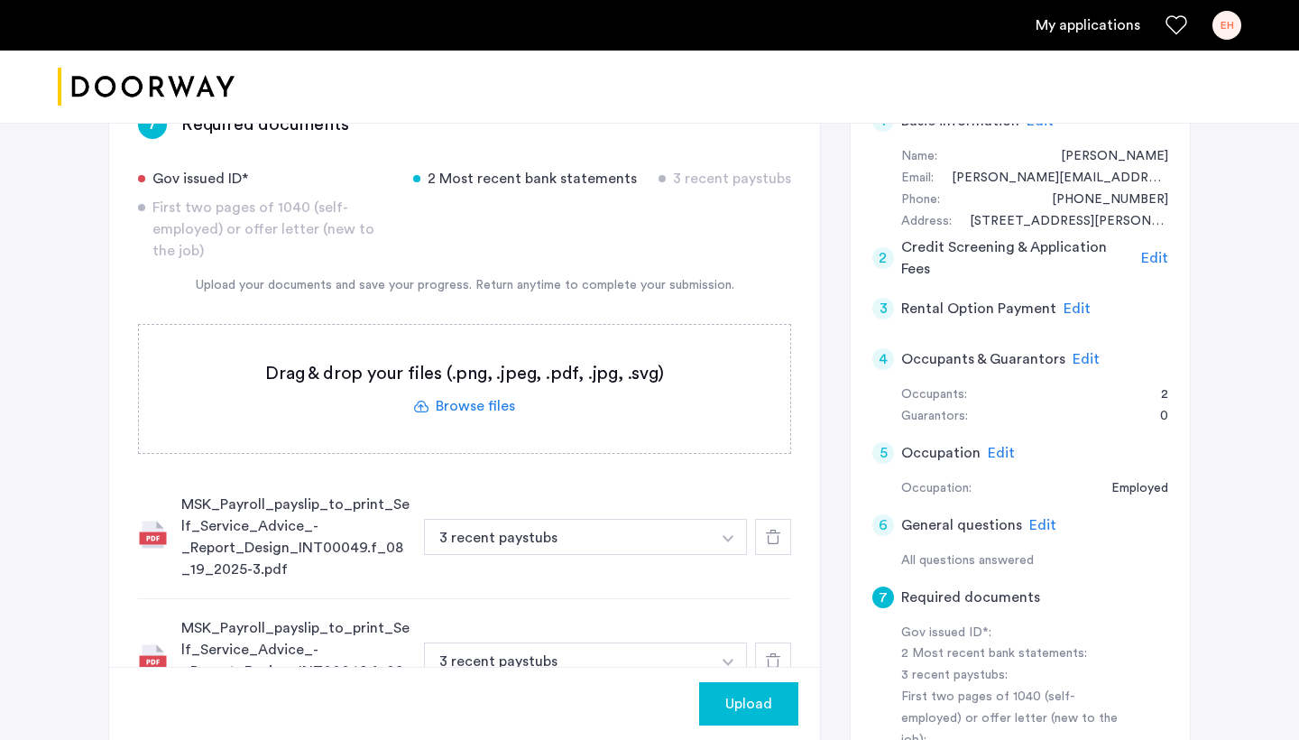
scroll to position [896, 0]
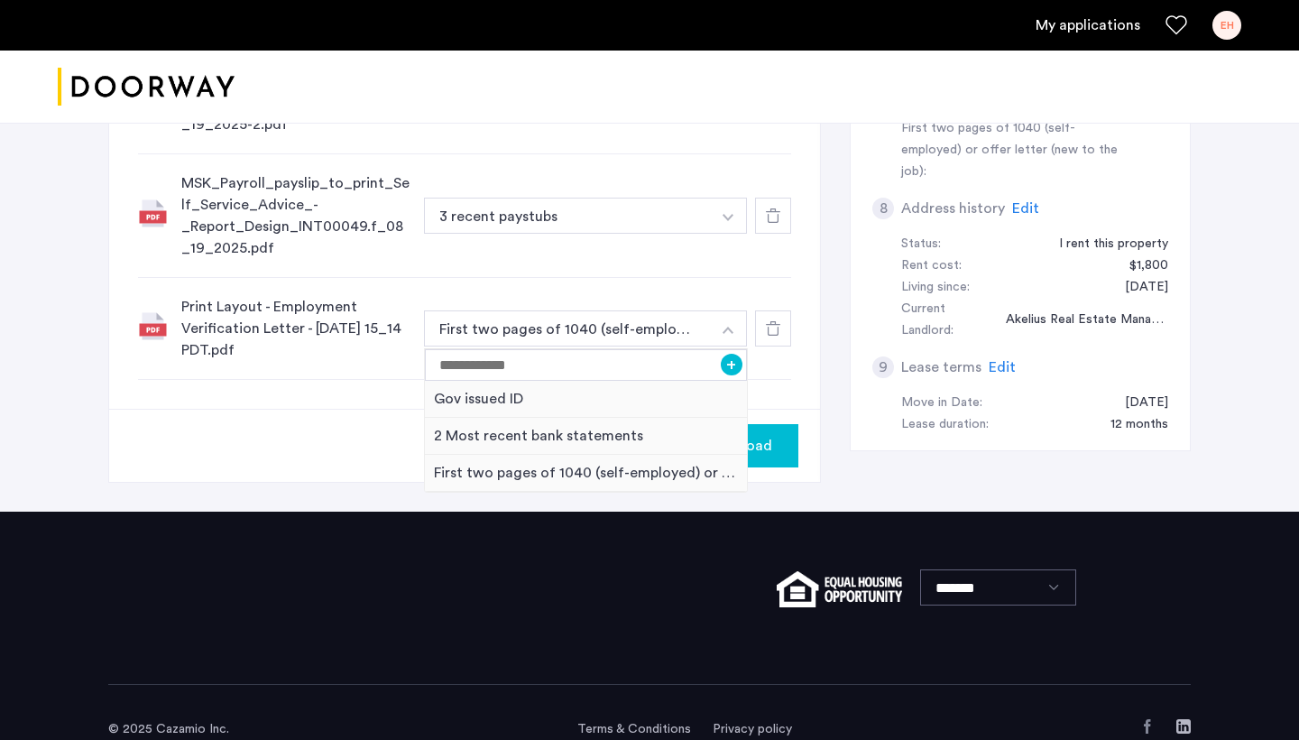
click at [775, 327] on icon at bounding box center [773, 328] width 14 height 14
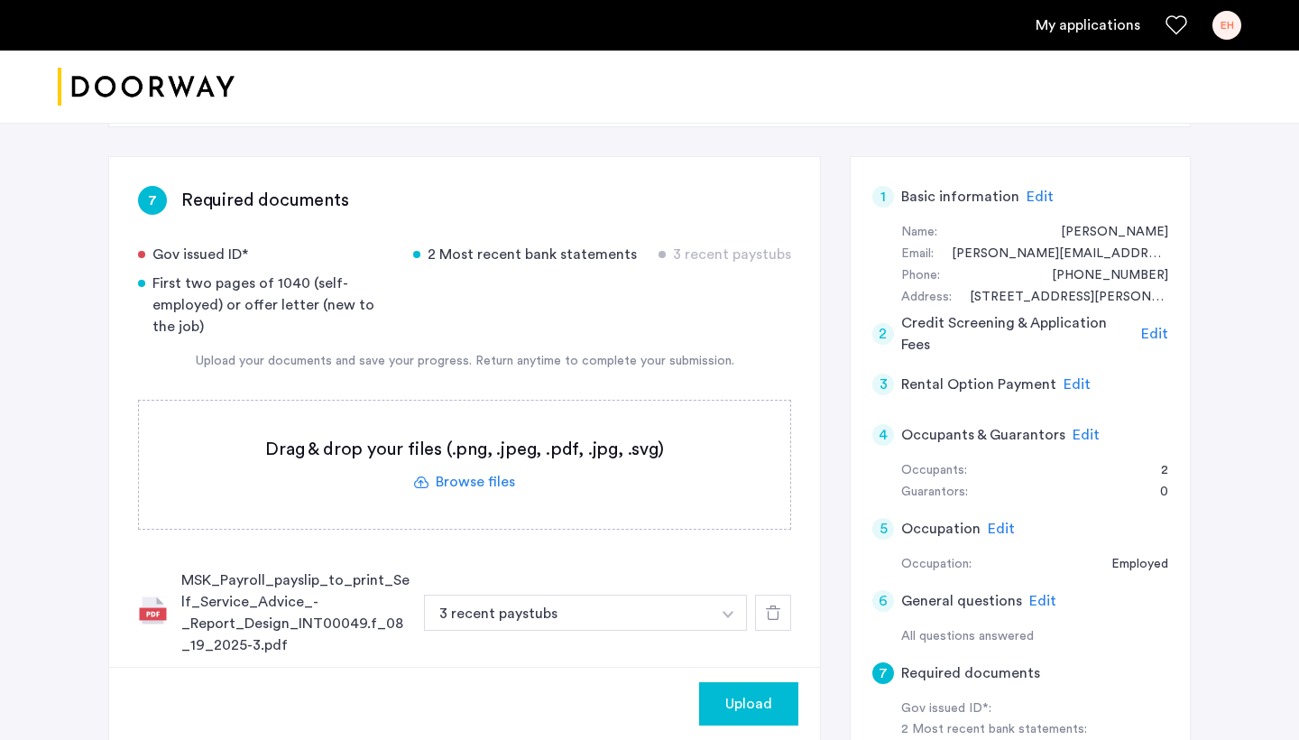
scroll to position [123, 0]
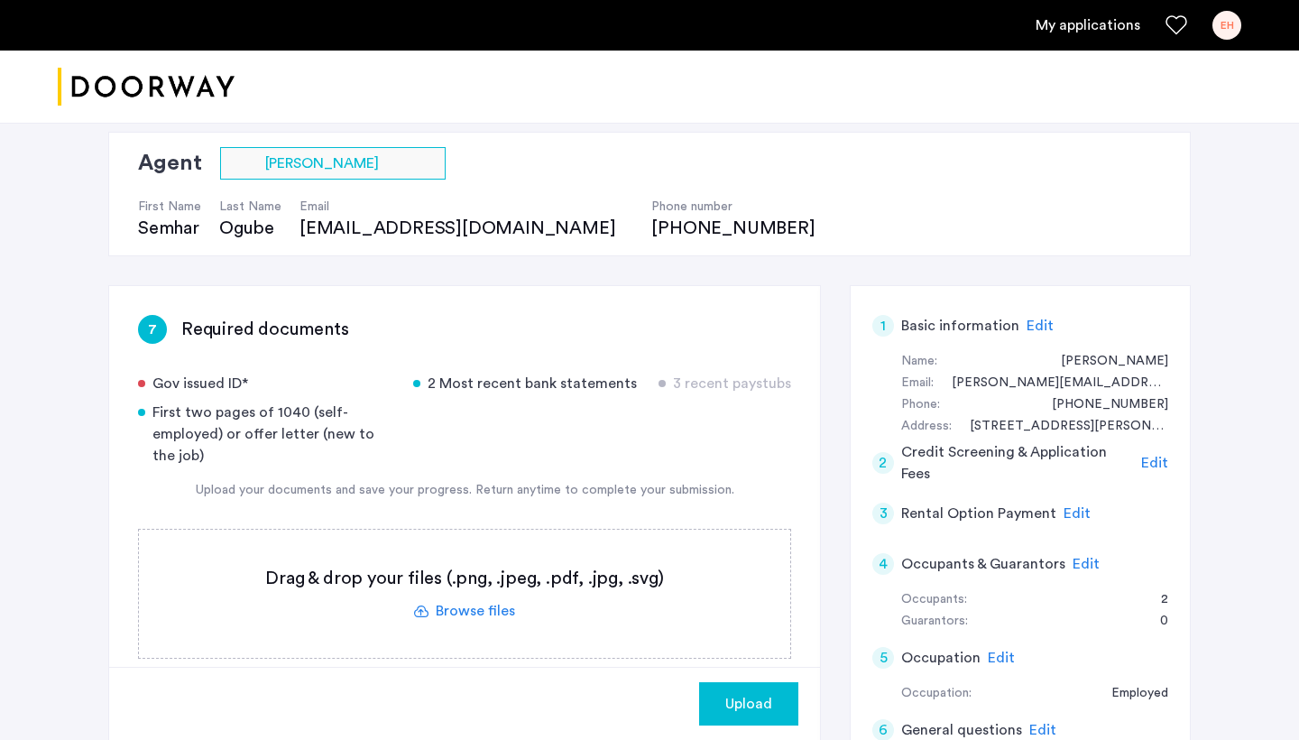
click at [469, 605] on label at bounding box center [464, 593] width 651 height 128
click at [0, 0] on input "file" at bounding box center [0, 0] width 0 height 0
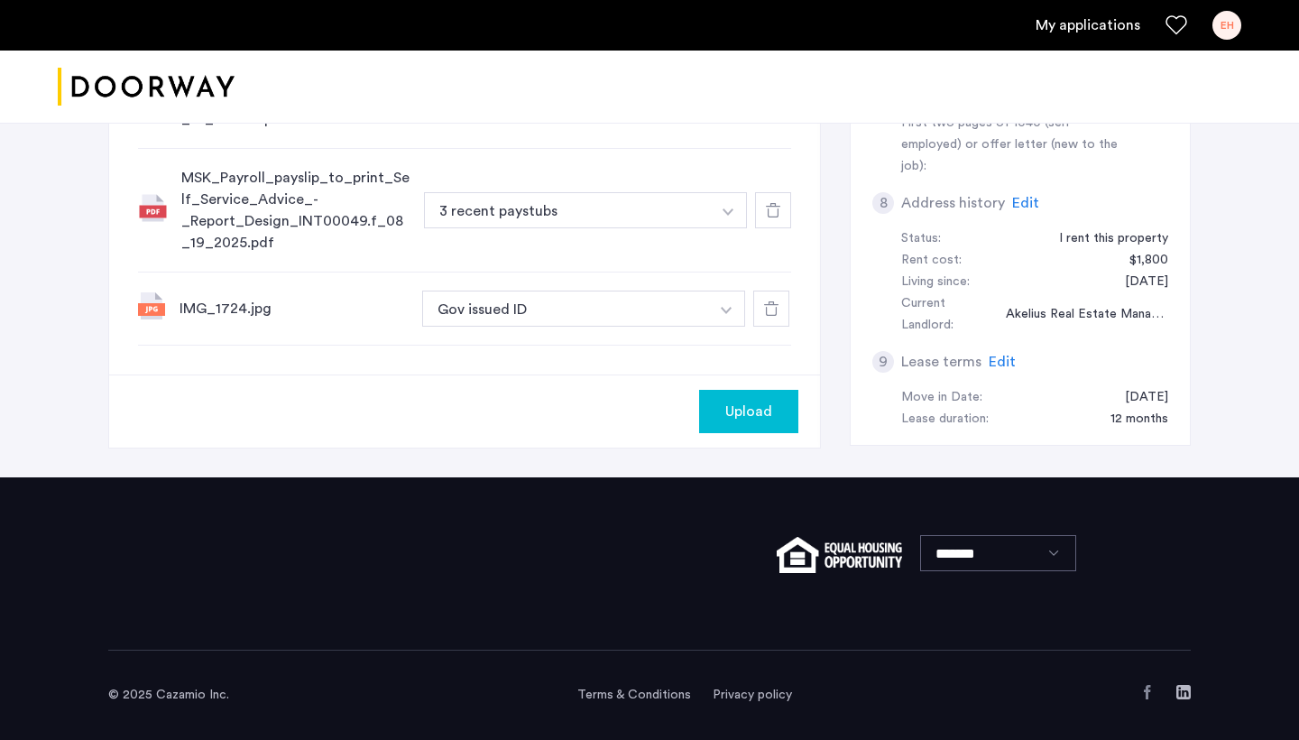
scroll to position [901, 0]
click at [195, 308] on div "IMG_1724.jpg" at bounding box center [293, 309] width 228 height 22
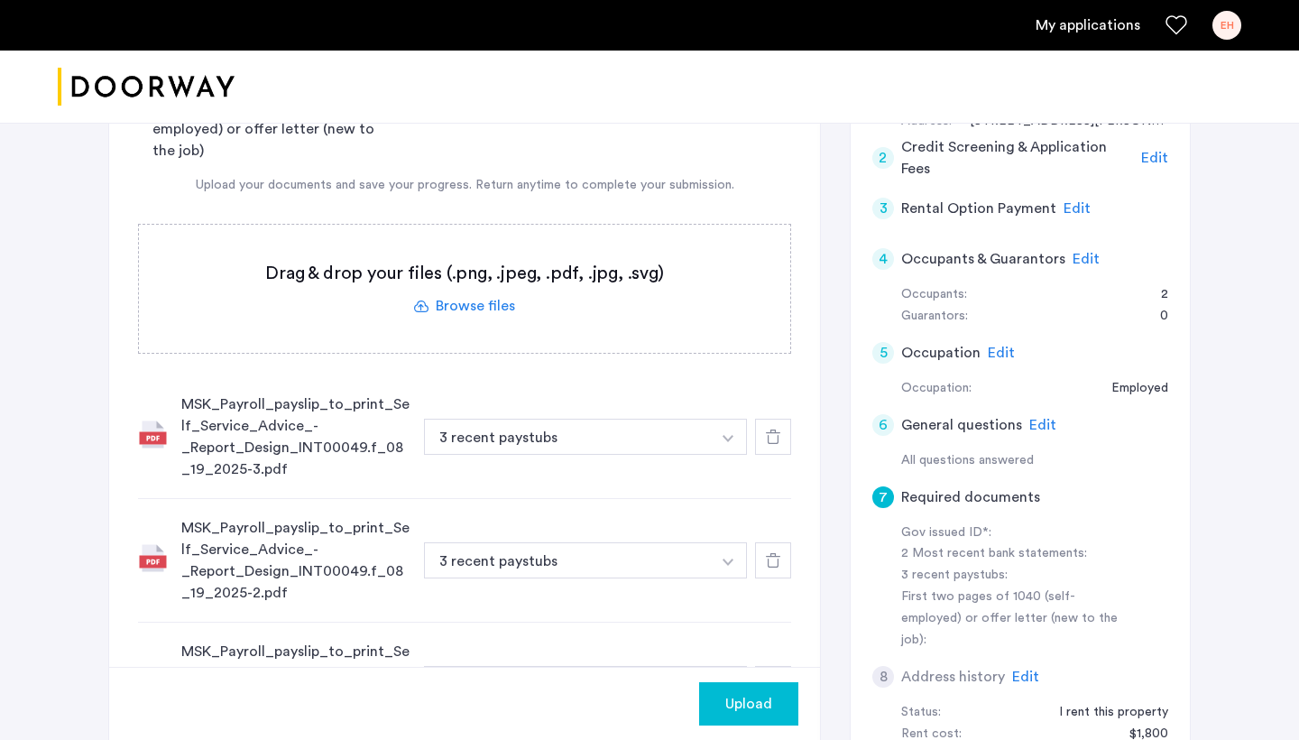
scroll to position [612, 0]
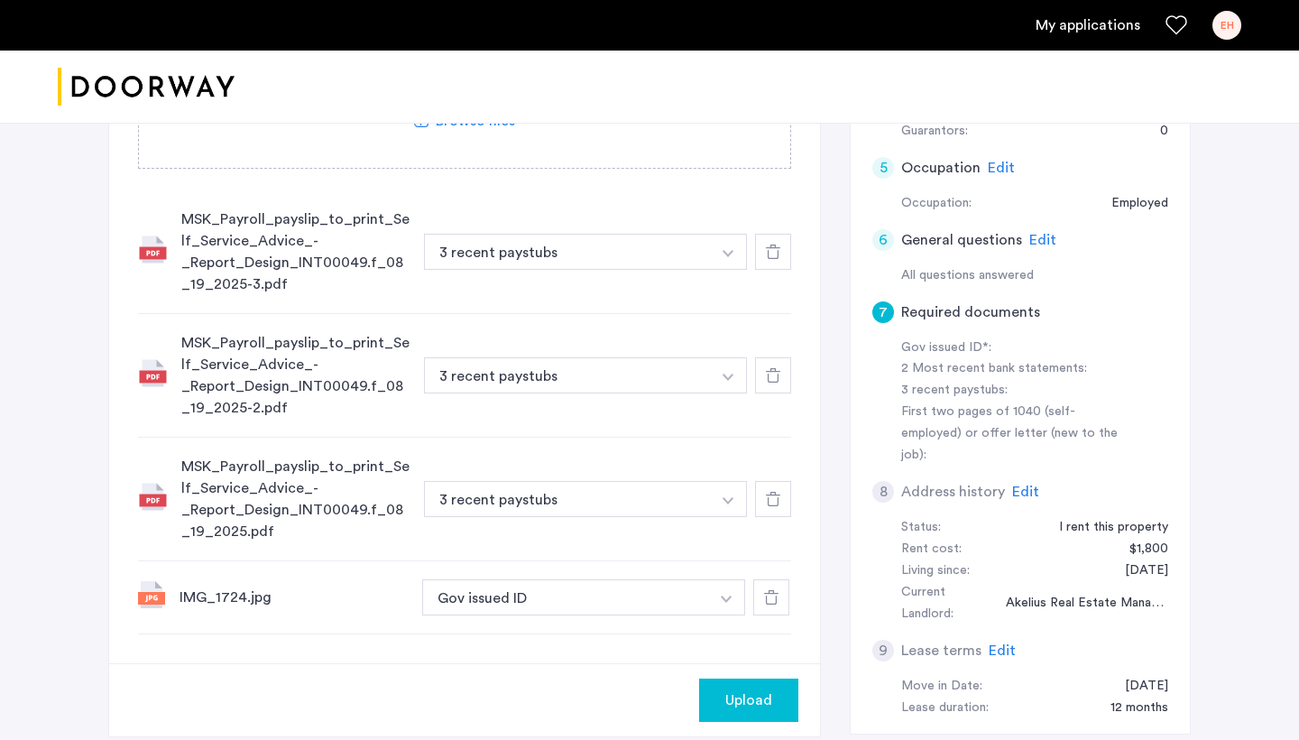
click at [777, 603] on icon at bounding box center [771, 597] width 14 height 14
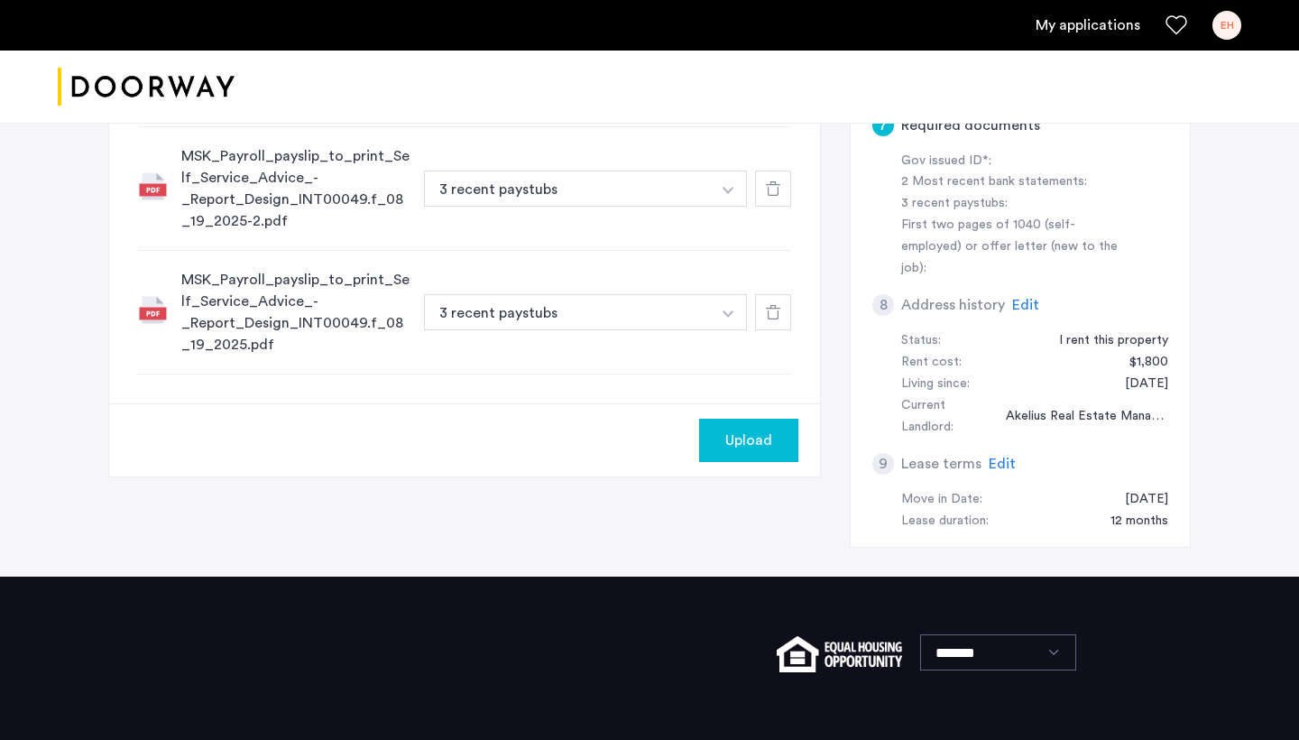
scroll to position [484, 0]
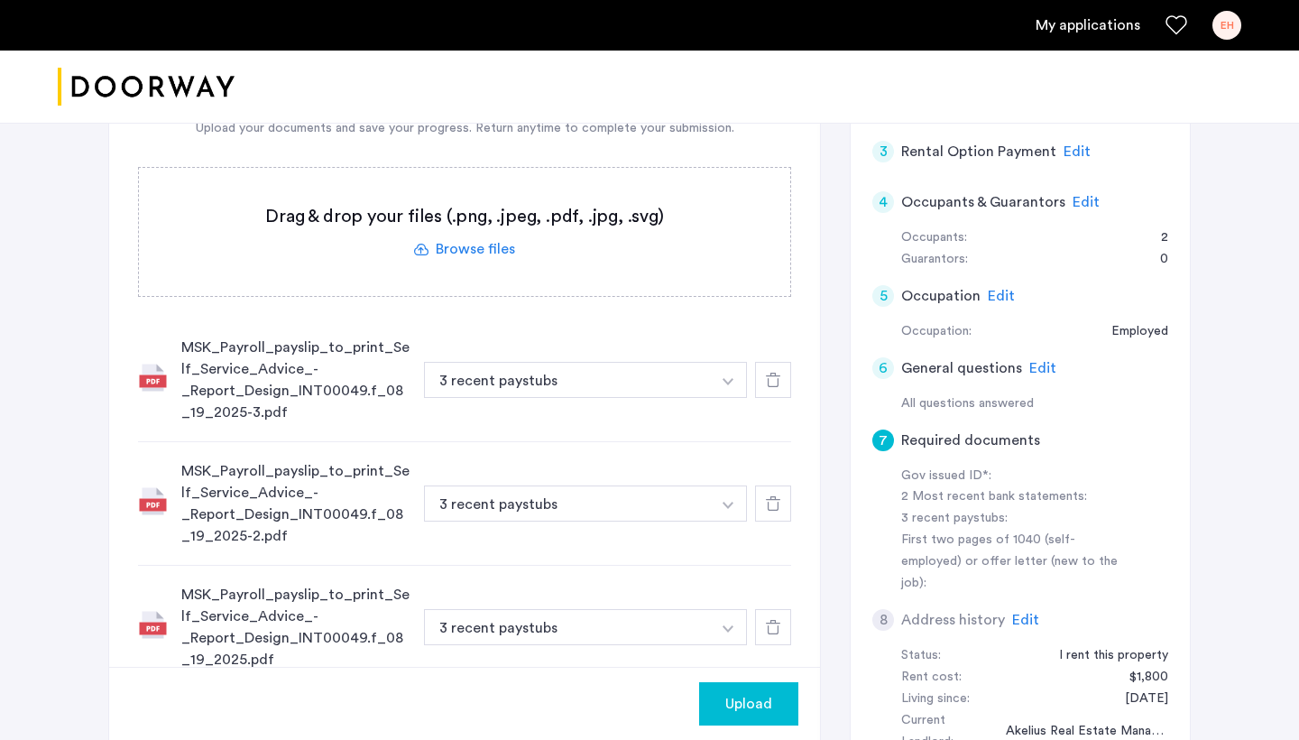
click at [491, 252] on label at bounding box center [464, 232] width 651 height 128
click at [0, 0] on input "file" at bounding box center [0, 0] width 0 height 0
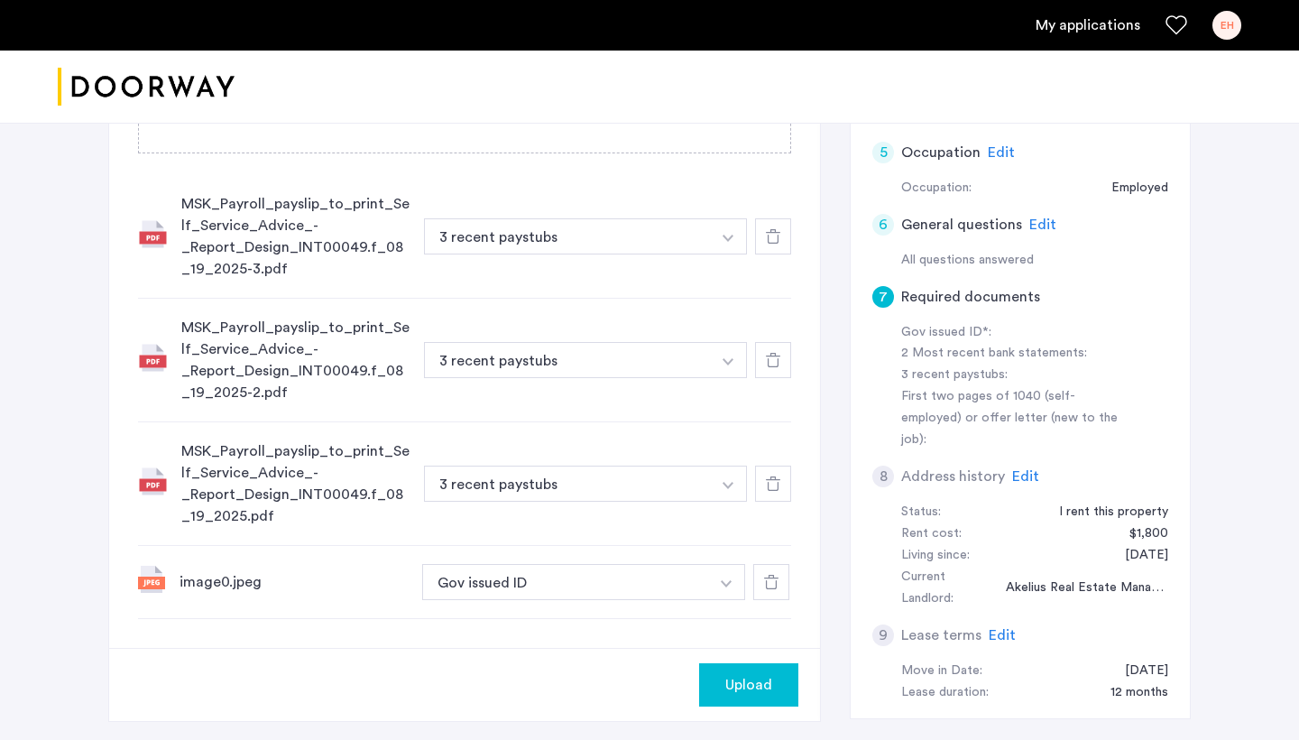
scroll to position [621, 0]
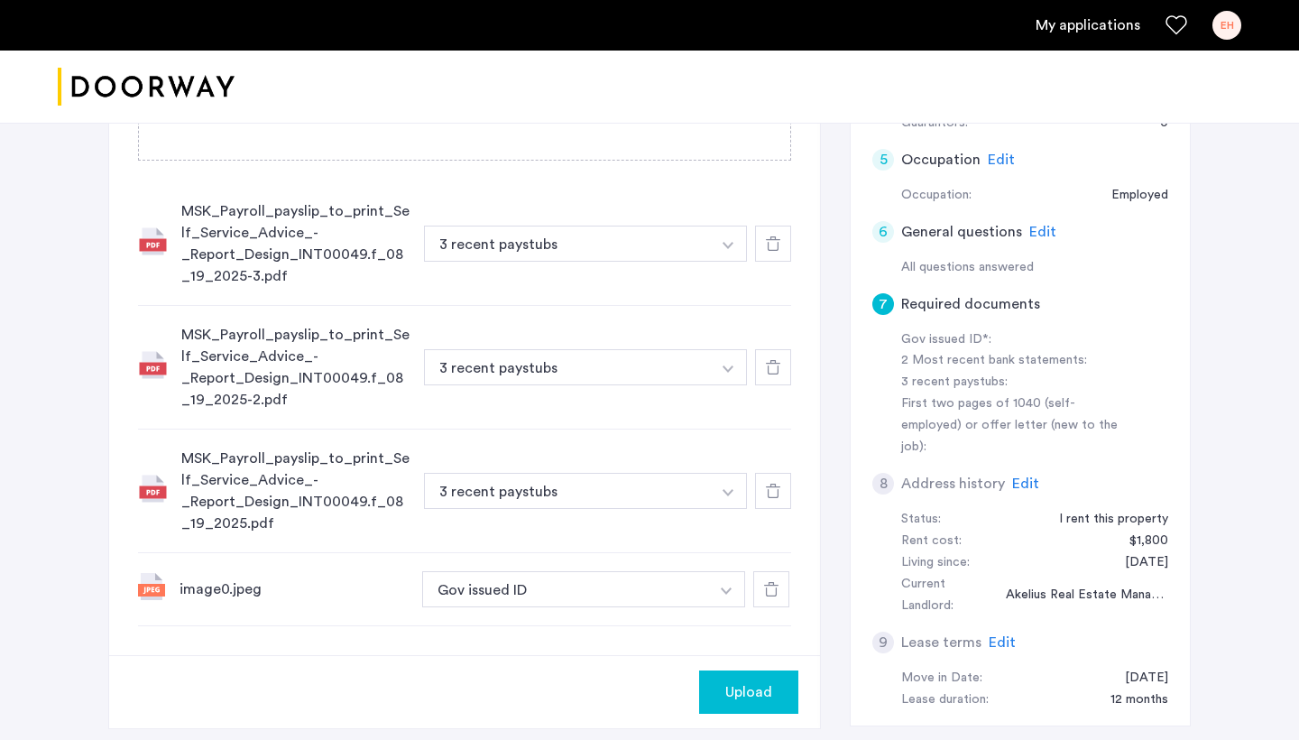
click at [741, 695] on span "Upload" at bounding box center [748, 692] width 47 height 22
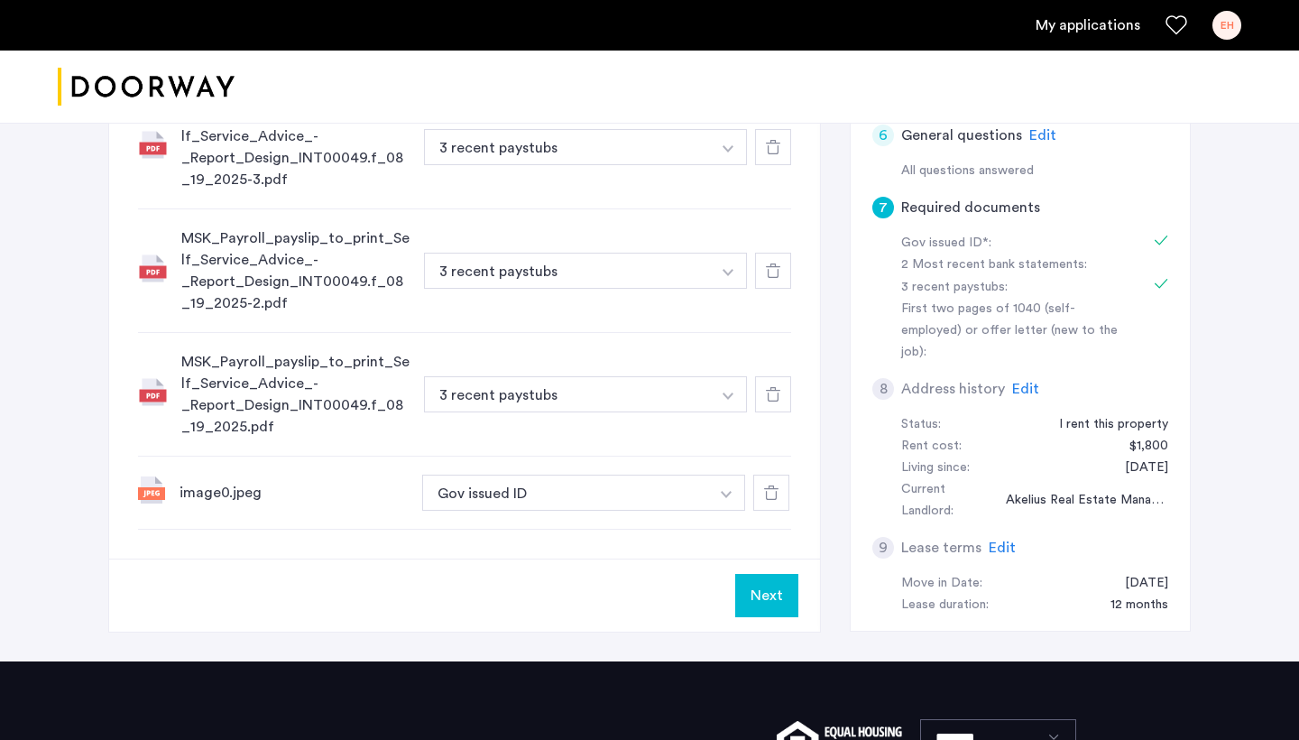
scroll to position [381, 0]
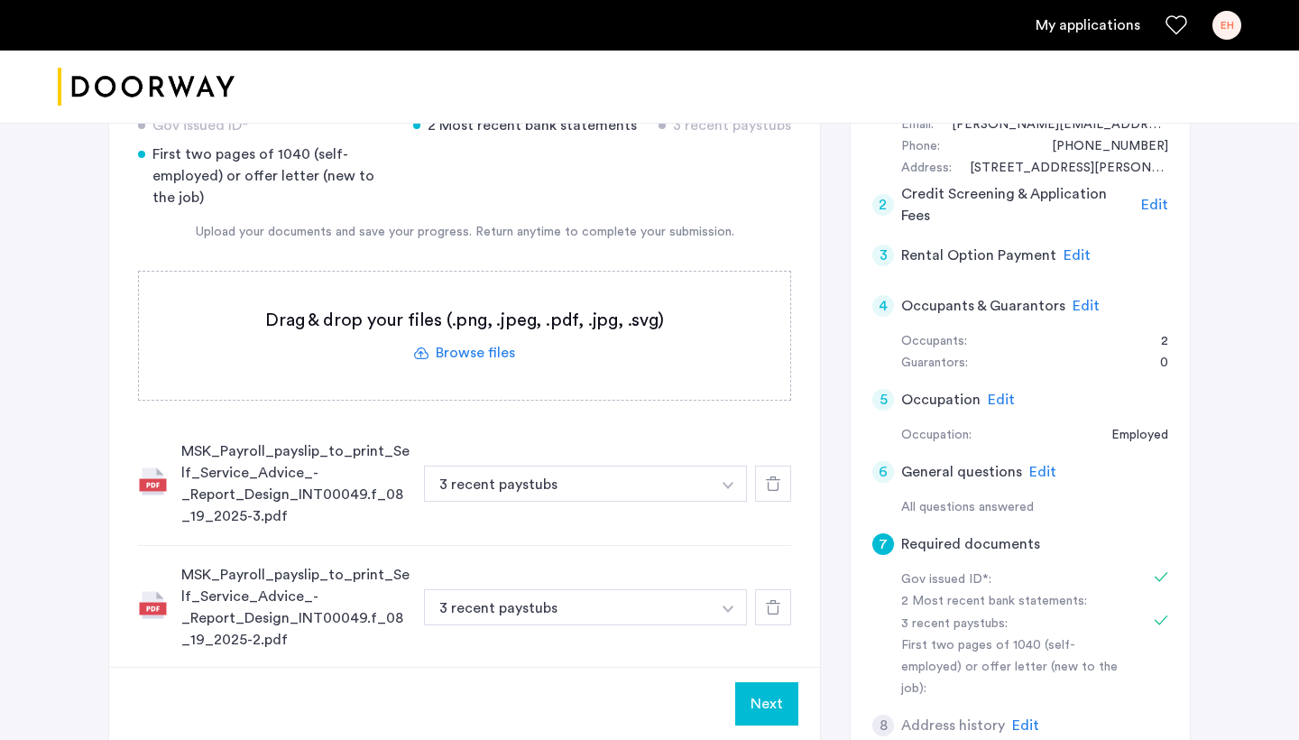
click at [479, 354] on label at bounding box center [464, 335] width 651 height 128
click at [0, 0] on input "file" at bounding box center [0, 0] width 0 height 0
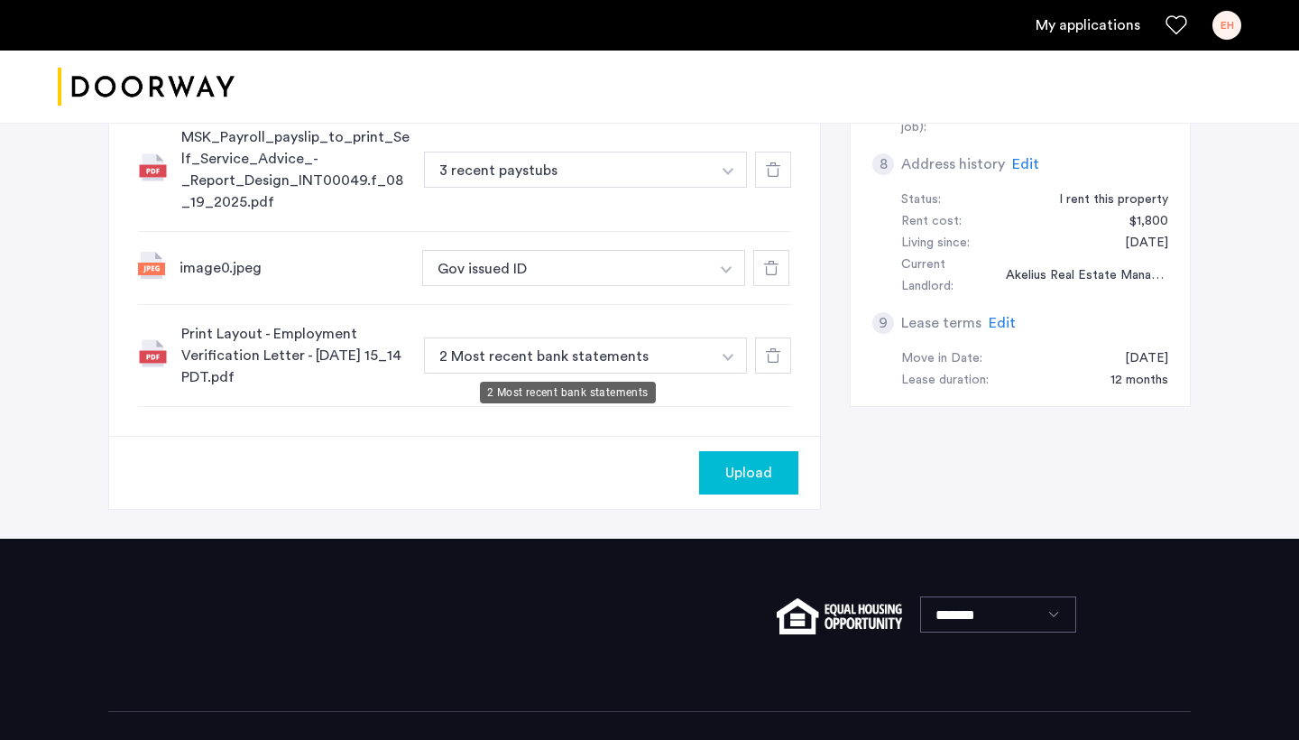
click at [527, 363] on button "2 Most recent bank statements" at bounding box center [567, 355] width 287 height 36
click at [466, 363] on button "2 Most recent bank statements" at bounding box center [567, 355] width 287 height 36
click at [450, 354] on button "2 Most recent bank statements" at bounding box center [567, 355] width 287 height 36
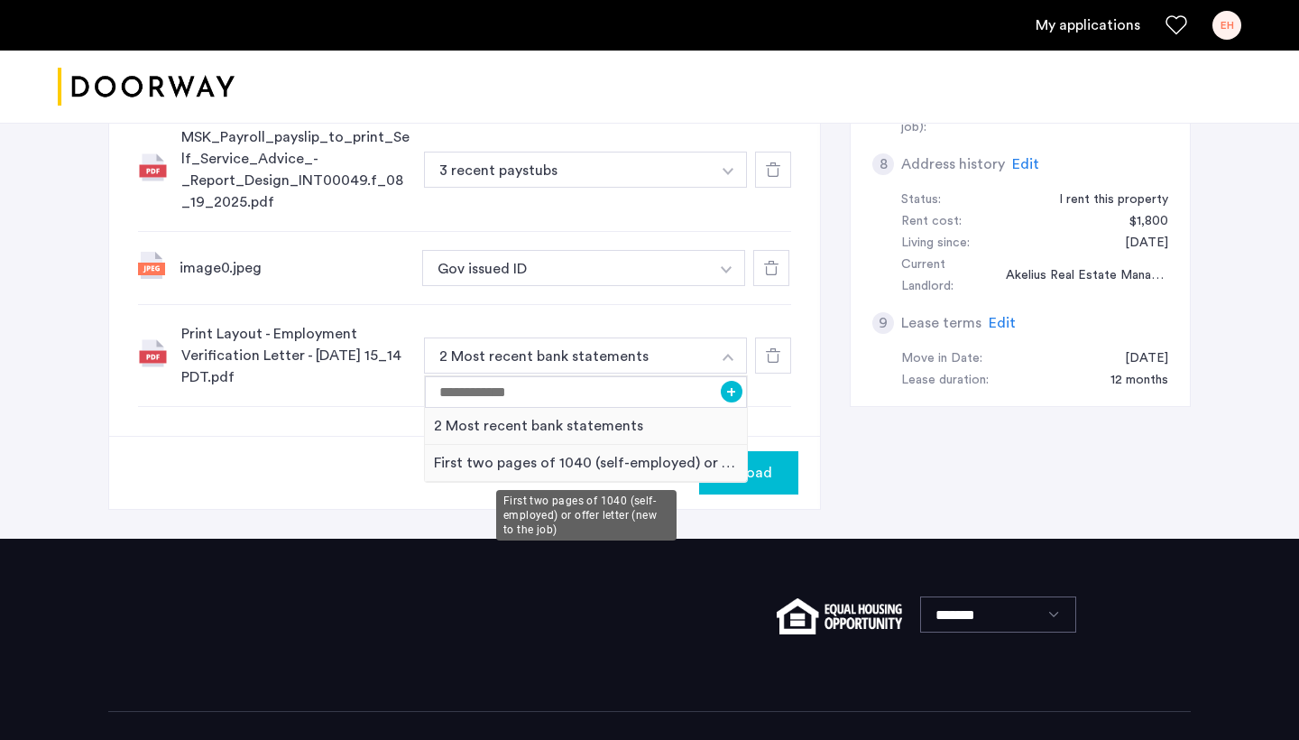
click at [606, 461] on div "First two pages of 1040 (self-employed) or offer letter (new to the job)" at bounding box center [586, 463] width 322 height 37
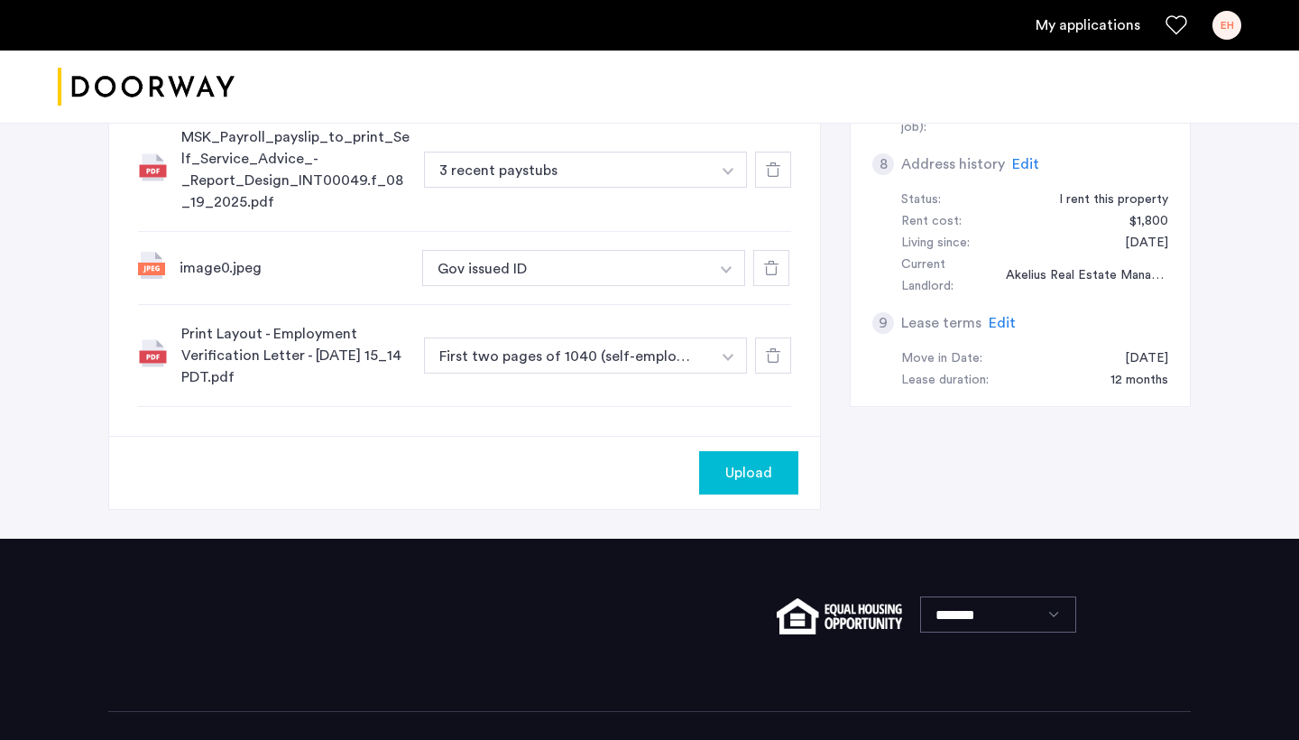
click at [749, 474] on span "Upload" at bounding box center [748, 473] width 47 height 22
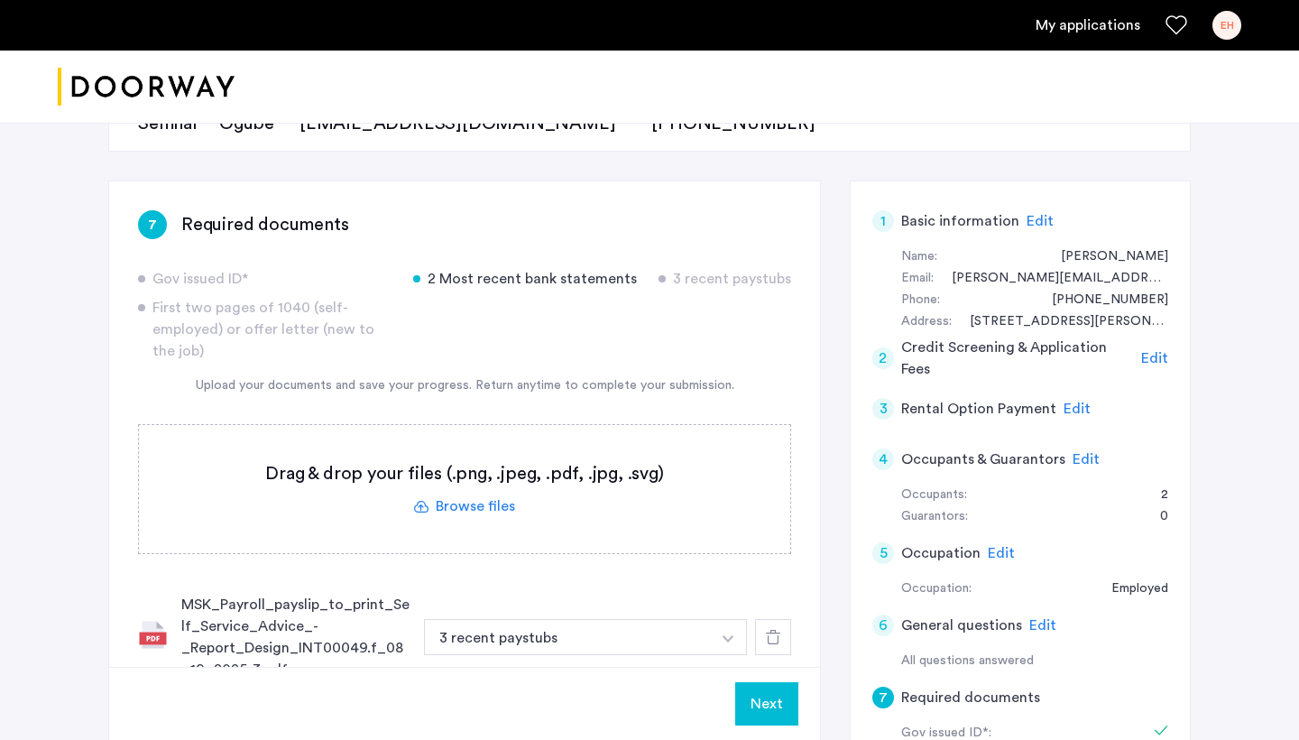
scroll to position [316, 0]
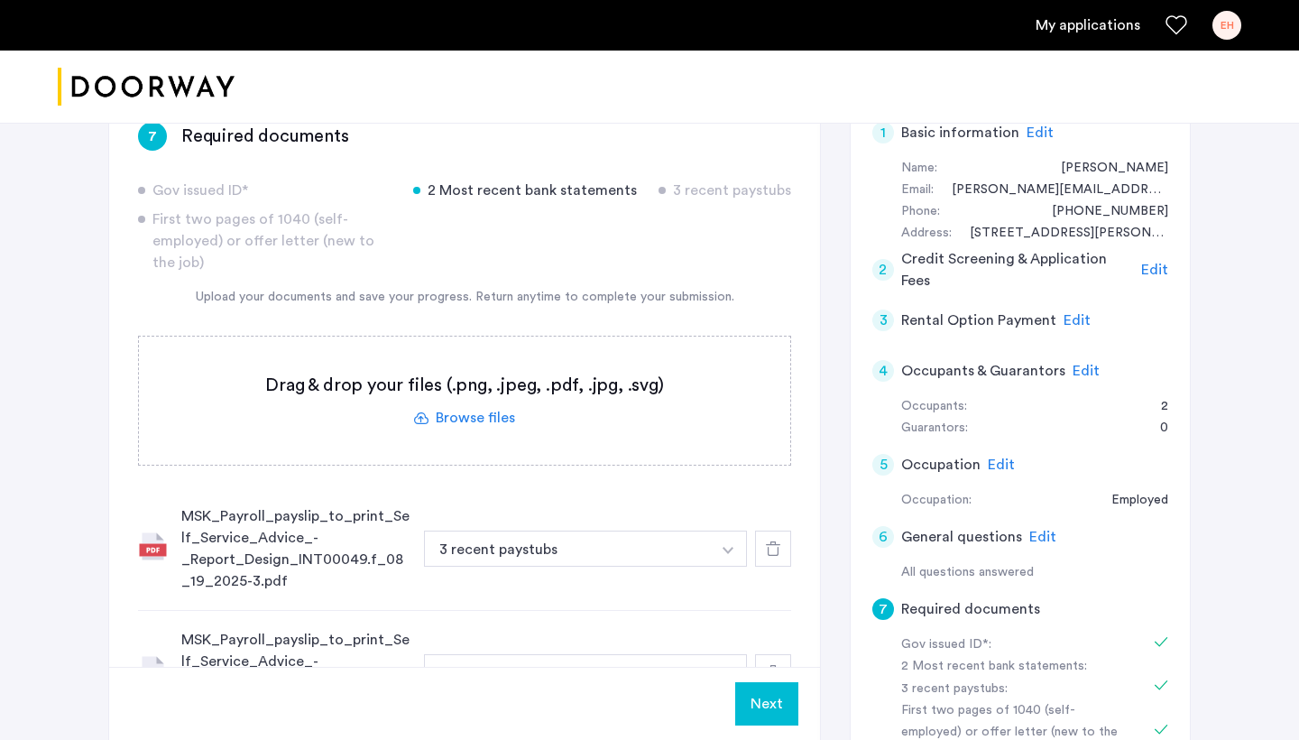
click at [1081, 371] on span "Edit" at bounding box center [1085, 370] width 27 height 14
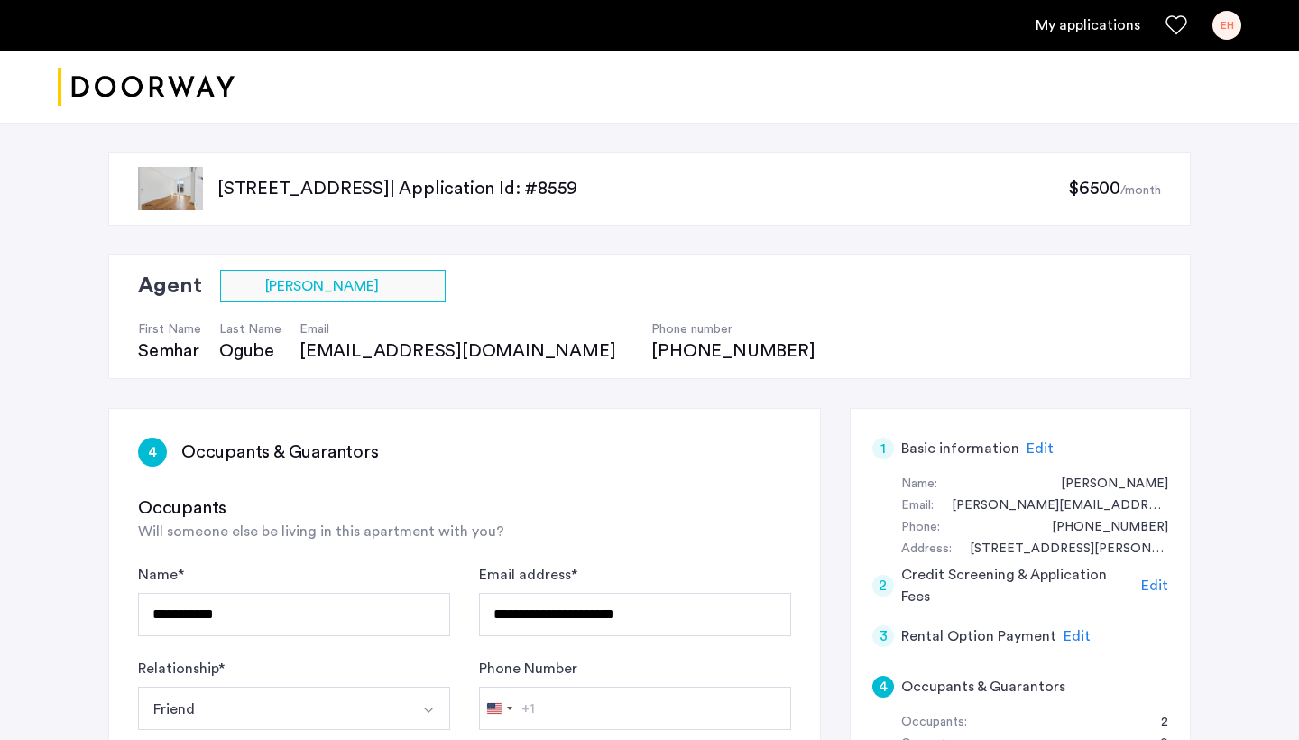
scroll to position [0, 0]
click at [165, 288] on h2 "Agent" at bounding box center [170, 286] width 64 height 32
click at [427, 193] on p "[STREET_ADDRESS] | Application Id: #8559" at bounding box center [642, 188] width 851 height 25
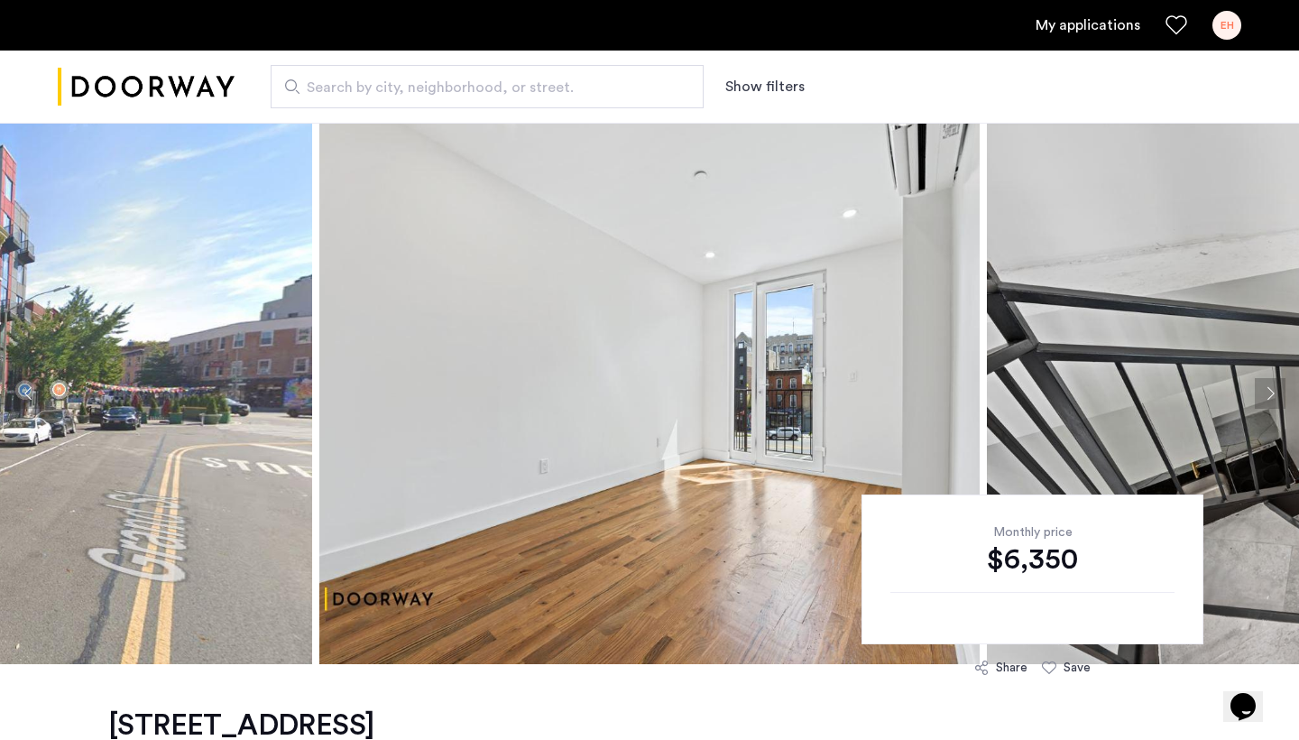
click at [1099, 17] on link "My applications" at bounding box center [1087, 25] width 105 height 22
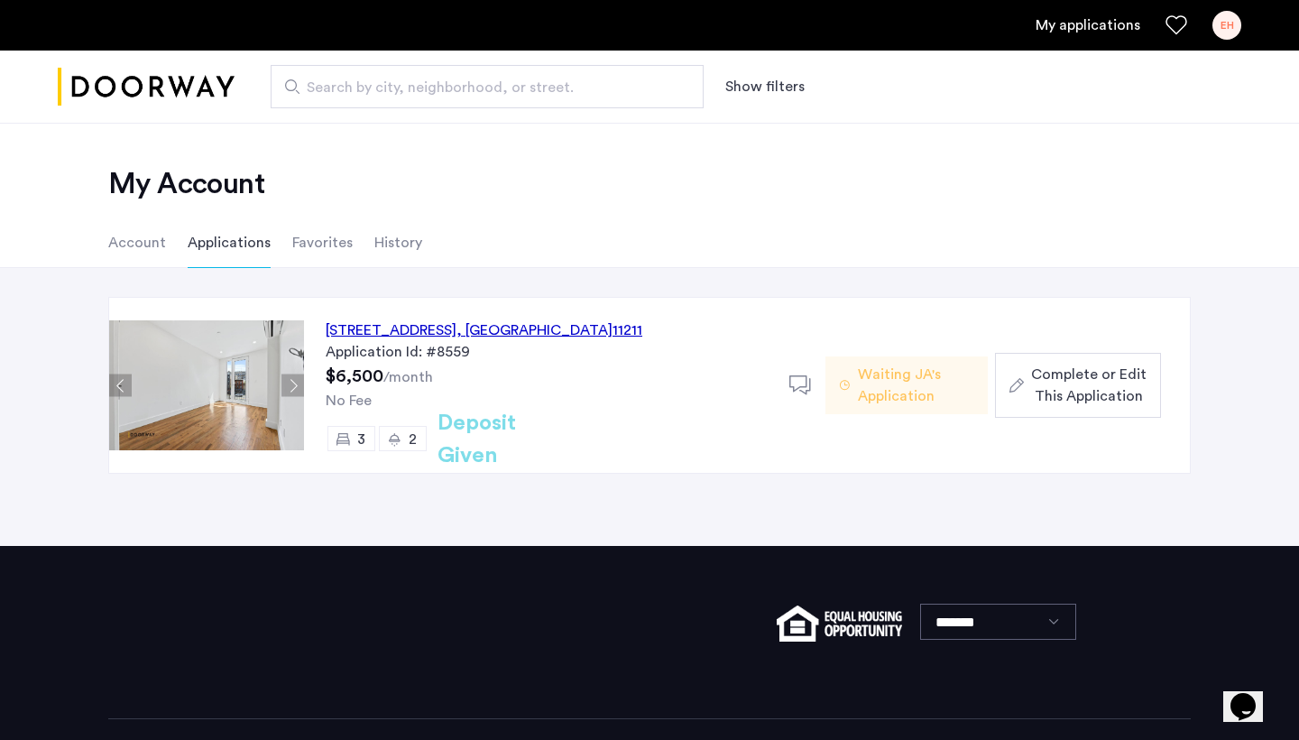
click at [1093, 28] on link "My applications" at bounding box center [1087, 25] width 105 height 22
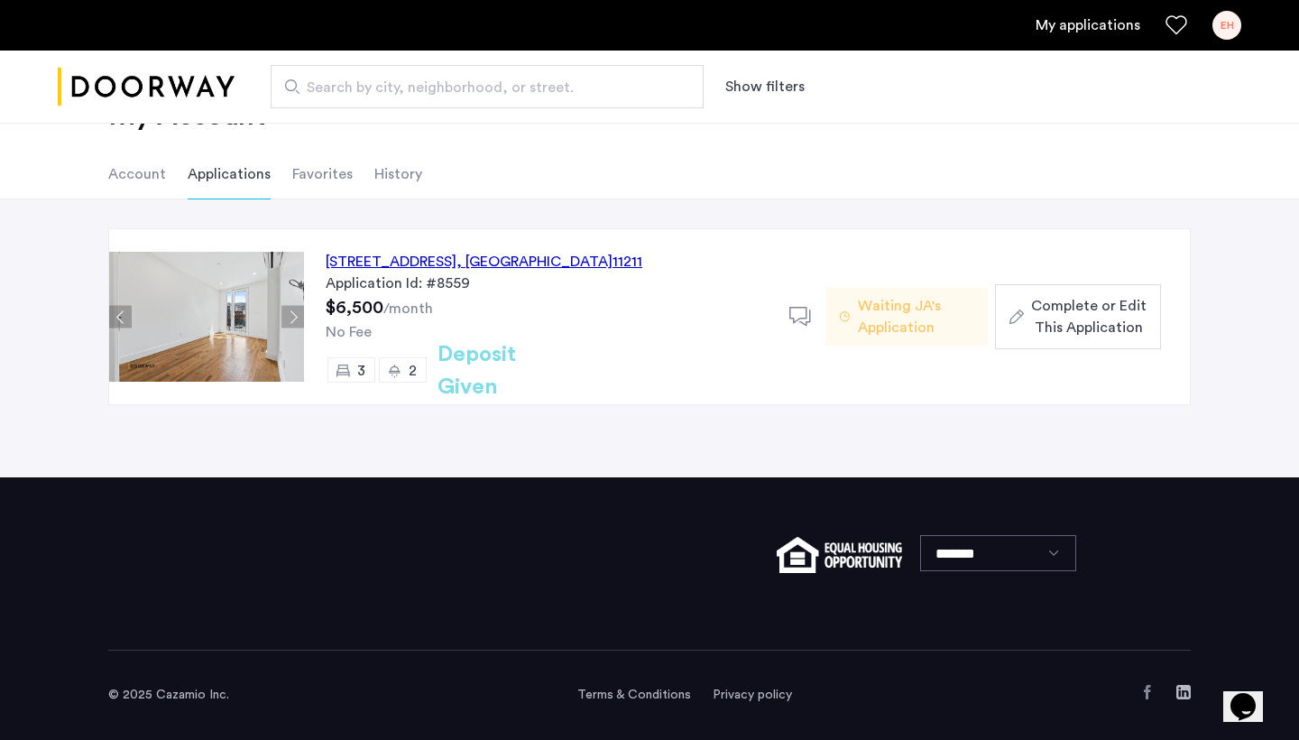
click at [1242, 28] on div "My applications EH" at bounding box center [649, 25] width 1299 height 51
click at [282, 319] on button "Next apartment" at bounding box center [292, 317] width 23 height 23
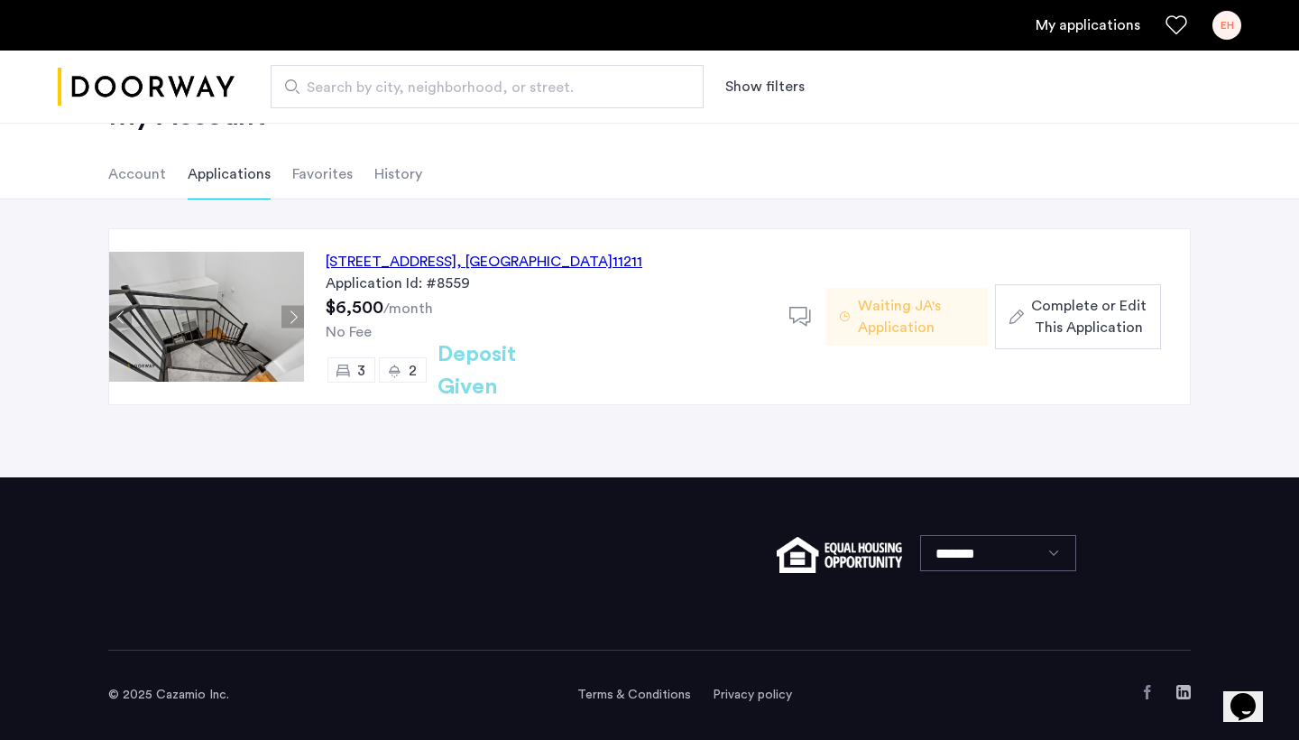
click at [282, 319] on button "Next apartment" at bounding box center [292, 317] width 23 height 23
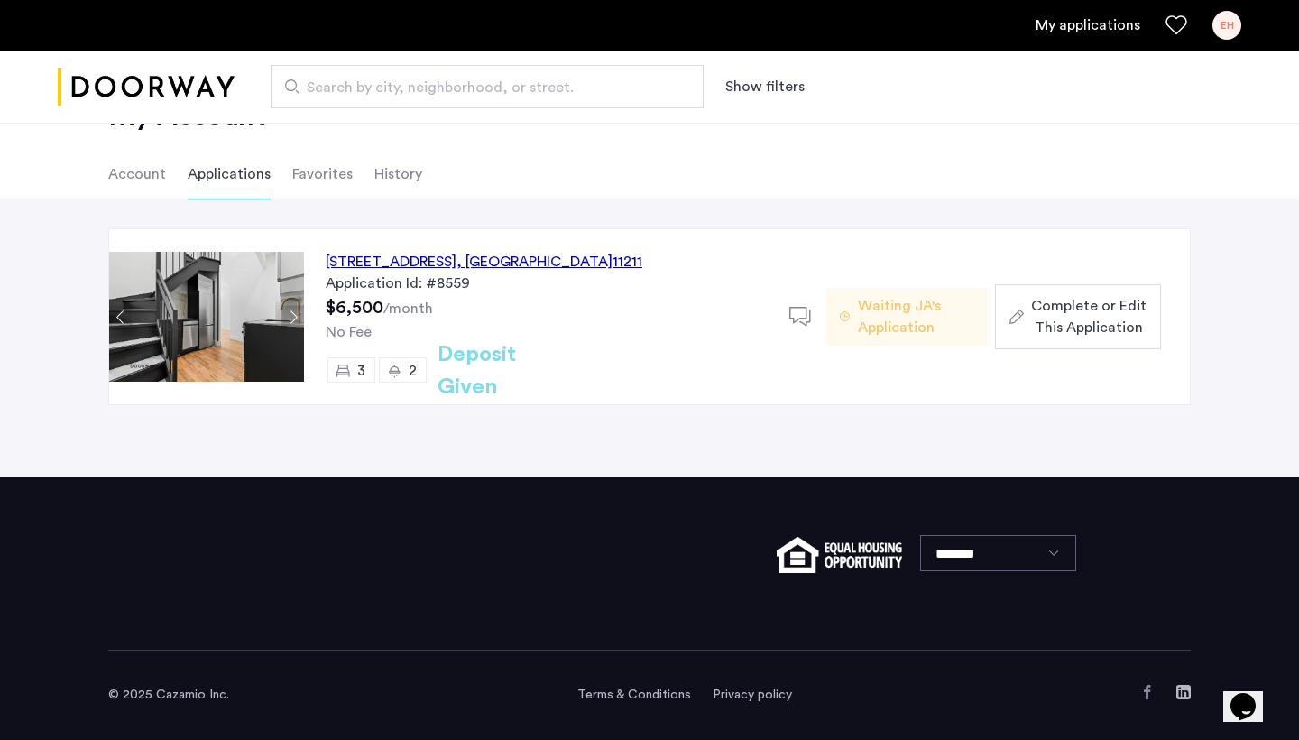
click at [282, 319] on button "Next apartment" at bounding box center [292, 317] width 23 height 23
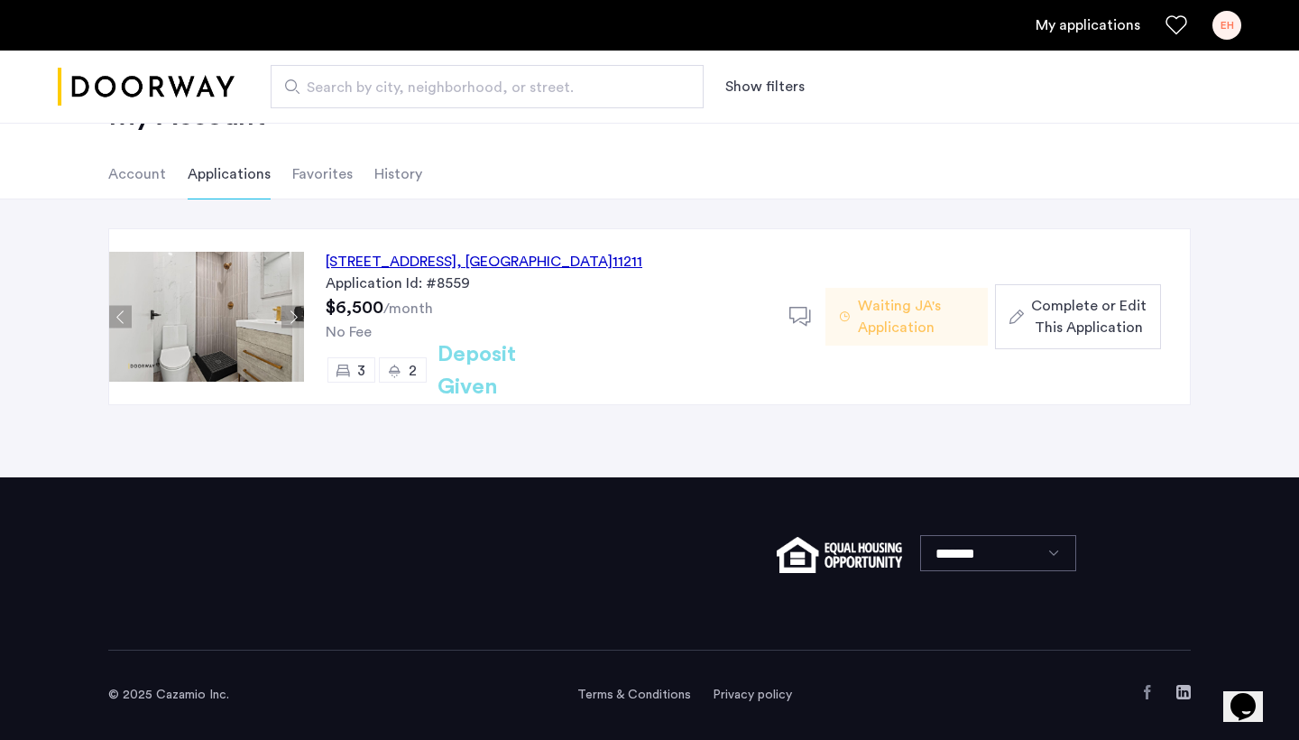
click at [884, 308] on span "Waiting JA's Application" at bounding box center [915, 316] width 115 height 43
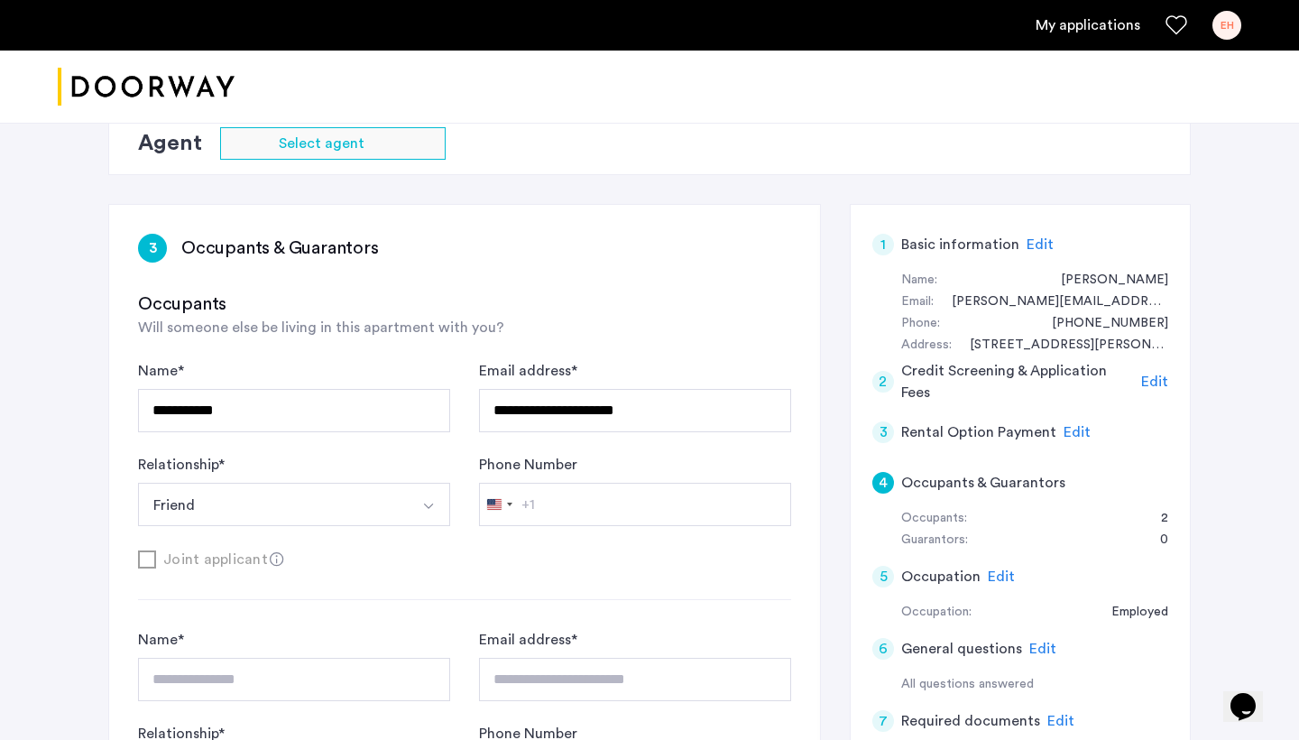
click at [1033, 175] on div "Agent Select agent" at bounding box center [649, 143] width 1082 height 63
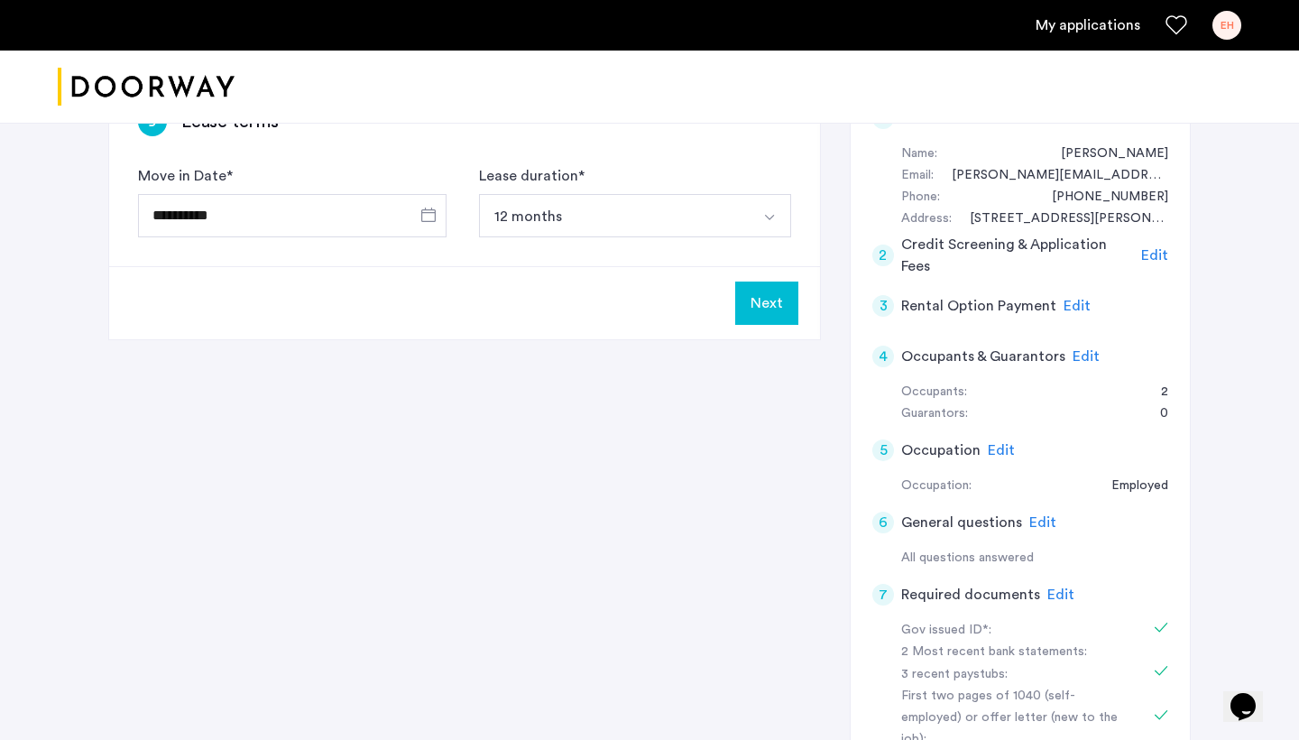
scroll to position [345, 0]
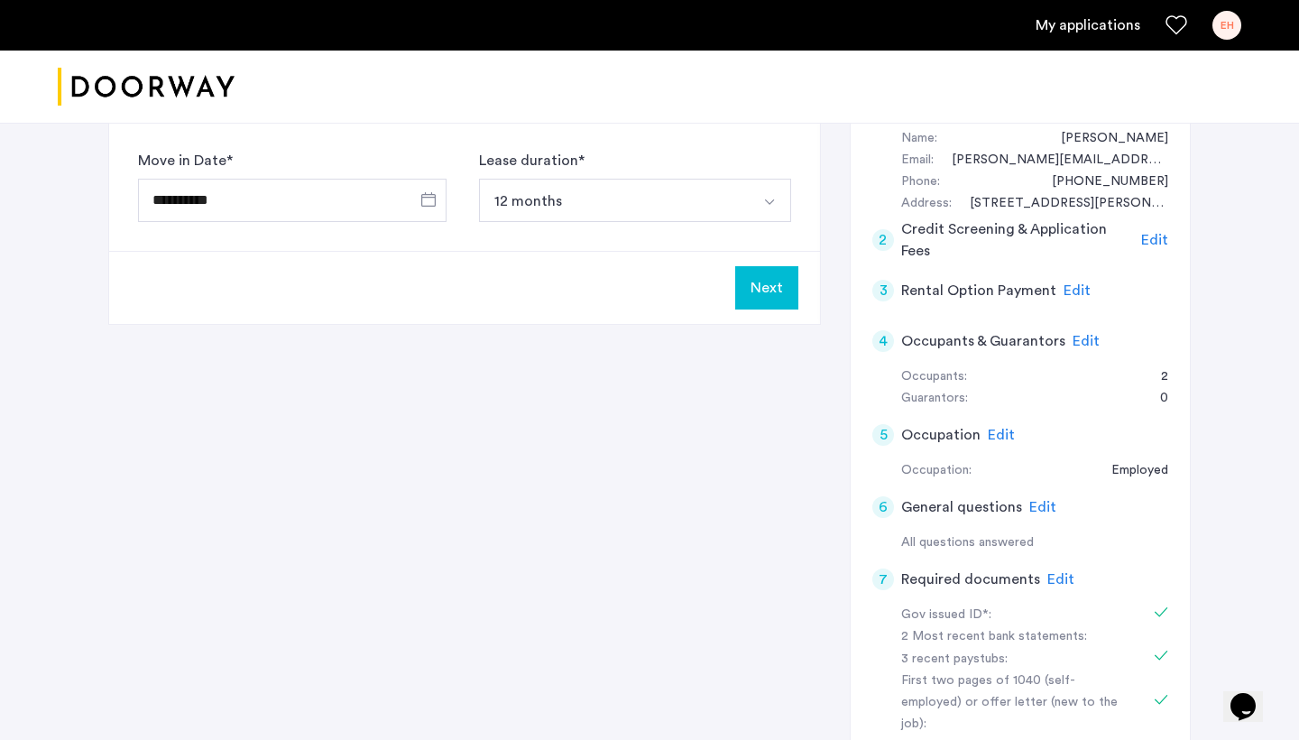
click at [1079, 335] on span "Edit" at bounding box center [1085, 341] width 27 height 14
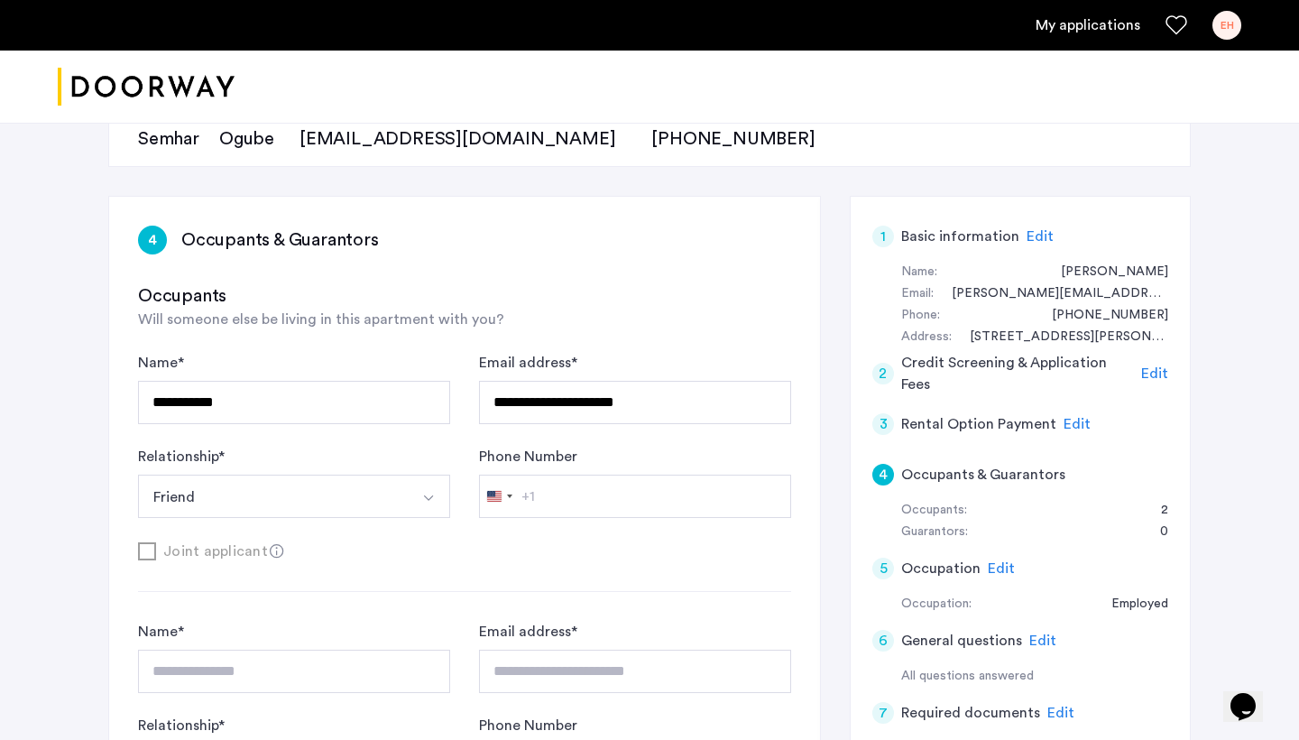
scroll to position [207, 0]
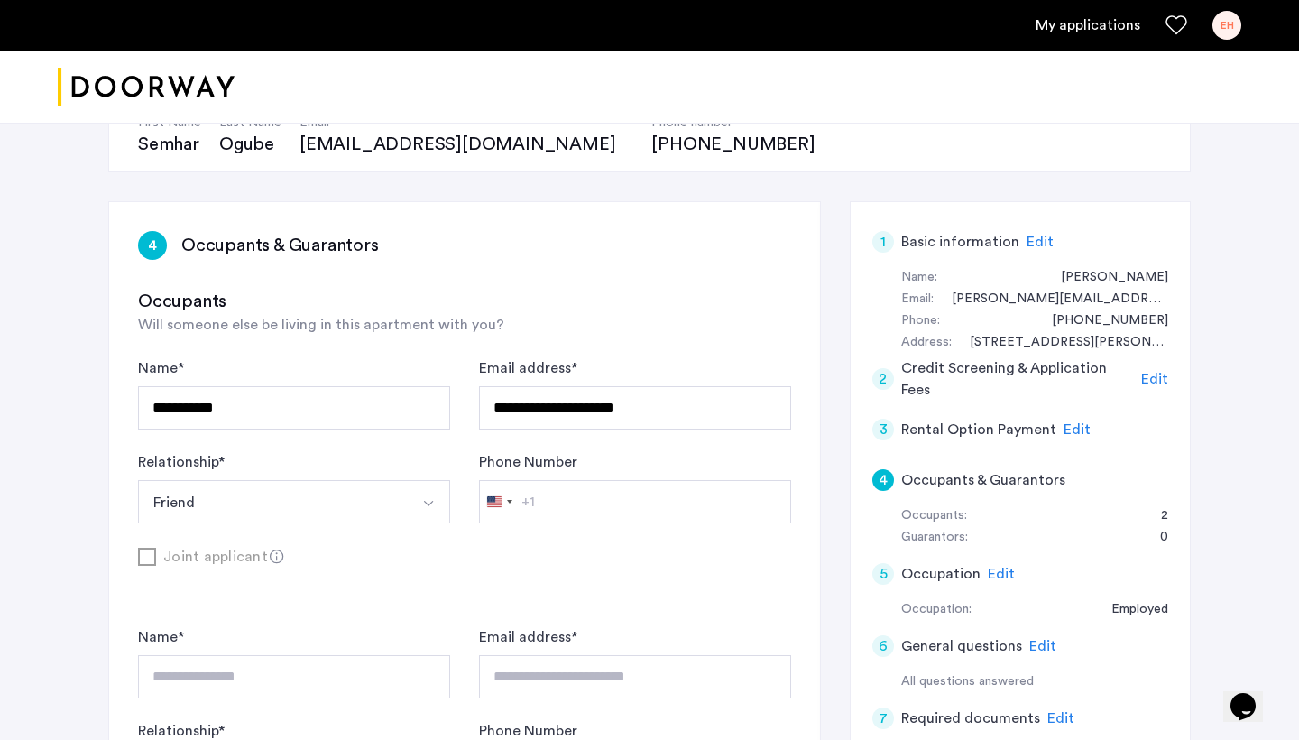
click at [275, 225] on div "**********" at bounding box center [464, 544] width 711 height 685
click at [276, 243] on h3 "Occupants & Guarantors" at bounding box center [280, 245] width 198 height 25
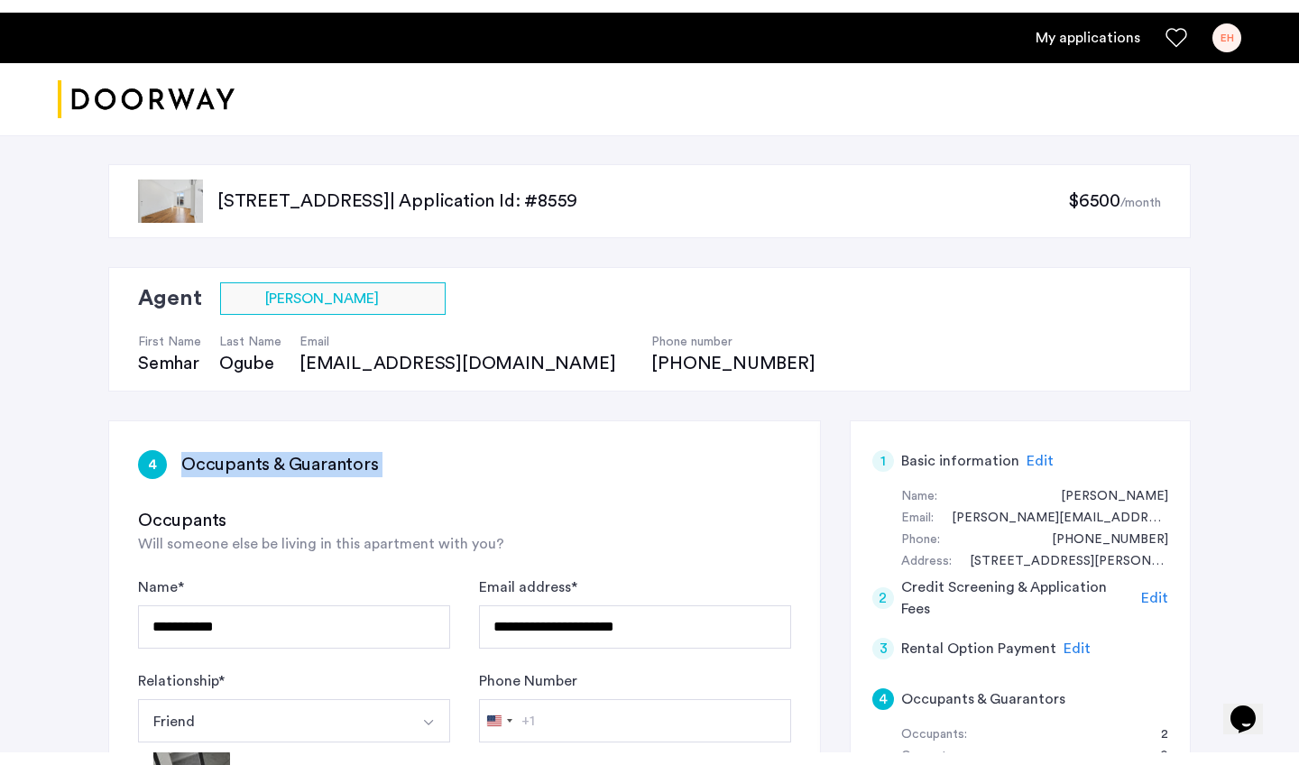
scroll to position [0, 0]
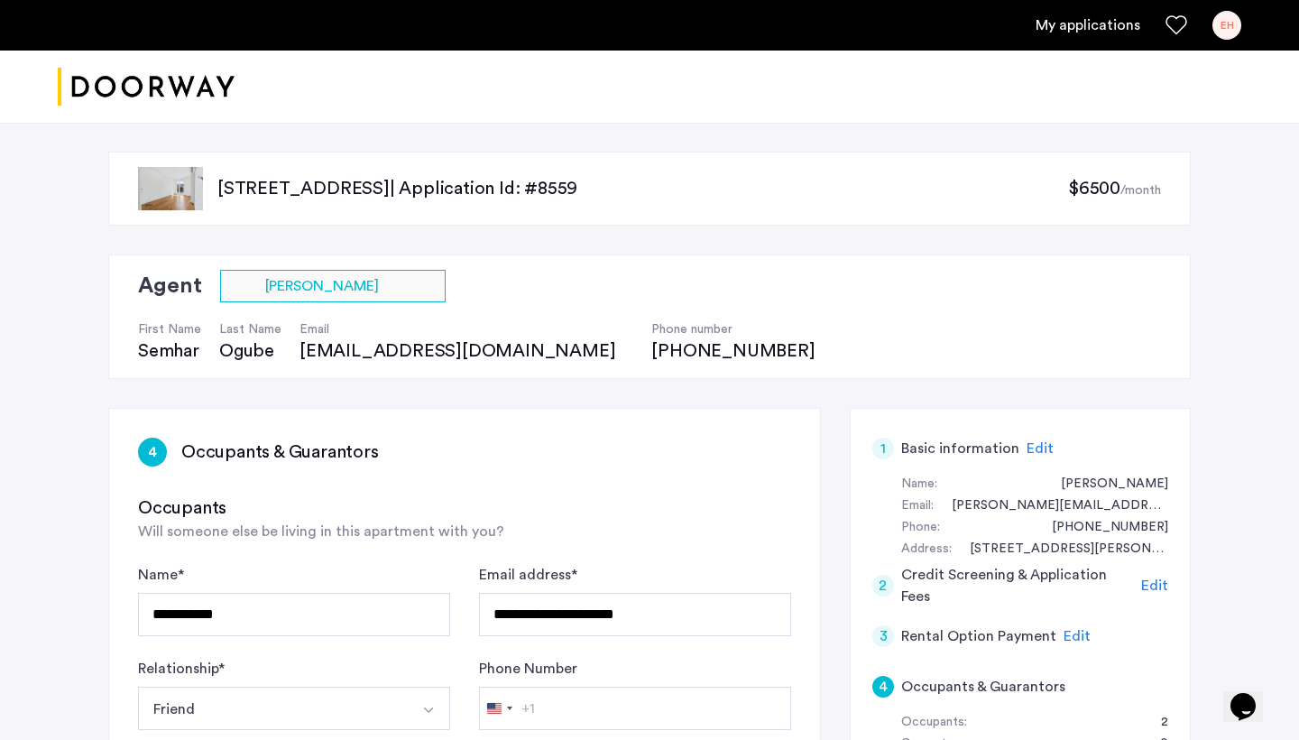
click at [715, 341] on div "Agent Select agent × [PERSON_NAME] First Name [PERSON_NAME] Last Name Ogube Ema…" at bounding box center [649, 316] width 1082 height 124
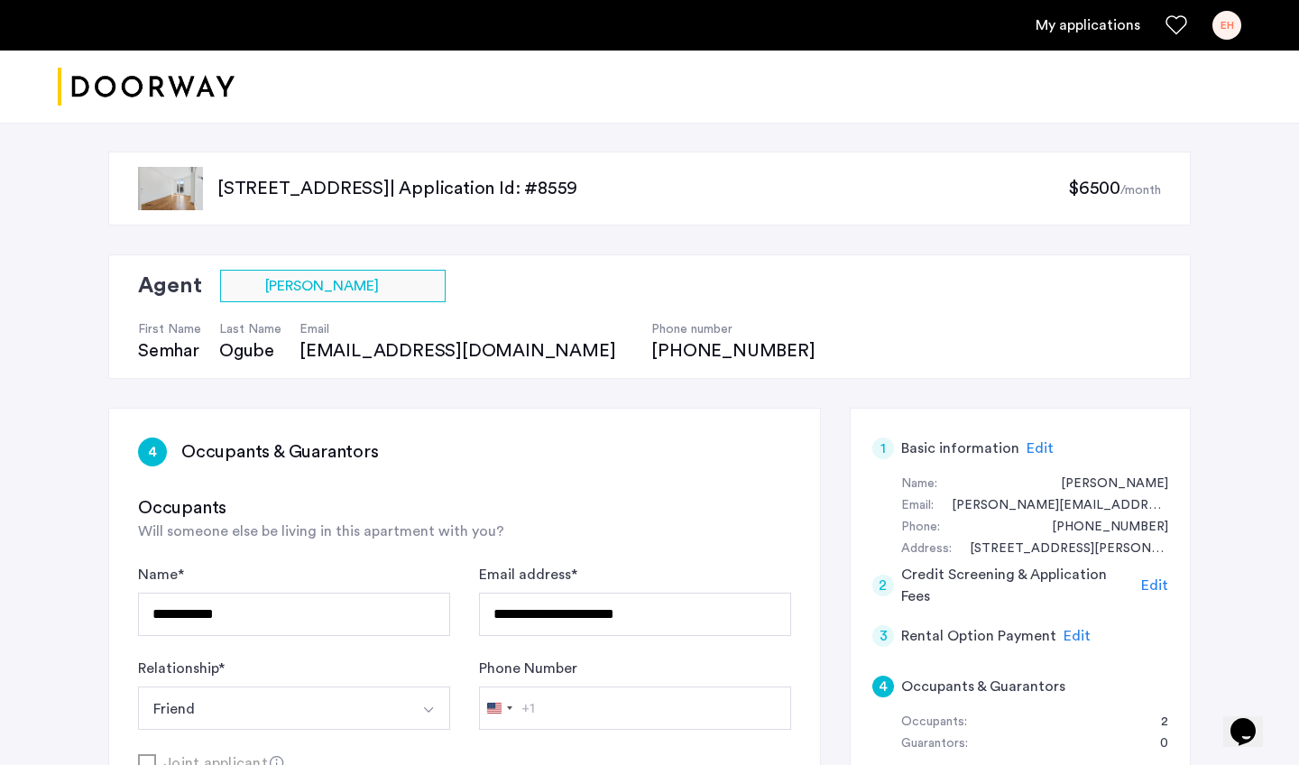
click at [1227, 19] on div "EH" at bounding box center [1226, 25] width 29 height 29
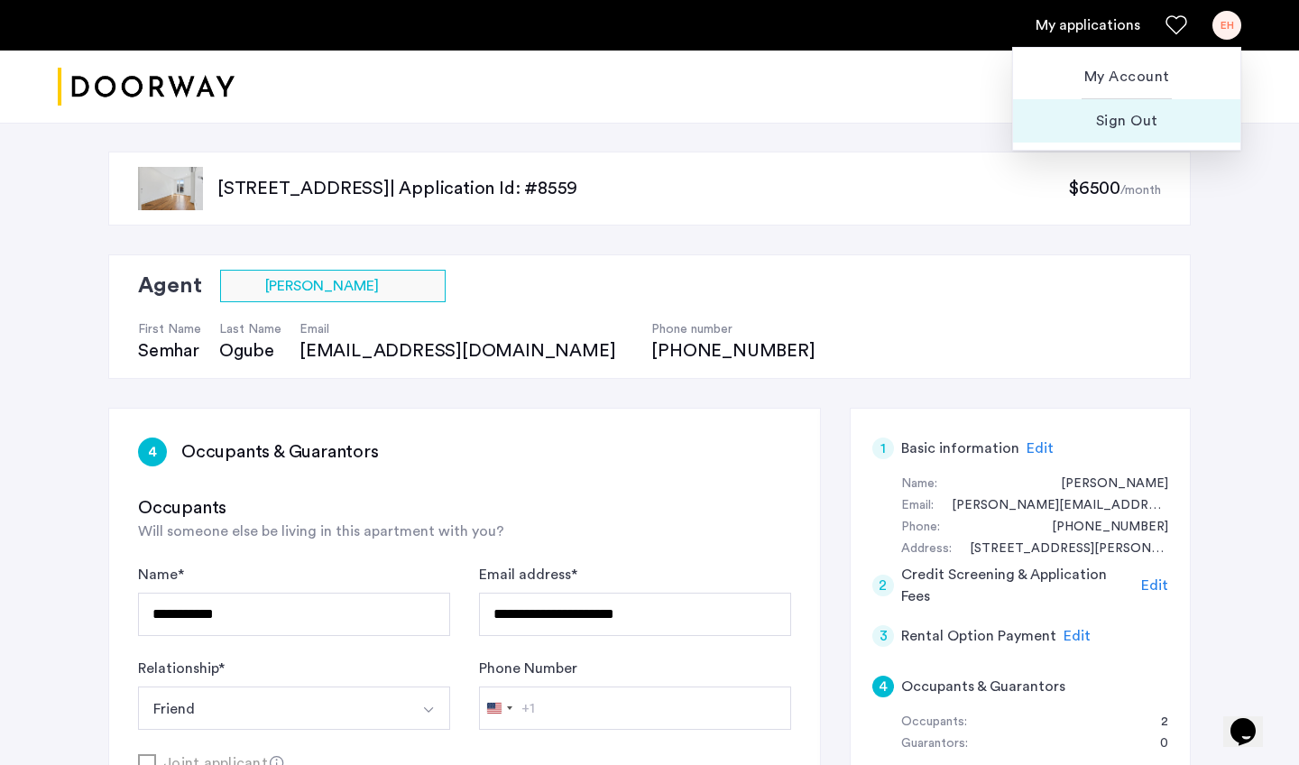
click at [1149, 117] on span "Sign Out" at bounding box center [1126, 121] width 198 height 22
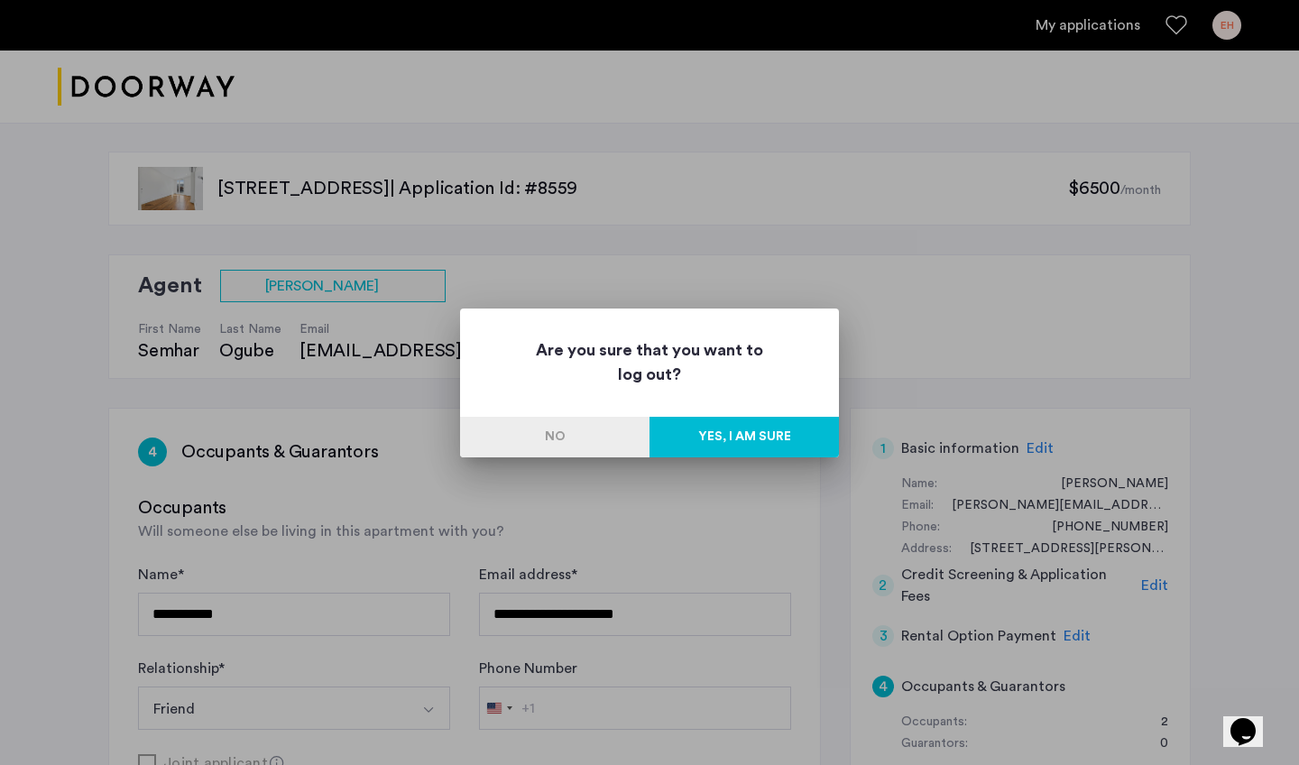
click at [716, 438] on button "Yes, I am sure" at bounding box center [743, 437] width 189 height 41
